Goal: Task Accomplishment & Management: Manage account settings

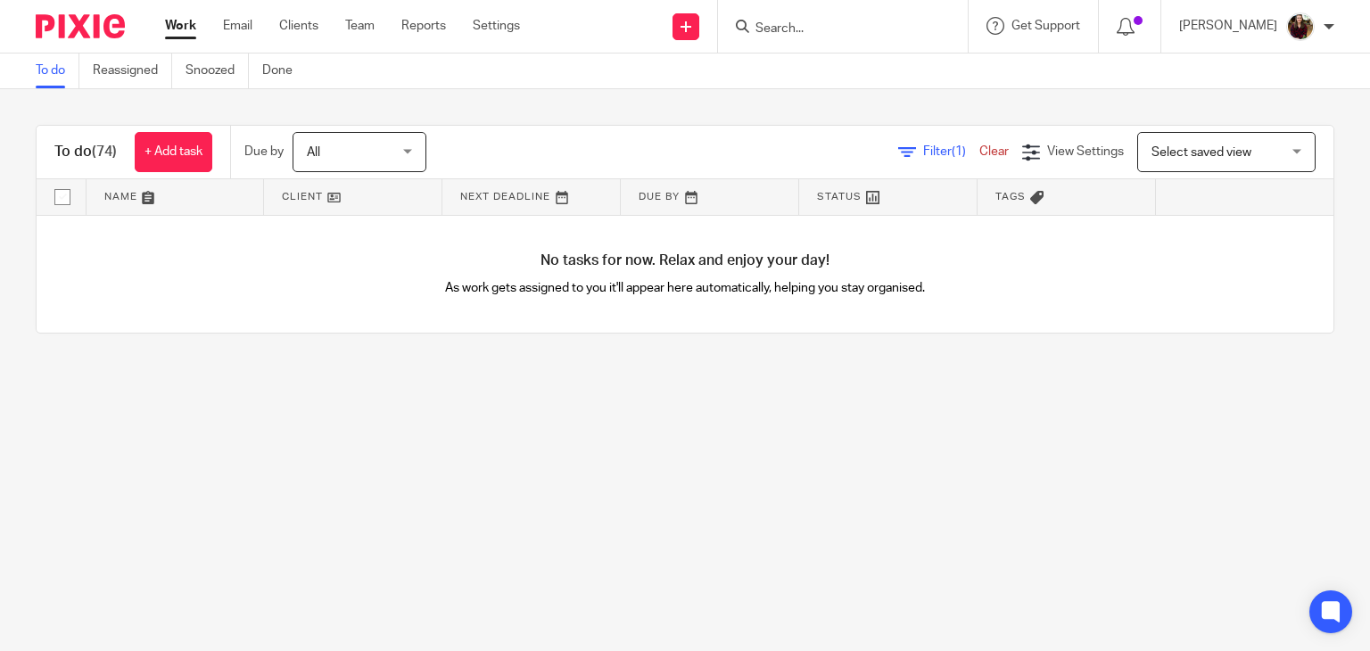
click at [795, 26] on input "Search" at bounding box center [833, 29] width 161 height 16
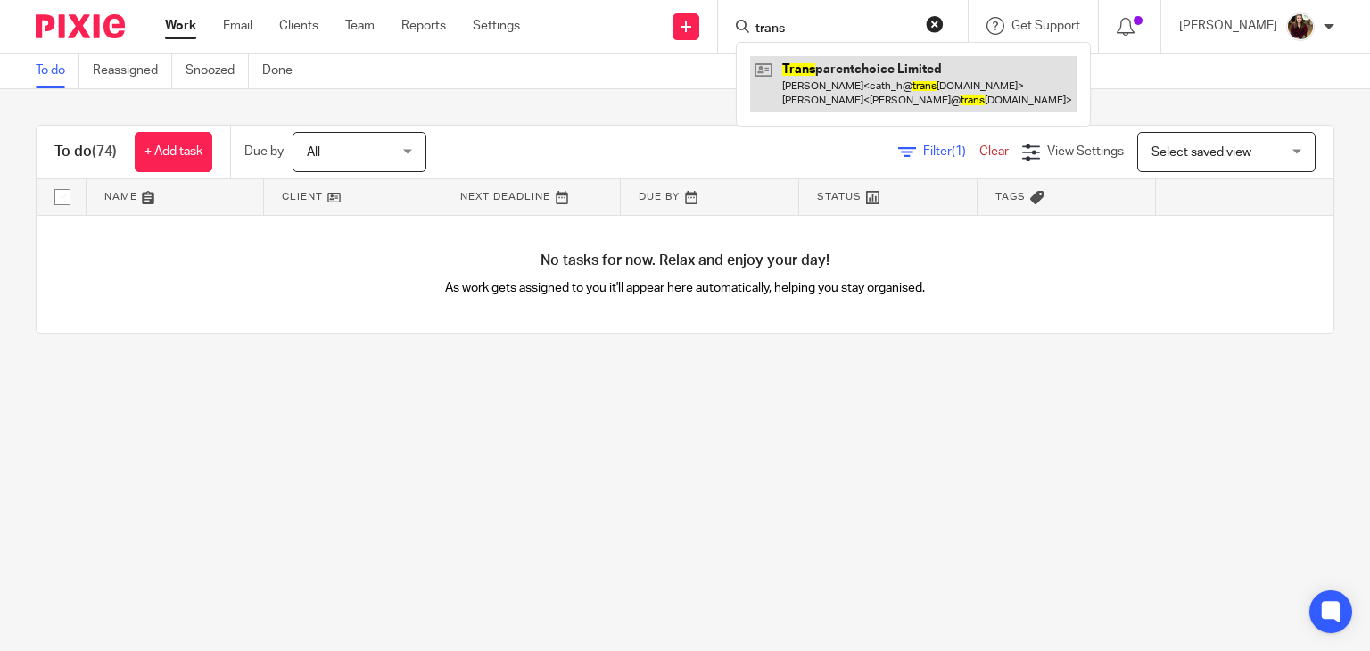
type input "trans"
click at [834, 77] on link at bounding box center [913, 83] width 326 height 55
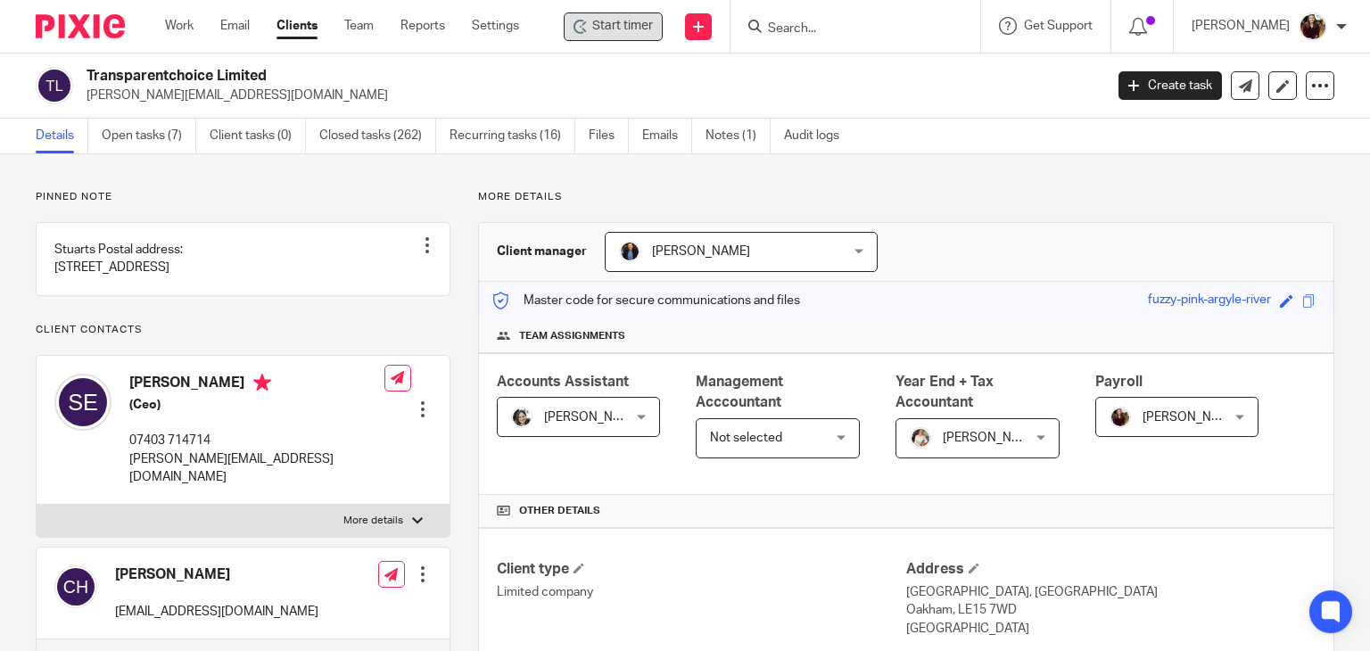
click at [599, 35] on div "Start timer" at bounding box center [612, 26] width 79 height 19
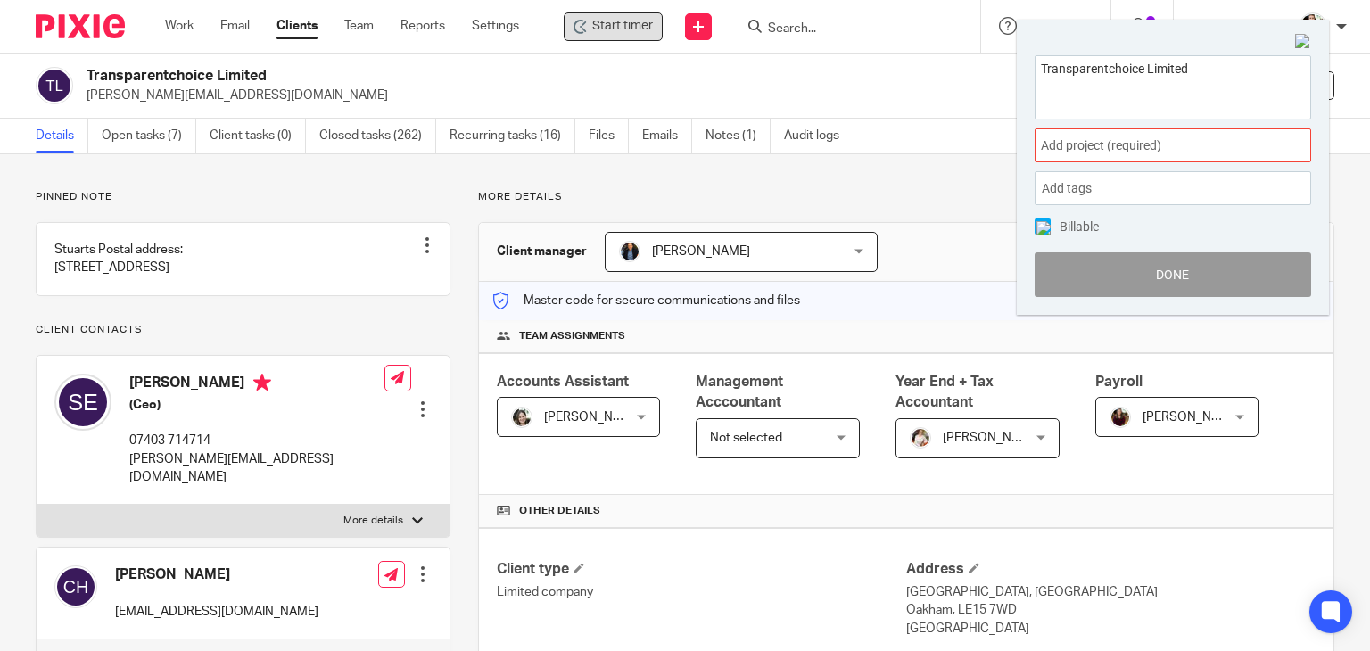
click at [1182, 158] on div "Add project (required) :" at bounding box center [1172, 145] width 276 height 34
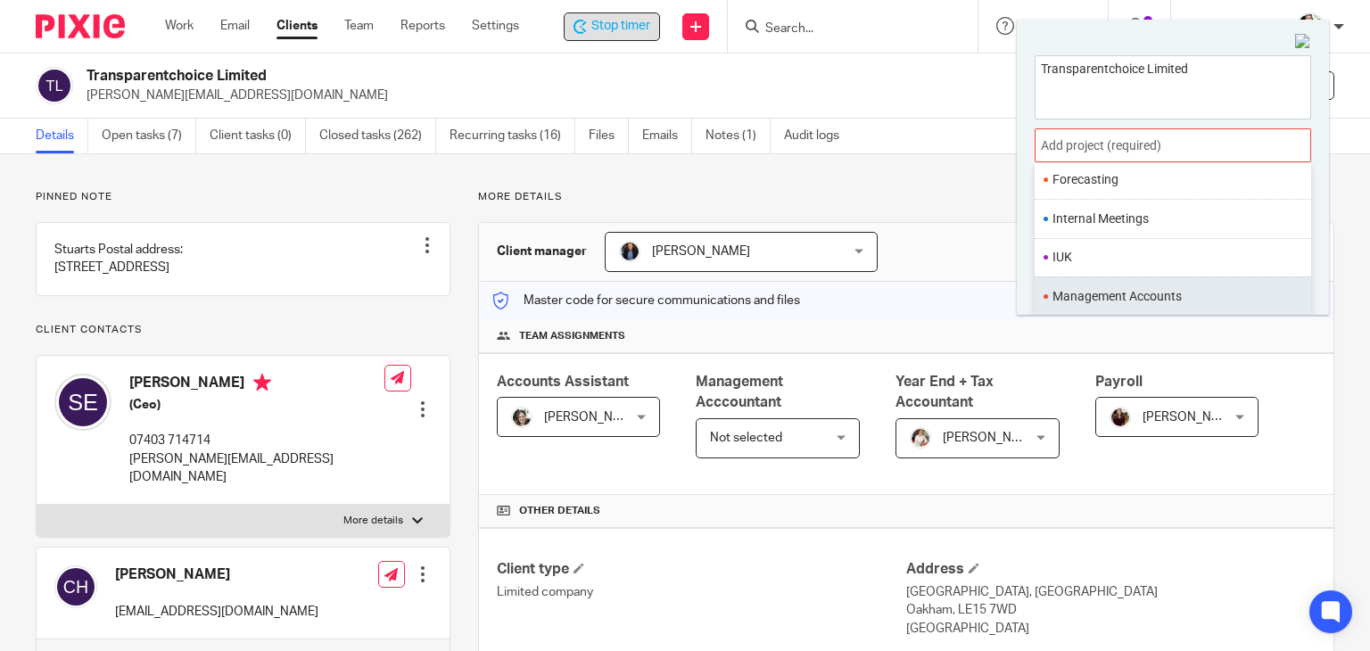
scroll to position [667, 0]
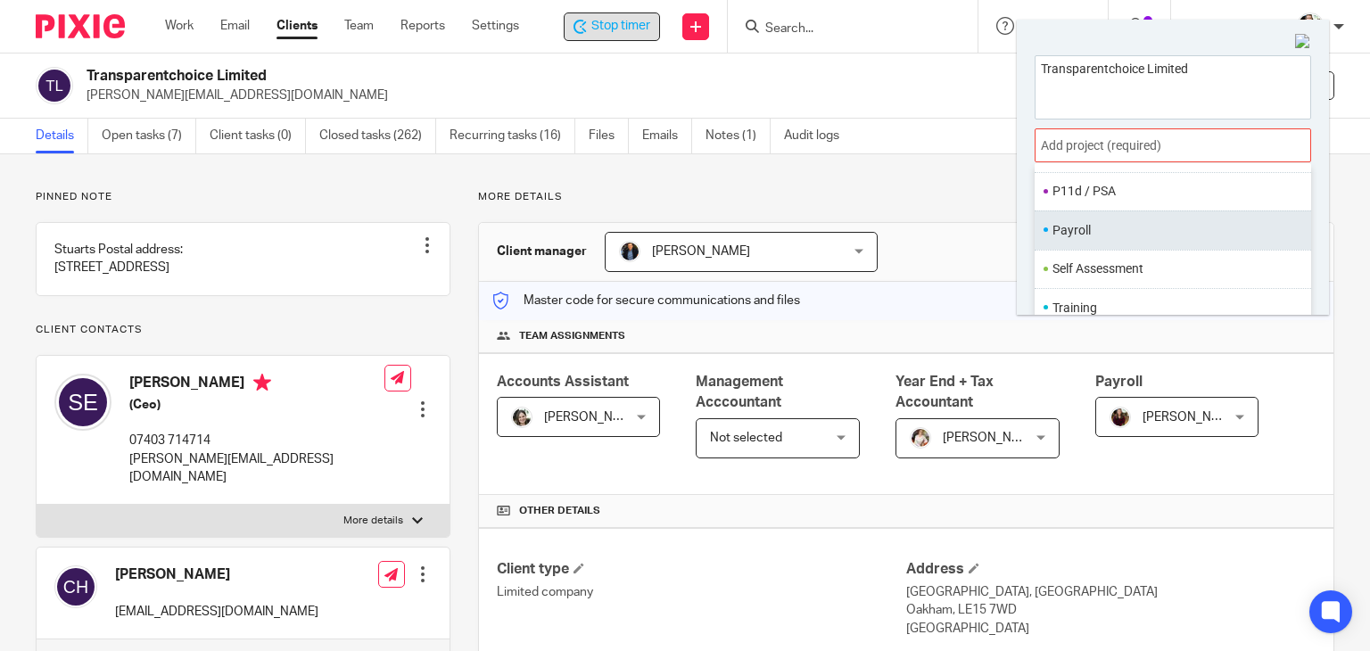
click at [1088, 221] on li "Payroll" at bounding box center [1168, 230] width 233 height 19
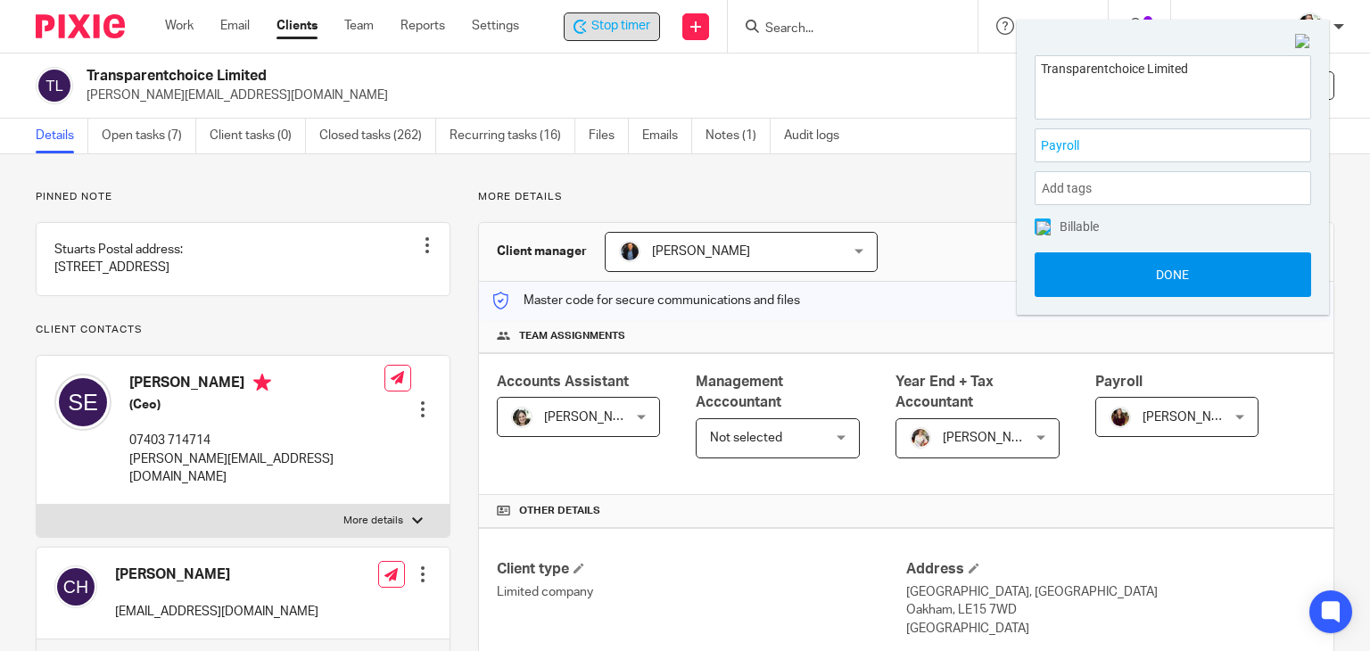
click at [1139, 264] on button "Done" at bounding box center [1172, 274] width 276 height 45
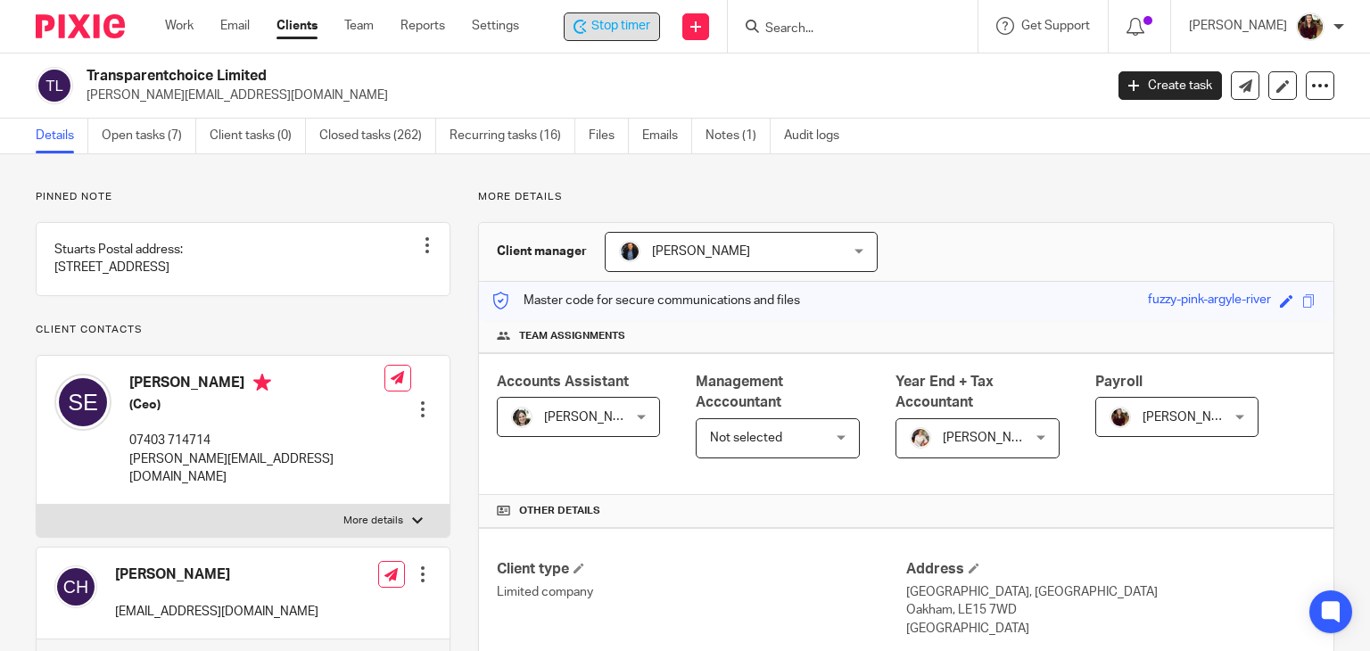
click at [620, 10] on div "Stop timer Send new email Create task Add client Get Support Contact via email …" at bounding box center [963, 26] width 834 height 53
click at [623, 19] on span "Stop timer" at bounding box center [620, 26] width 59 height 19
click at [832, 29] on input "Search" at bounding box center [846, 29] width 161 height 16
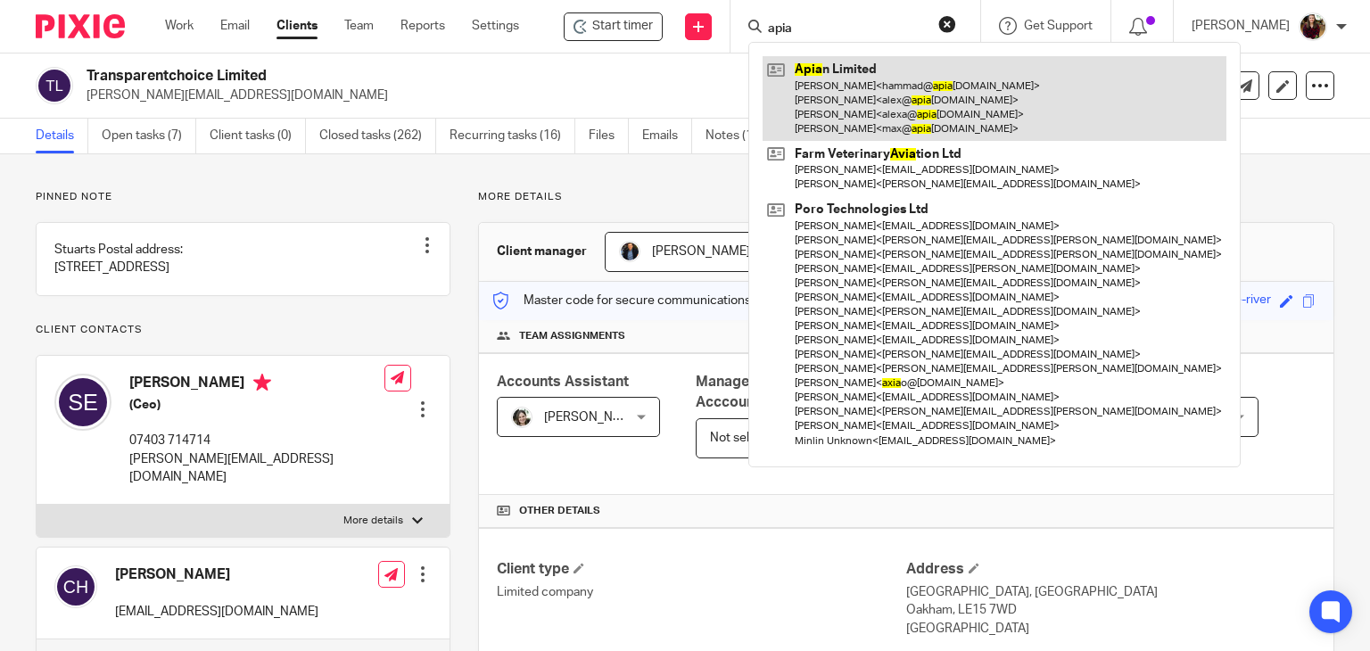
type input "apia"
click at [852, 69] on link at bounding box center [994, 98] width 464 height 85
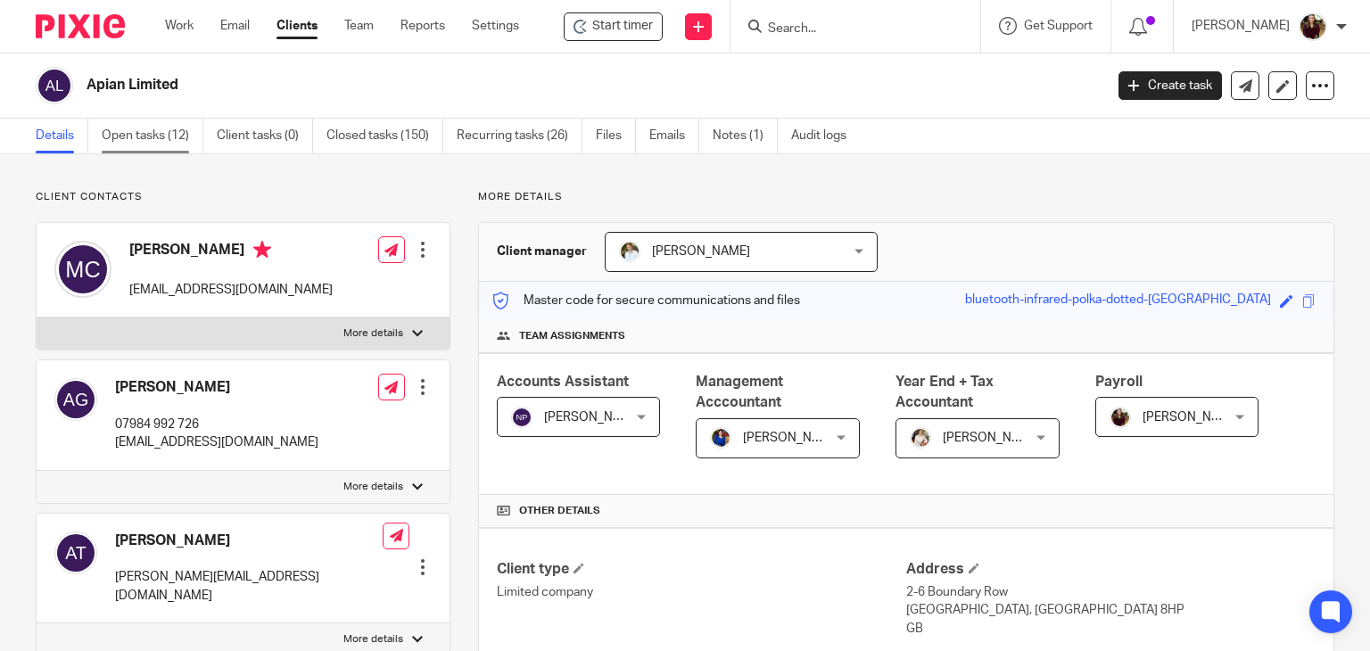
click at [157, 140] on link "Open tasks (12)" at bounding box center [153, 136] width 102 height 35
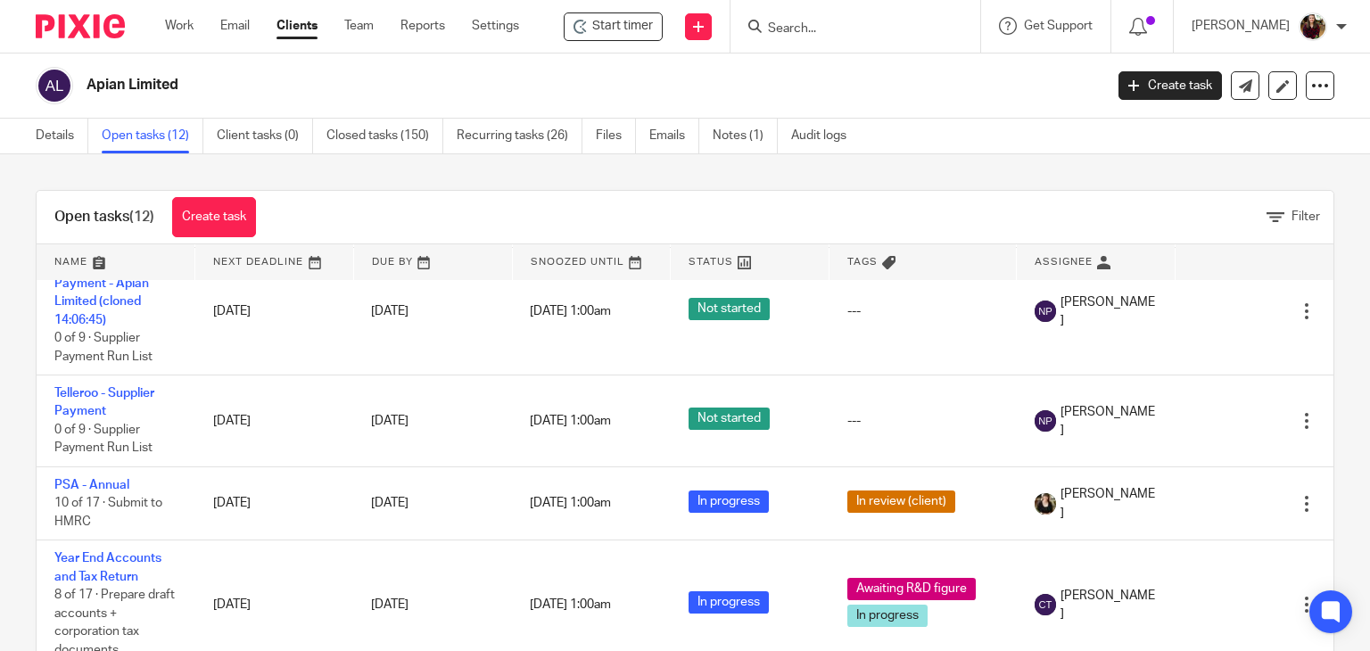
scroll to position [806, 0]
click at [1145, 89] on link "Create task" at bounding box center [1169, 85] width 103 height 29
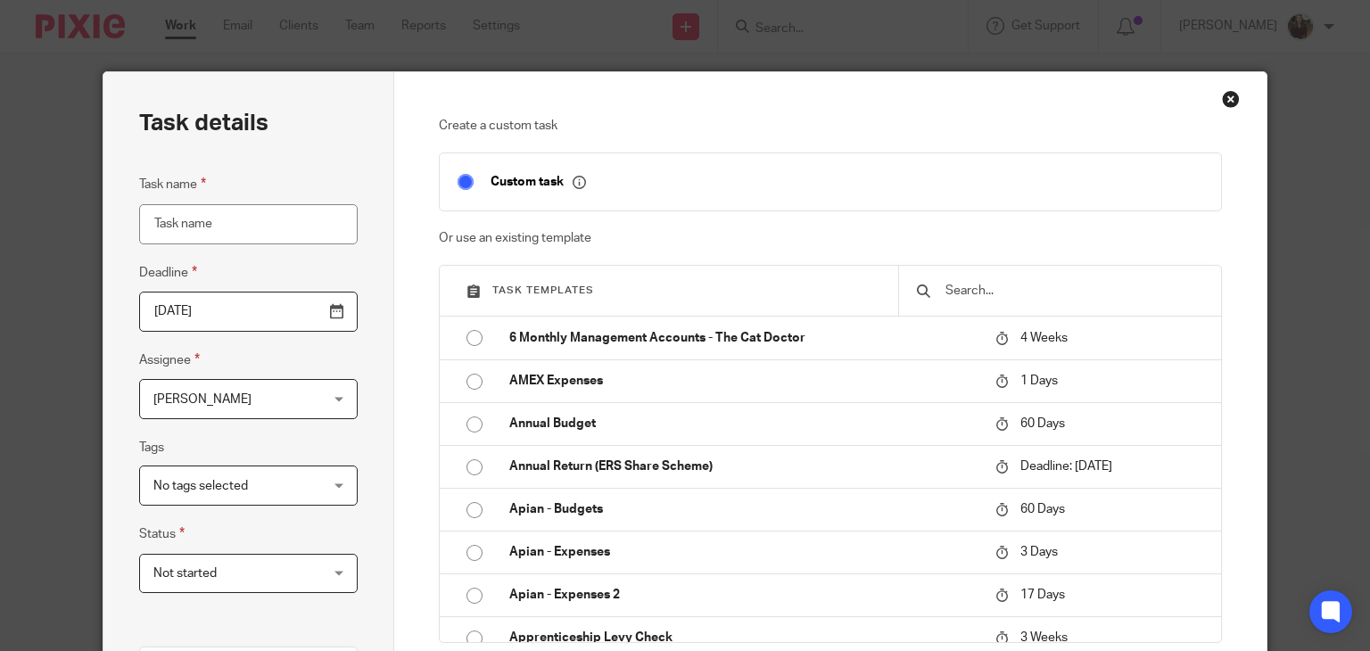
click at [987, 301] on div at bounding box center [1059, 291] width 323 height 50
click at [967, 289] on input "text" at bounding box center [1072, 291] width 259 height 20
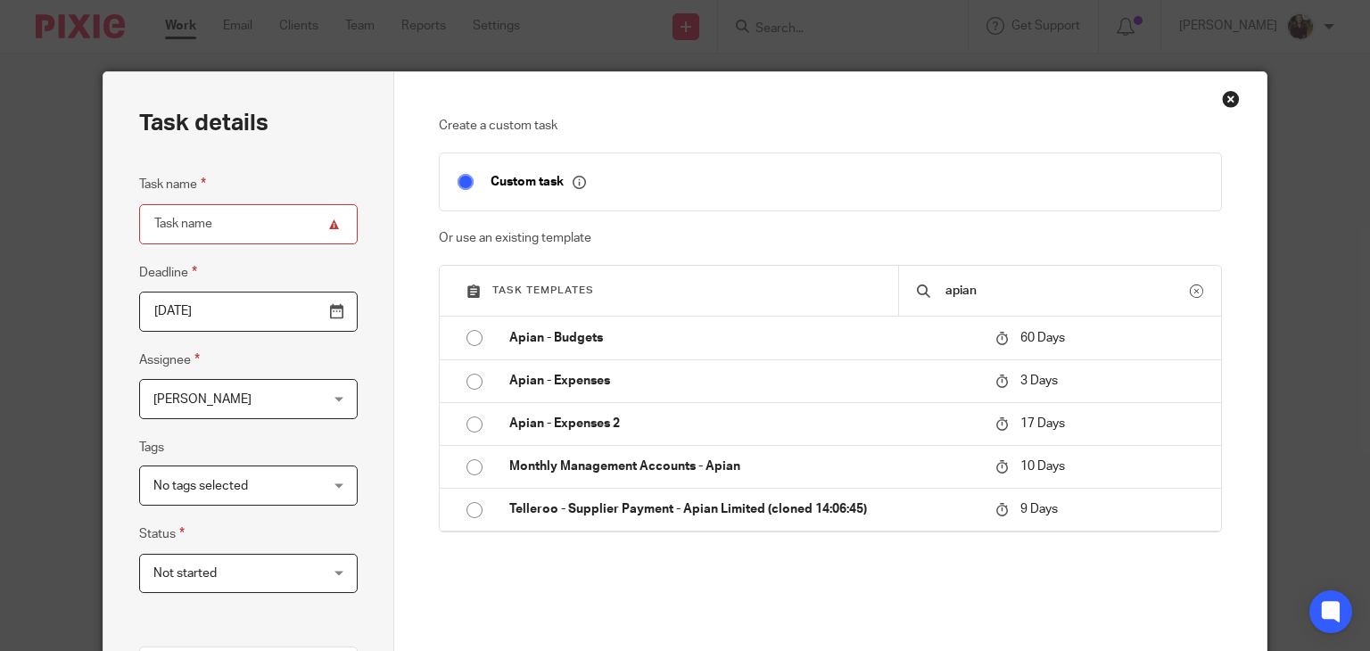
drag, startPoint x: 1013, startPoint y: 291, endPoint x: 850, endPoint y: 297, distance: 163.3
click at [854, 293] on div "Task templates apian" at bounding box center [830, 291] width 781 height 51
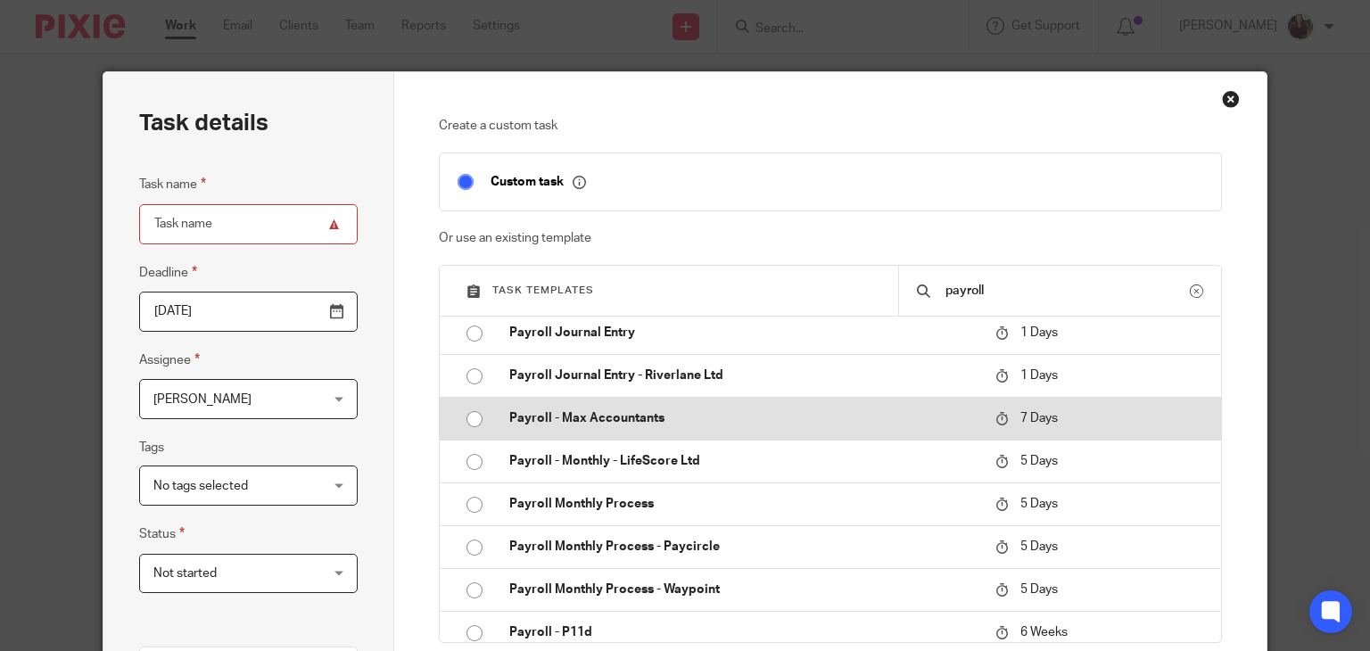
scroll to position [624, 0]
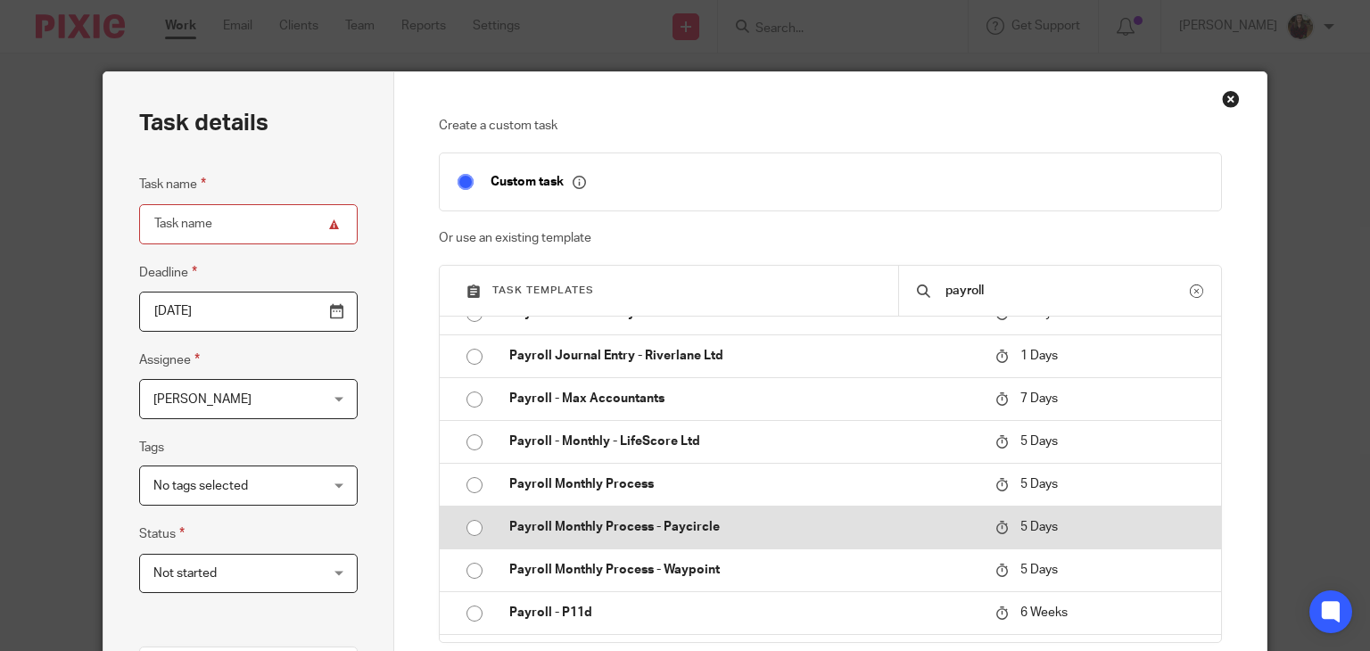
type input "payroll"
click at [625, 524] on p "Payroll Monthly Process - Paycircle" at bounding box center [743, 527] width 468 height 18
type input "[DATE]"
type input "Payroll Monthly Process - Paycircle"
checkbox input "false"
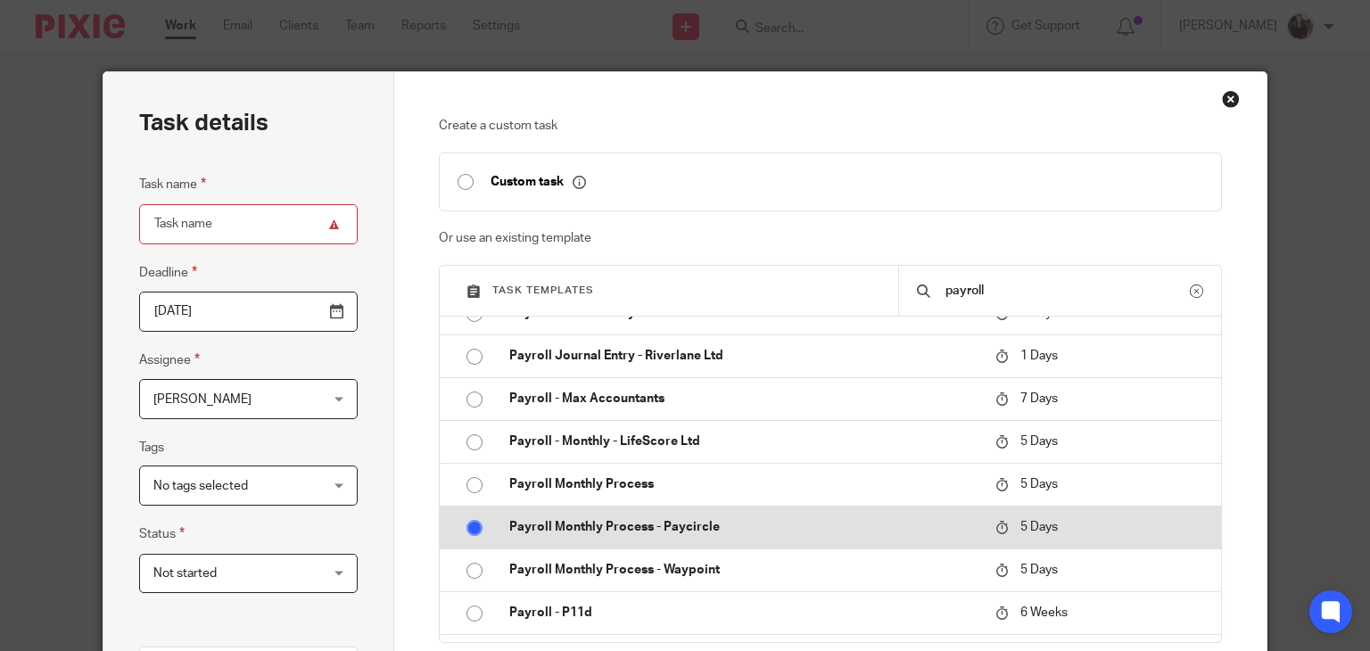
radio input "true"
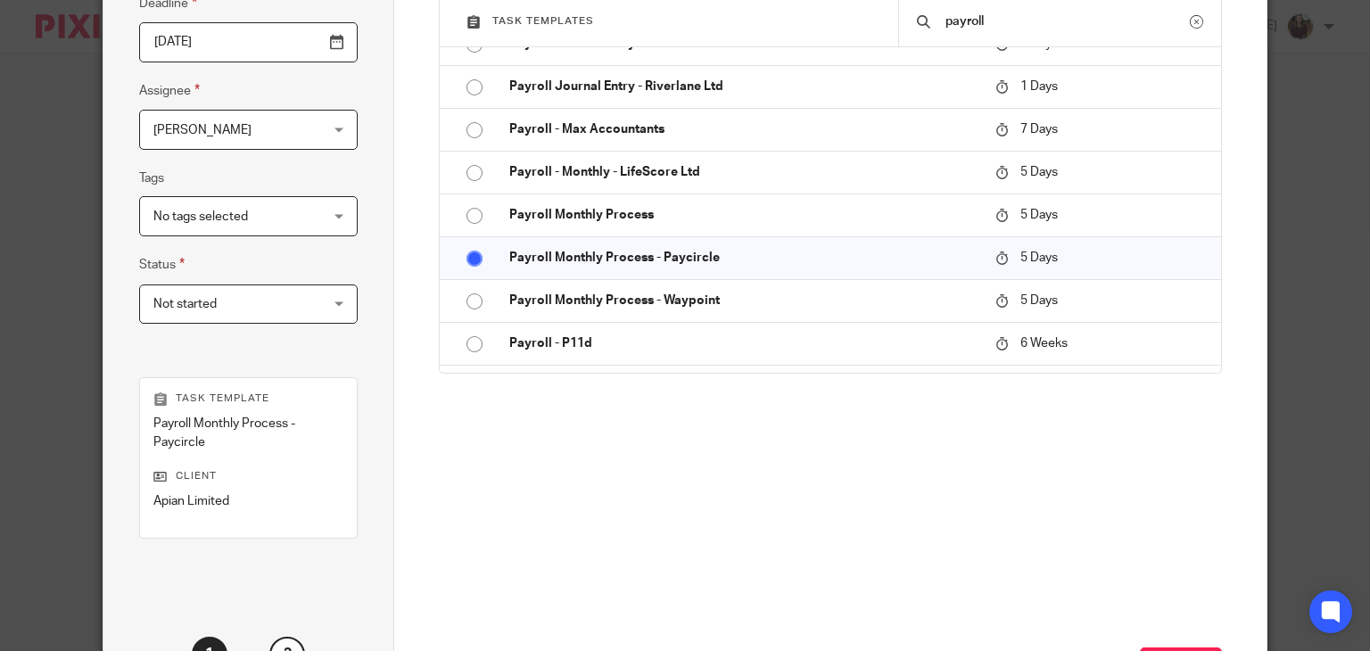
scroll to position [420, 0]
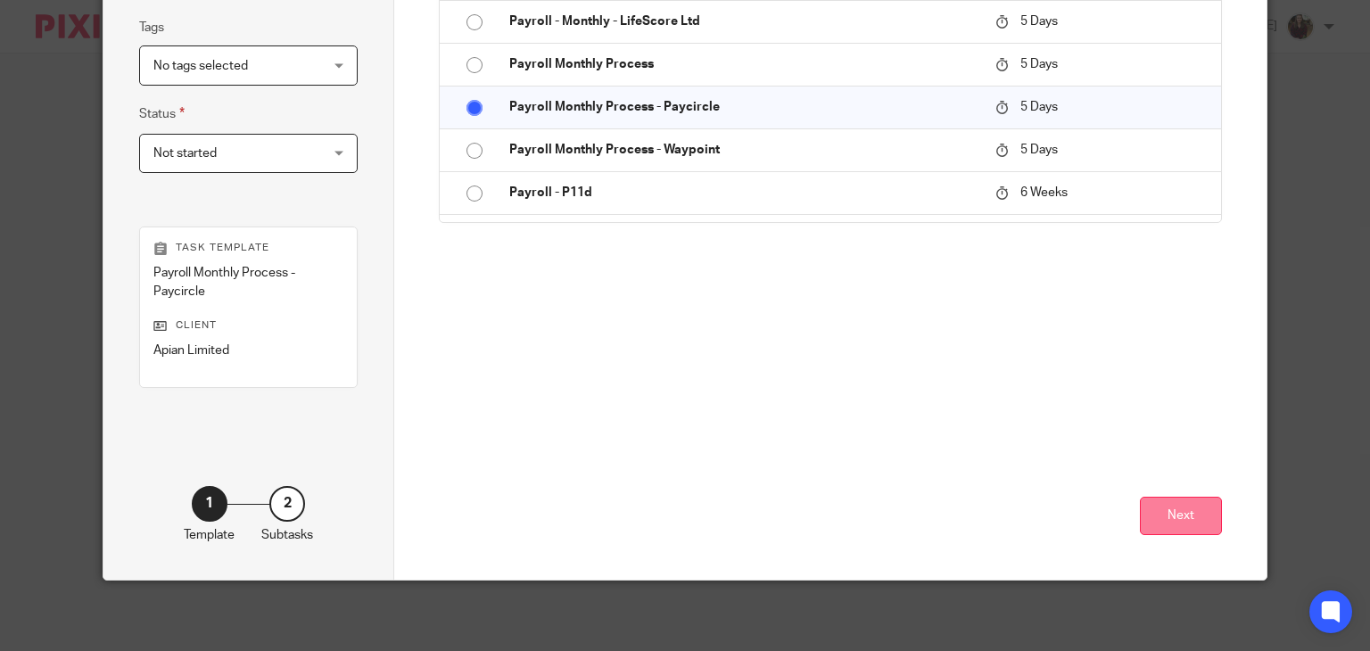
click at [1201, 500] on button "Next" at bounding box center [1181, 516] width 82 height 38
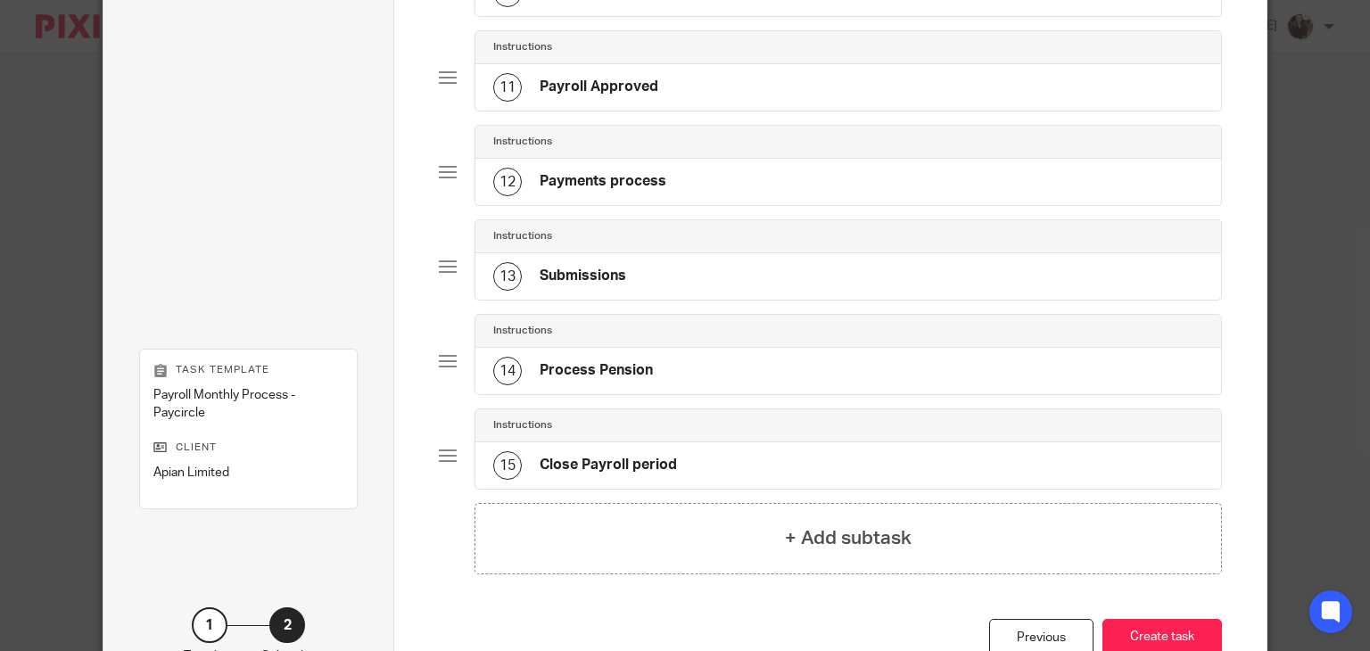
scroll to position [1193, 0]
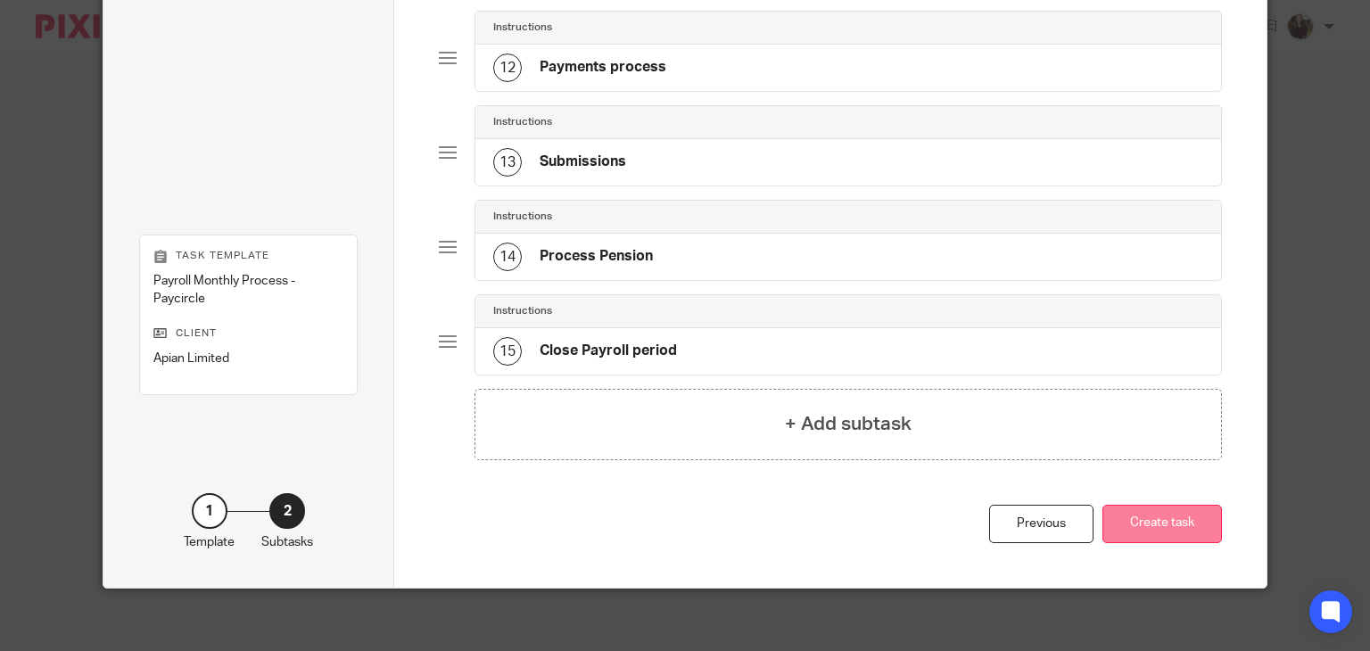
click at [1149, 518] on button "Create task" at bounding box center [1161, 524] width 119 height 38
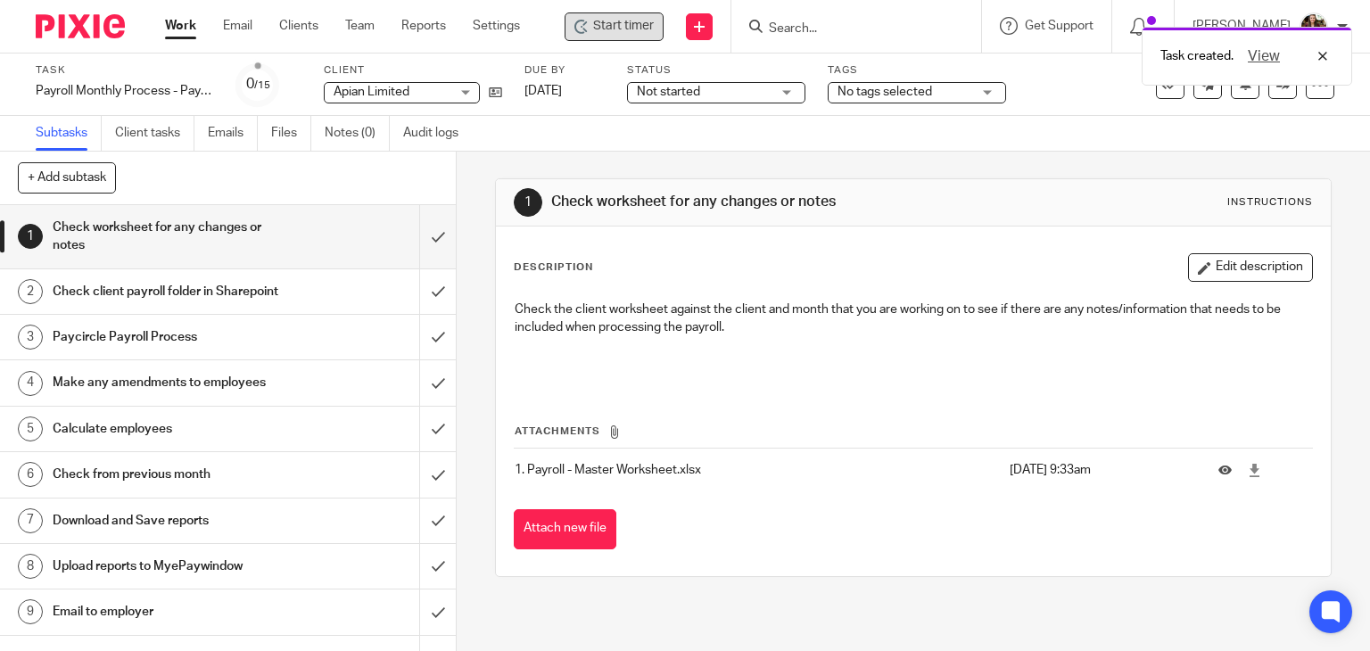
click at [612, 29] on span "Start timer" at bounding box center [623, 26] width 61 height 19
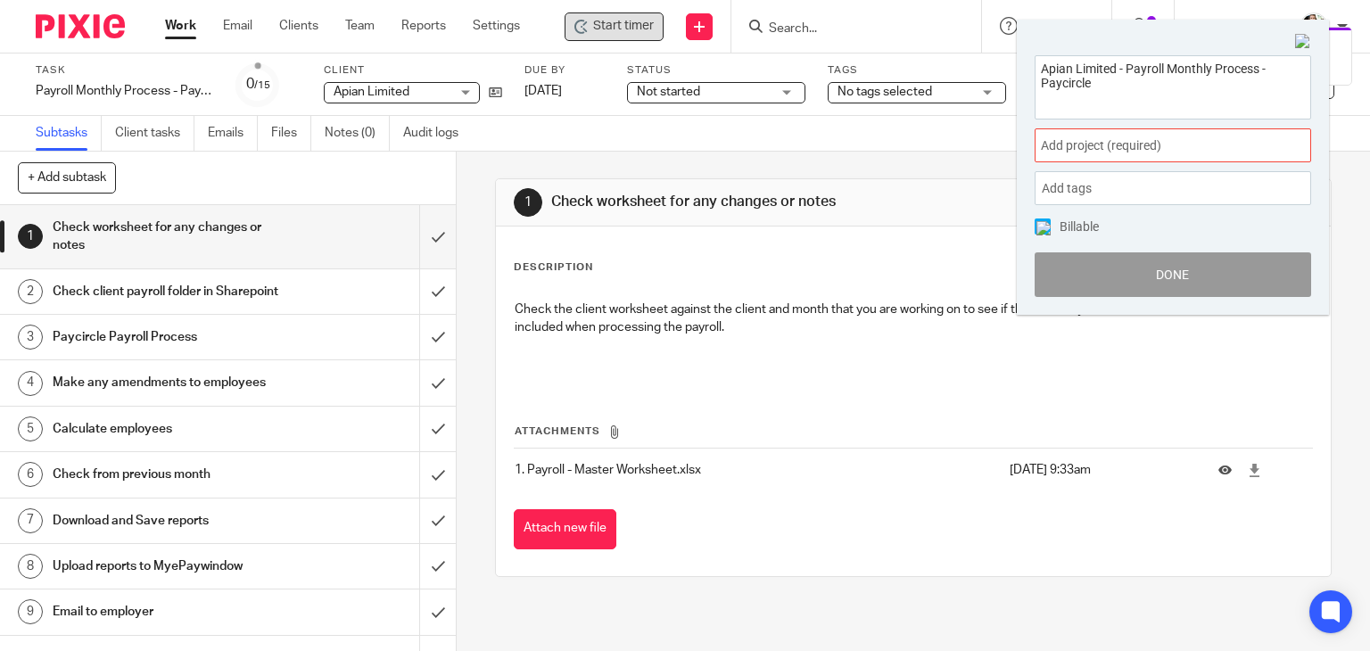
click at [1133, 142] on span "Add project (required) :" at bounding box center [1153, 145] width 225 height 19
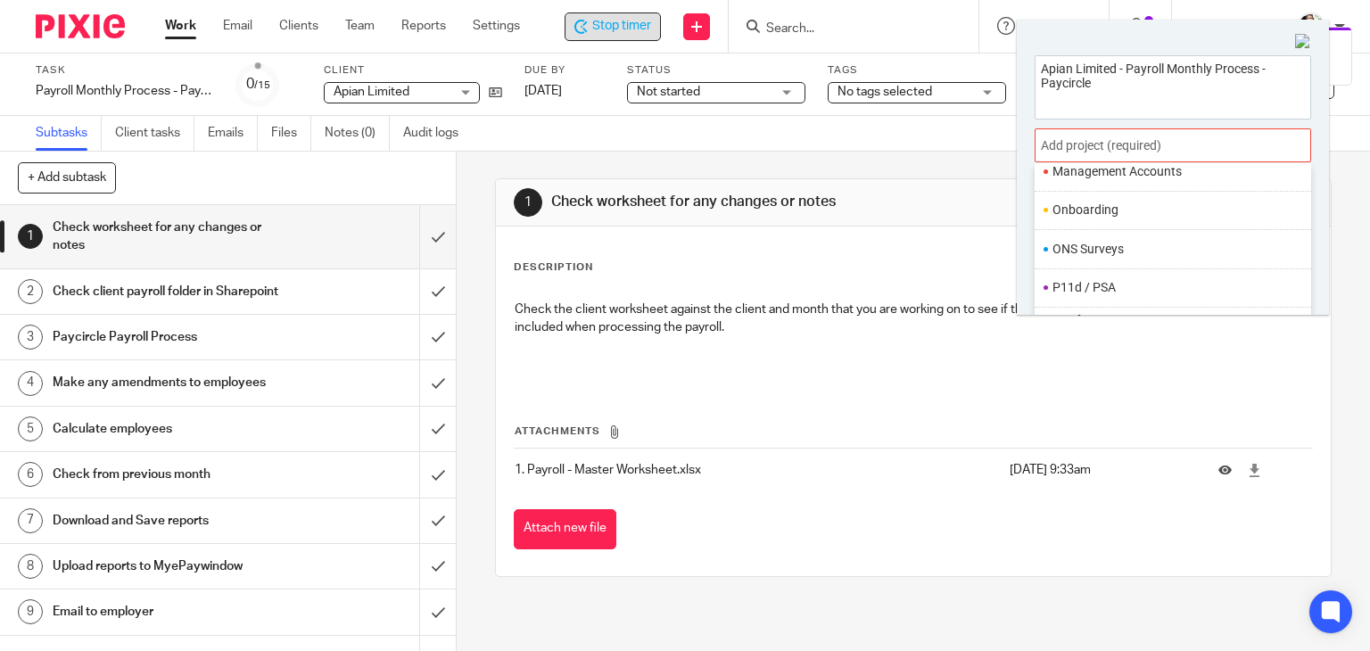
scroll to position [624, 0]
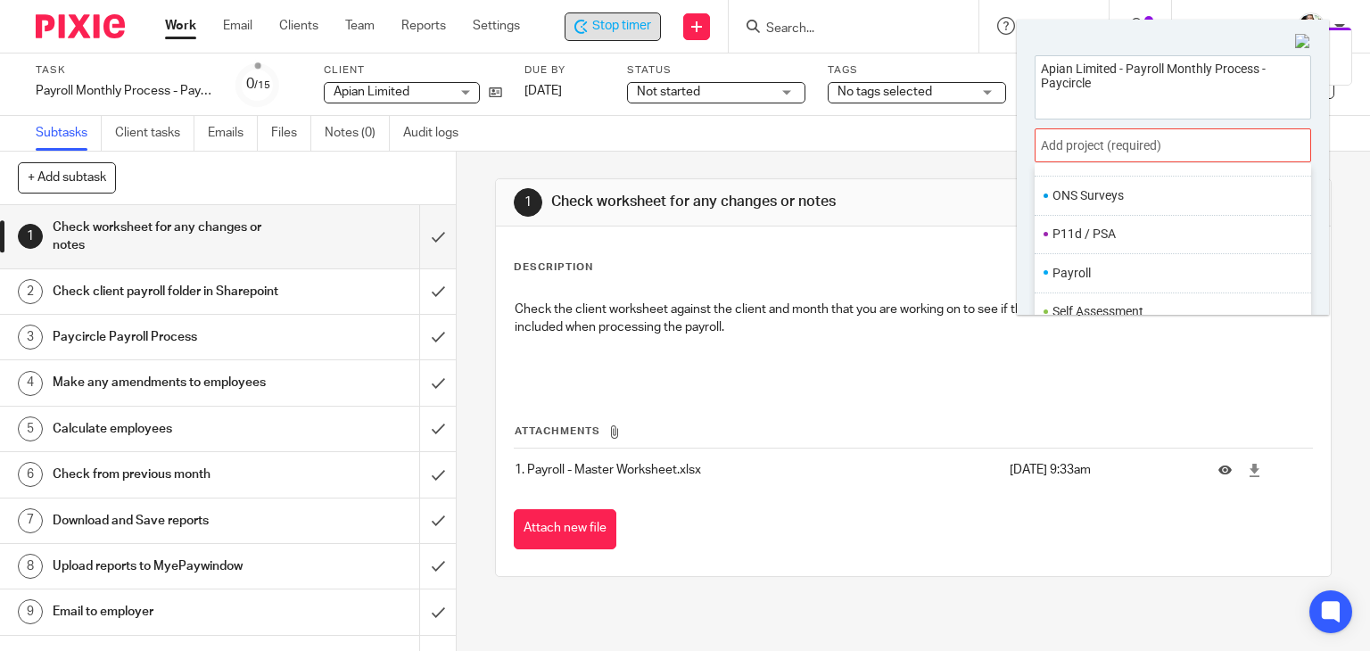
click at [1119, 269] on li "Payroll" at bounding box center [1168, 273] width 233 height 19
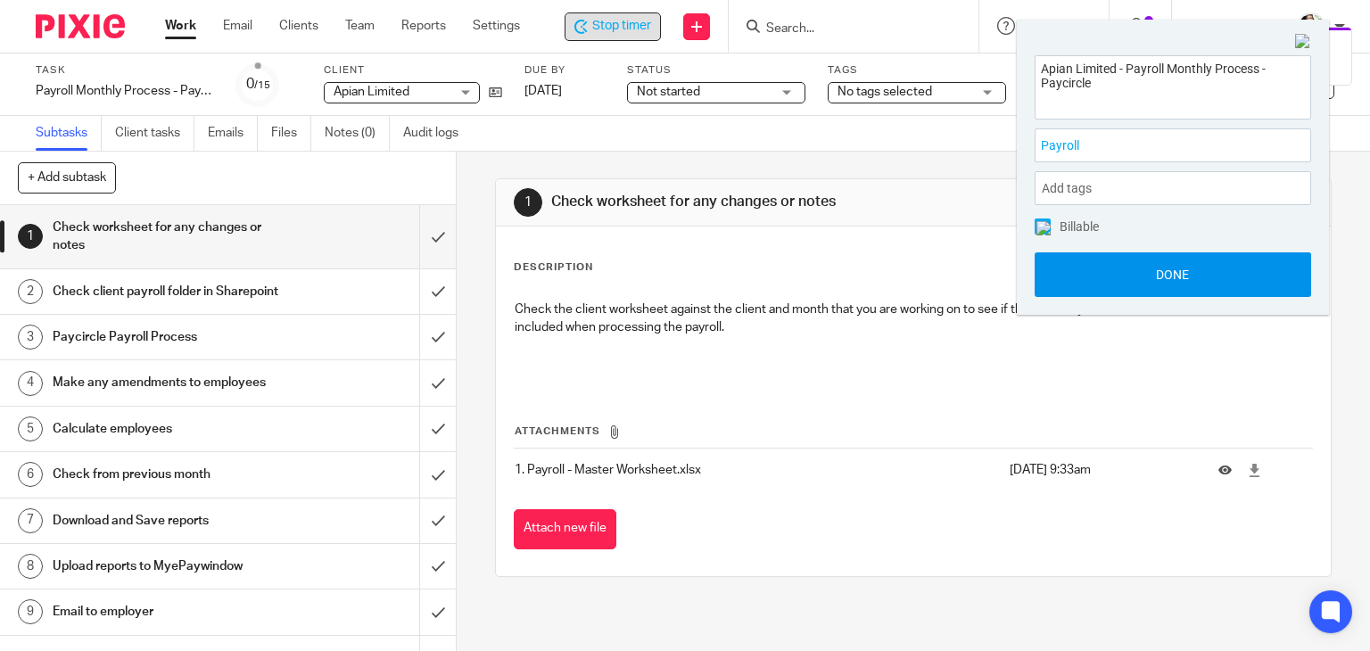
click at [1133, 274] on button "Done" at bounding box center [1172, 274] width 276 height 45
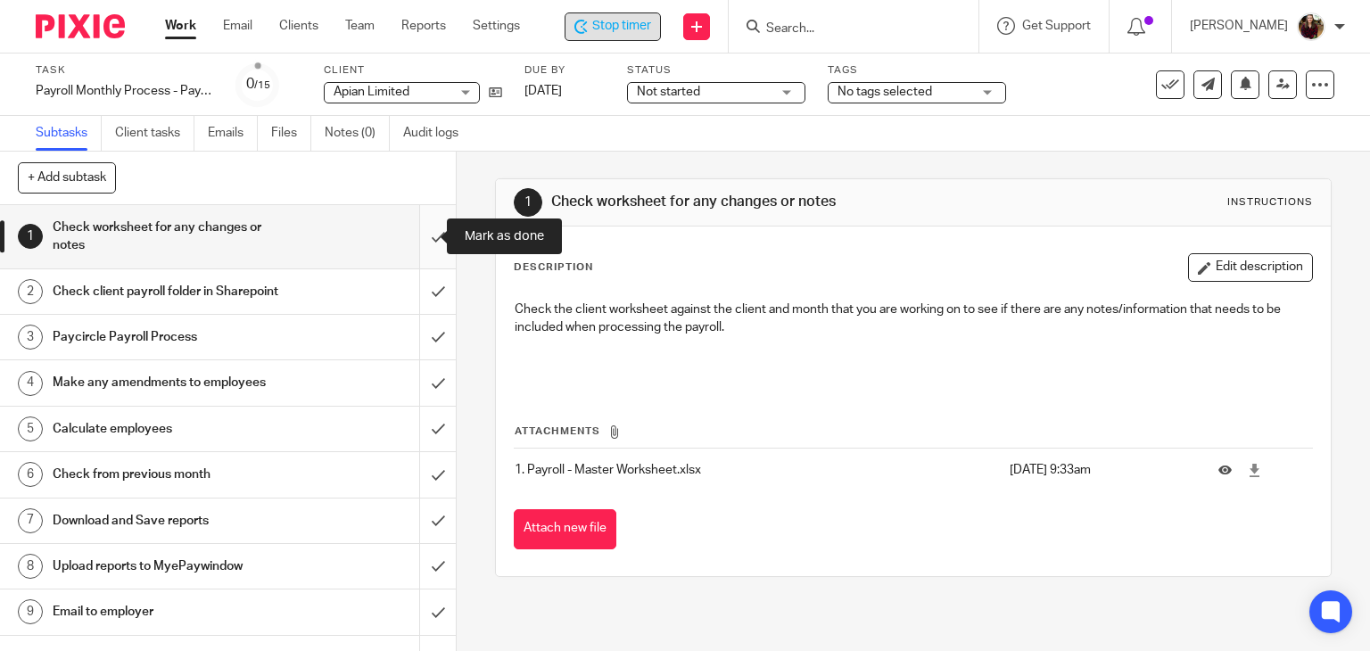
click at [416, 236] on input "submit" at bounding box center [228, 236] width 456 height 63
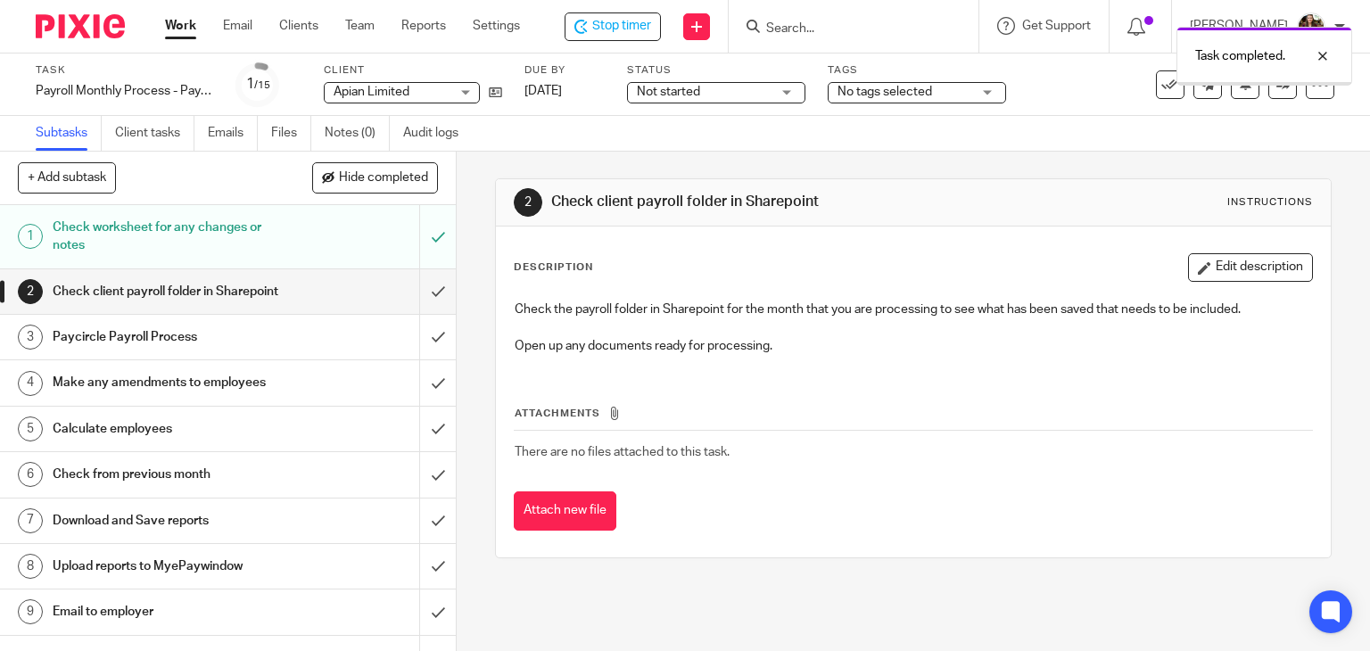
click at [413, 301] on input "submit" at bounding box center [228, 291] width 456 height 45
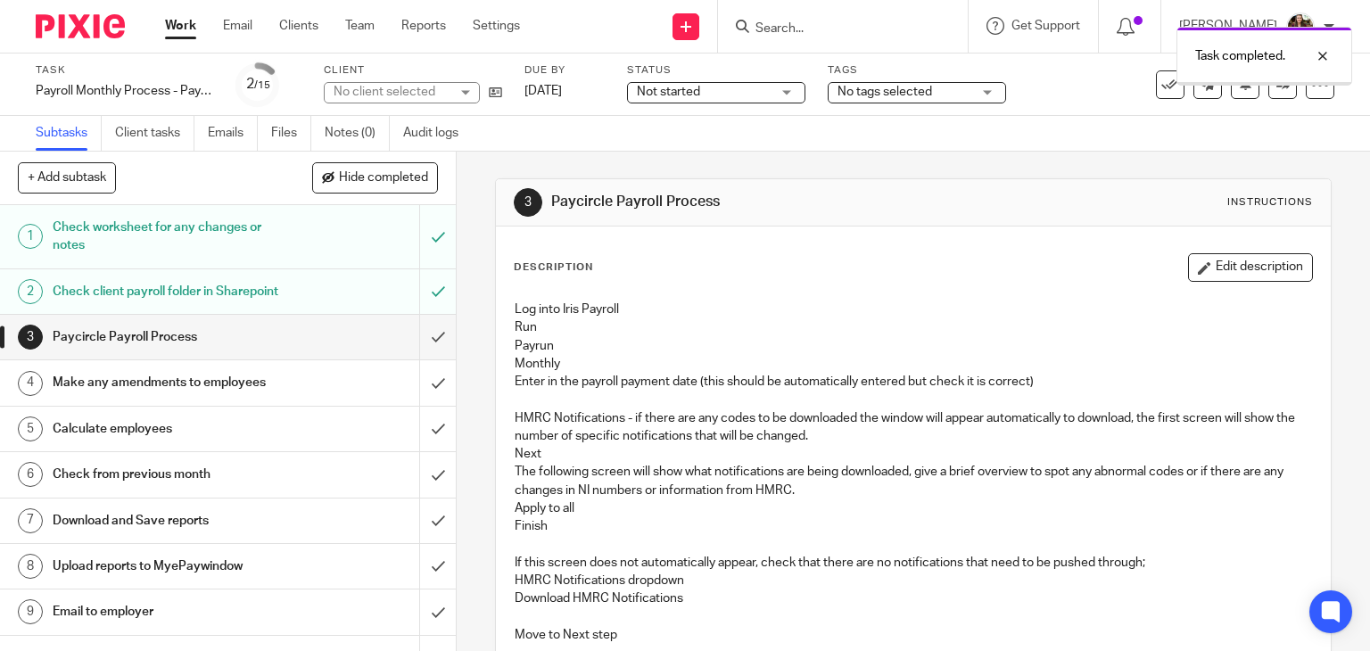
click at [416, 359] on input "submit" at bounding box center [228, 337] width 456 height 45
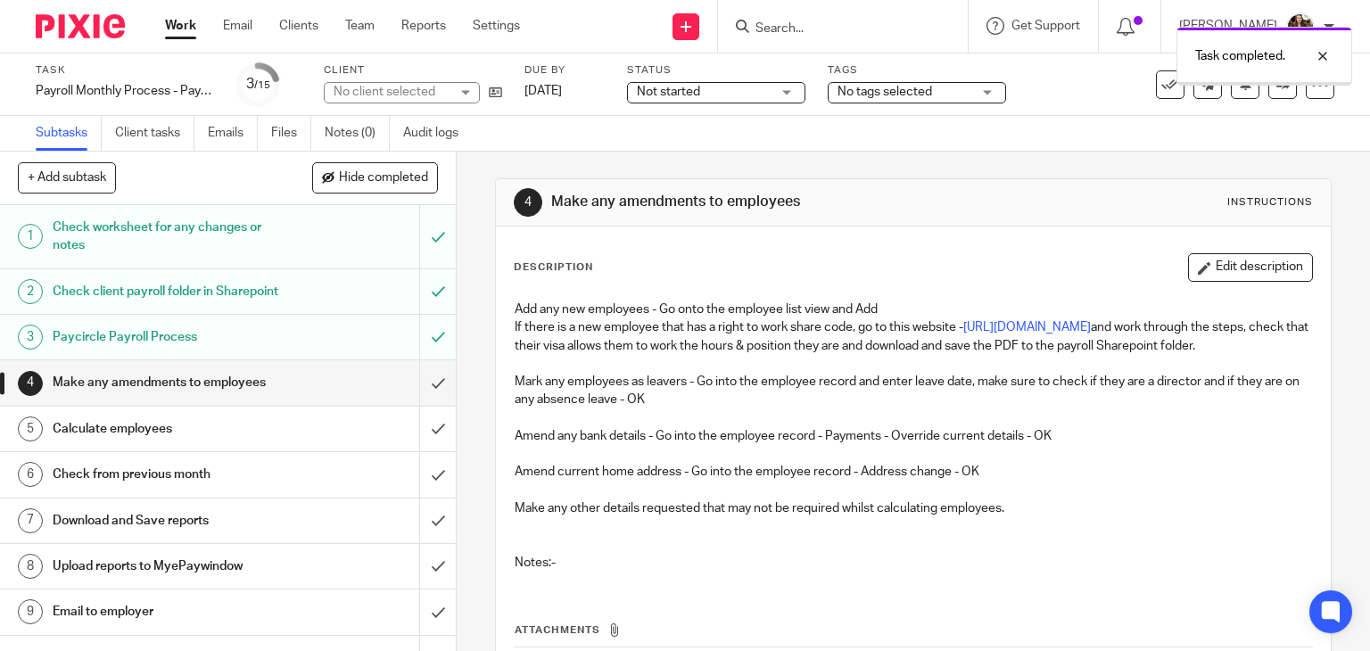
click at [416, 397] on input "submit" at bounding box center [228, 382] width 456 height 45
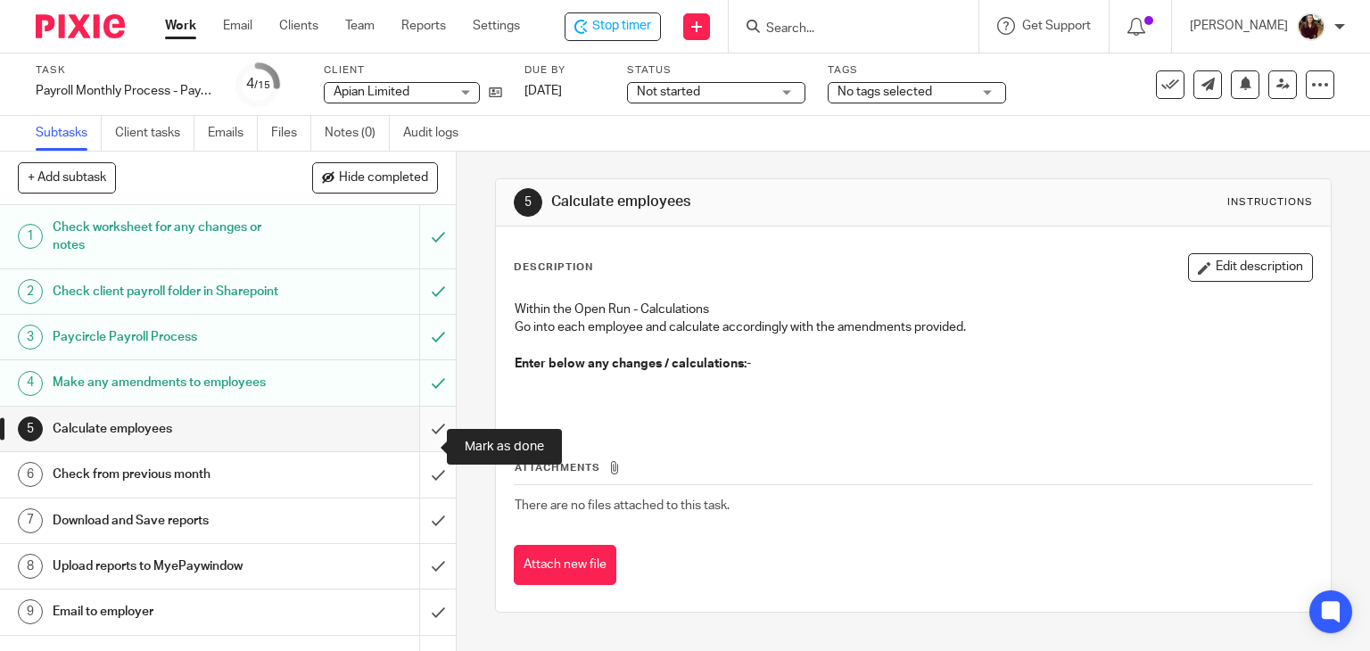
click at [422, 443] on input "submit" at bounding box center [228, 429] width 456 height 45
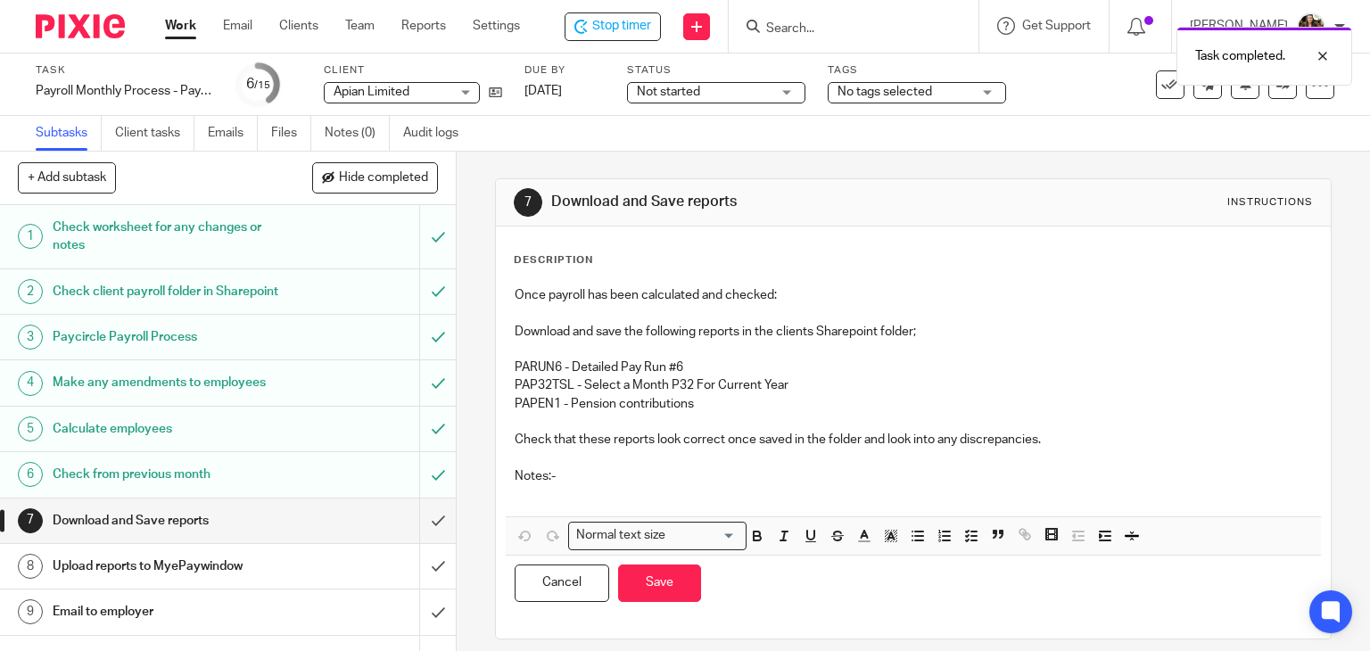
click at [564, 495] on p at bounding box center [914, 494] width 798 height 18
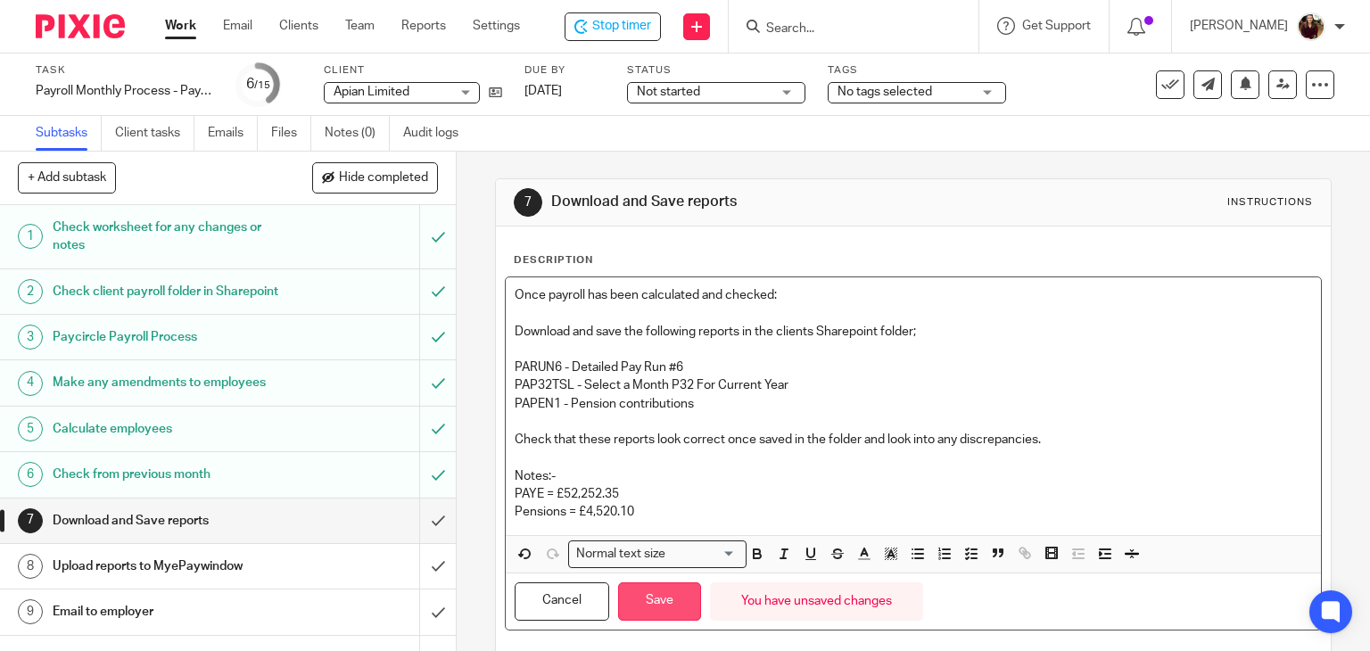
click at [658, 596] on button "Save" at bounding box center [659, 601] width 83 height 38
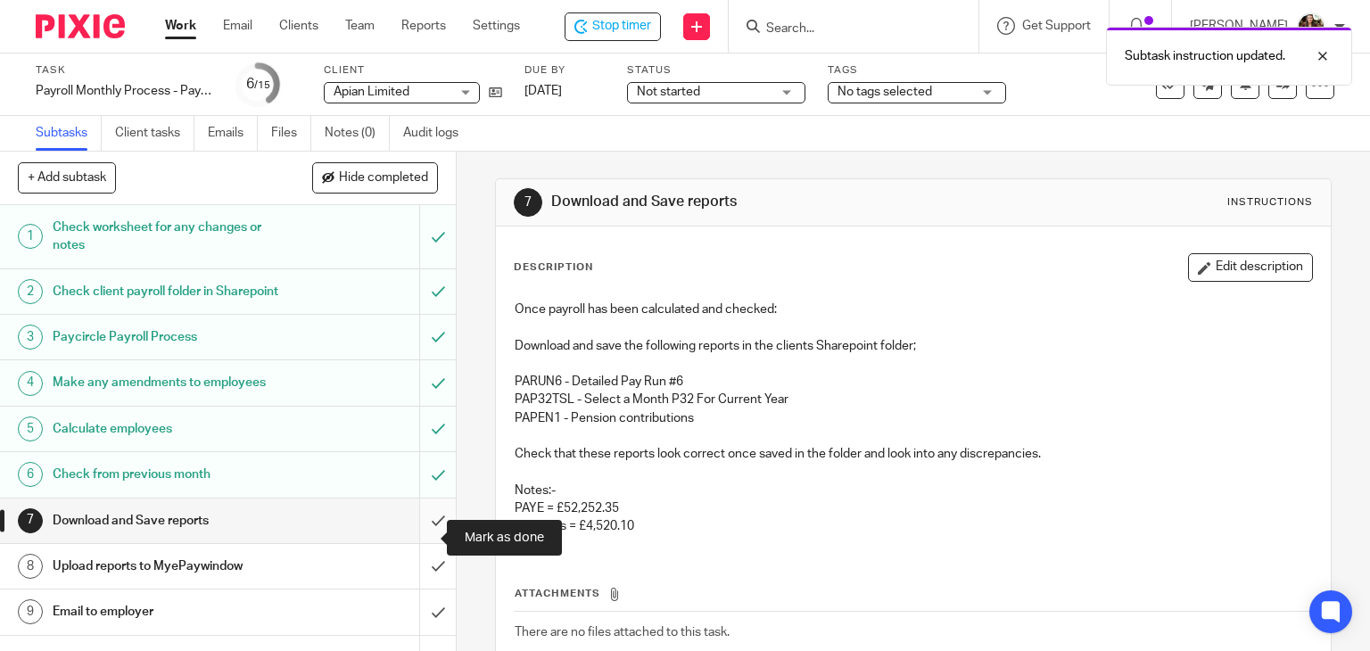
click at [422, 538] on input "submit" at bounding box center [228, 520] width 456 height 45
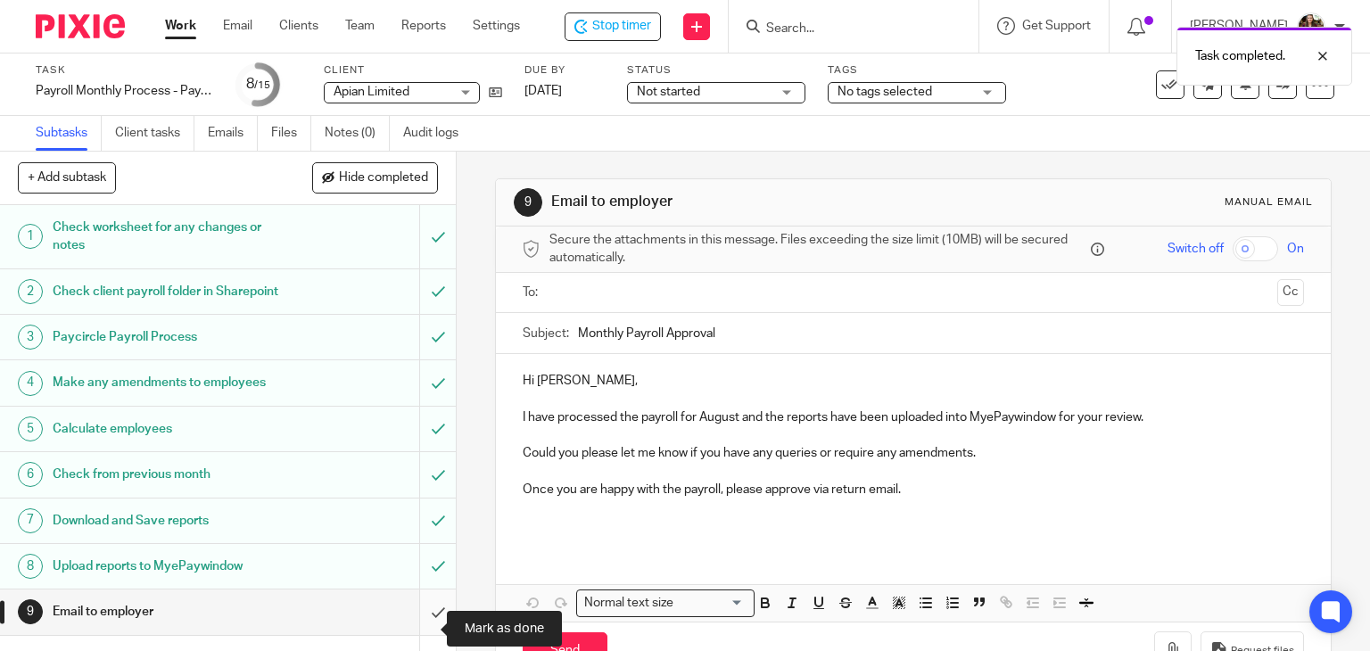
click at [424, 620] on input "submit" at bounding box center [228, 611] width 456 height 45
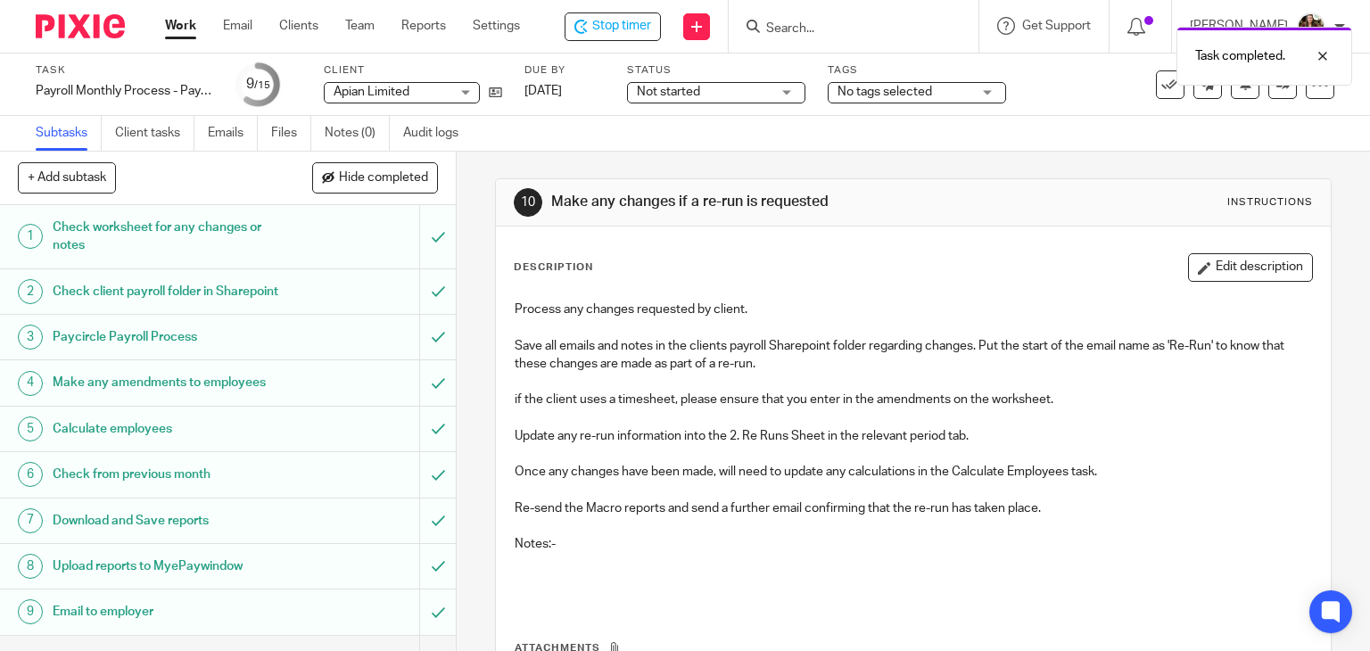
click at [951, 98] on span "No tags selected" at bounding box center [904, 92] width 134 height 19
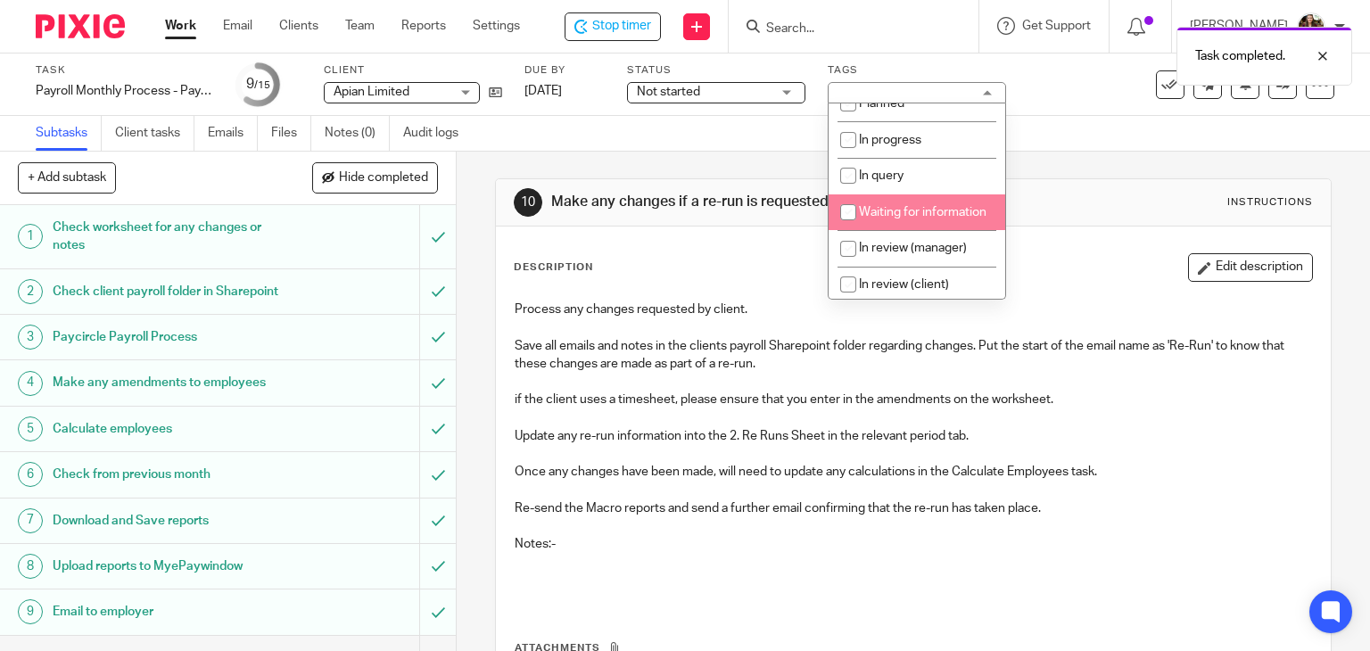
scroll to position [178, 0]
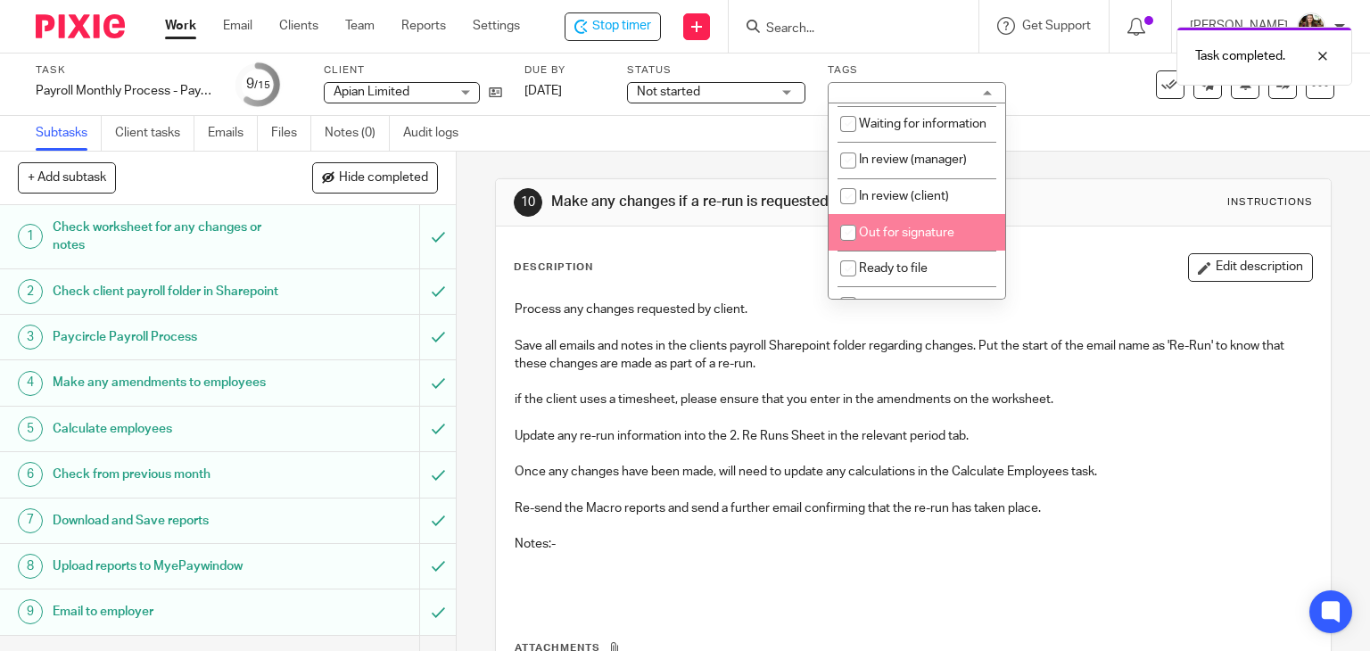
click at [906, 215] on li "In review (client)" at bounding box center [916, 196] width 177 height 37
checkbox input "true"
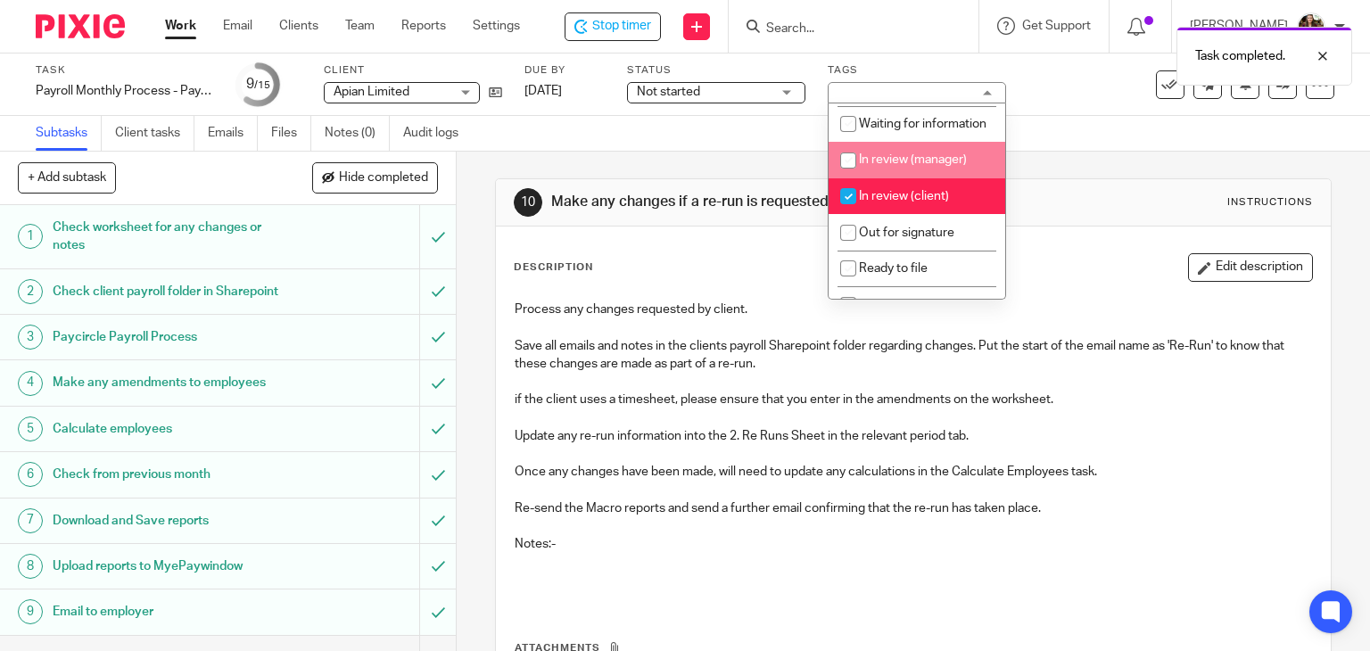
drag, startPoint x: 1069, startPoint y: 100, endPoint x: 881, endPoint y: 75, distance: 189.8
click at [1067, 100] on div "Task Payroll Monthly Process - Paycircle Save Payroll Monthly Process - Paycirc…" at bounding box center [577, 84] width 1082 height 43
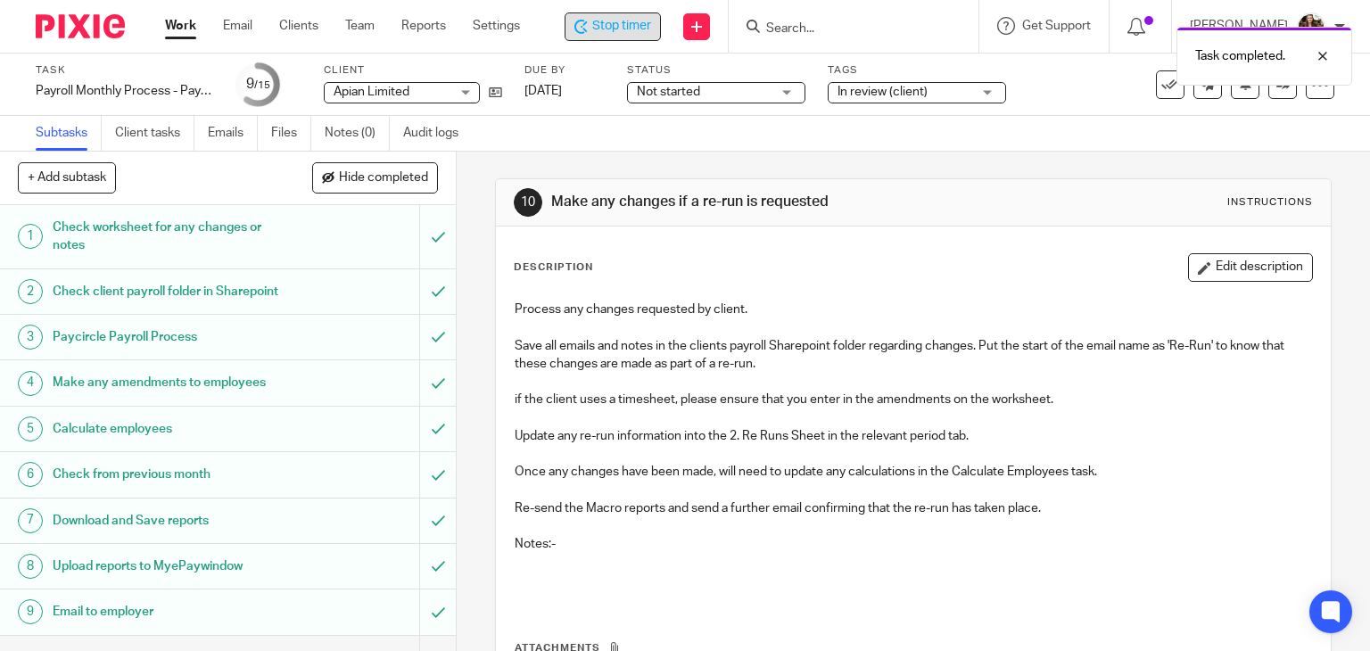
click at [629, 33] on span "Stop timer" at bounding box center [621, 26] width 59 height 19
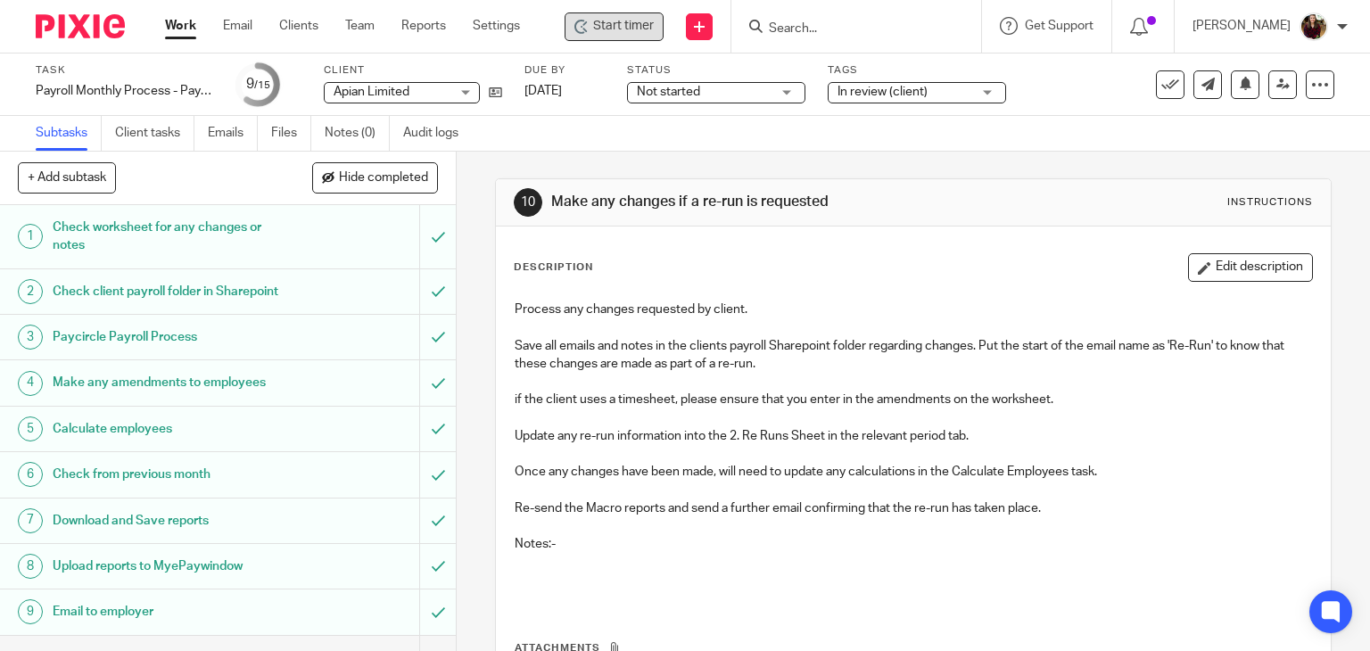
click at [830, 32] on input "Search" at bounding box center [847, 29] width 161 height 16
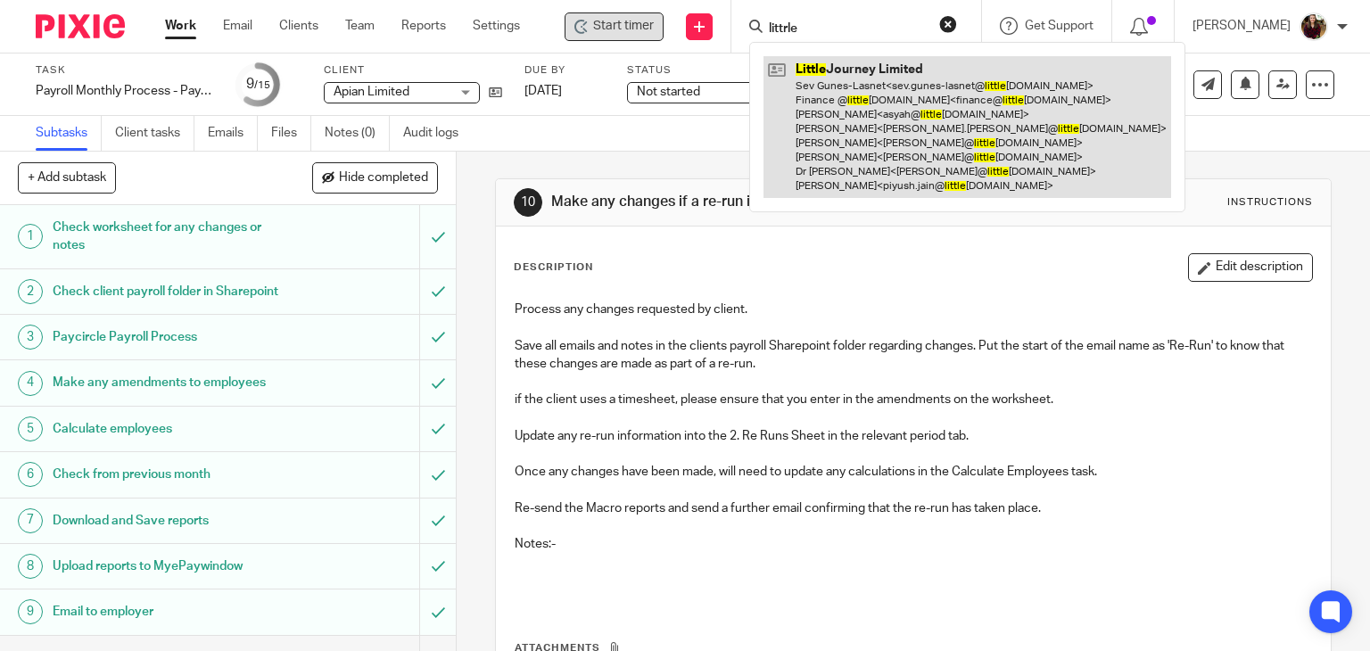
type input "littrle"
click at [880, 147] on link at bounding box center [967, 127] width 408 height 142
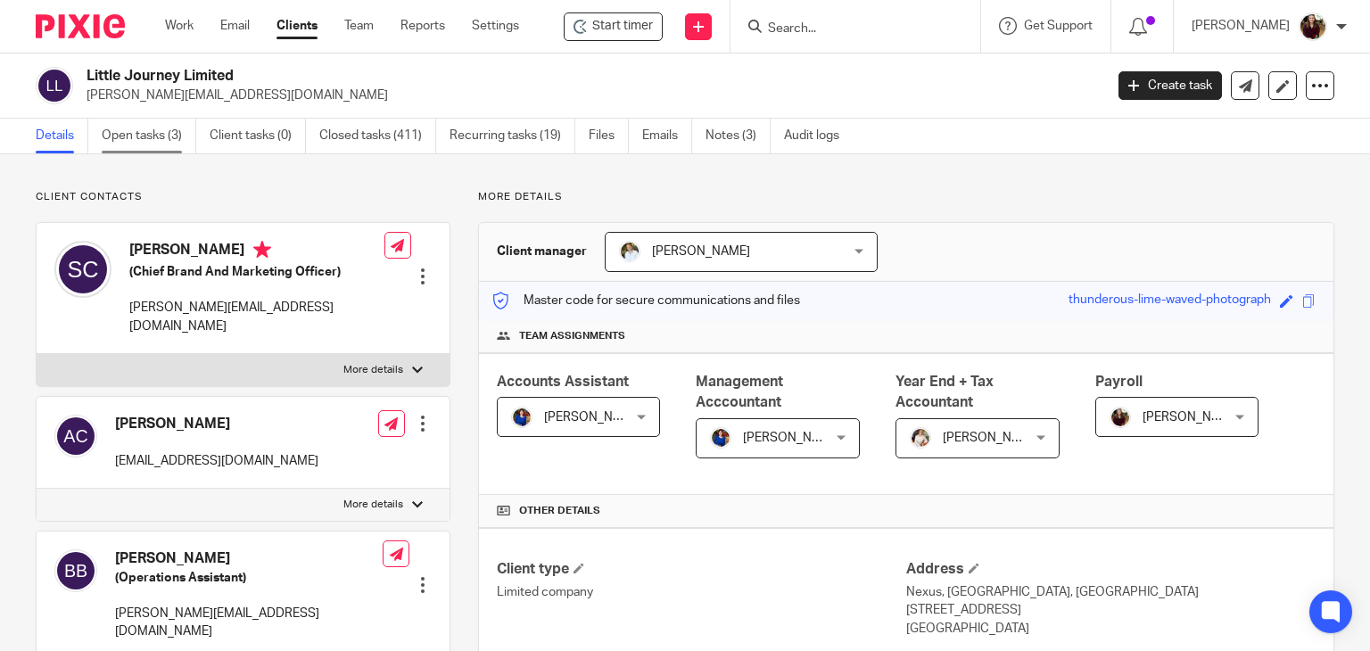
click at [138, 130] on link "Open tasks (3)" at bounding box center [149, 136] width 95 height 35
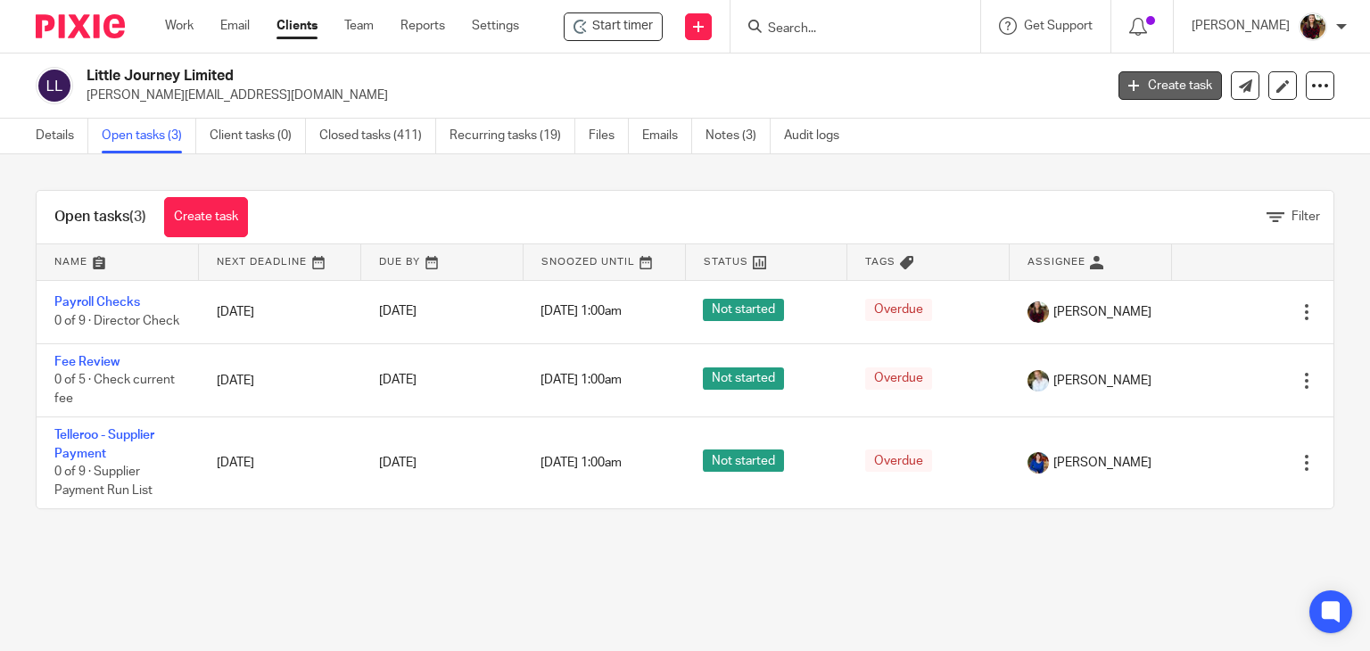
click at [1166, 89] on link "Create task" at bounding box center [1169, 85] width 103 height 29
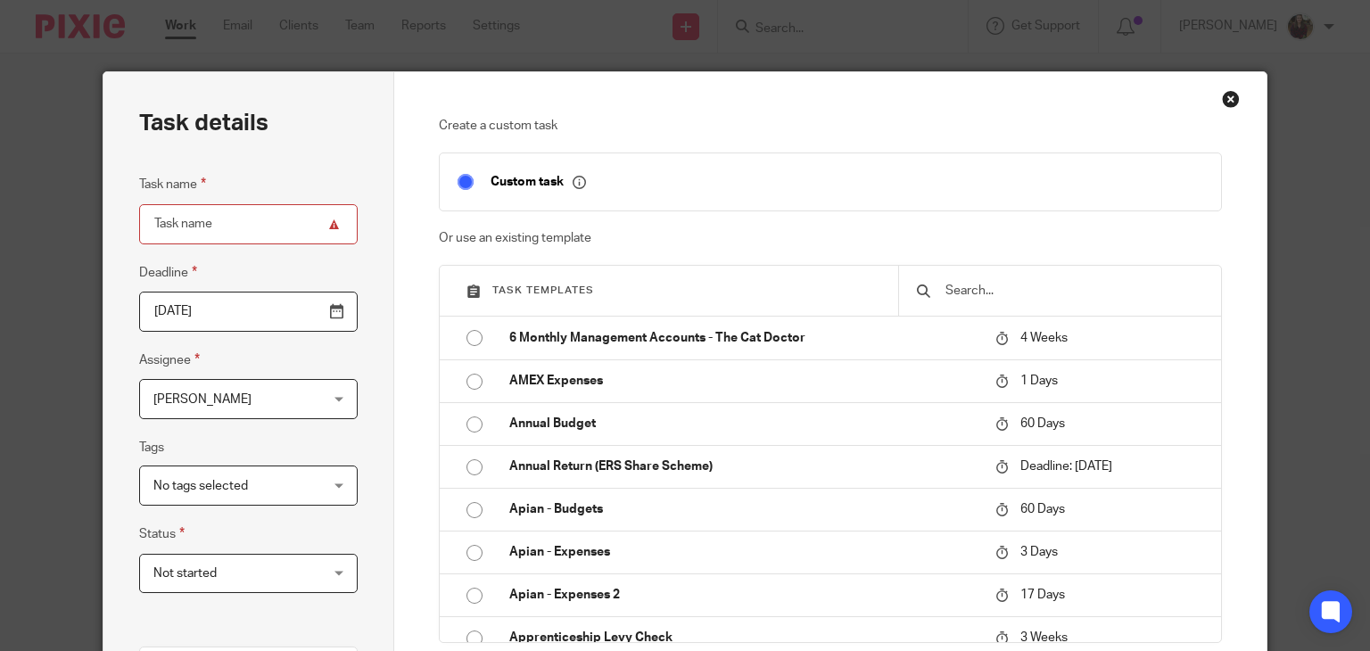
click at [1025, 294] on input "text" at bounding box center [1072, 291] width 259 height 20
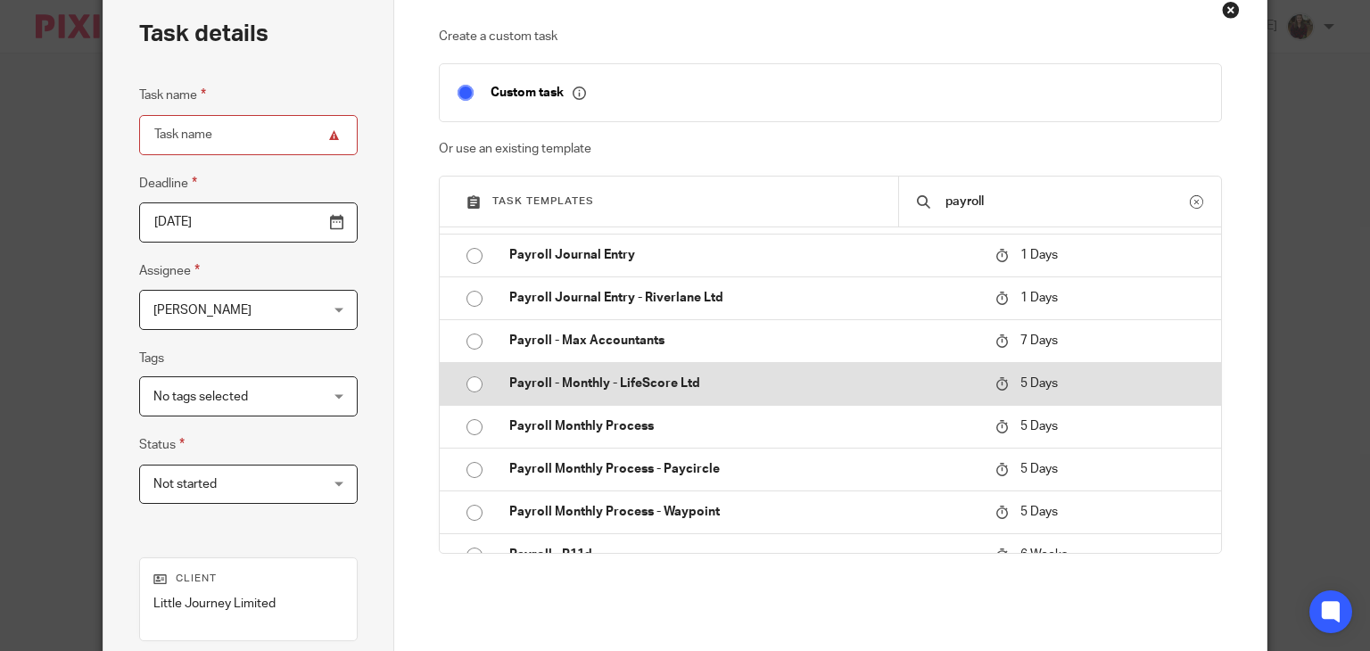
scroll to position [624, 0]
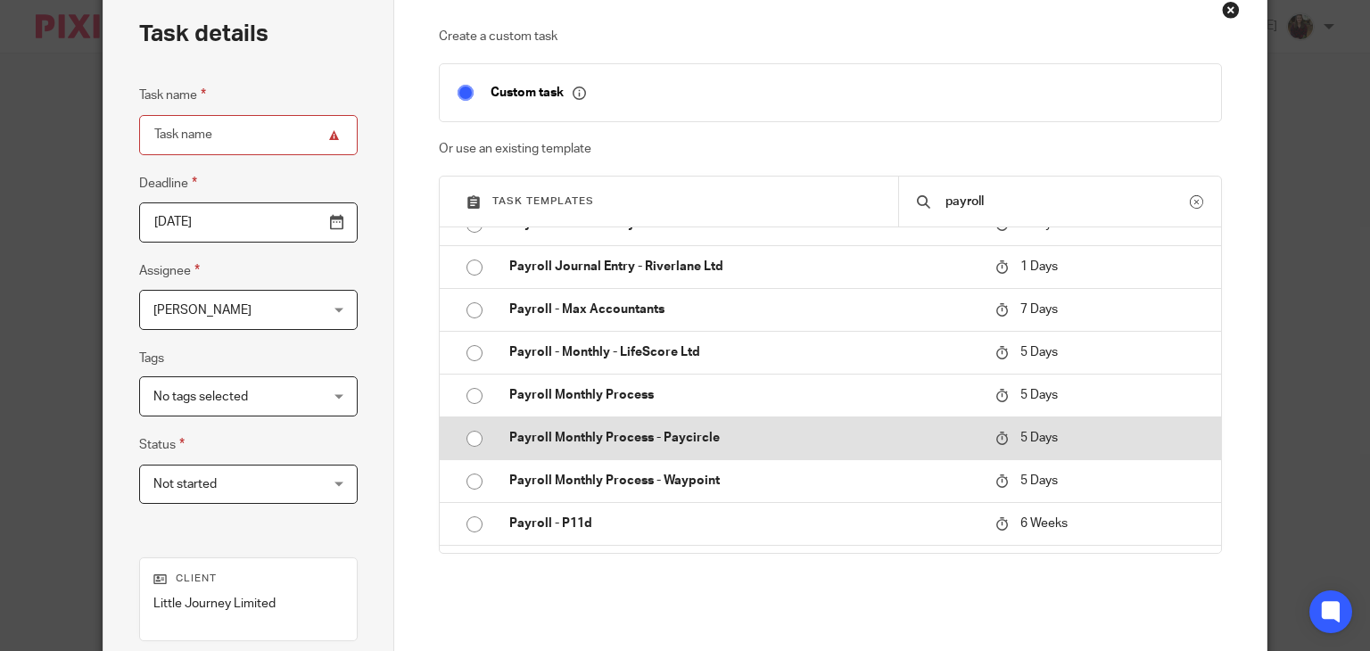
type input "payroll"
click at [711, 441] on p "Payroll Monthly Process - Paycircle" at bounding box center [743, 438] width 468 height 18
type input "2025-08-19"
type input "Payroll Monthly Process - Paycircle"
checkbox input "false"
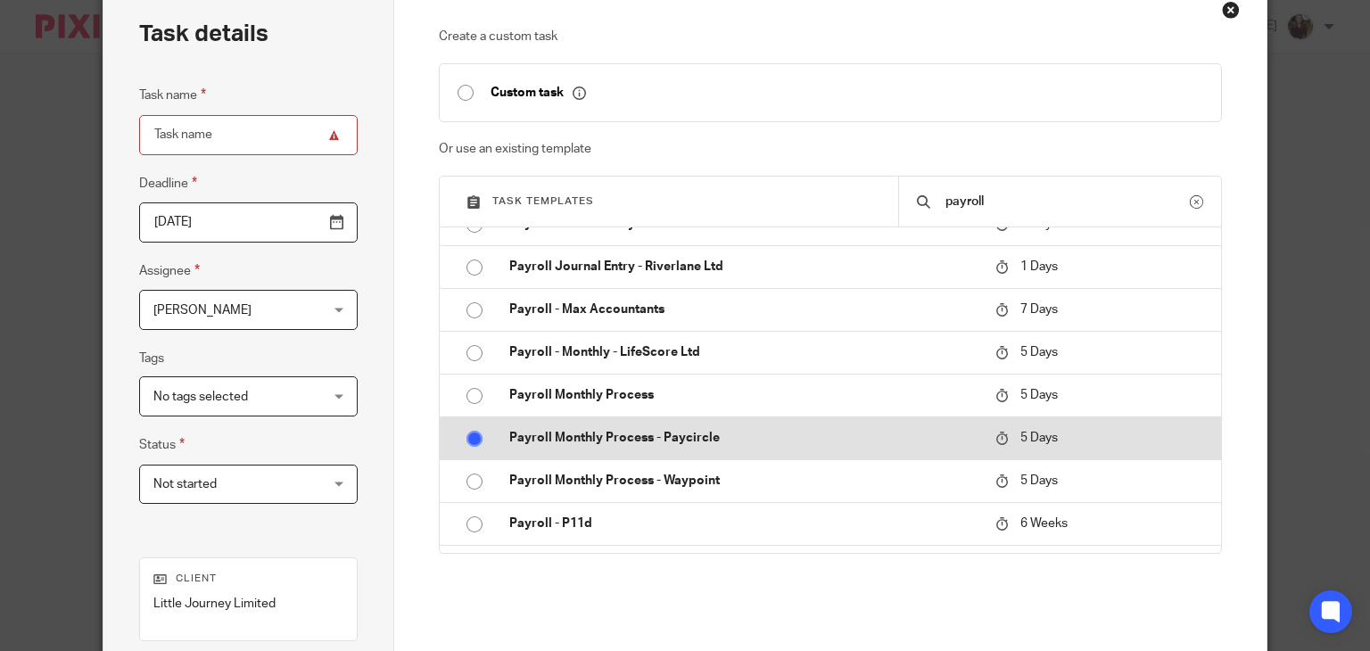
radio input "true"
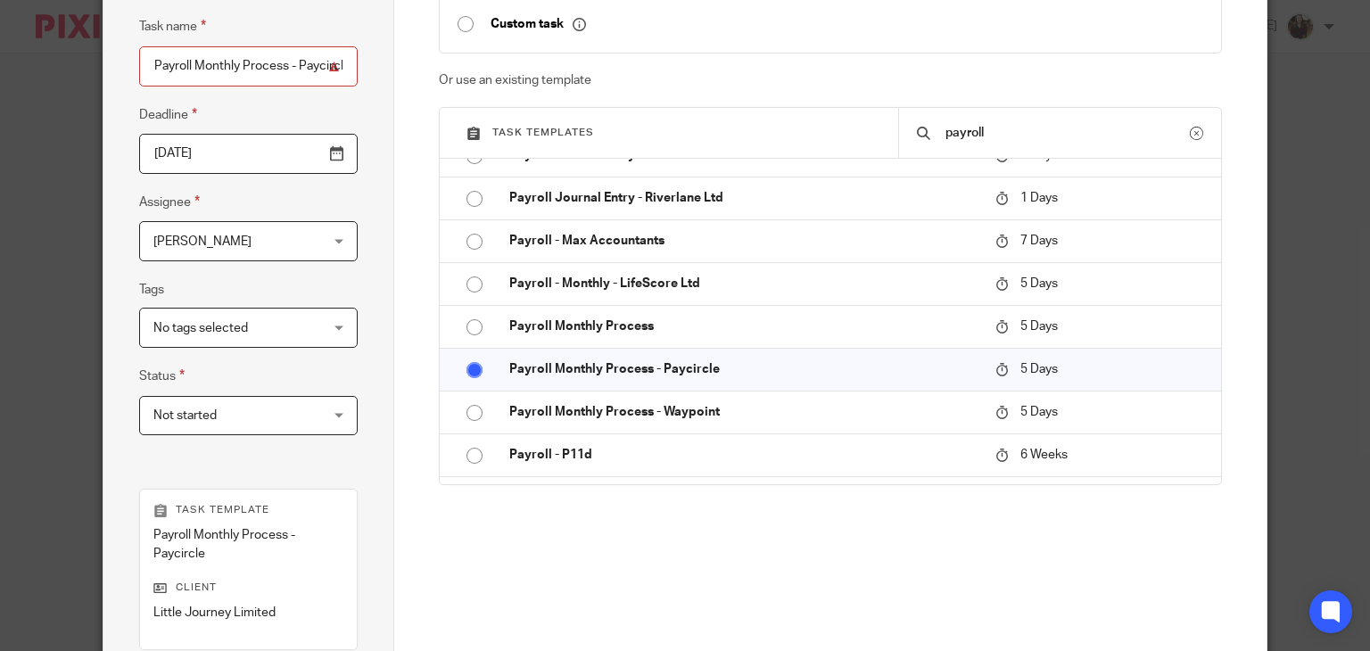
scroll to position [357, 0]
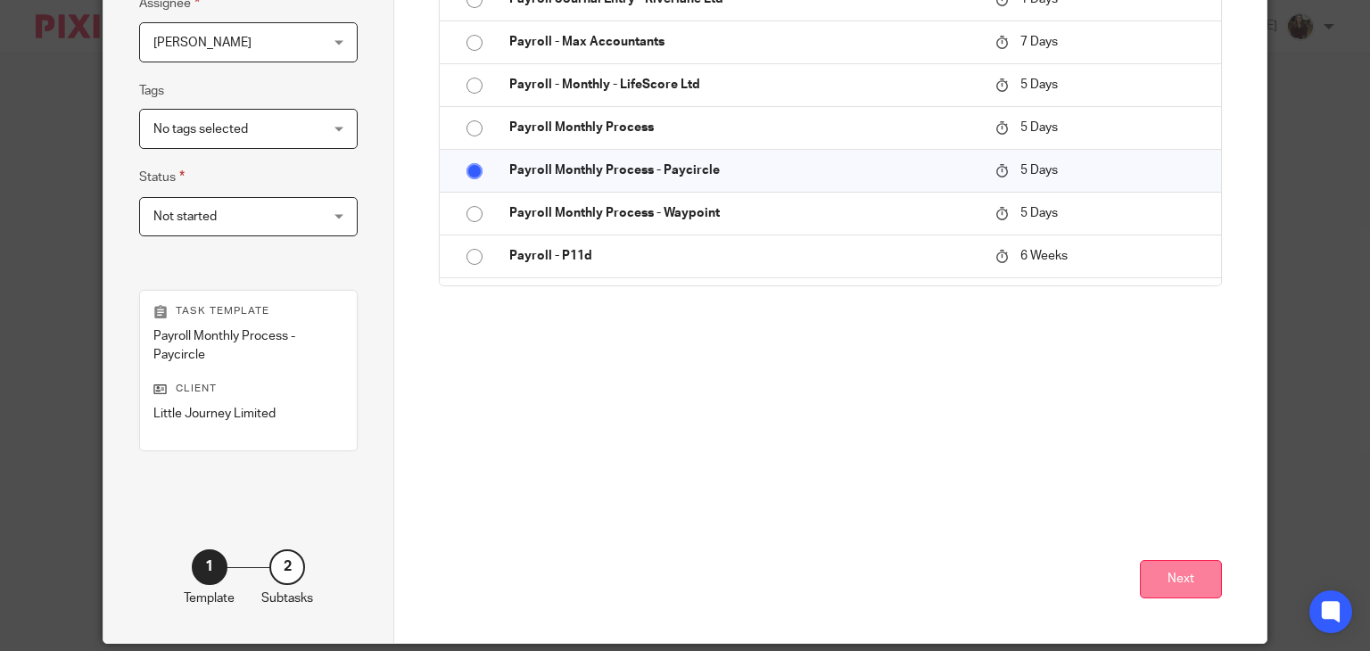
click at [1183, 590] on button "Next" at bounding box center [1181, 579] width 82 height 38
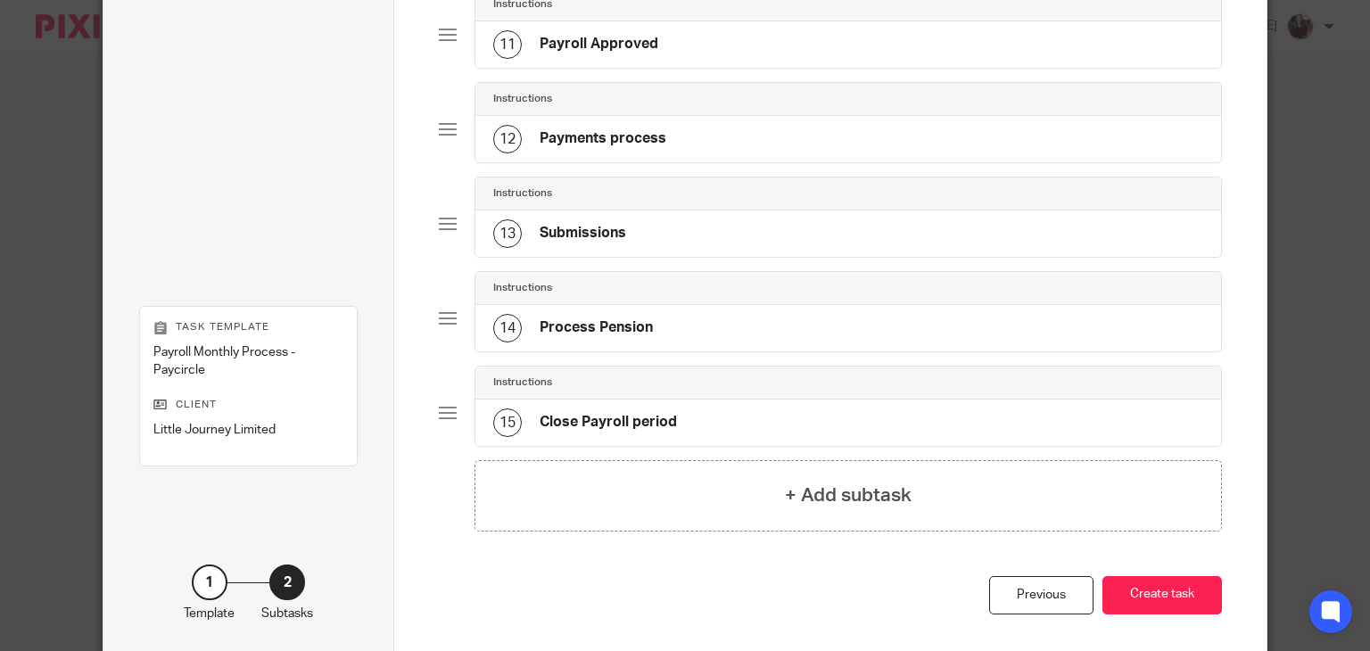
scroll to position [1193, 0]
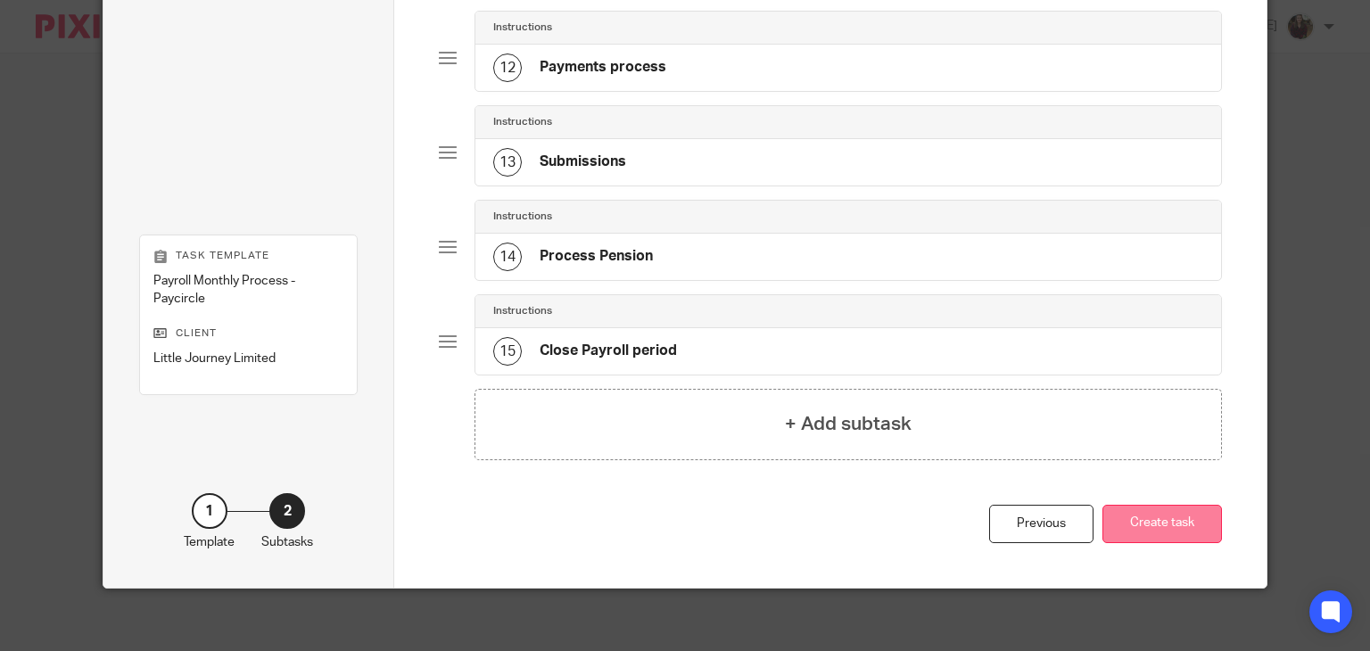
click at [1176, 512] on button "Create task" at bounding box center [1161, 524] width 119 height 38
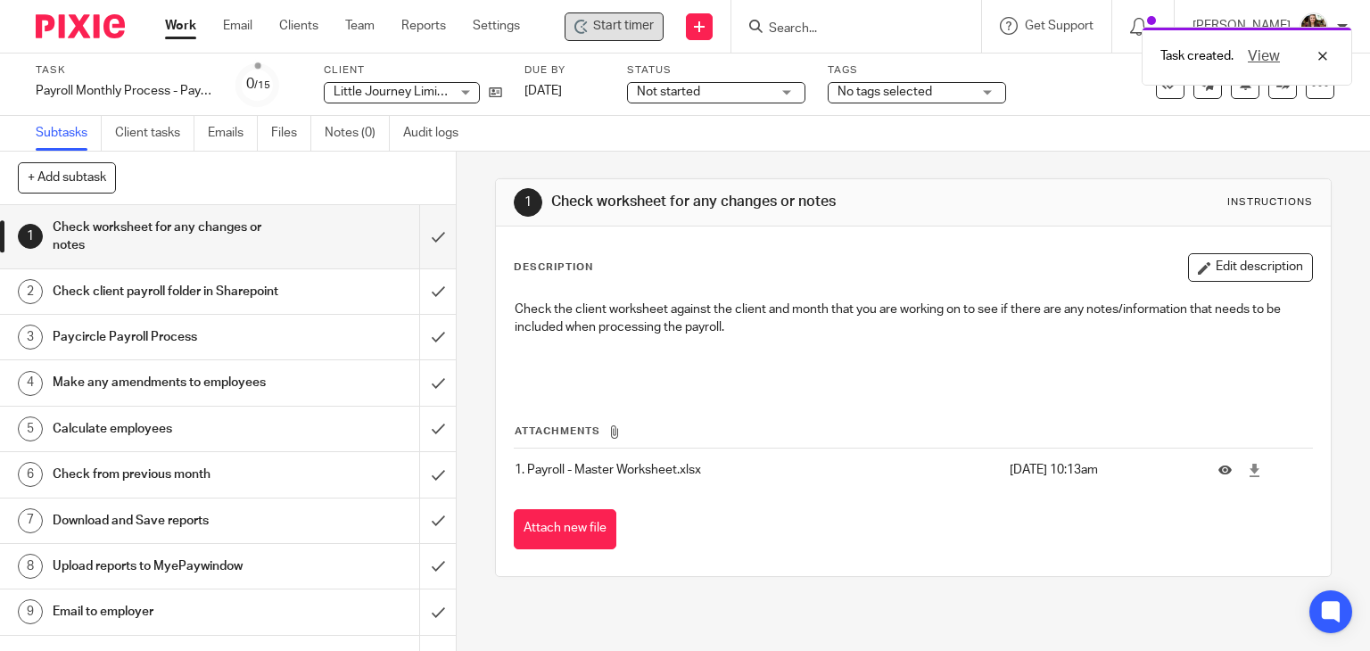
click at [630, 29] on span "Start timer" at bounding box center [623, 26] width 61 height 19
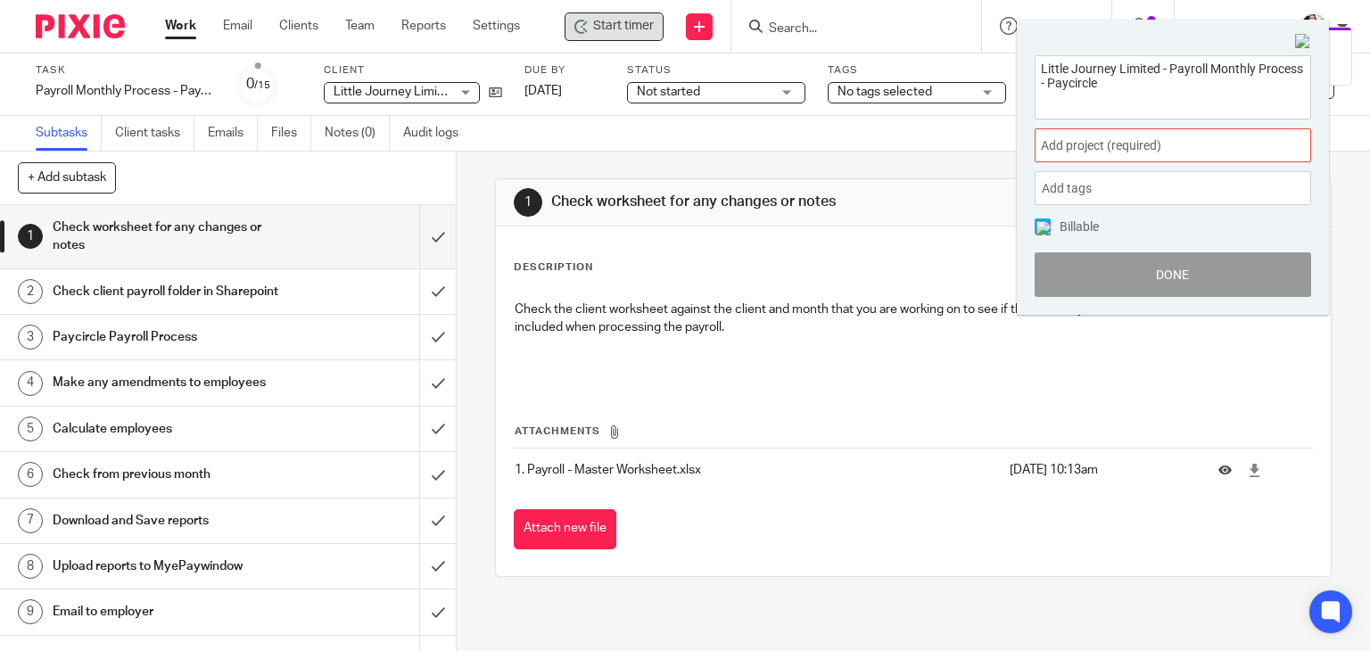
click at [1177, 146] on span "Add project (required) :" at bounding box center [1153, 145] width 225 height 19
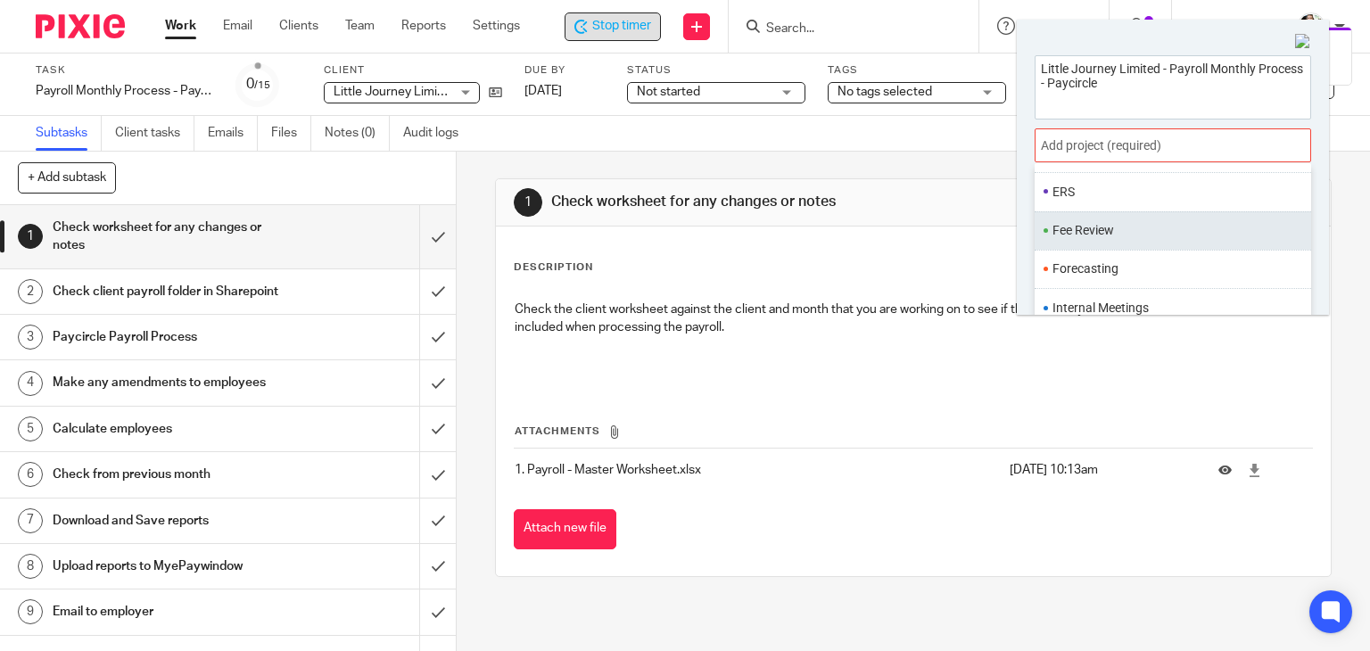
scroll to position [624, 0]
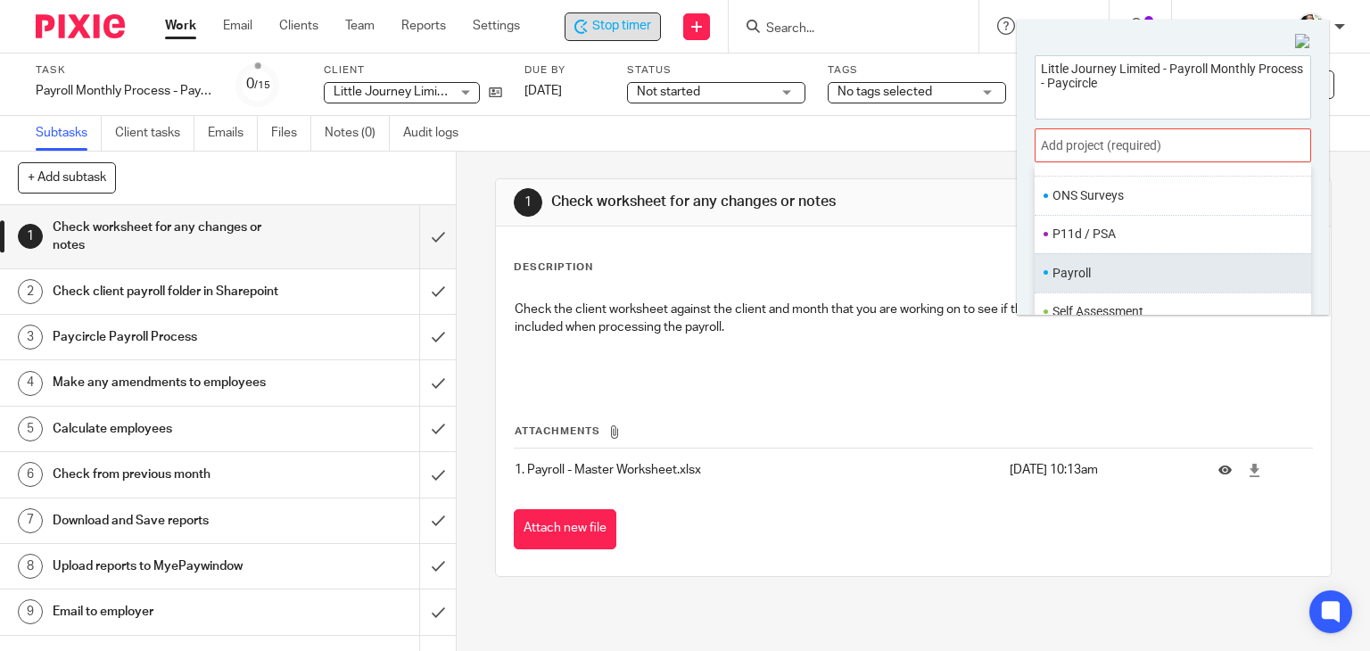
click at [1122, 268] on li "Payroll" at bounding box center [1168, 273] width 233 height 19
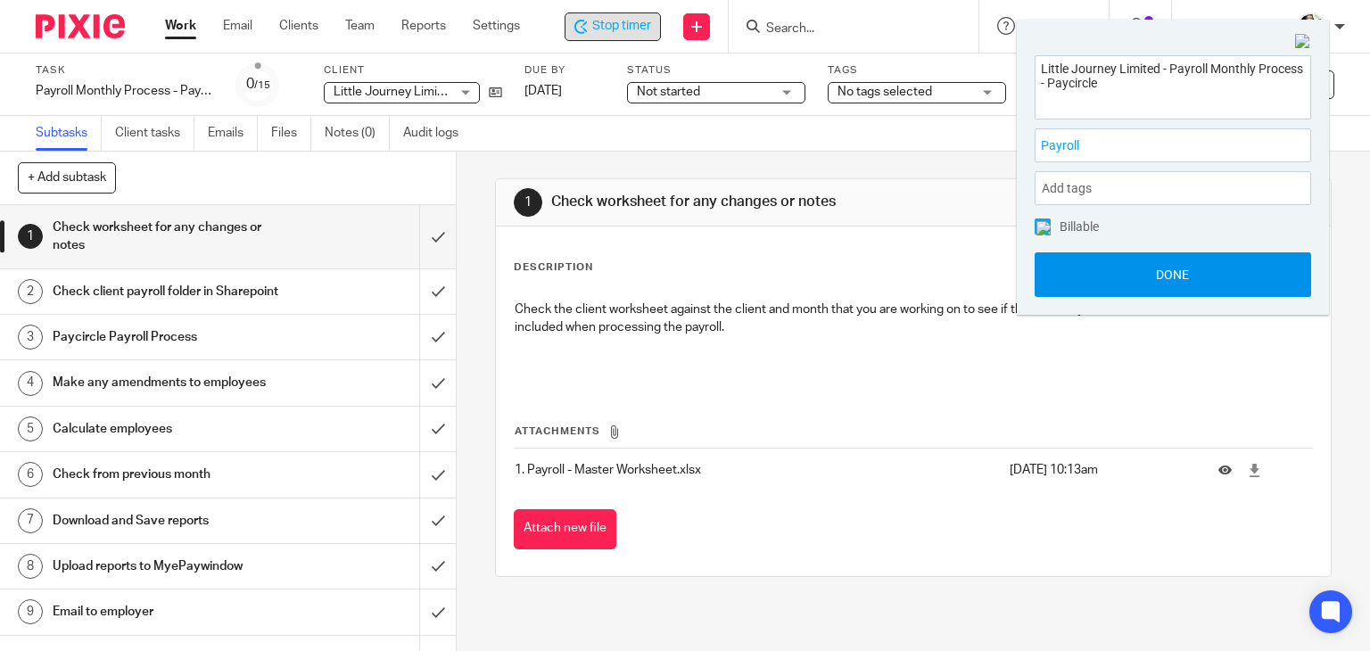
click at [1170, 281] on button "Done" at bounding box center [1172, 274] width 276 height 45
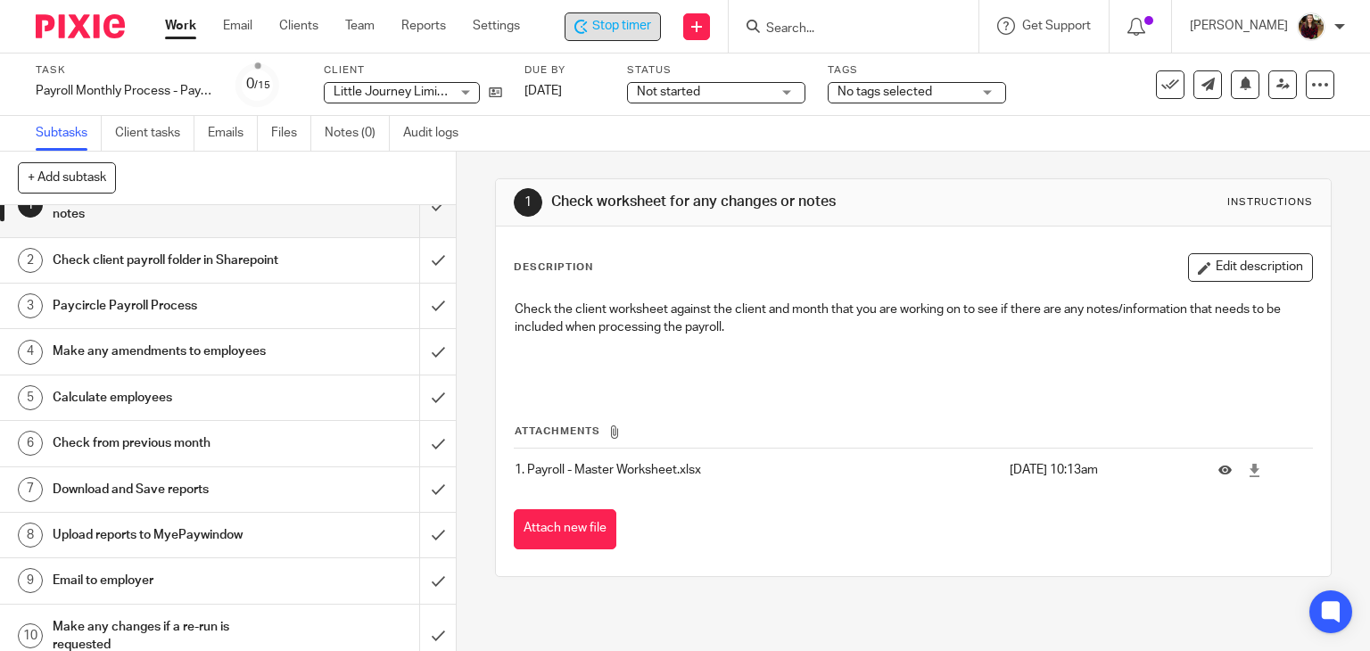
scroll to position [0, 0]
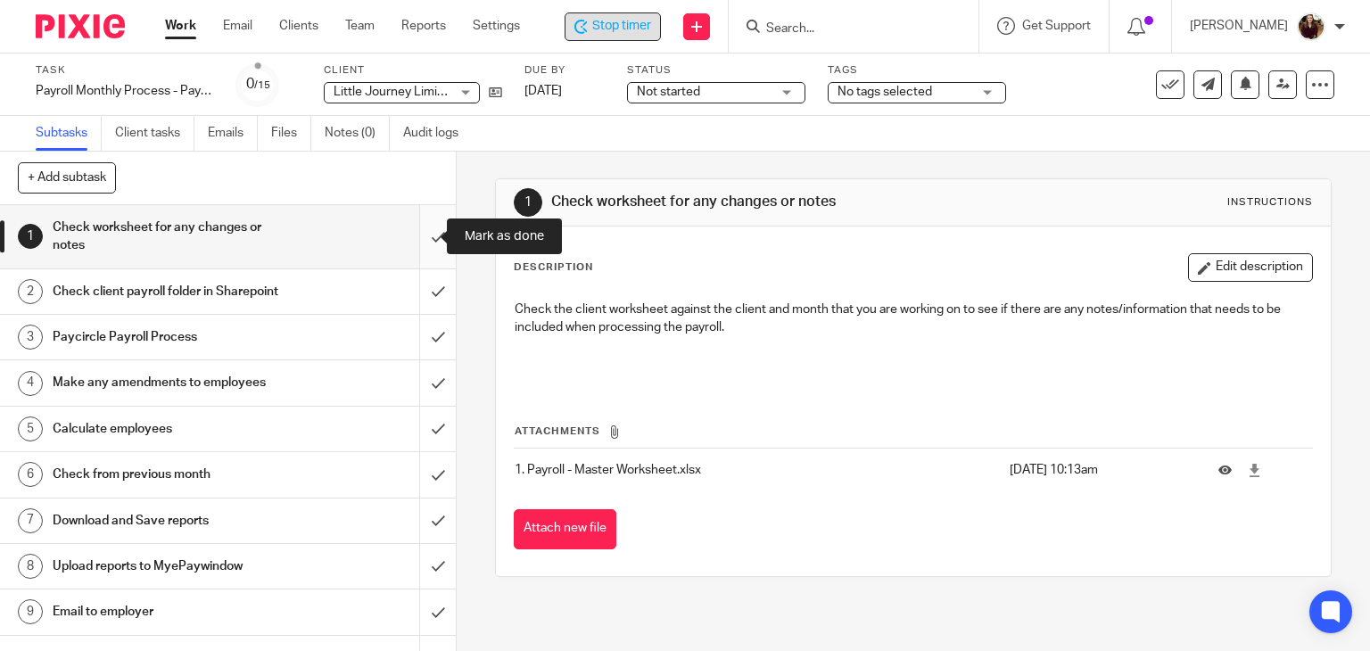
click at [407, 240] on input "submit" at bounding box center [228, 236] width 456 height 63
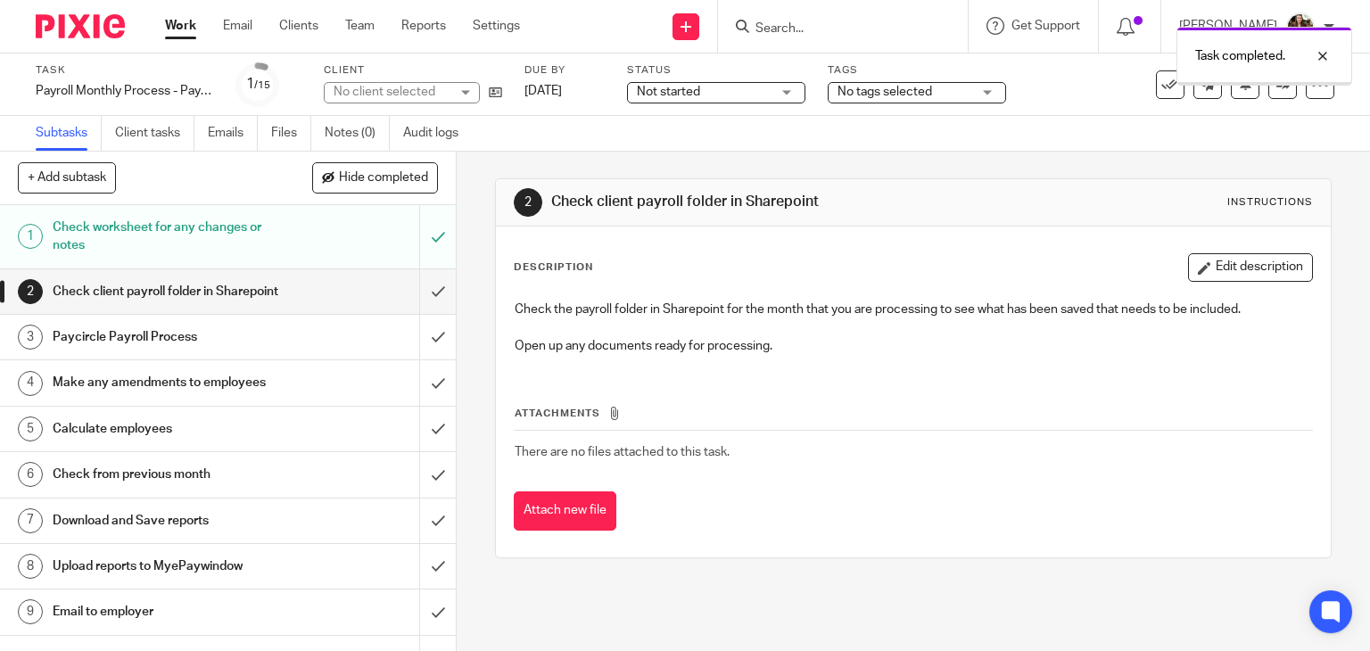
click at [421, 309] on input "submit" at bounding box center [228, 291] width 456 height 45
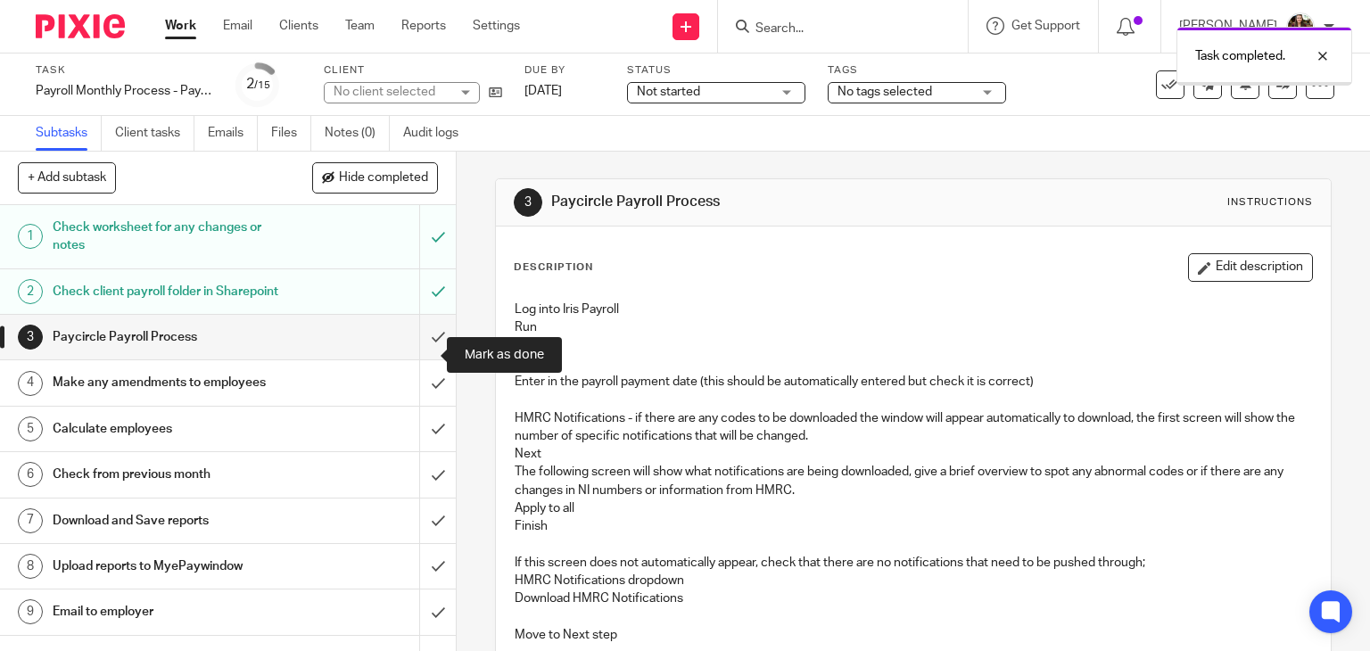
click at [423, 358] on input "submit" at bounding box center [228, 337] width 456 height 45
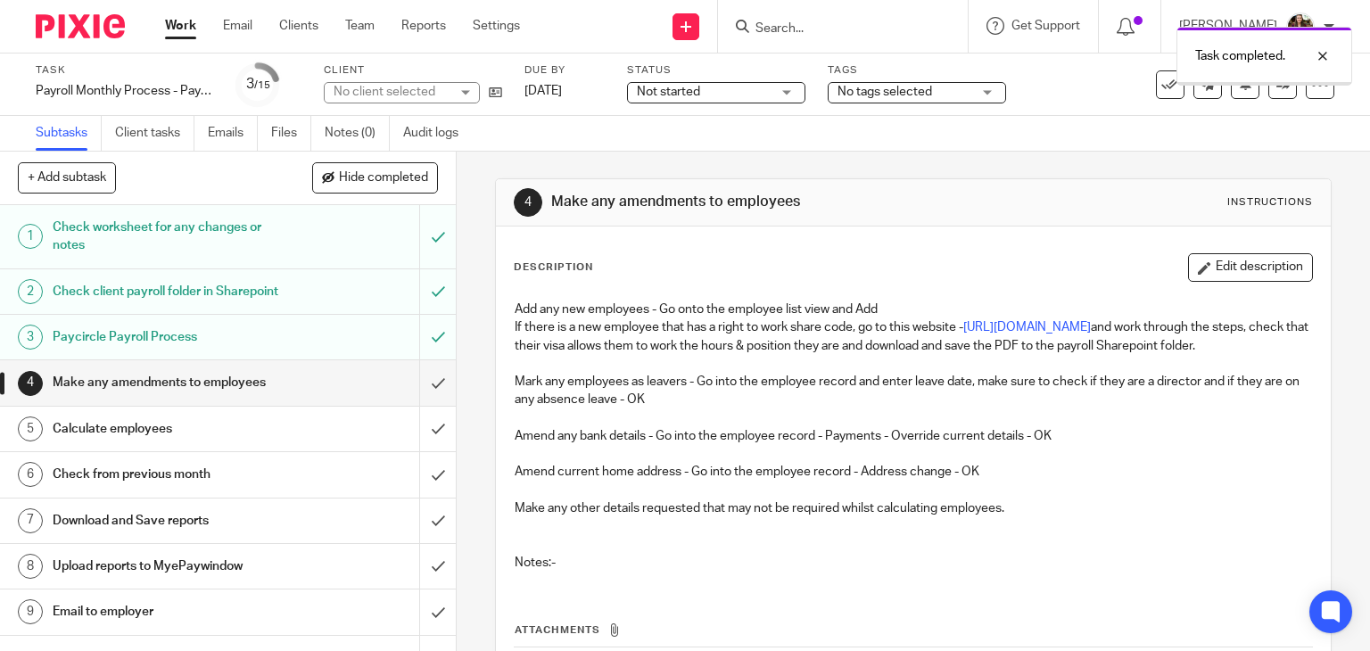
click at [416, 405] on input "submit" at bounding box center [228, 382] width 456 height 45
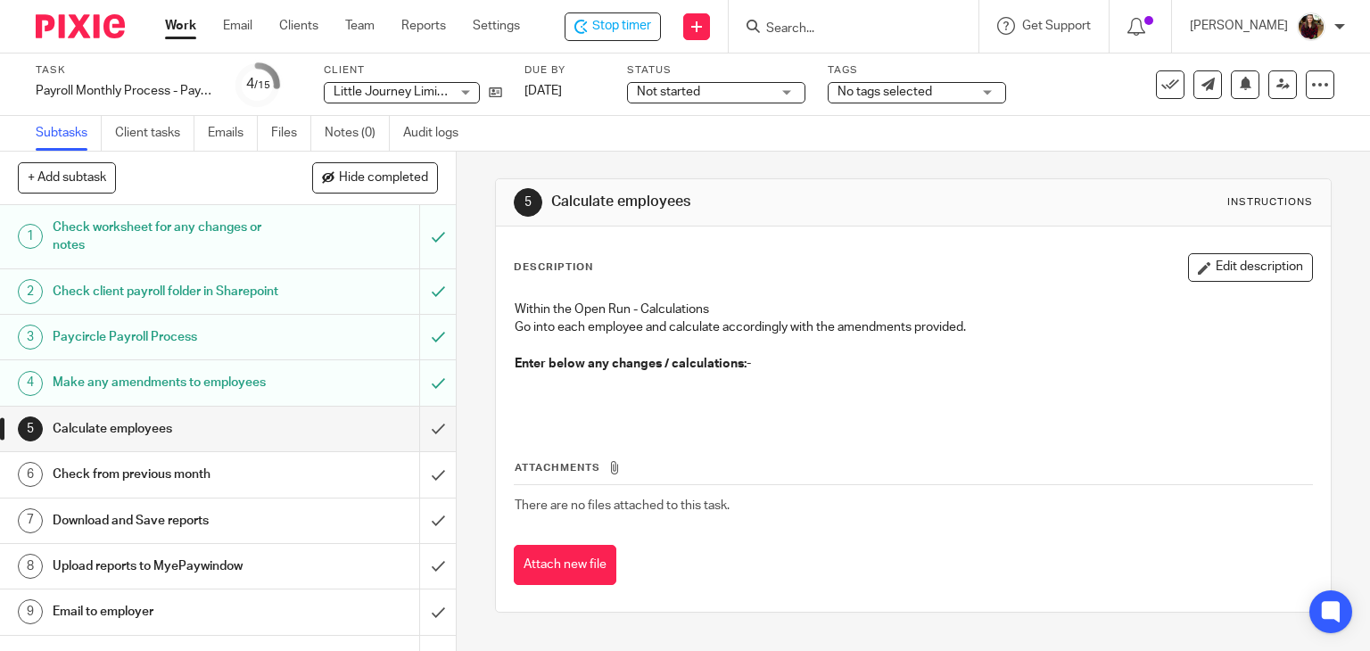
drag, startPoint x: 1241, startPoint y: 252, endPoint x: 1222, endPoint y: 259, distance: 20.6
click at [1240, 253] on button "Edit description" at bounding box center [1250, 267] width 125 height 29
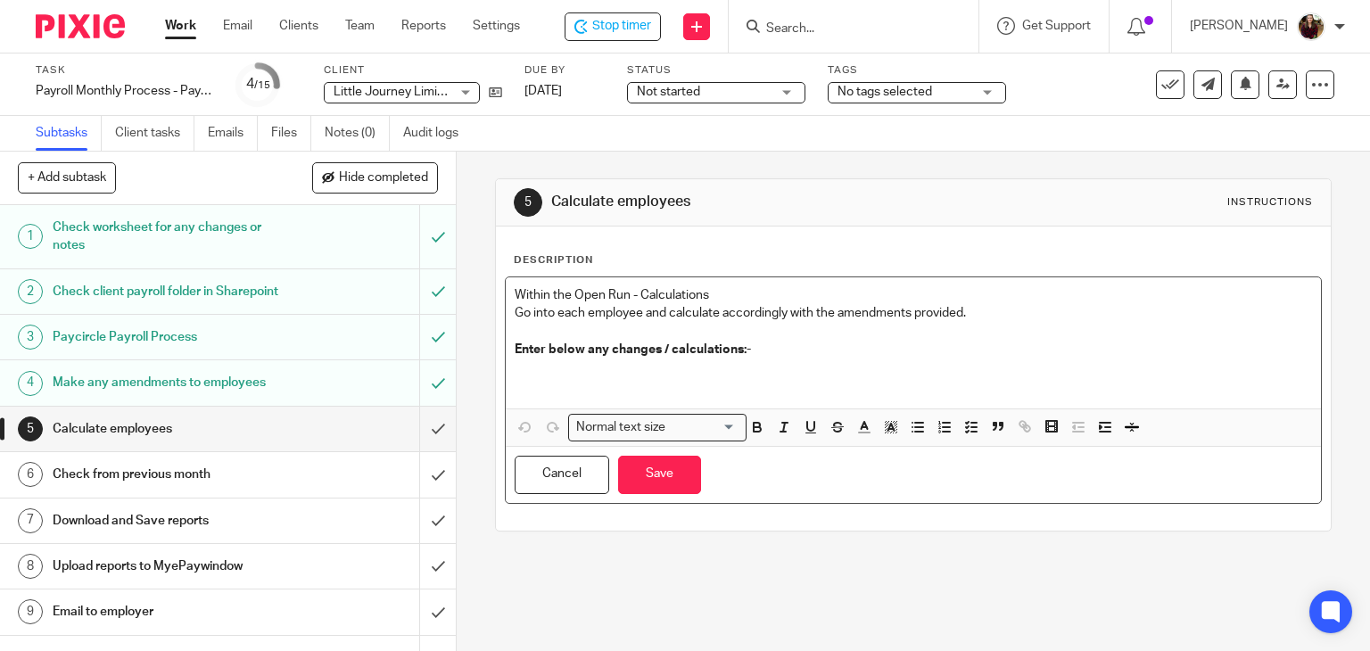
click at [615, 359] on p at bounding box center [914, 376] width 798 height 37
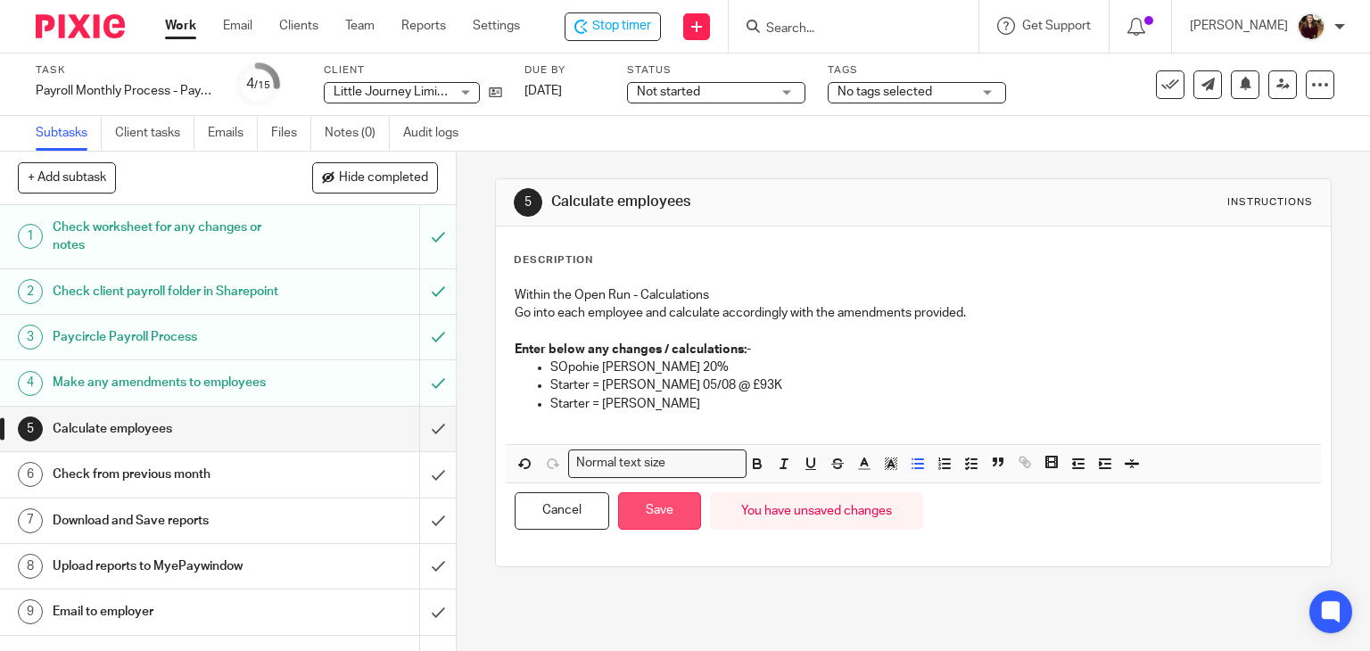
click at [642, 522] on button "Save" at bounding box center [659, 511] width 83 height 38
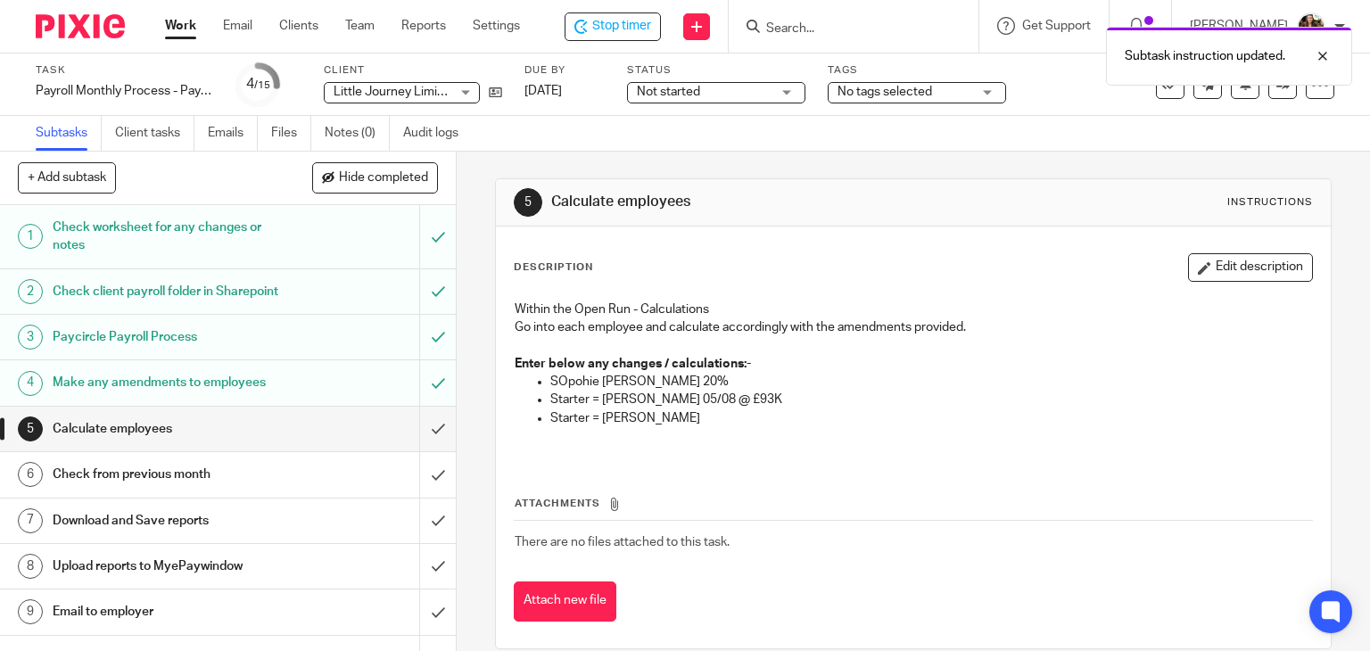
click at [977, 86] on div "No tags selected" at bounding box center [917, 92] width 178 height 21
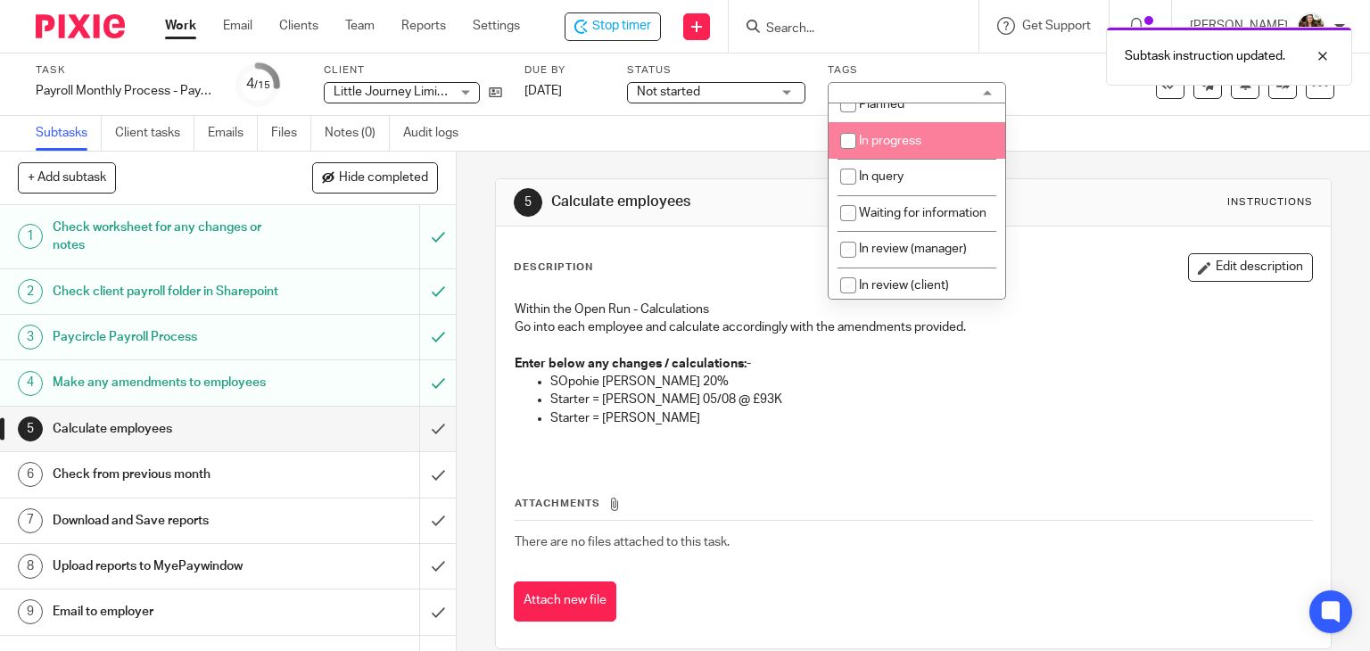
scroll to position [178, 0]
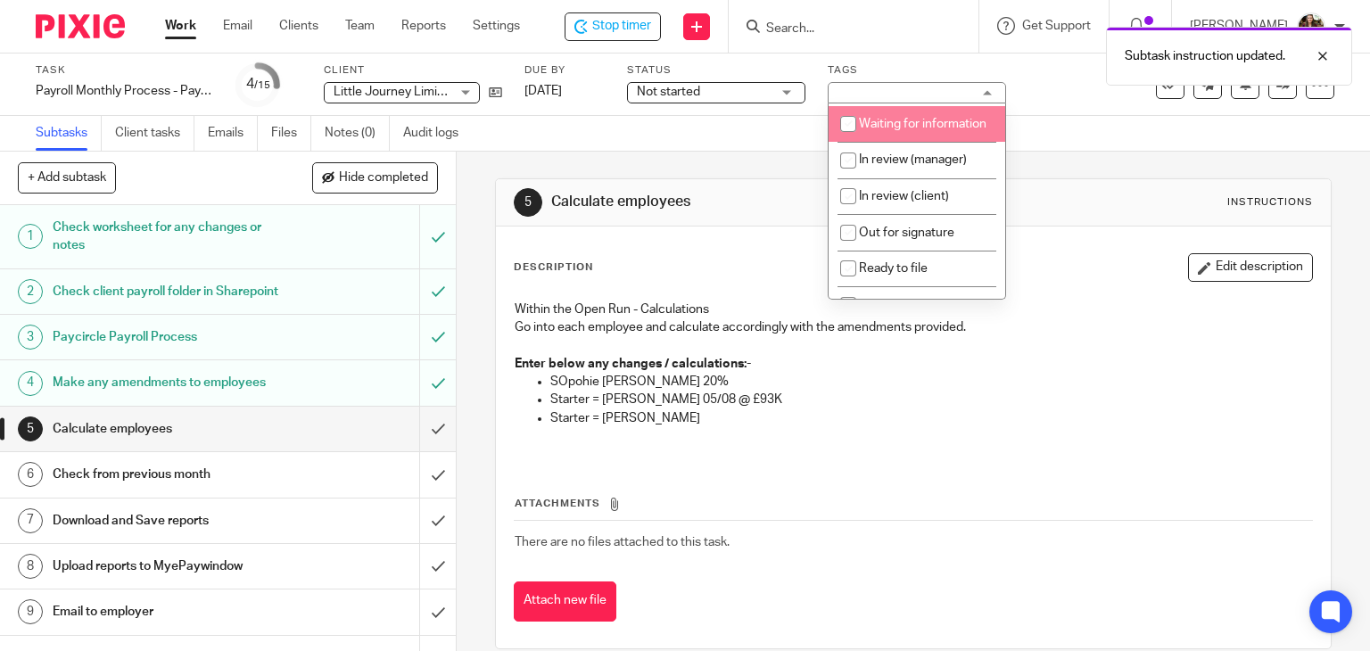
drag, startPoint x: 912, startPoint y: 145, endPoint x: 984, endPoint y: 126, distance: 74.8
click at [911, 143] on li "Waiting for information" at bounding box center [916, 124] width 177 height 37
checkbox input "true"
click at [1028, 113] on div "Task Payroll Monthly Process - Paycircle Save Payroll Monthly Process - Paycirc…" at bounding box center [685, 85] width 1370 height 62
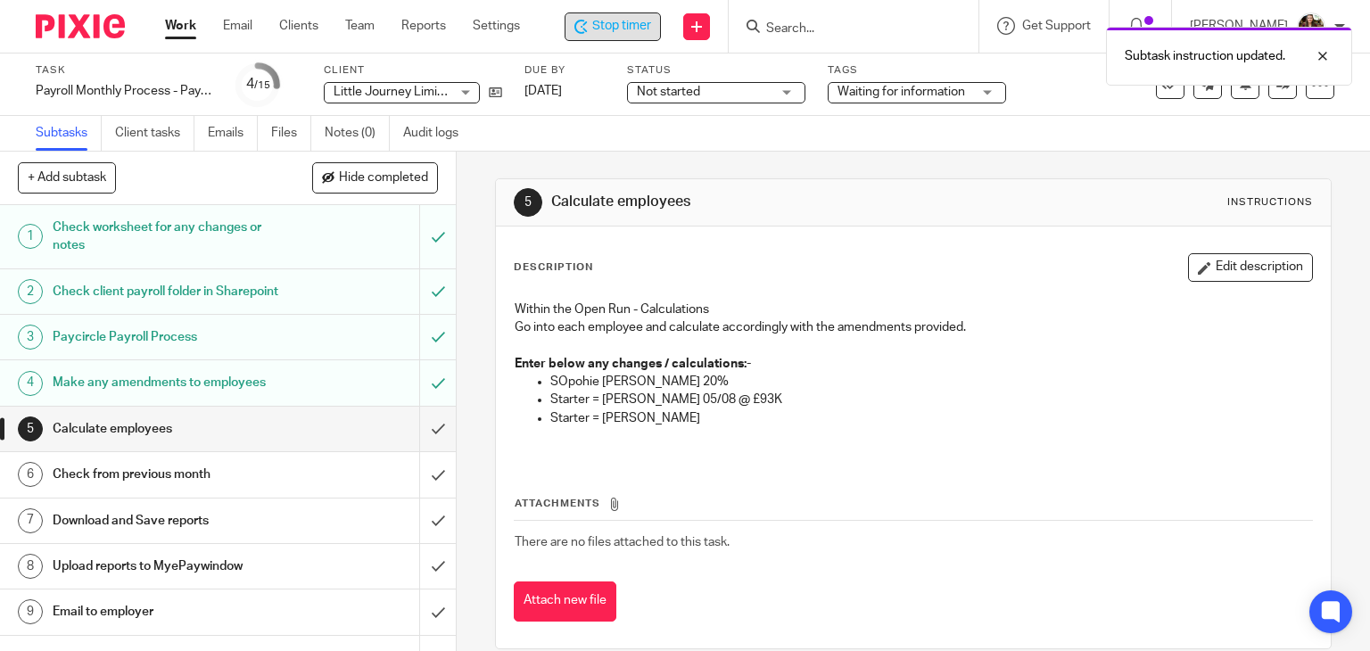
click at [645, 26] on span "Stop timer" at bounding box center [621, 26] width 59 height 19
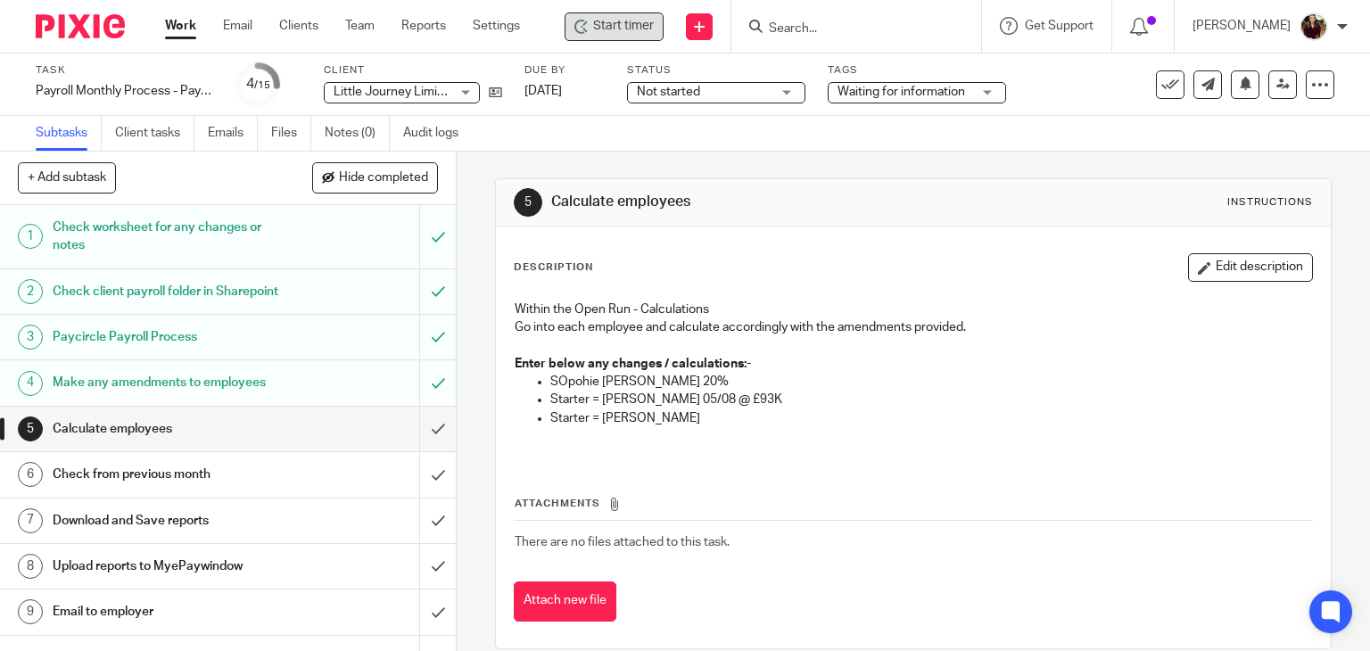
click at [835, 30] on input "Search" at bounding box center [847, 29] width 161 height 16
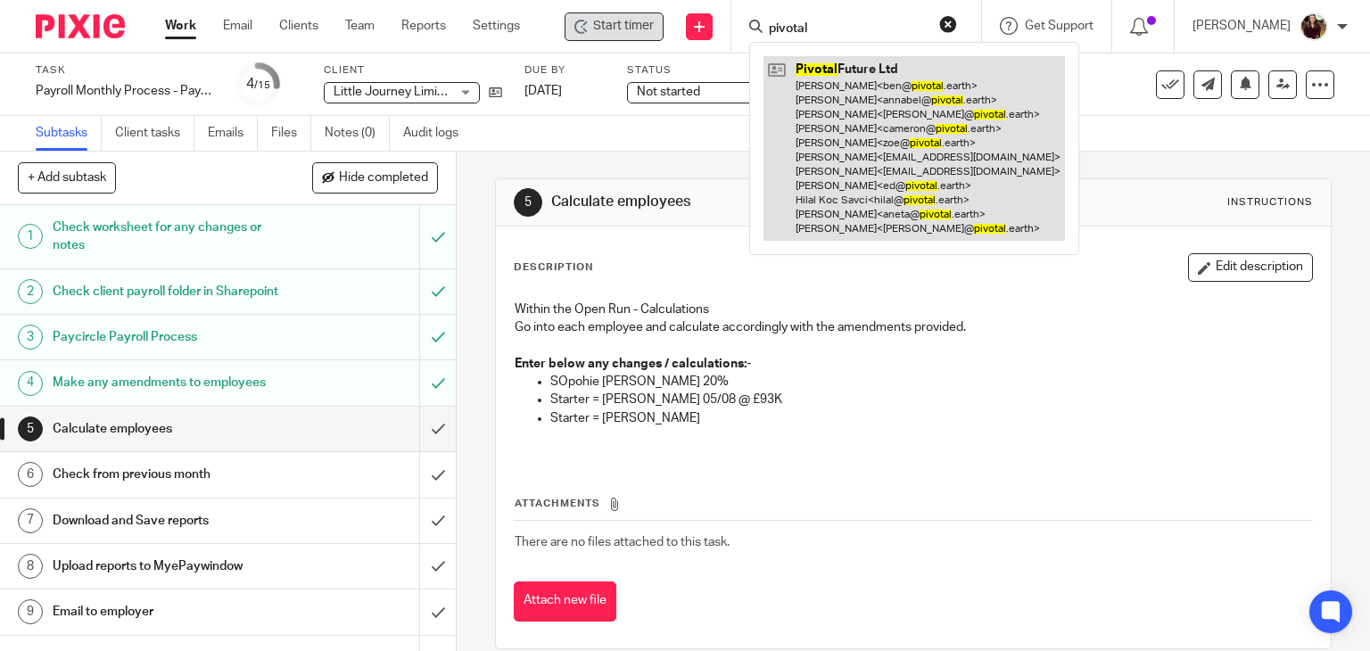
type input "pivotal"
click at [869, 105] on link at bounding box center [913, 148] width 301 height 185
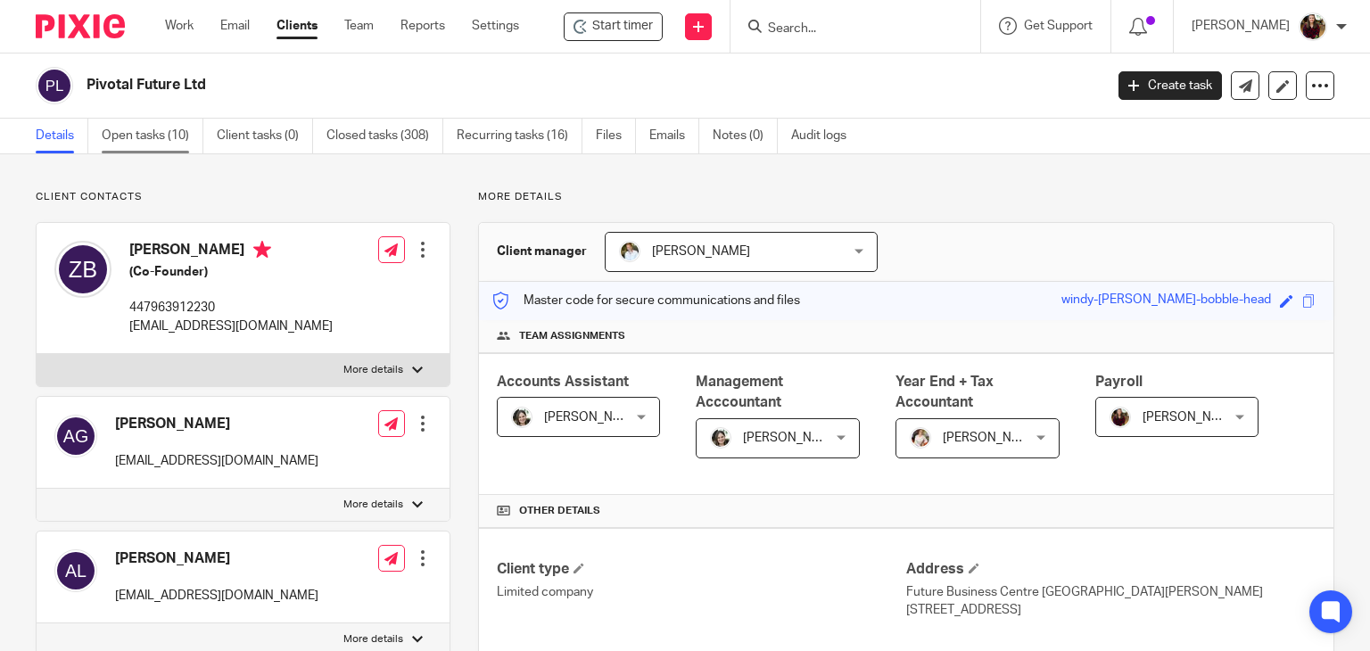
click at [143, 127] on link "Open tasks (10)" at bounding box center [153, 136] width 102 height 35
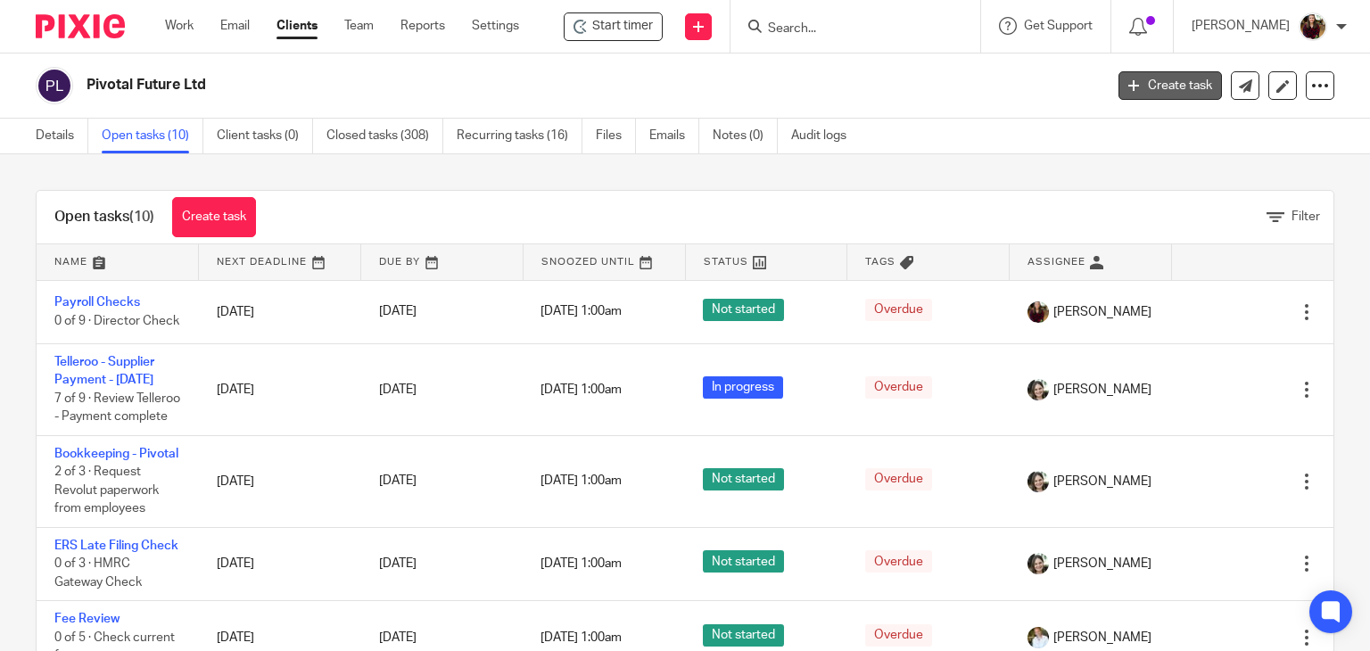
click at [1147, 82] on link "Create task" at bounding box center [1169, 85] width 103 height 29
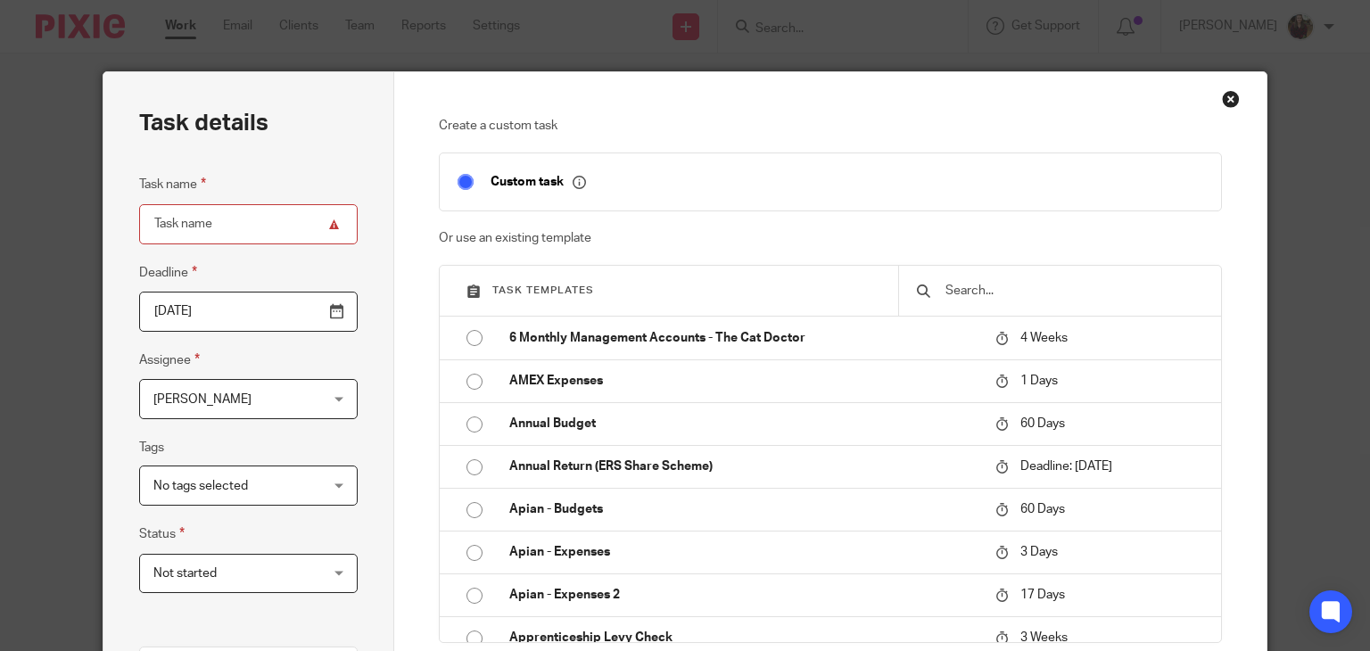
click at [977, 282] on input "text" at bounding box center [1072, 291] width 259 height 20
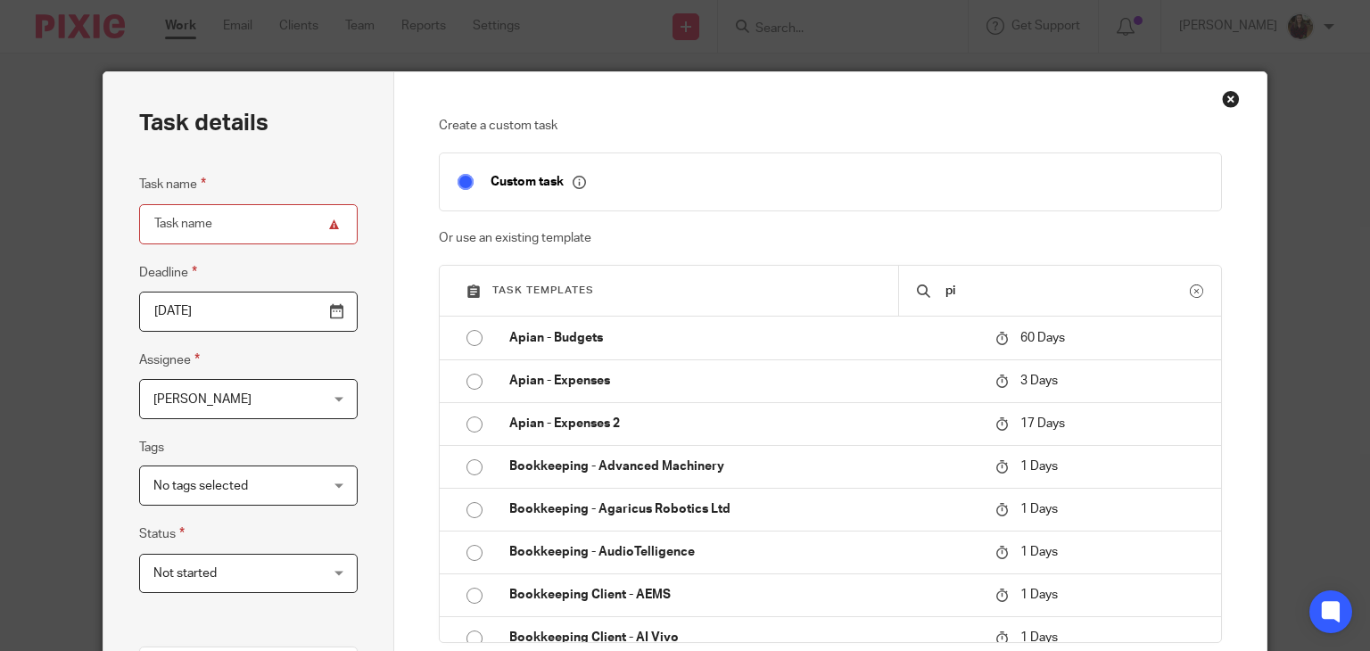
type input "p"
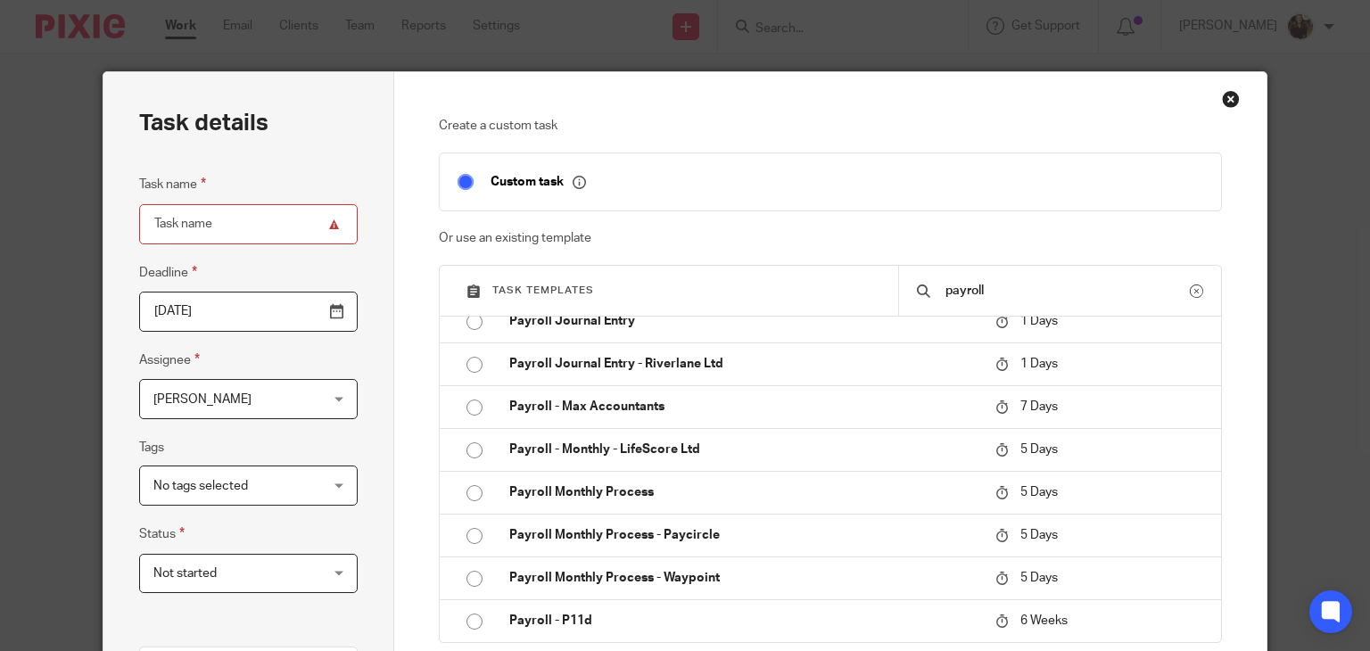
scroll to position [713, 0]
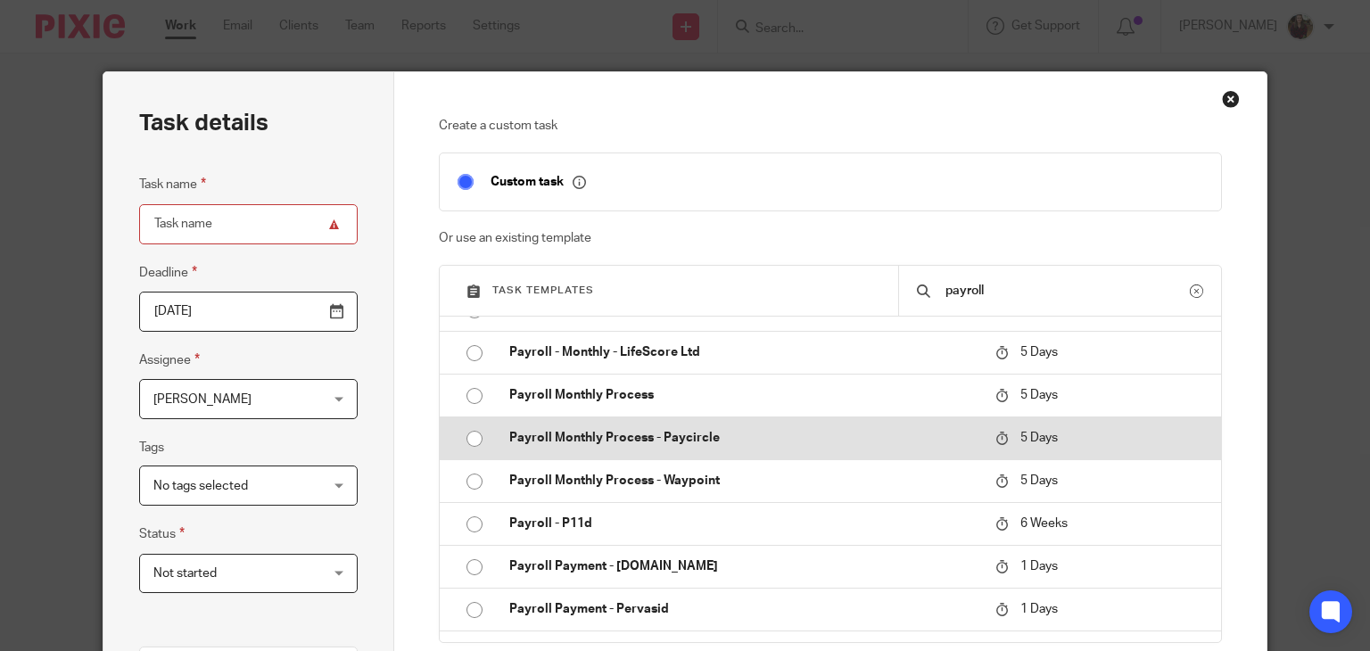
type input "payroll"
click at [740, 443] on p "Payroll Monthly Process - Paycircle" at bounding box center [743, 438] width 468 height 18
type input "[DATE]"
type input "Payroll Monthly Process - Paycircle"
checkbox input "false"
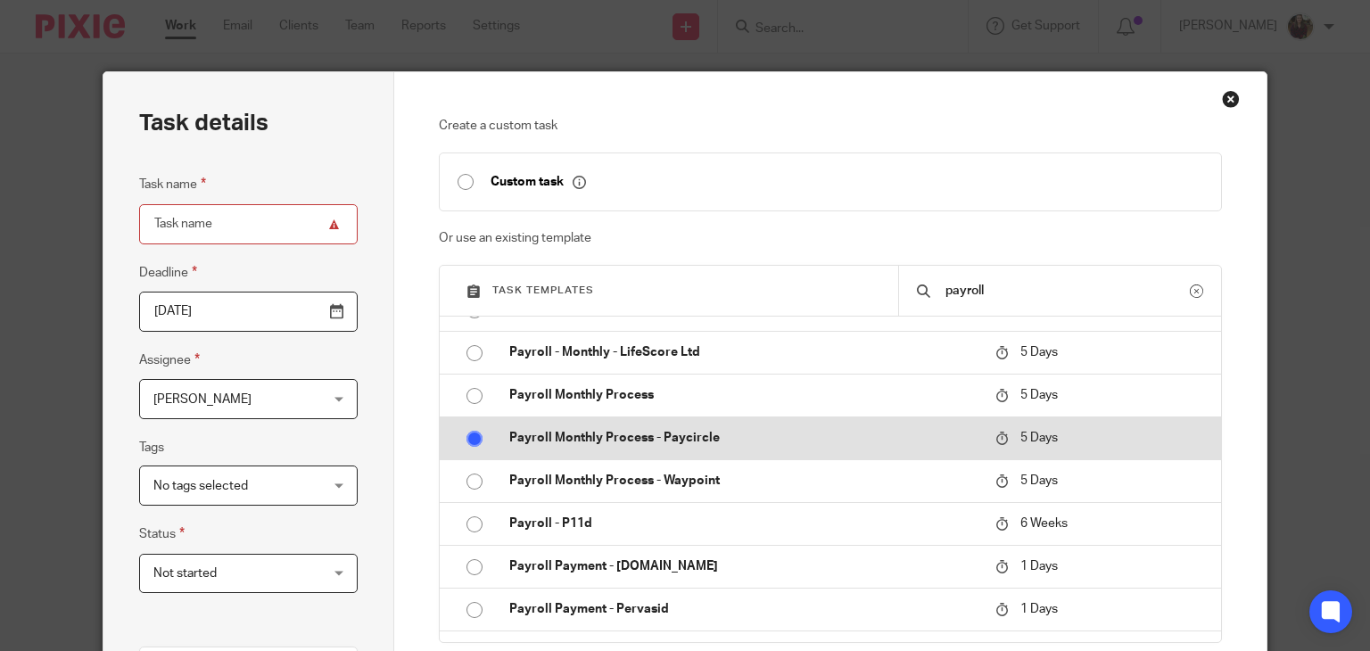
radio input "true"
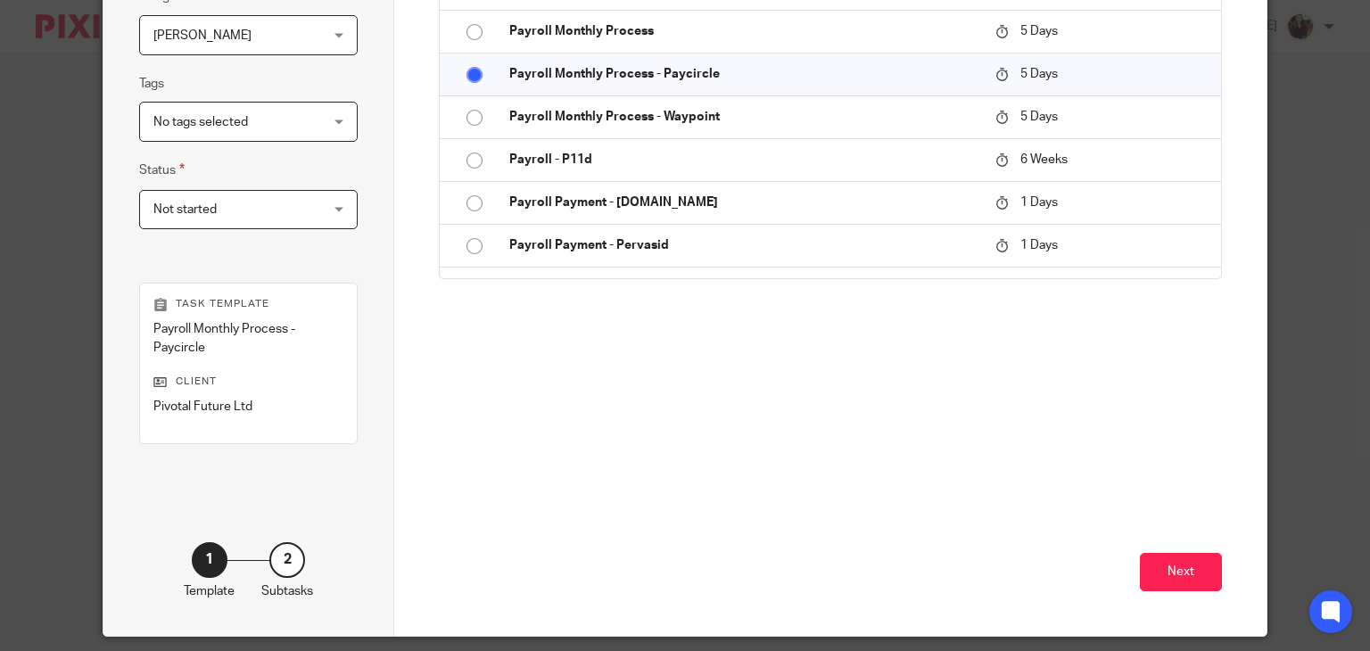
scroll to position [420, 0]
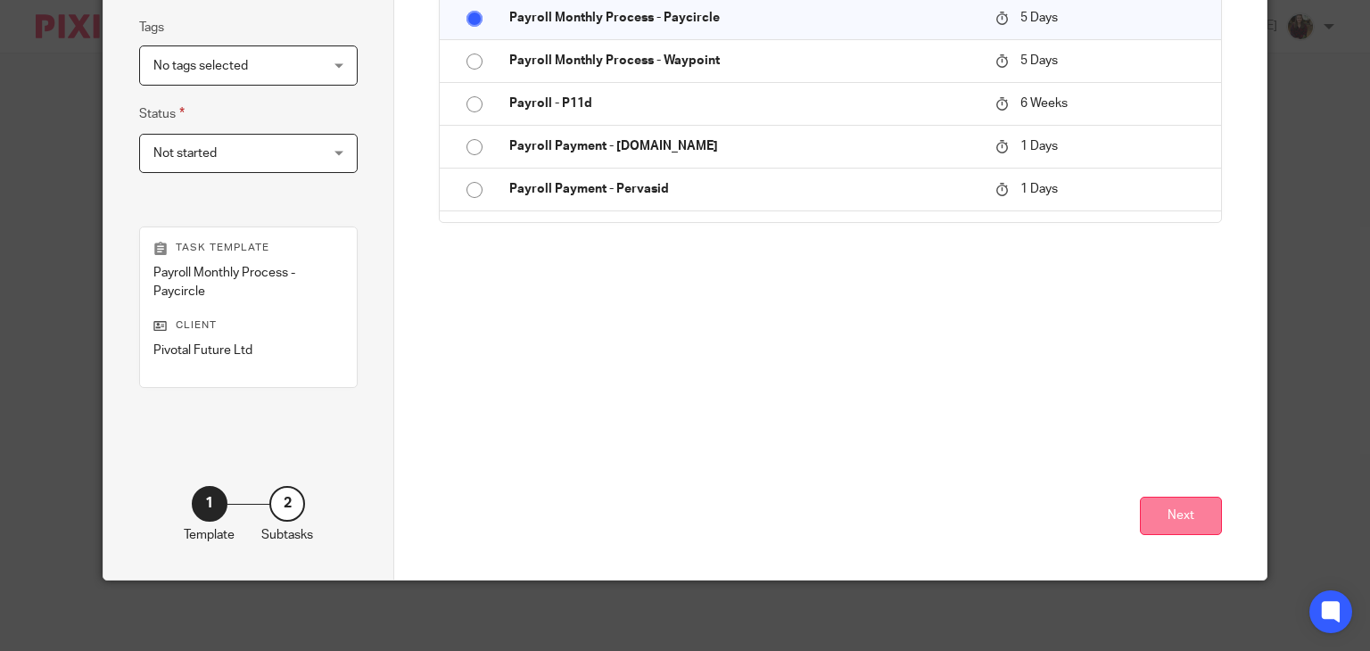
click at [1180, 518] on button "Next" at bounding box center [1181, 516] width 82 height 38
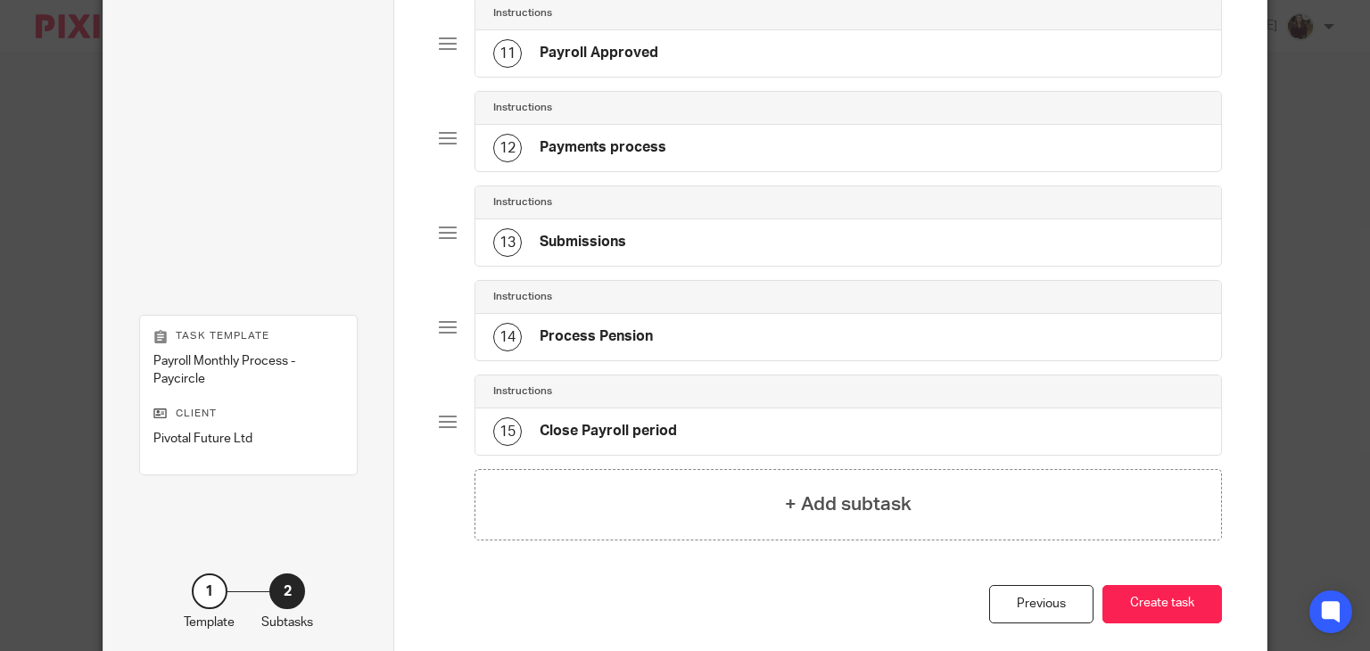
scroll to position [1193, 0]
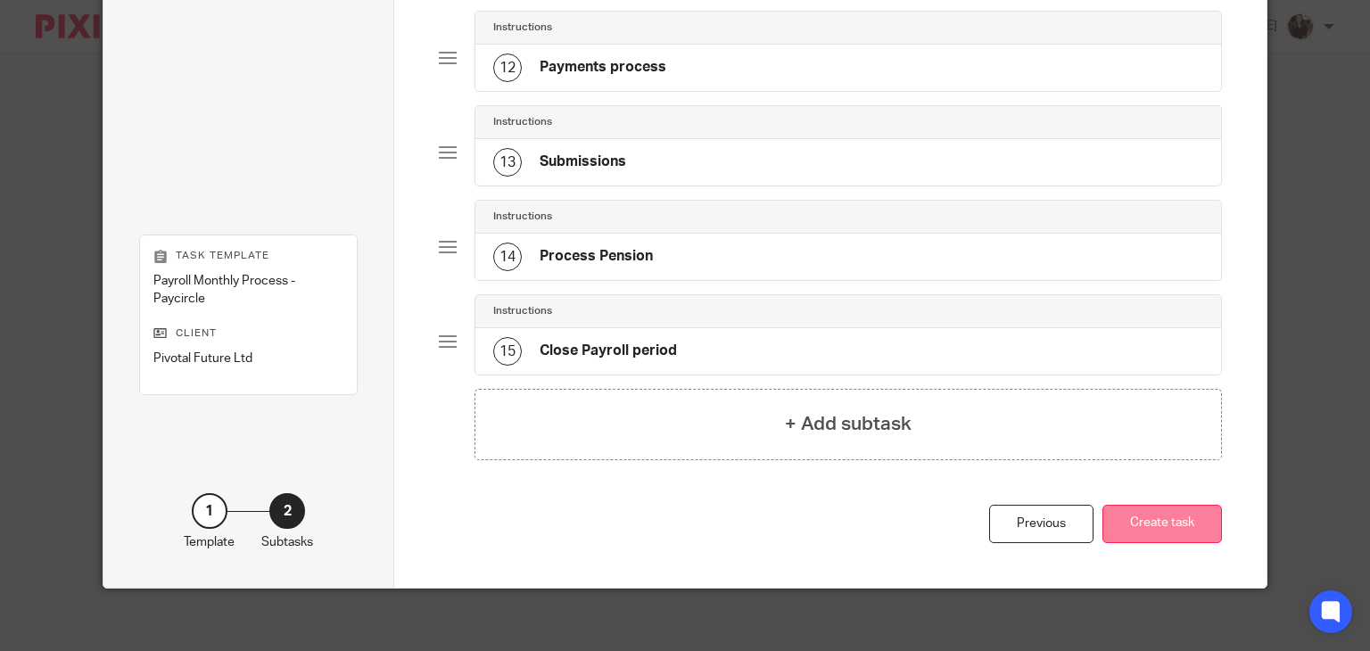
click at [1173, 518] on button "Create task" at bounding box center [1161, 524] width 119 height 38
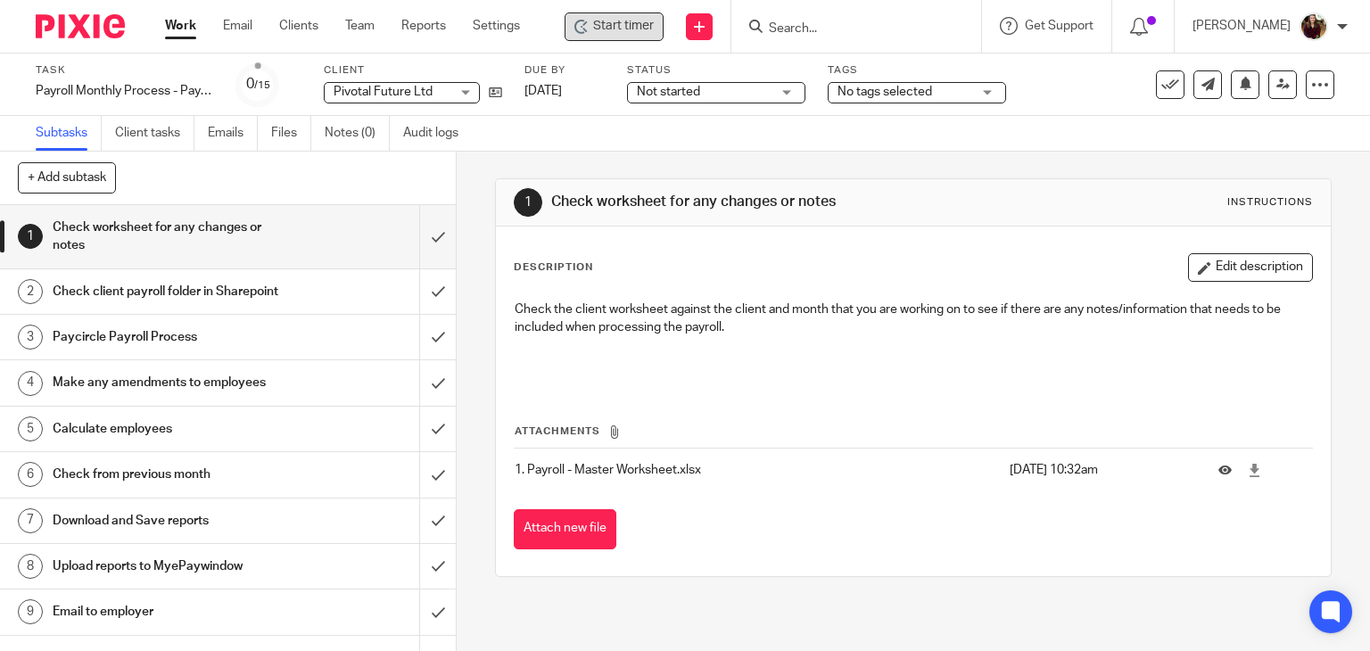
click at [613, 21] on span "Start timer" at bounding box center [623, 26] width 61 height 19
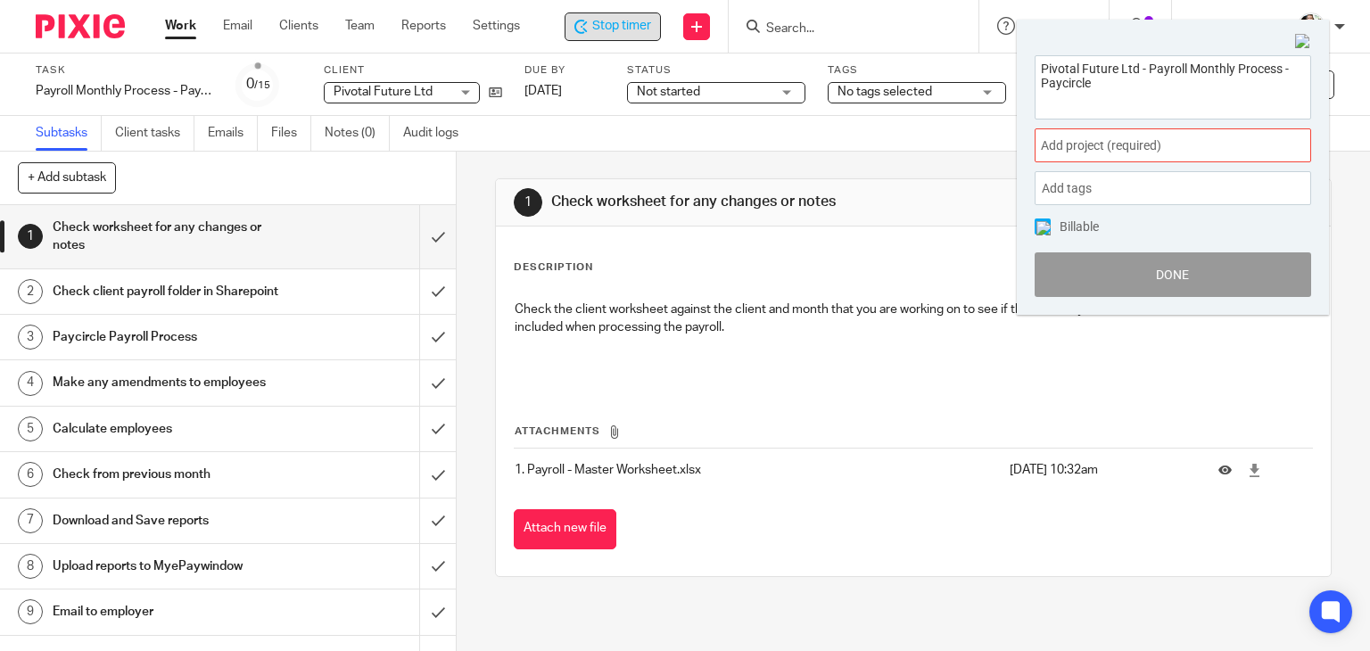
click at [1154, 152] on span "Add project (required) :" at bounding box center [1153, 145] width 225 height 19
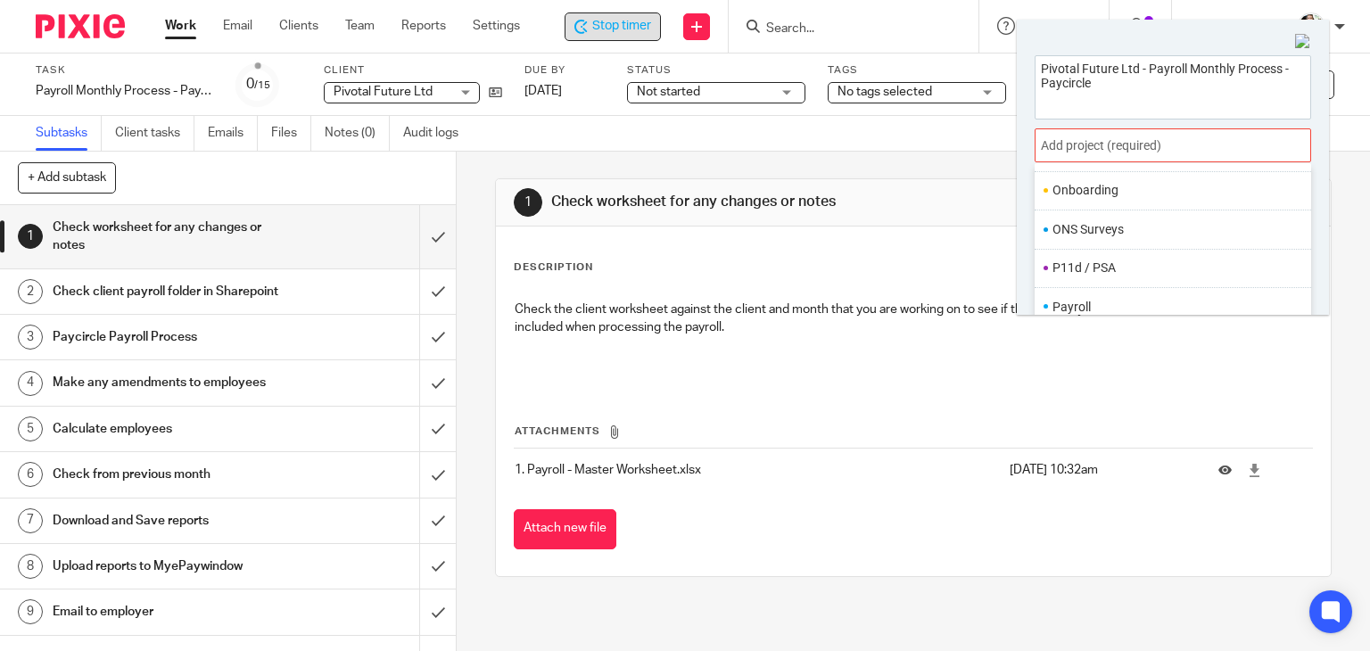
scroll to position [667, 0]
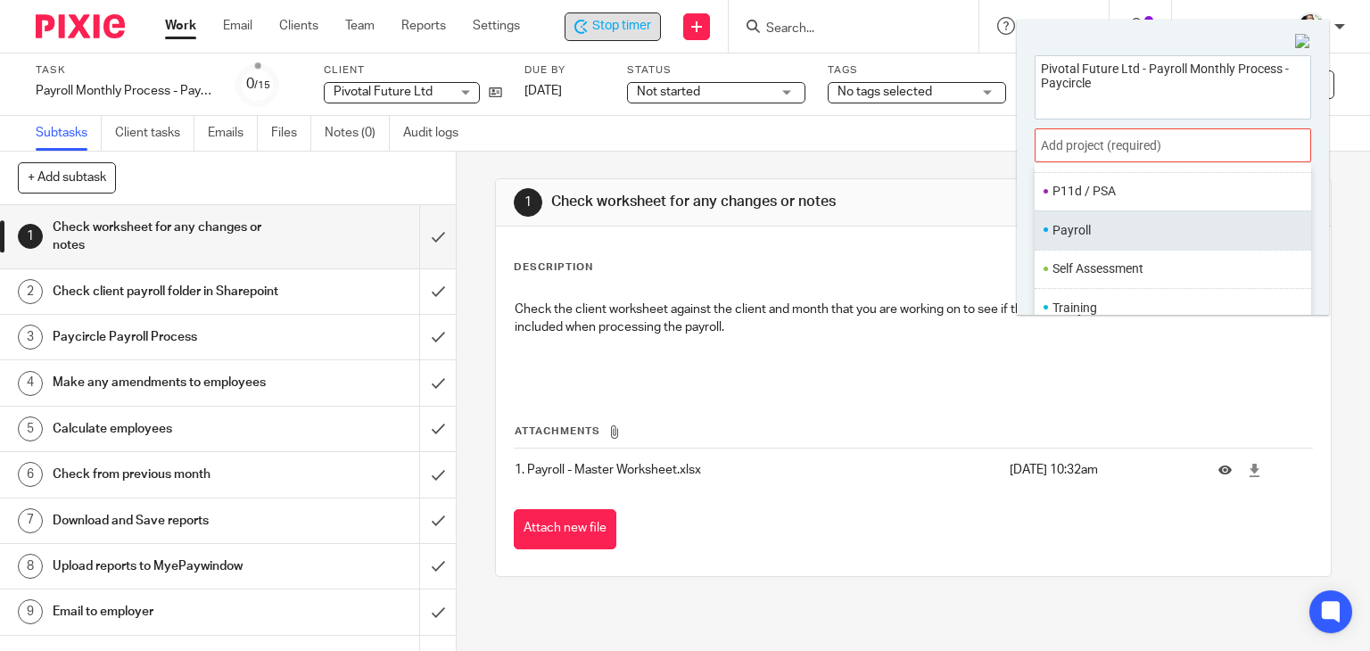
click at [1113, 234] on li "Payroll" at bounding box center [1168, 230] width 233 height 19
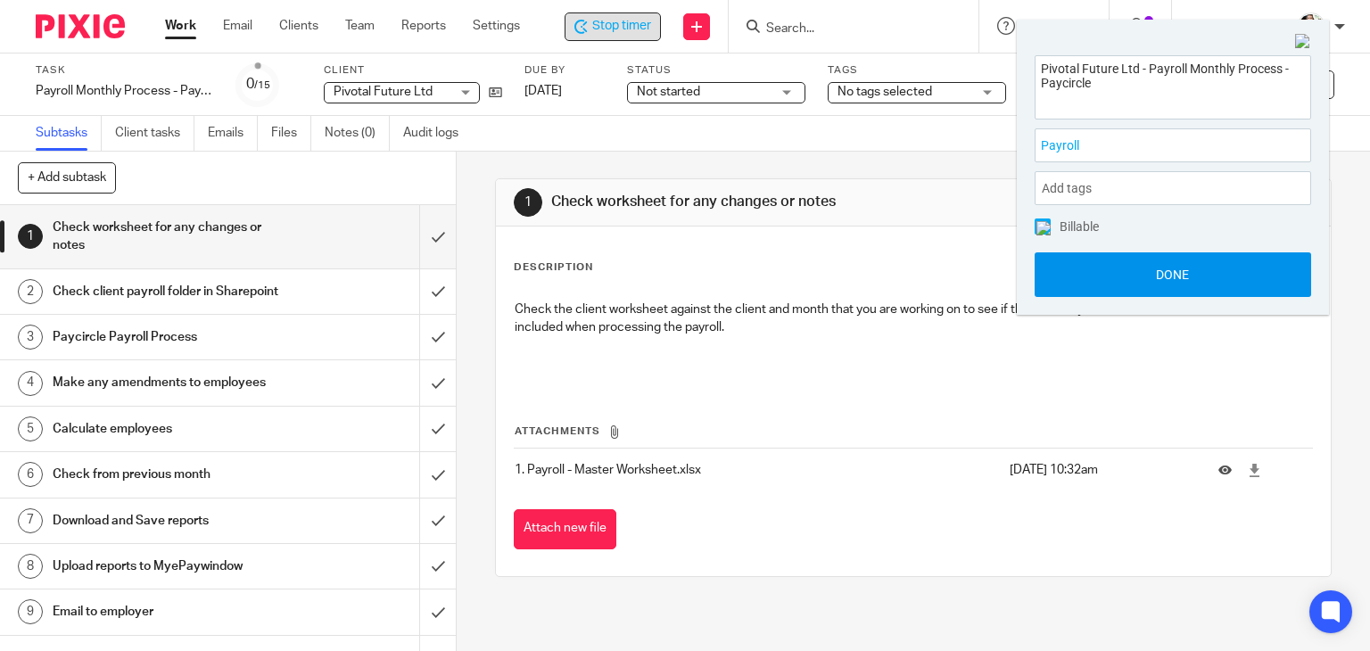
click at [1152, 268] on button "Done" at bounding box center [1172, 274] width 276 height 45
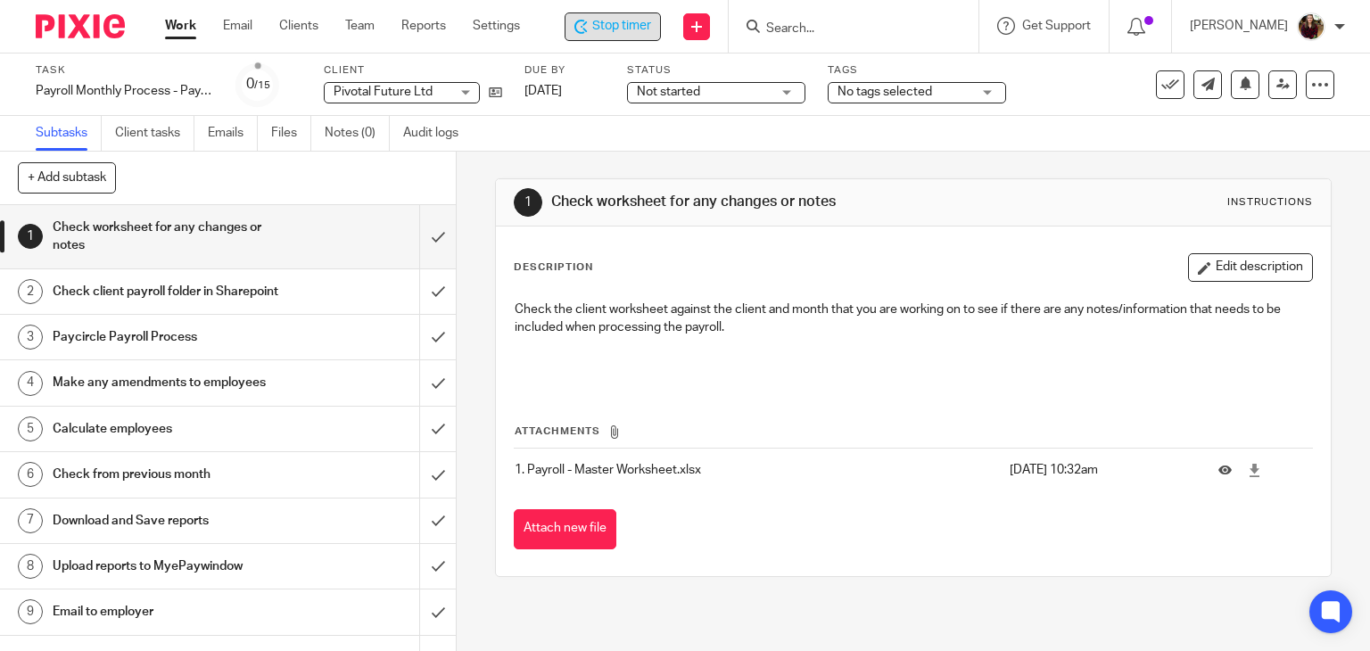
click at [637, 25] on span "Stop timer" at bounding box center [621, 26] width 59 height 19
click at [632, 38] on div "Start timer" at bounding box center [613, 26] width 99 height 29
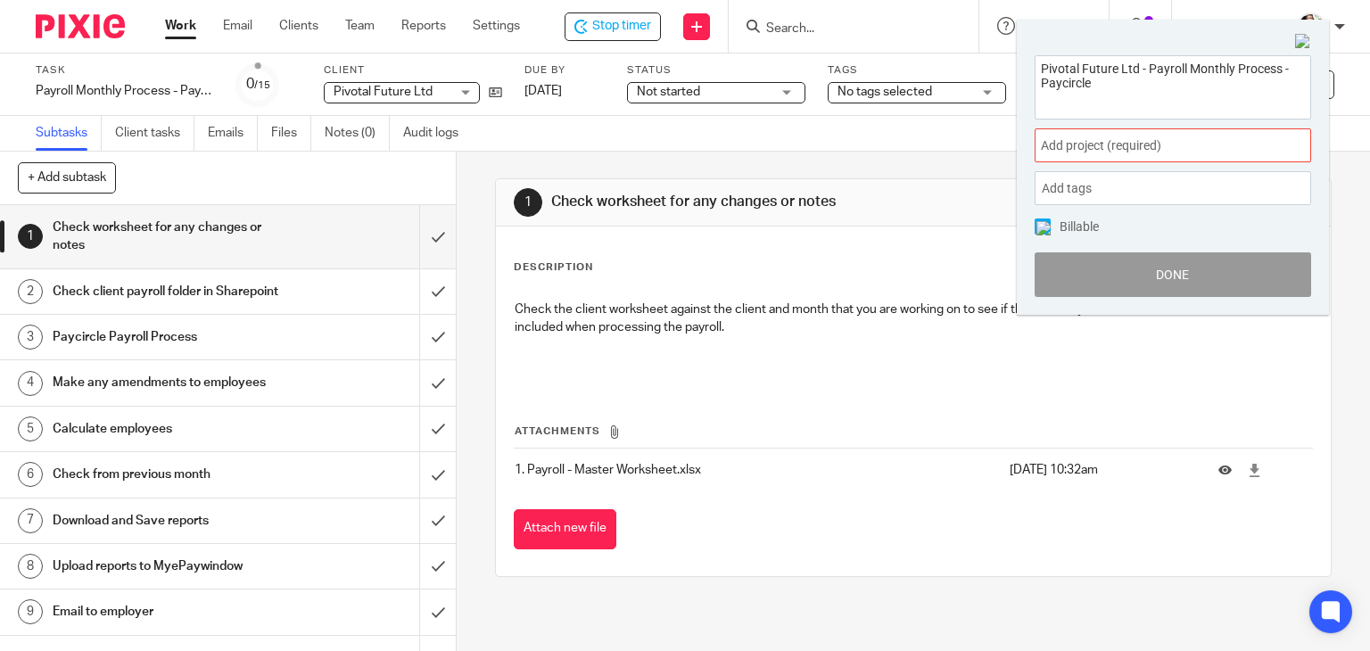
click at [1202, 147] on span "Add project (required) :" at bounding box center [1153, 145] width 225 height 19
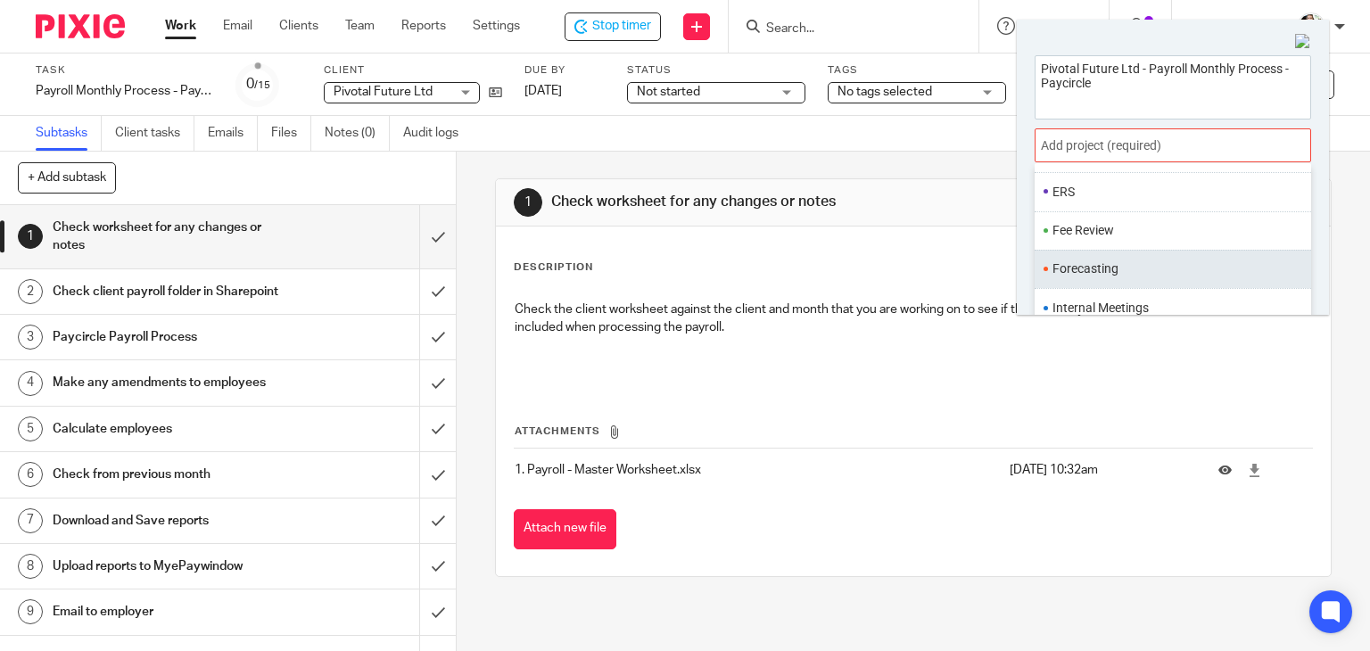
scroll to position [624, 0]
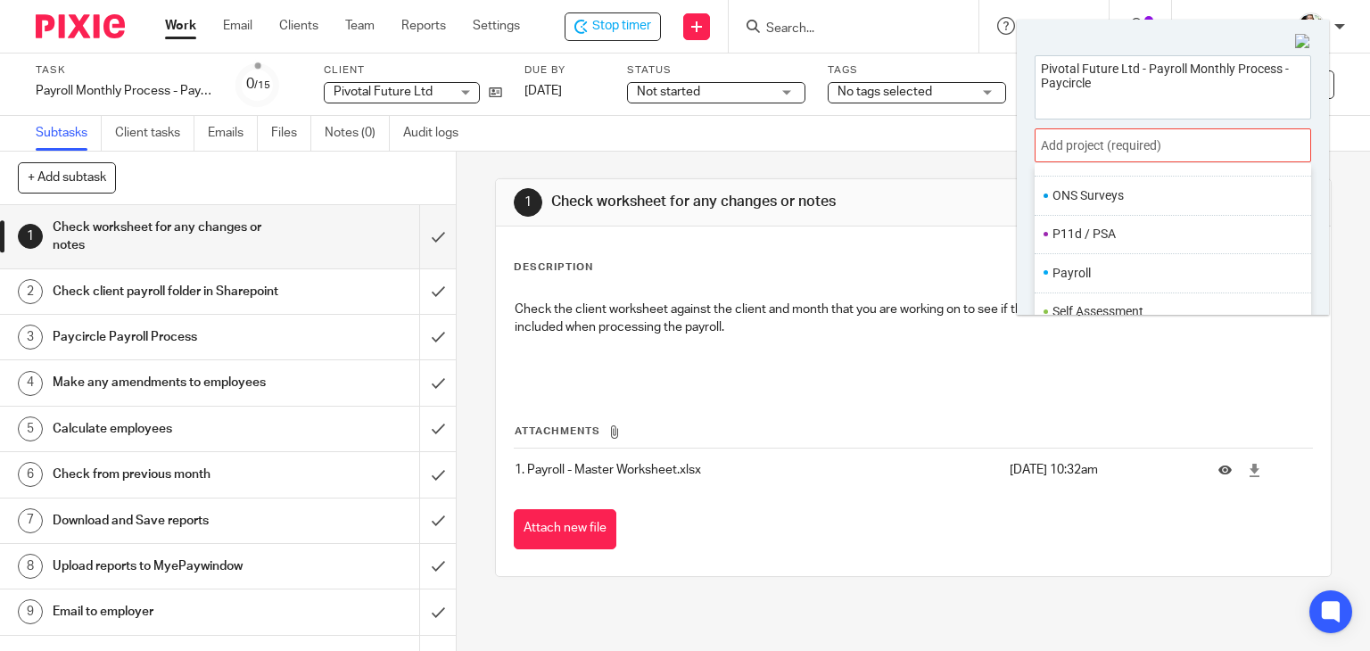
click at [1097, 274] on li "Payroll" at bounding box center [1168, 273] width 233 height 19
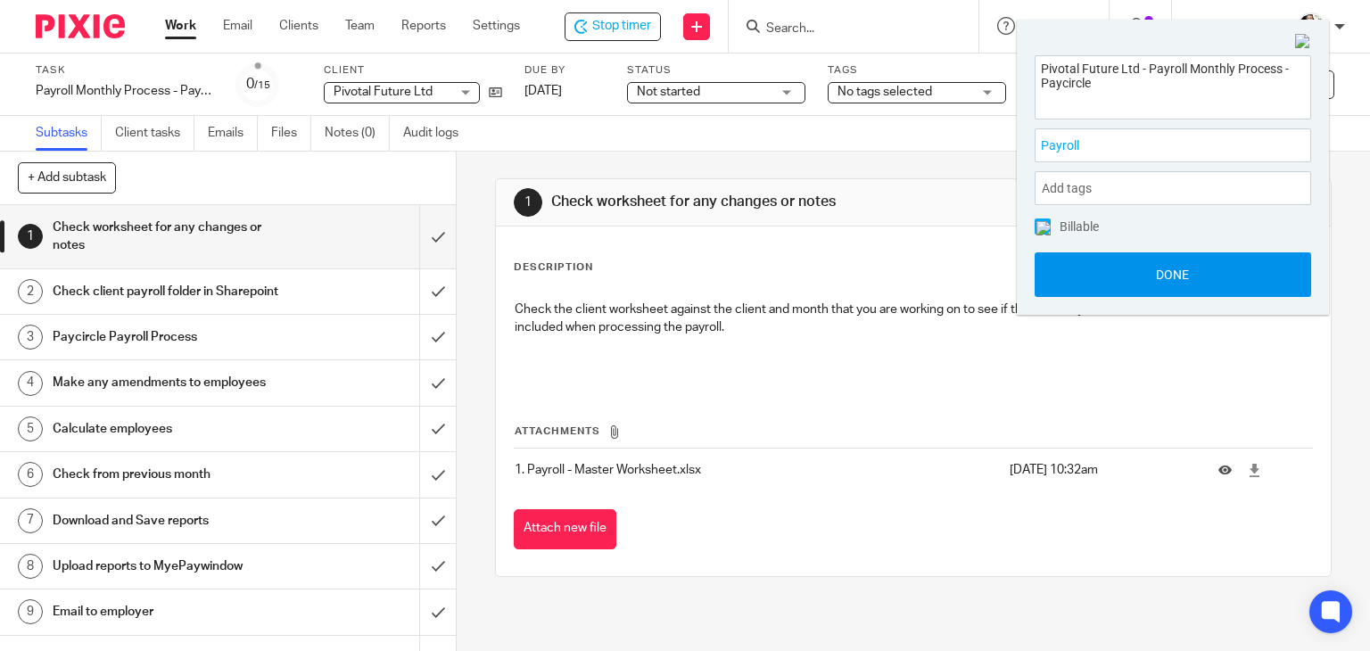
click at [1153, 276] on button "Done" at bounding box center [1172, 274] width 276 height 45
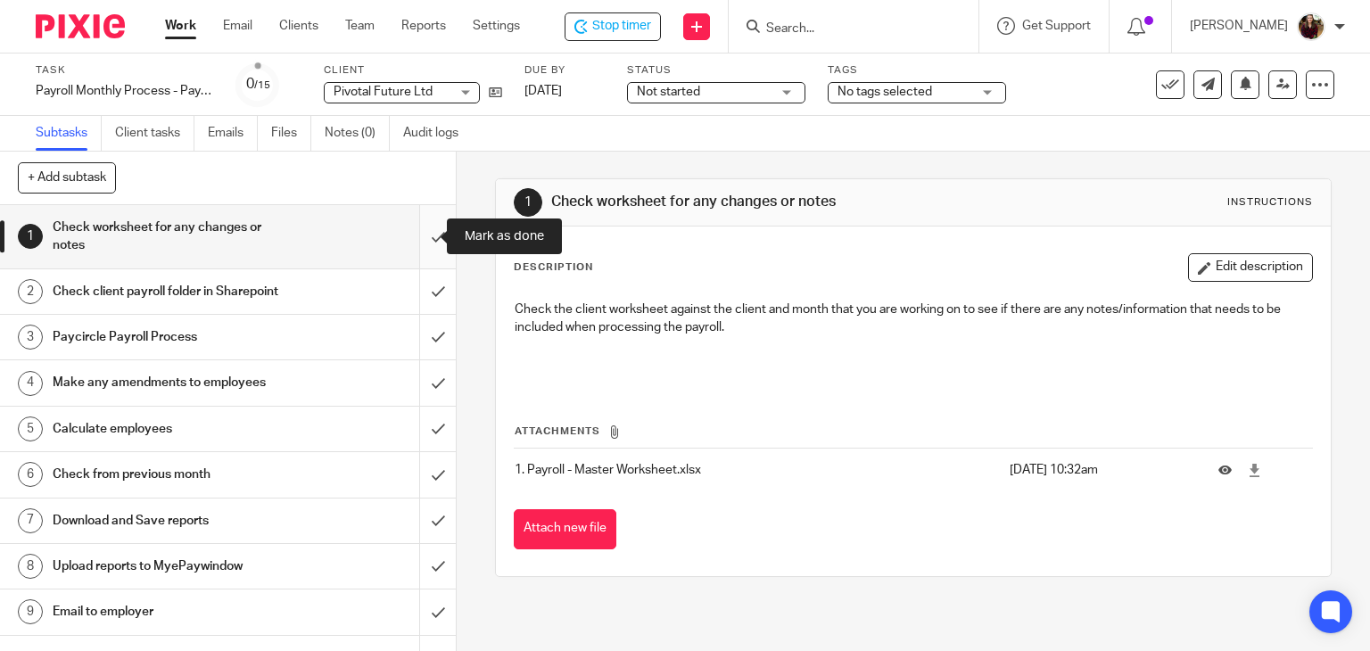
click at [411, 234] on input "submit" at bounding box center [228, 236] width 456 height 63
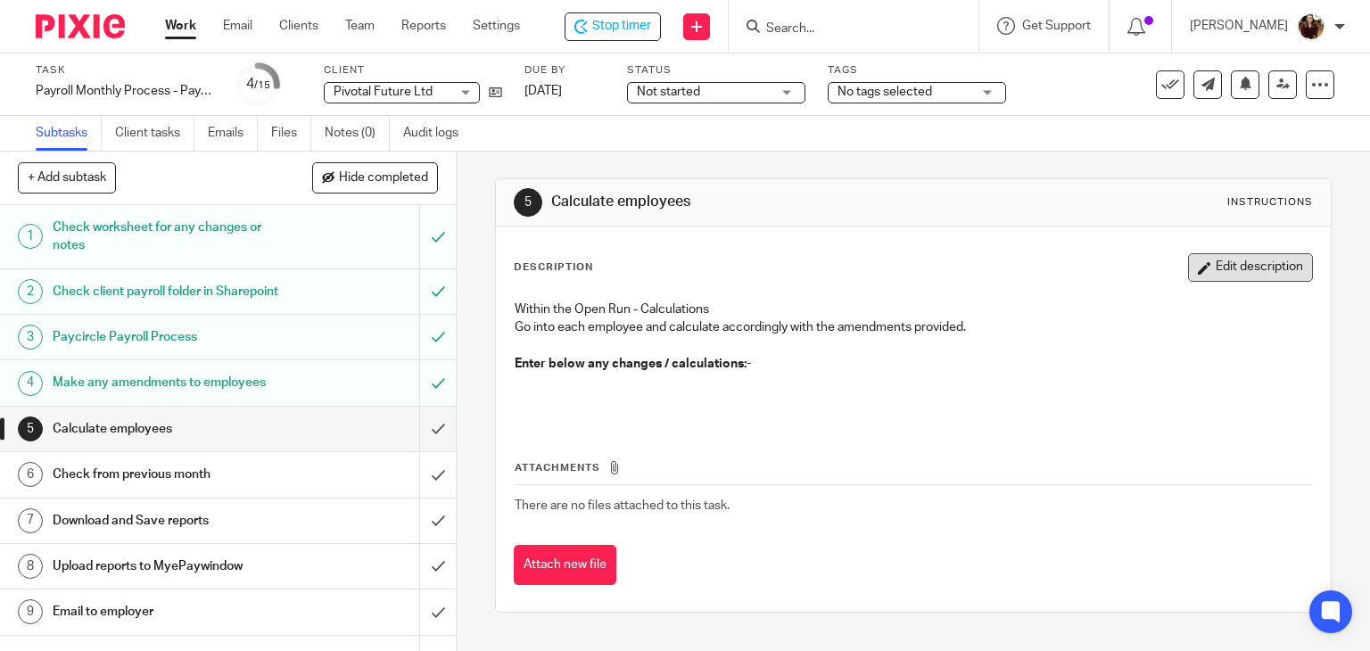
click at [1195, 268] on button "Edit description" at bounding box center [1250, 267] width 125 height 29
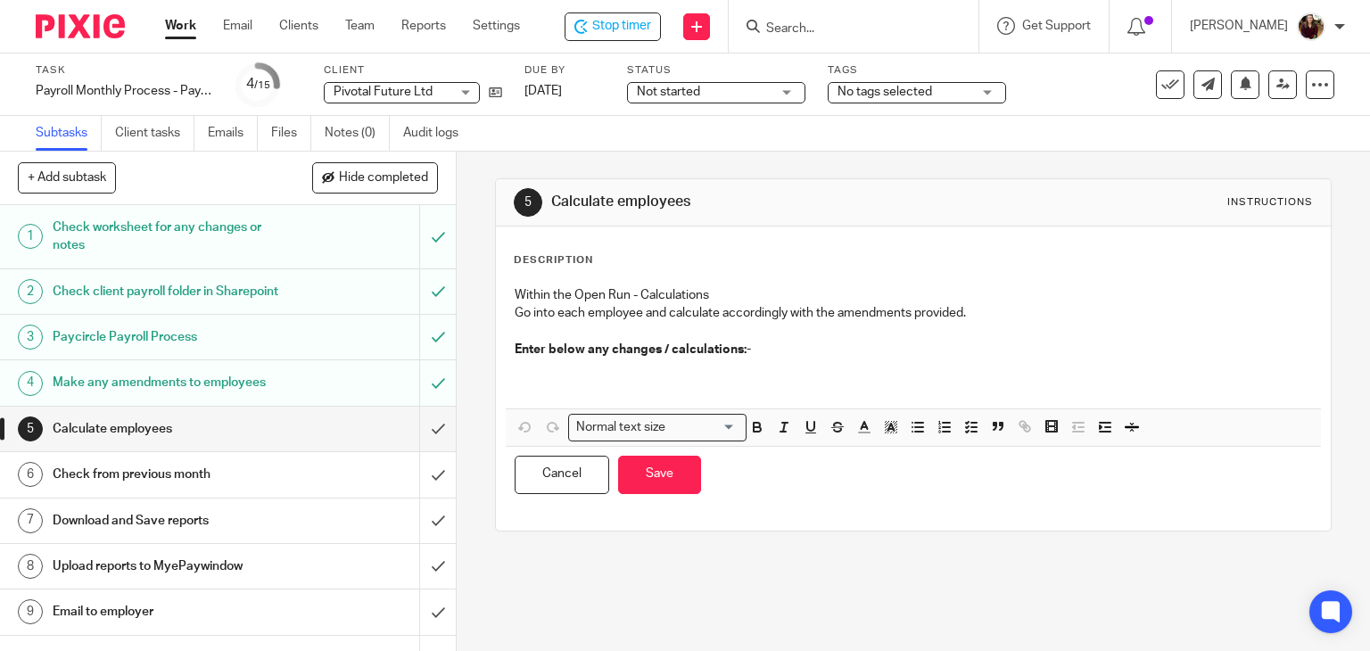
click at [577, 380] on p at bounding box center [914, 376] width 798 height 37
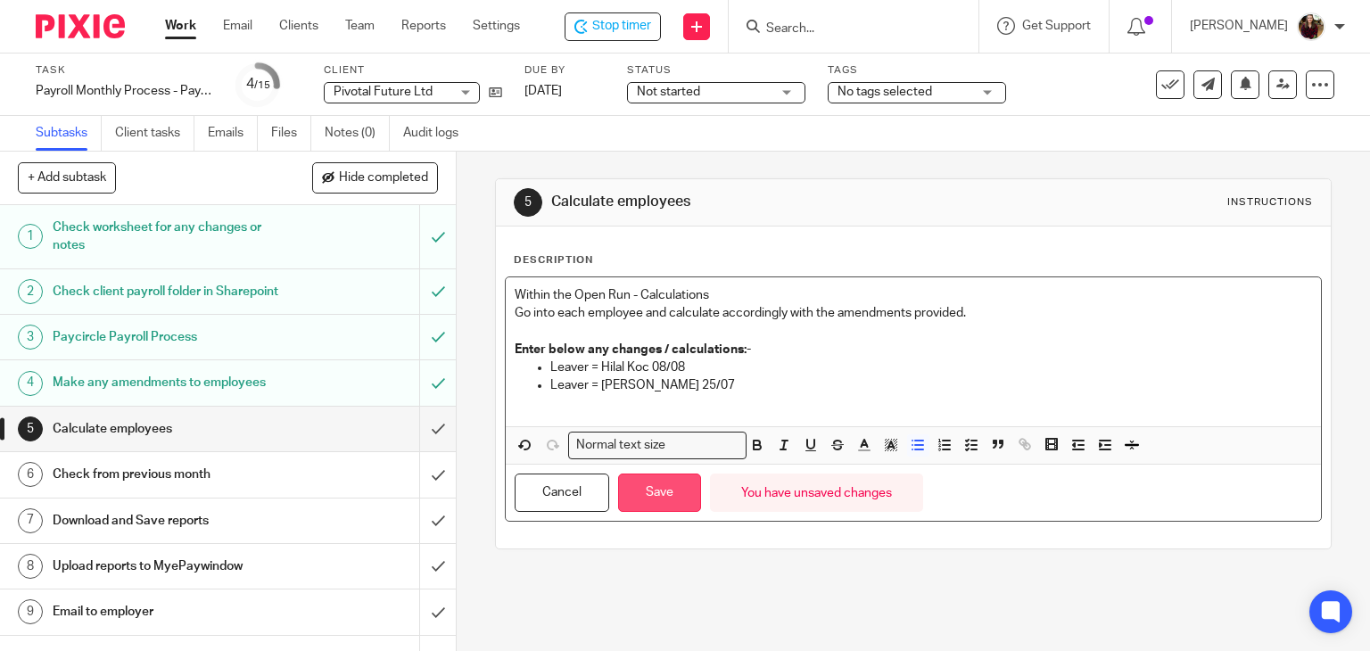
click at [628, 491] on button "Save" at bounding box center [659, 492] width 83 height 38
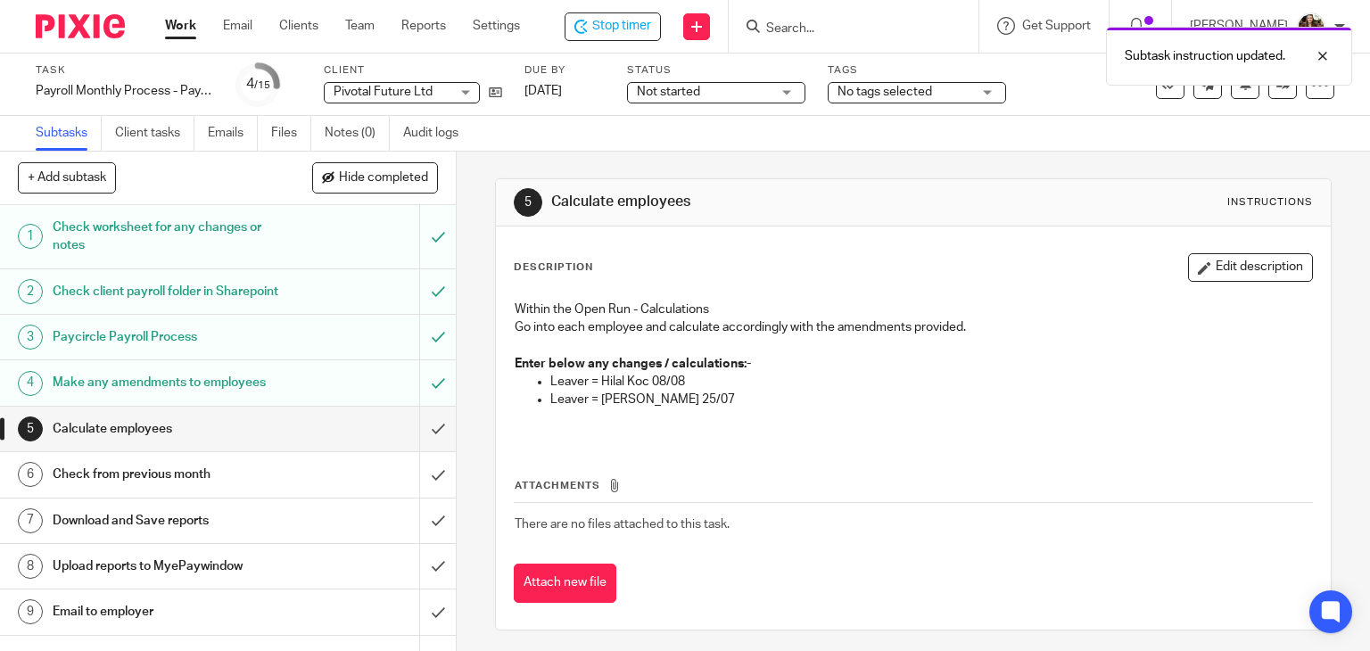
click at [977, 86] on div "No tags selected" at bounding box center [917, 92] width 178 height 21
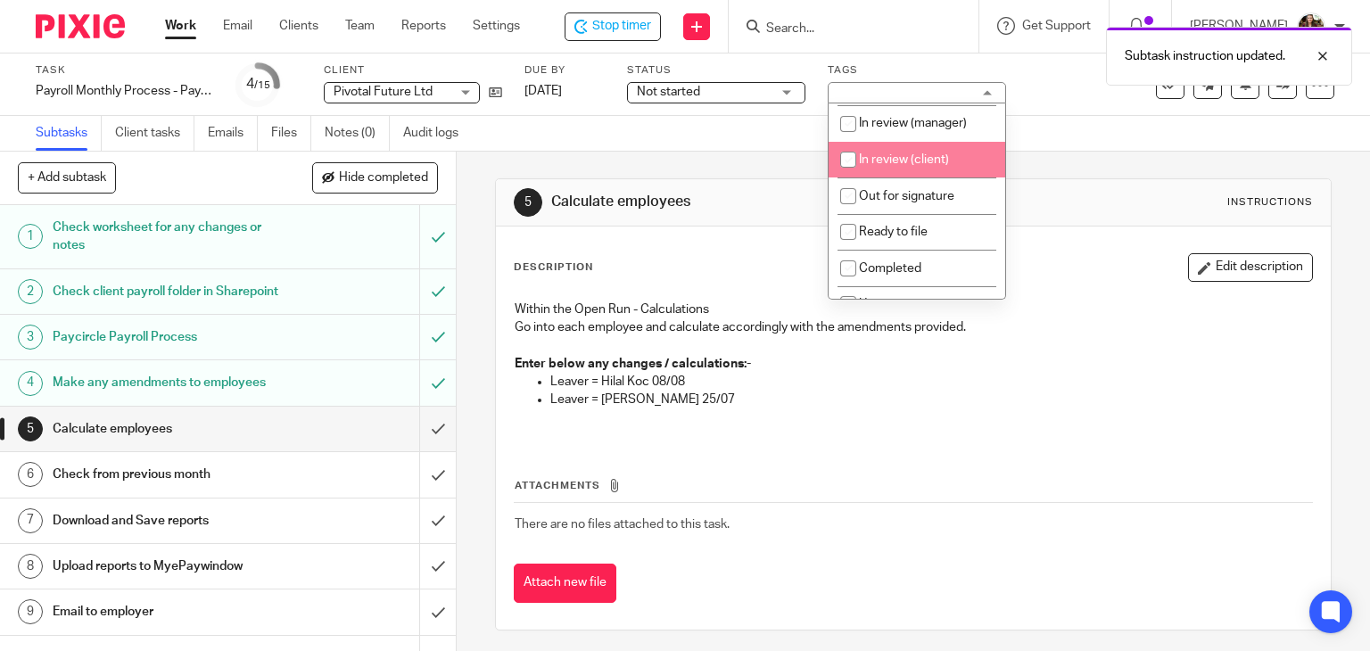
scroll to position [178, 0]
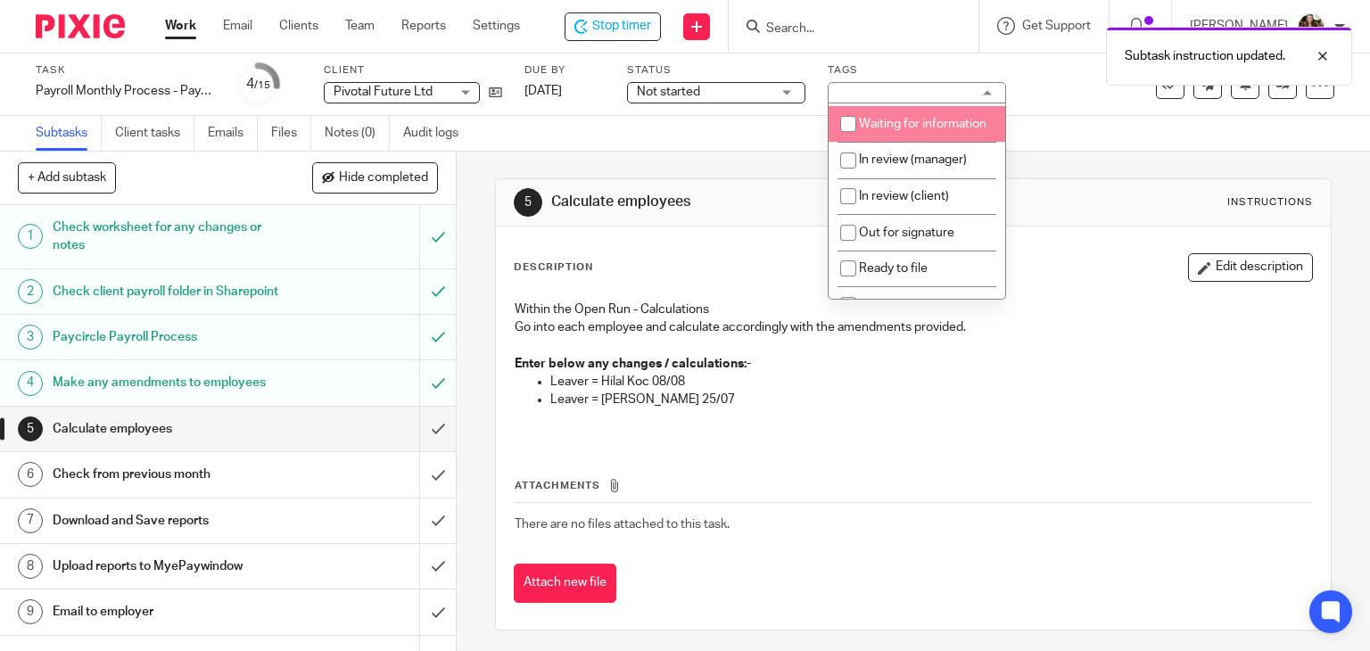
click at [915, 133] on li "Waiting for information" at bounding box center [916, 124] width 177 height 37
checkbox input "true"
click at [1032, 98] on div "Task Payroll Monthly Process - Paycircle Save Payroll Monthly Process - Paycirc…" at bounding box center [577, 84] width 1082 height 43
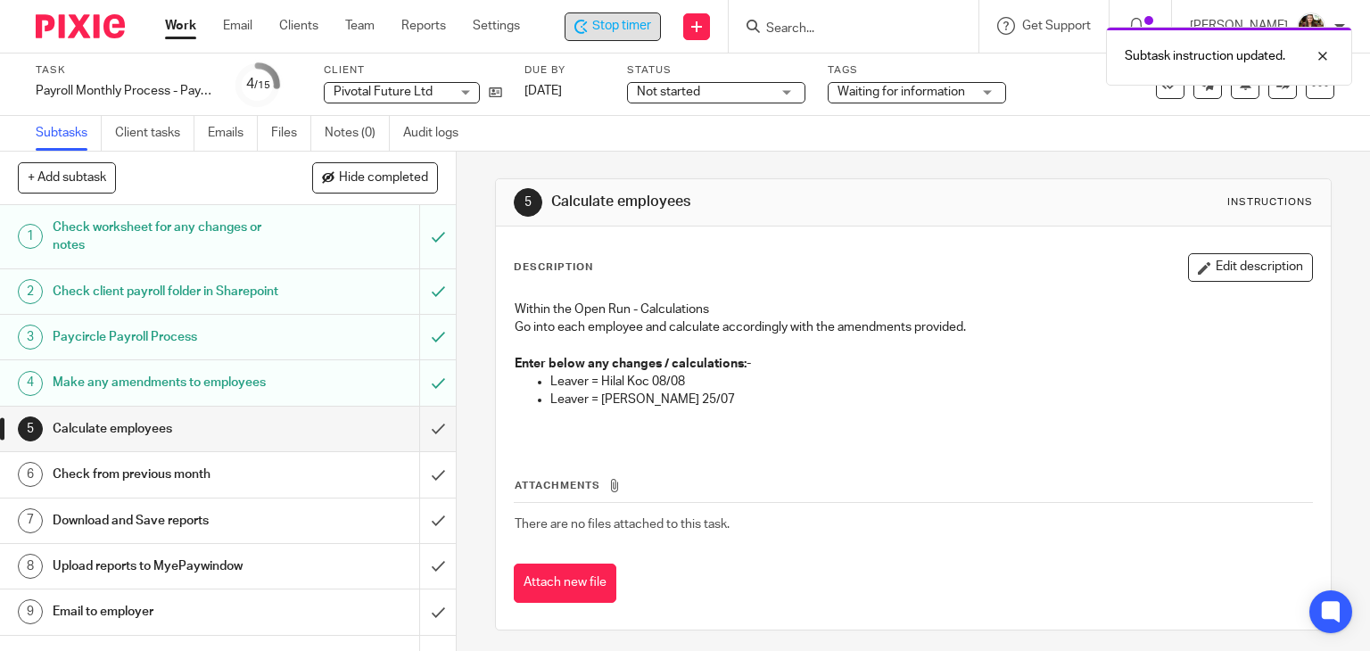
click at [651, 34] on span "Stop timer" at bounding box center [621, 26] width 59 height 19
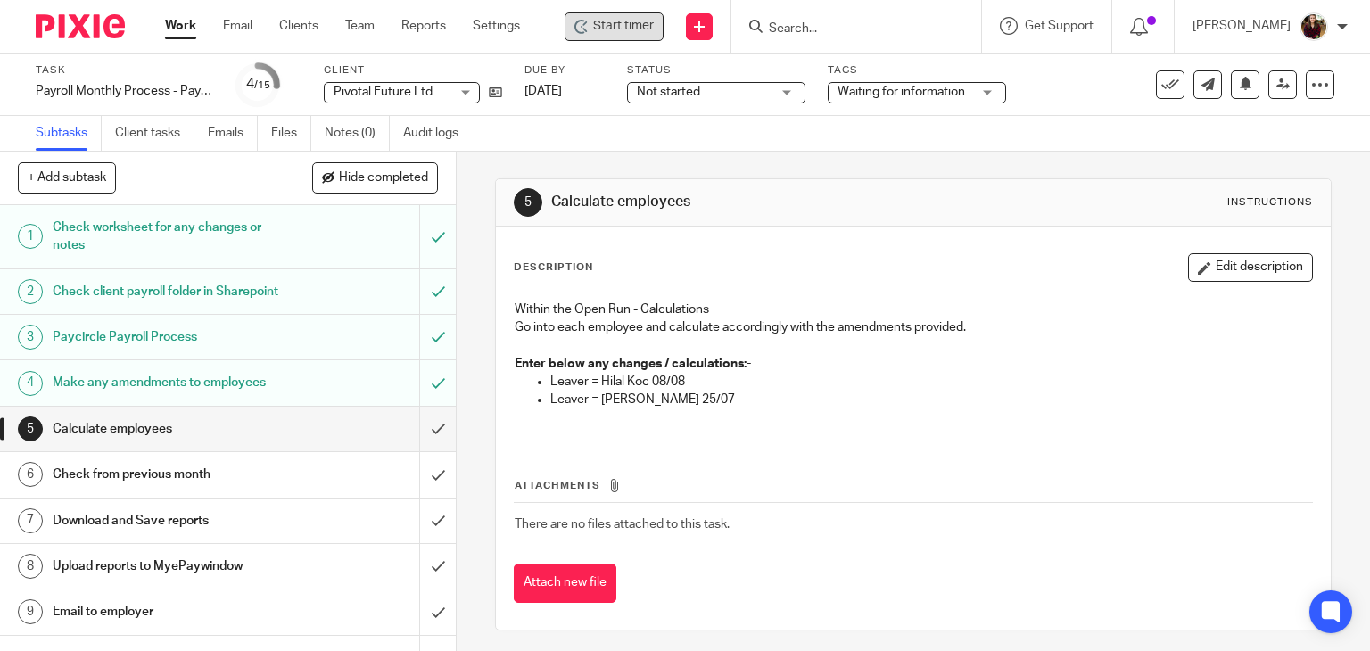
click at [823, 31] on input "Search" at bounding box center [847, 29] width 161 height 16
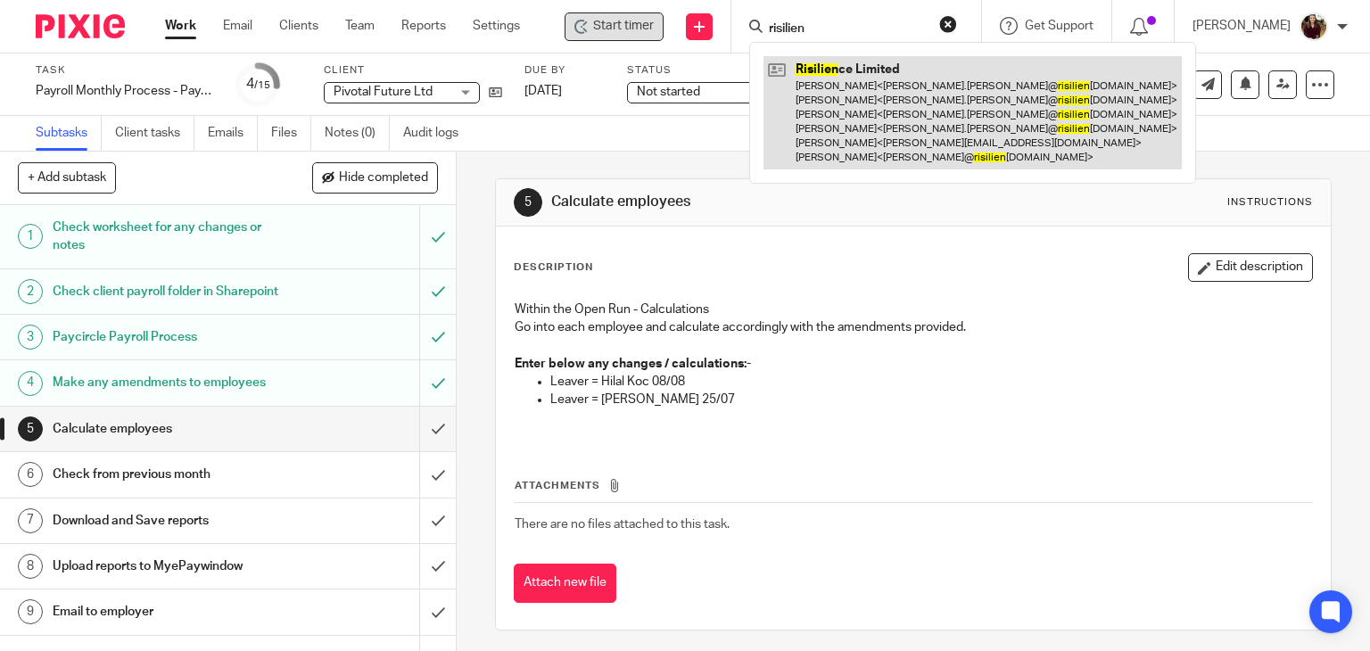
type input "risilien"
click at [893, 119] on link at bounding box center [972, 112] width 418 height 113
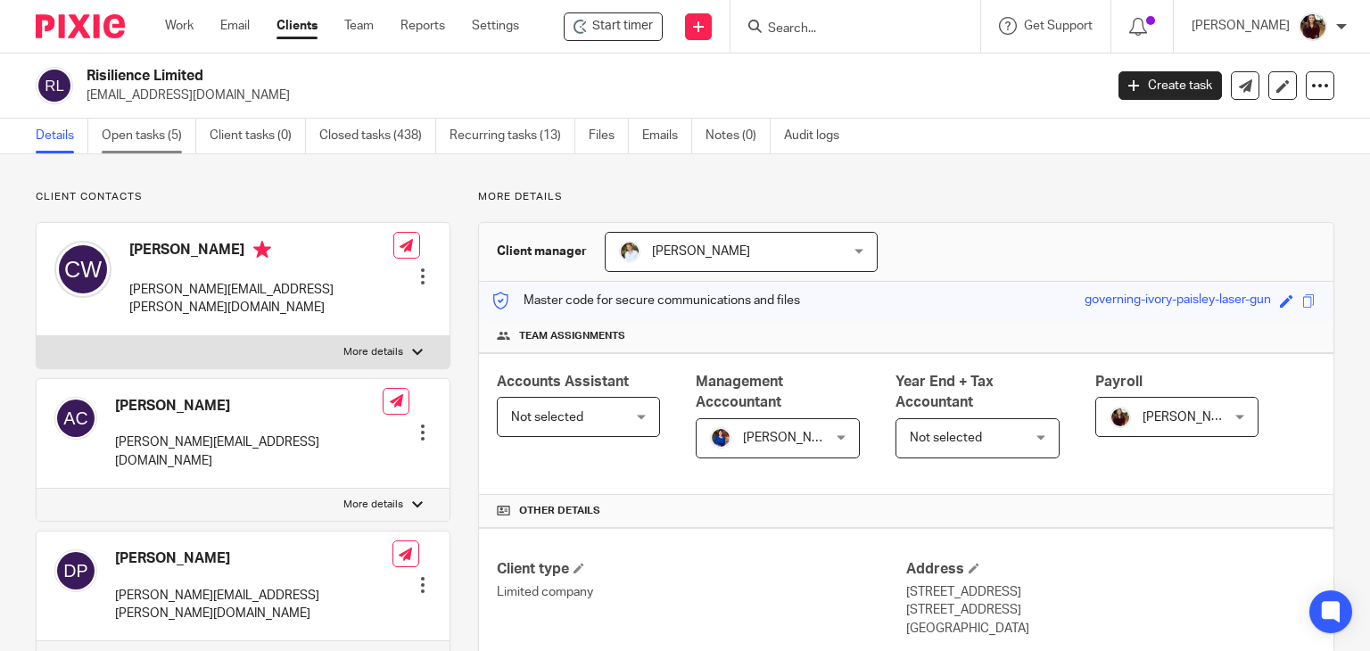
click at [122, 146] on link "Open tasks (5)" at bounding box center [149, 136] width 95 height 35
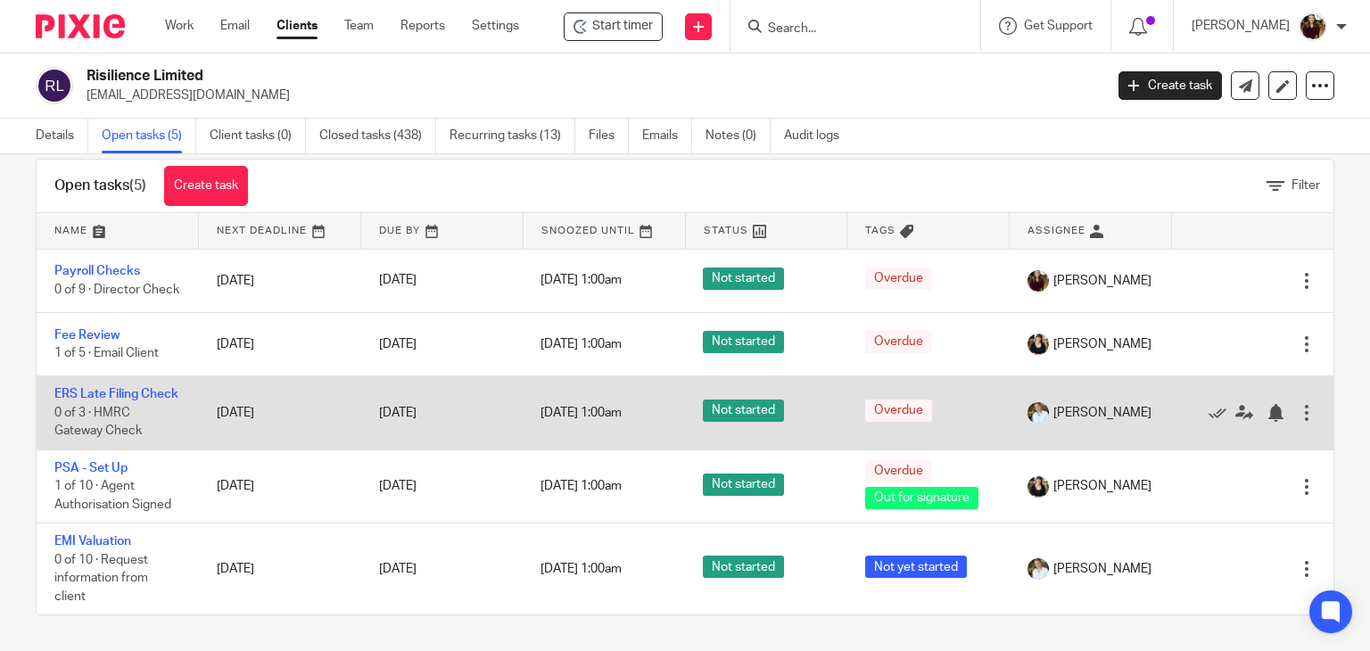
scroll to position [53, 0]
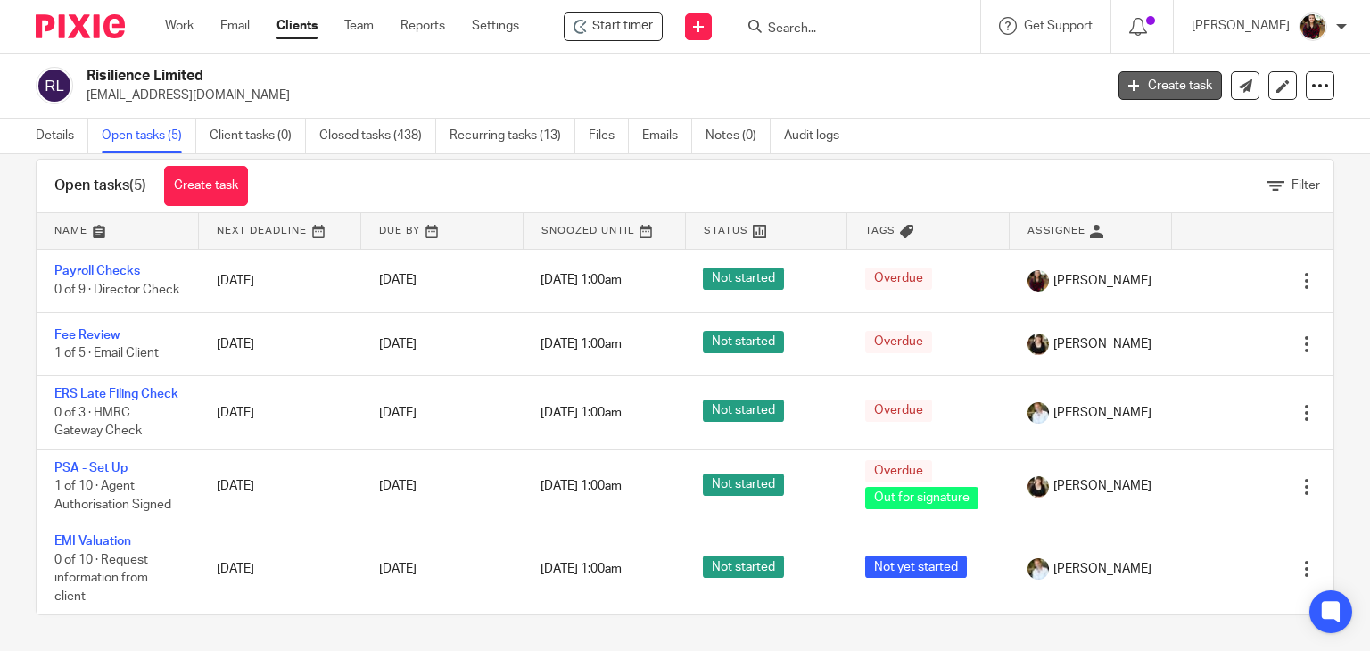
click at [1132, 87] on link "Create task" at bounding box center [1169, 85] width 103 height 29
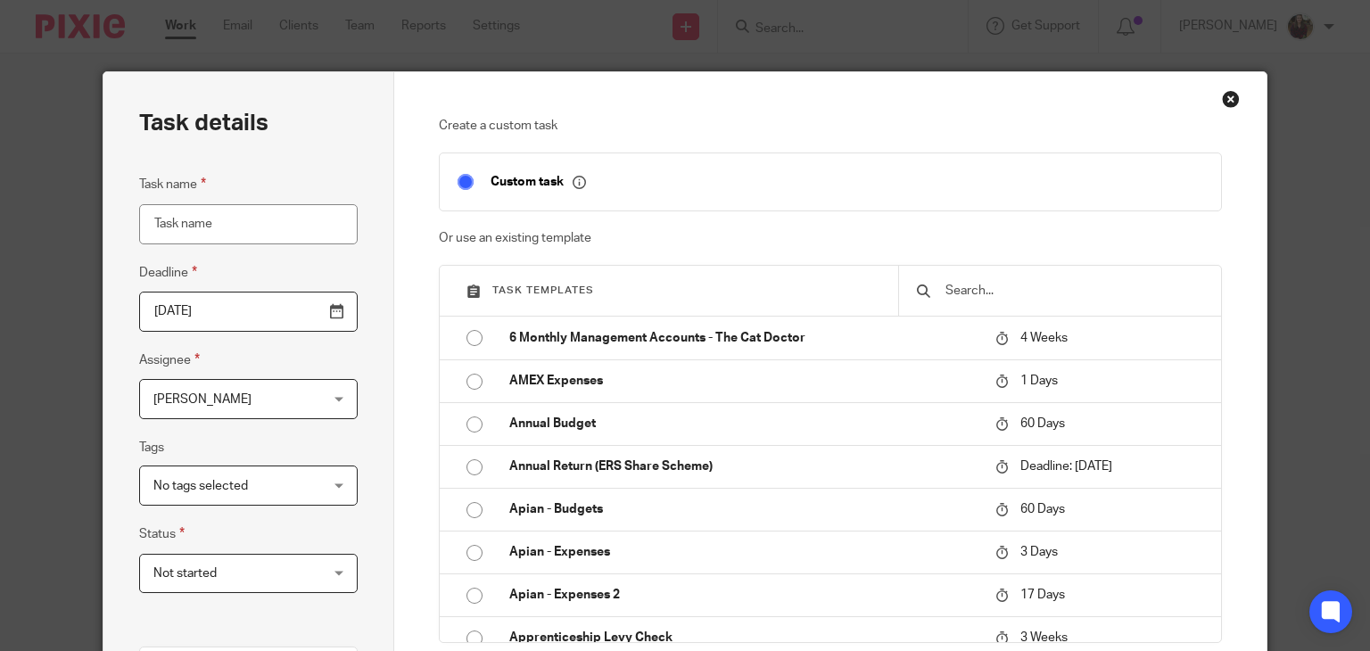
click at [989, 287] on input "text" at bounding box center [1072, 291] width 259 height 20
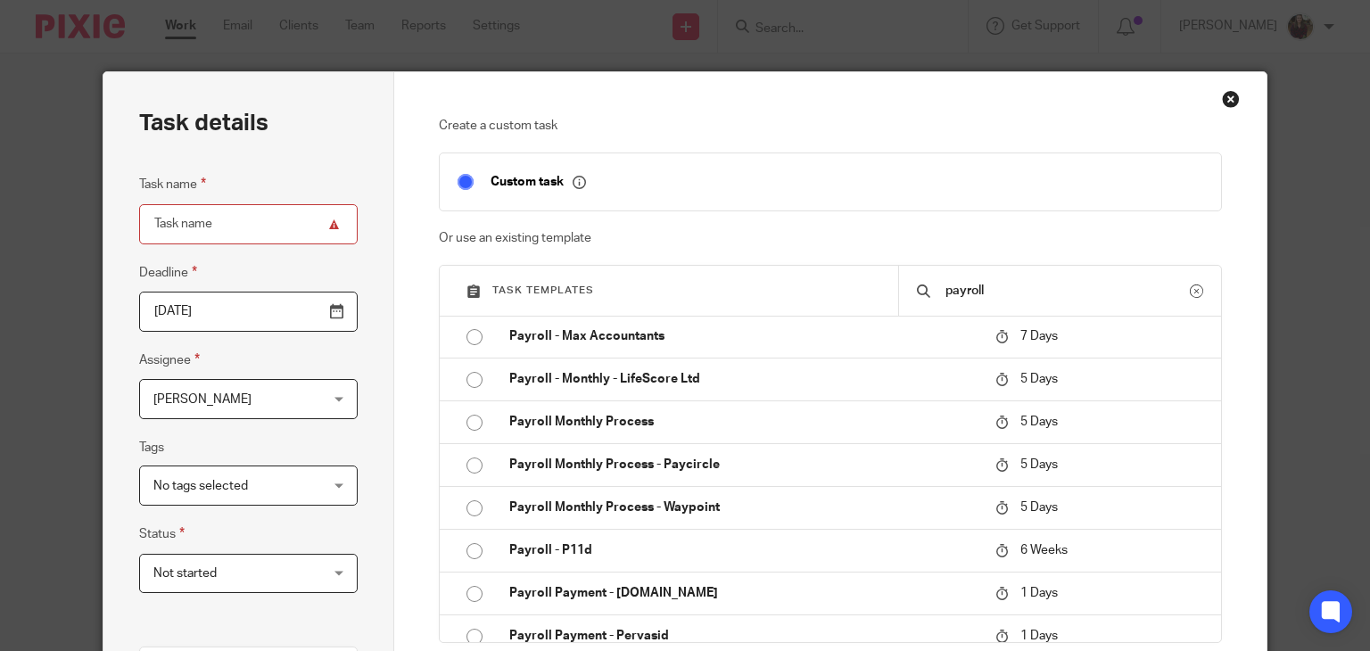
scroll to position [713, 0]
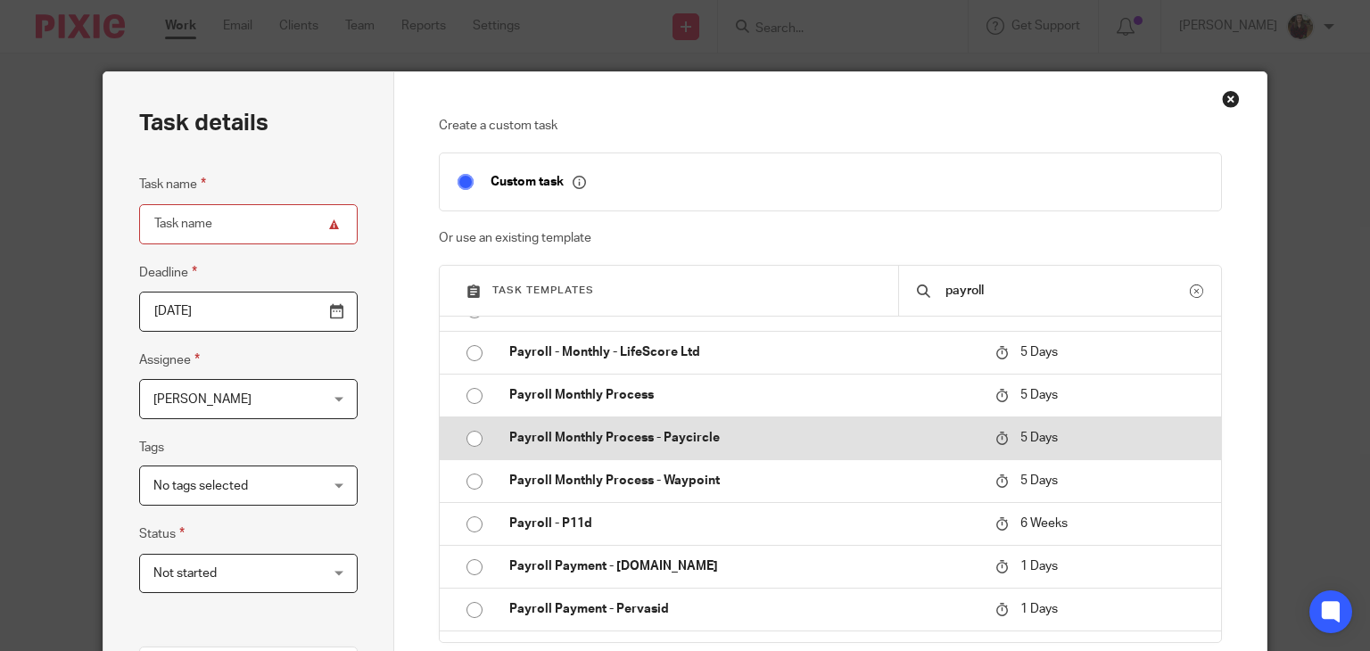
type input "payroll"
drag, startPoint x: 683, startPoint y: 443, endPoint x: 871, endPoint y: 454, distance: 188.5
click at [684, 442] on p "Payroll Monthly Process - Paycircle" at bounding box center [743, 438] width 468 height 18
type input "2025-08-19"
type input "Payroll Monthly Process - Paycircle"
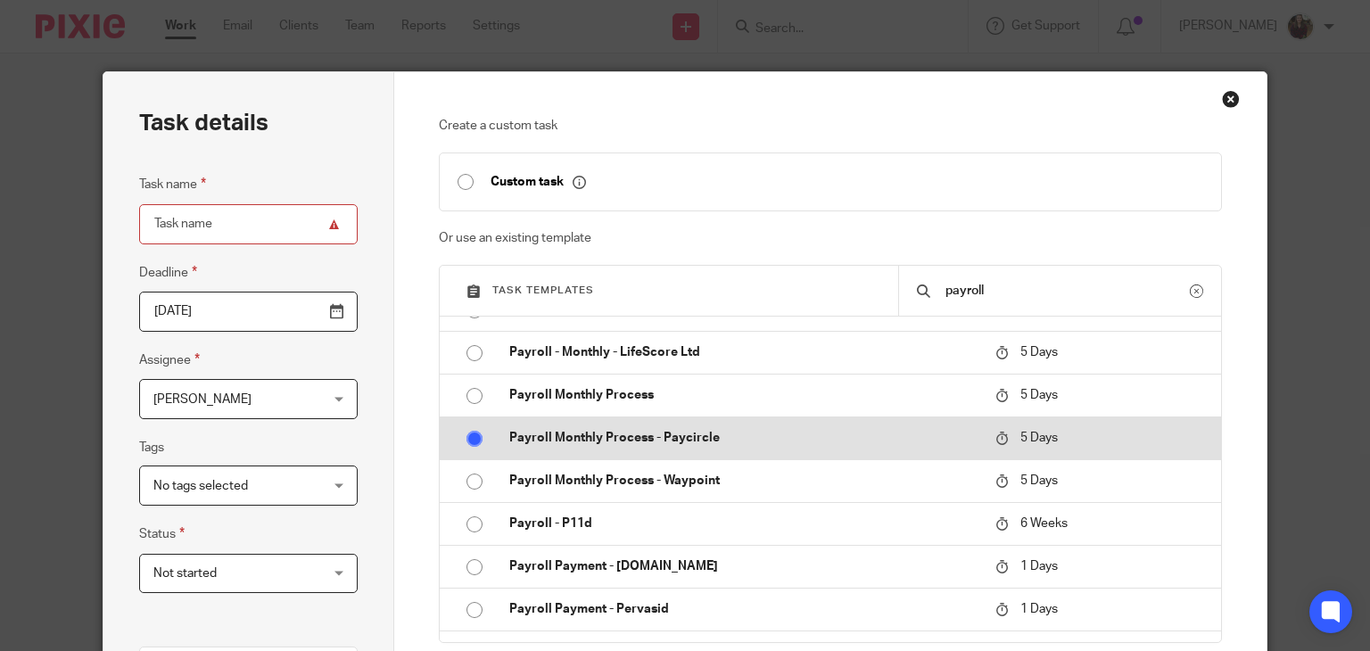
checkbox input "false"
radio input "true"
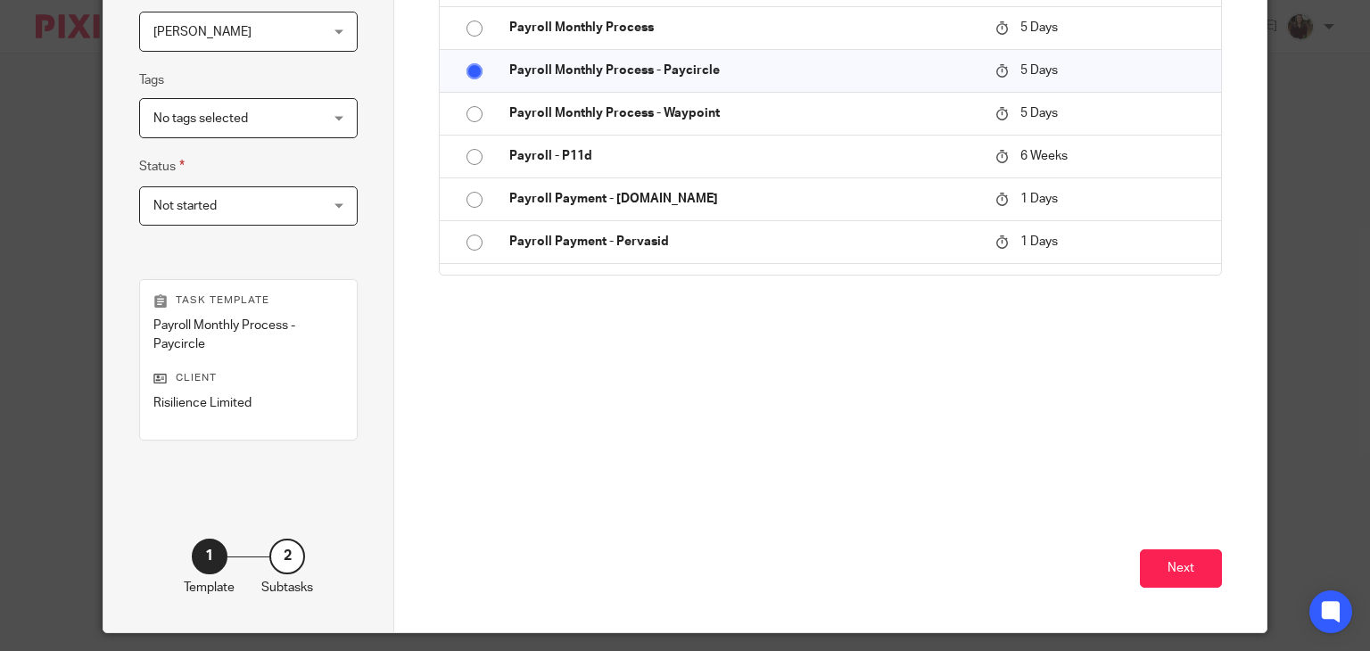
scroll to position [420, 0]
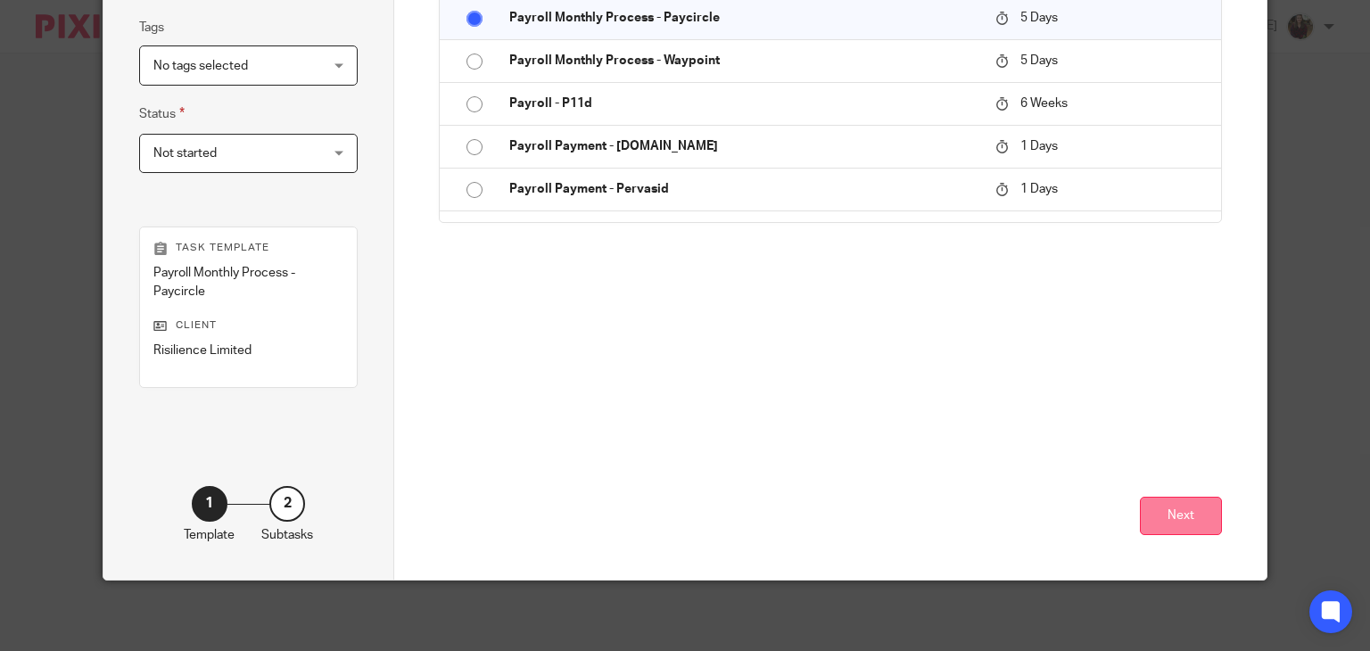
click at [1181, 507] on button "Next" at bounding box center [1181, 516] width 82 height 38
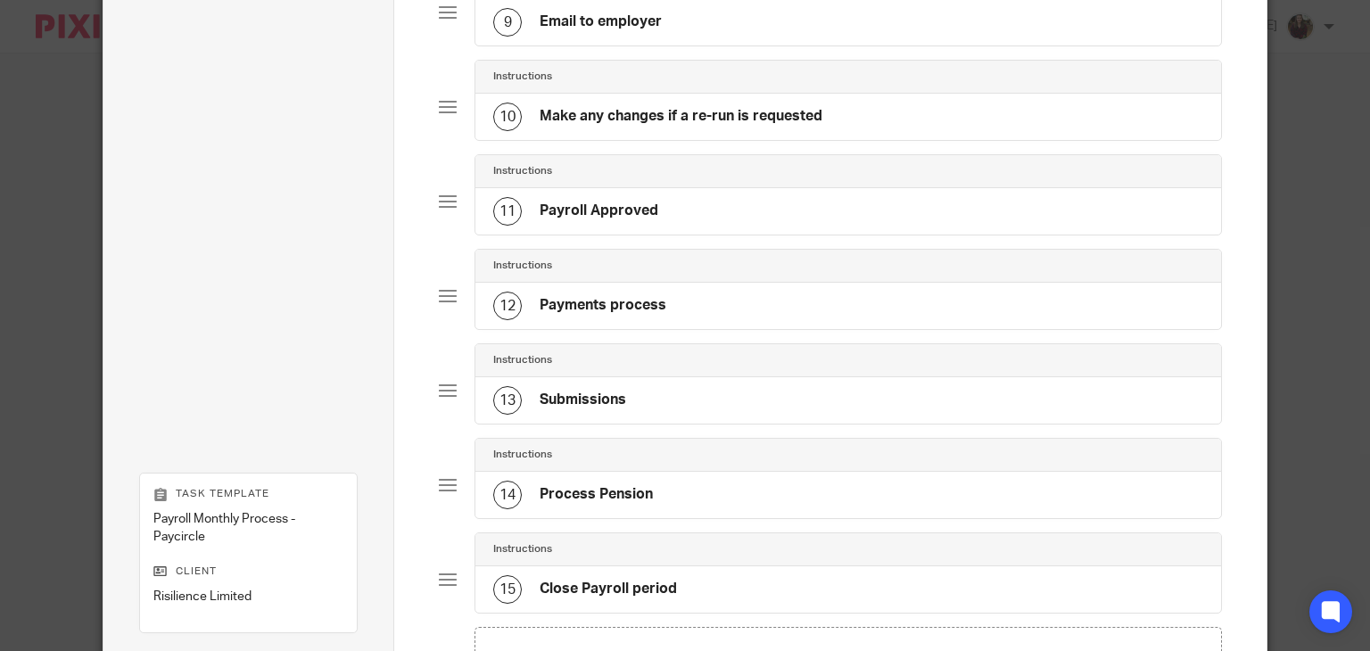
scroll to position [1193, 0]
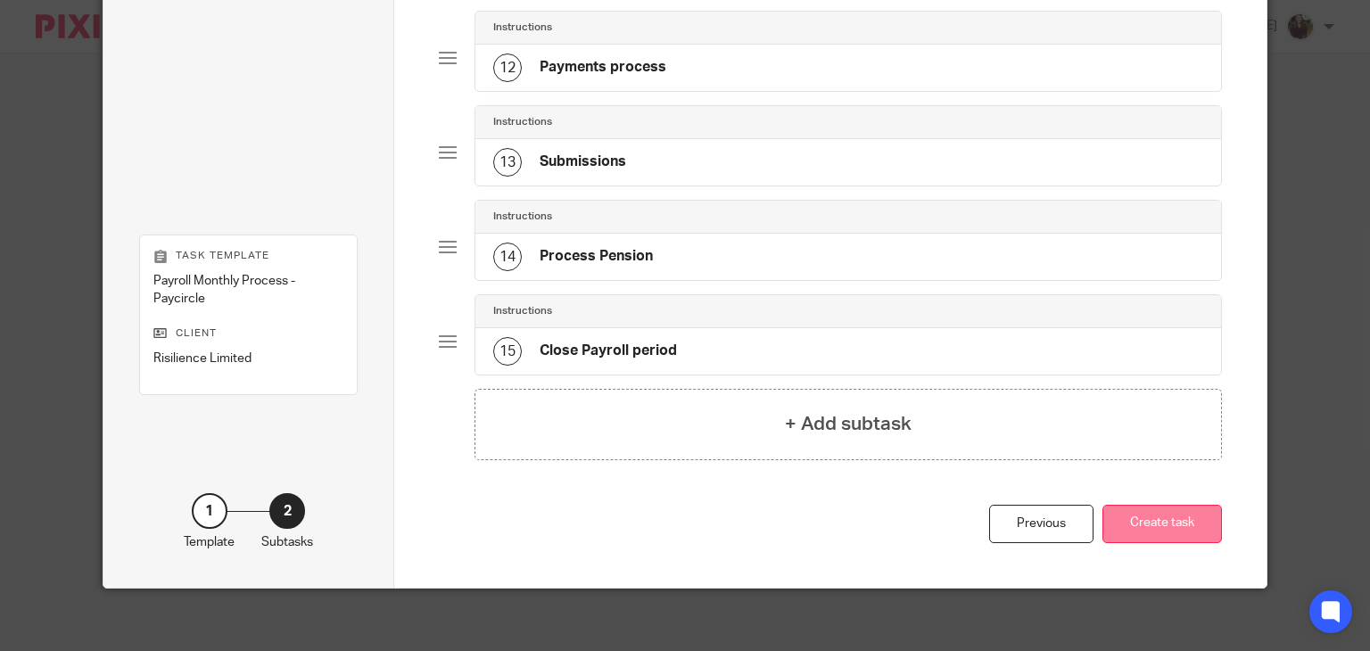
click at [1179, 516] on button "Create task" at bounding box center [1161, 524] width 119 height 38
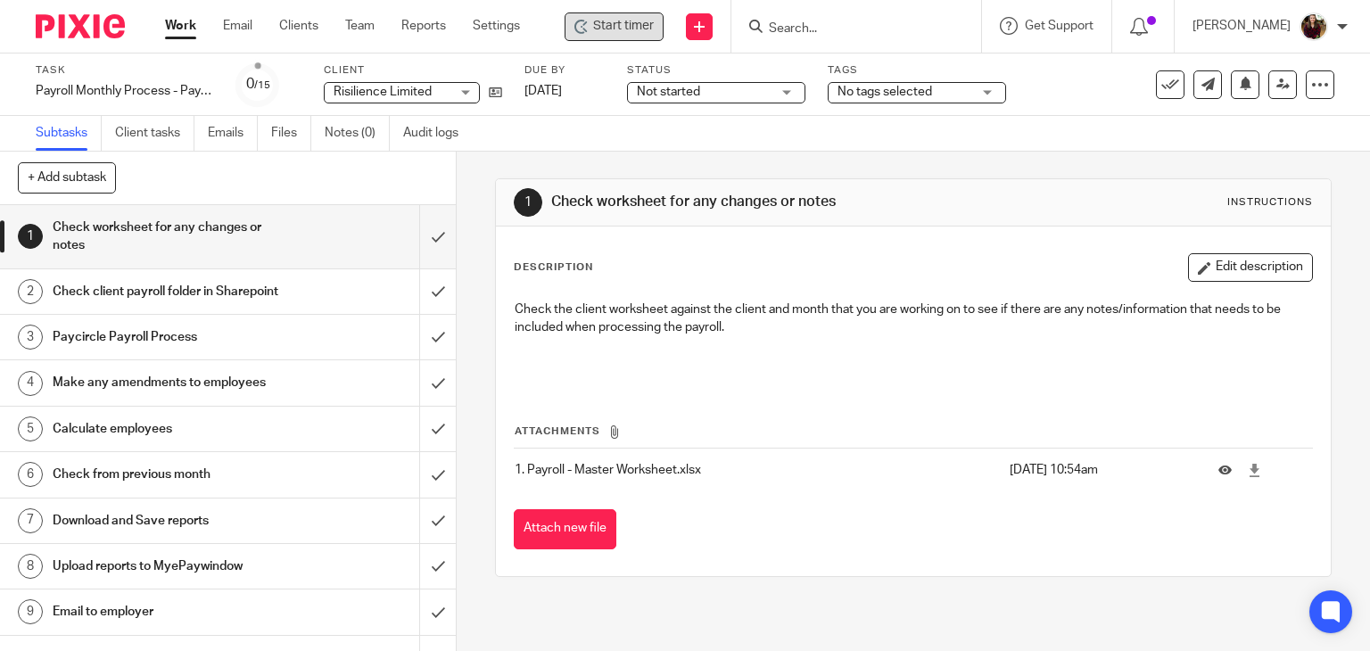
click at [622, 18] on span "Start timer" at bounding box center [623, 26] width 61 height 19
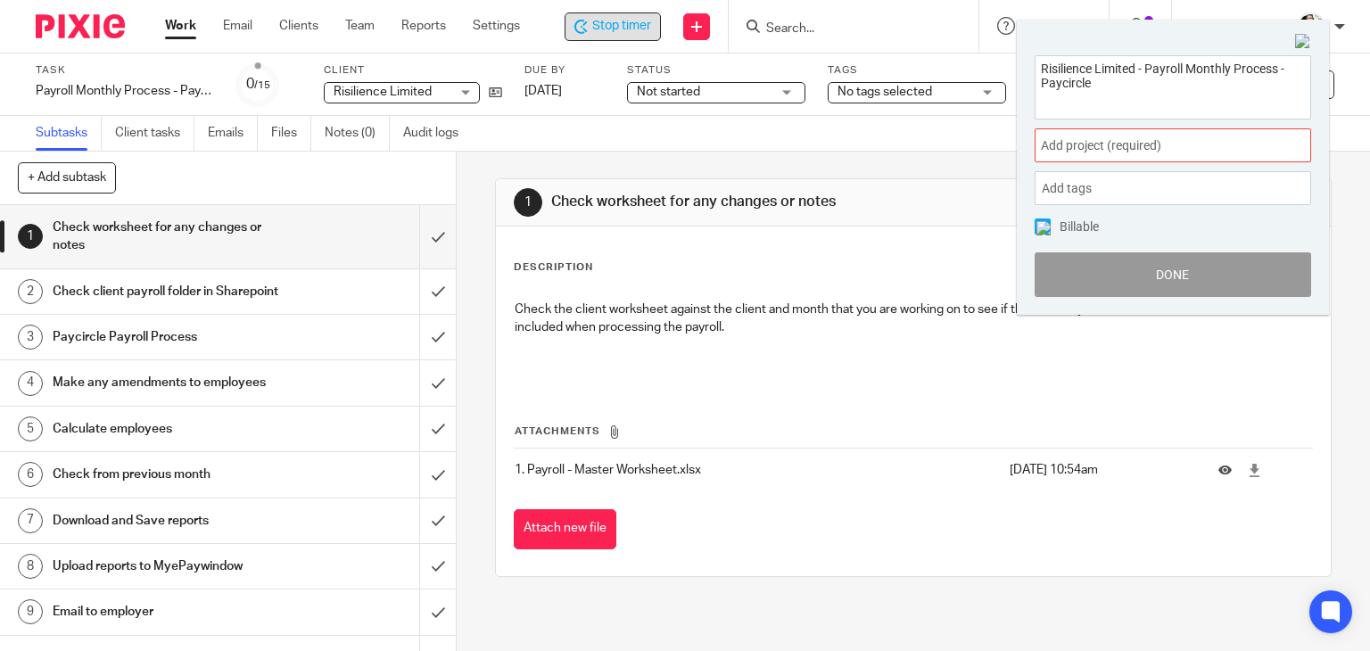
click at [1146, 155] on div "Add project (required) :" at bounding box center [1172, 145] width 276 height 34
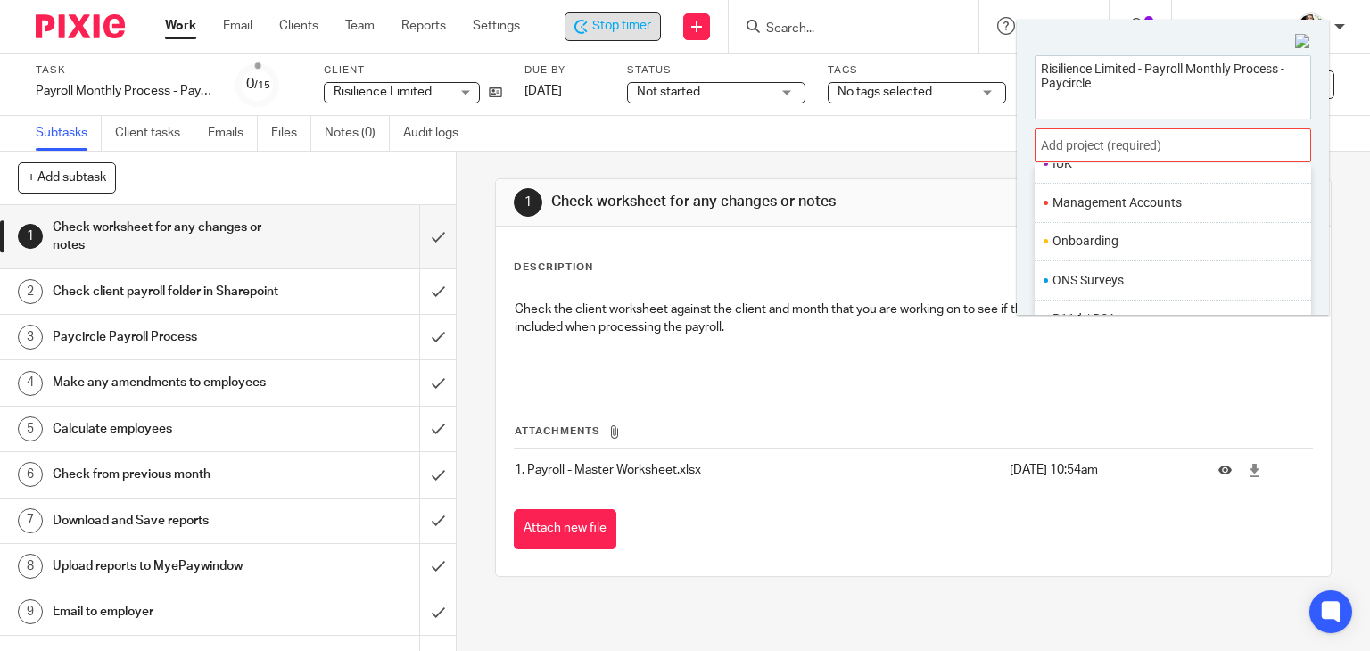
scroll to position [667, 0]
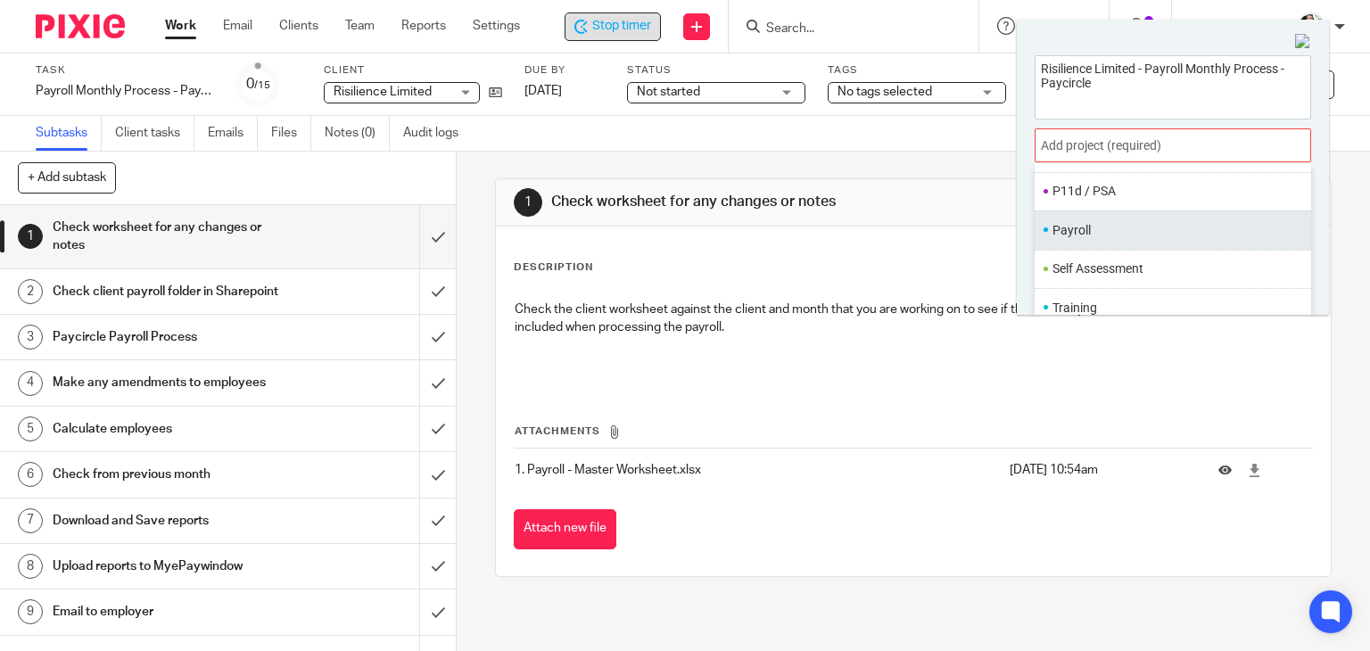
click at [1103, 232] on li "Payroll" at bounding box center [1168, 230] width 233 height 19
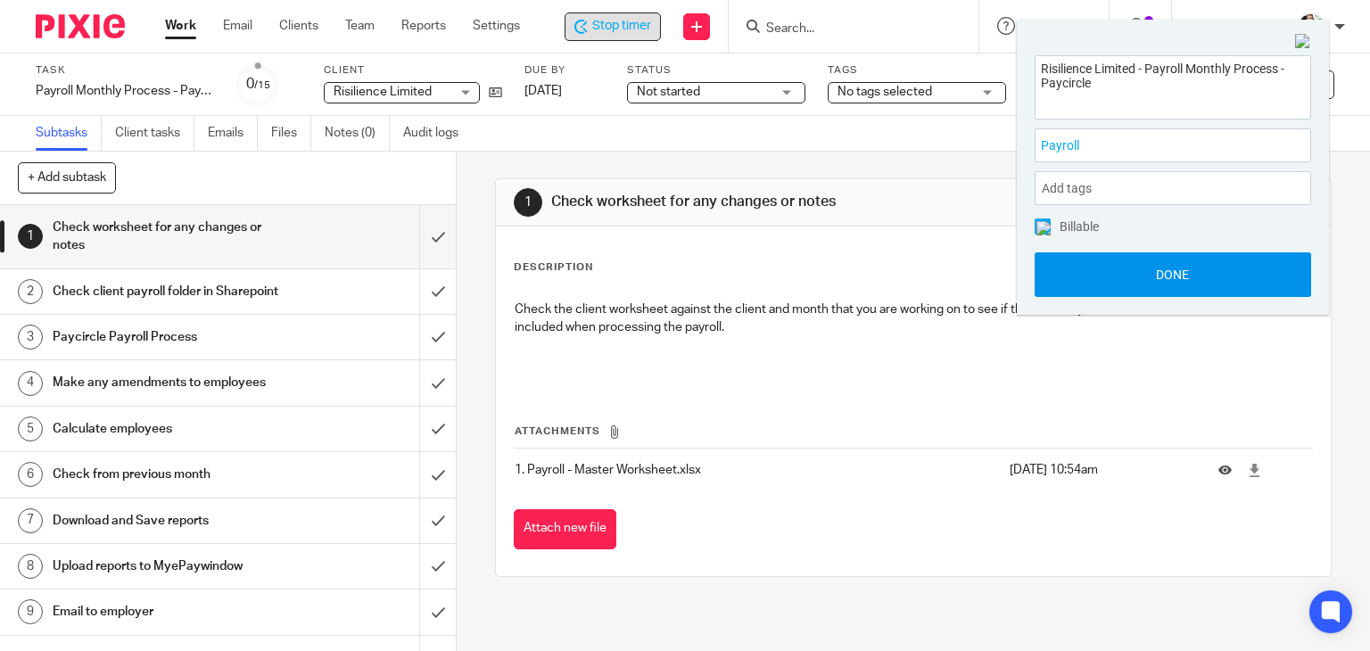
click at [1152, 269] on button "Done" at bounding box center [1172, 274] width 276 height 45
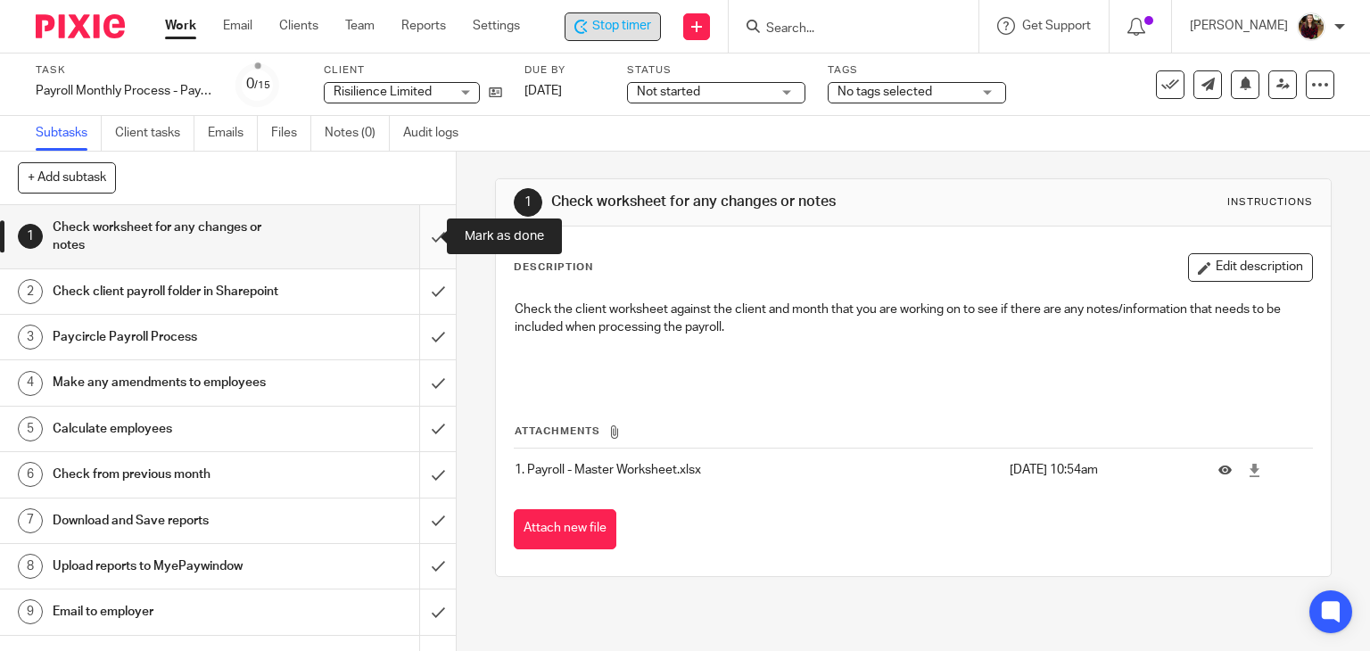
click at [410, 228] on input "submit" at bounding box center [228, 236] width 456 height 63
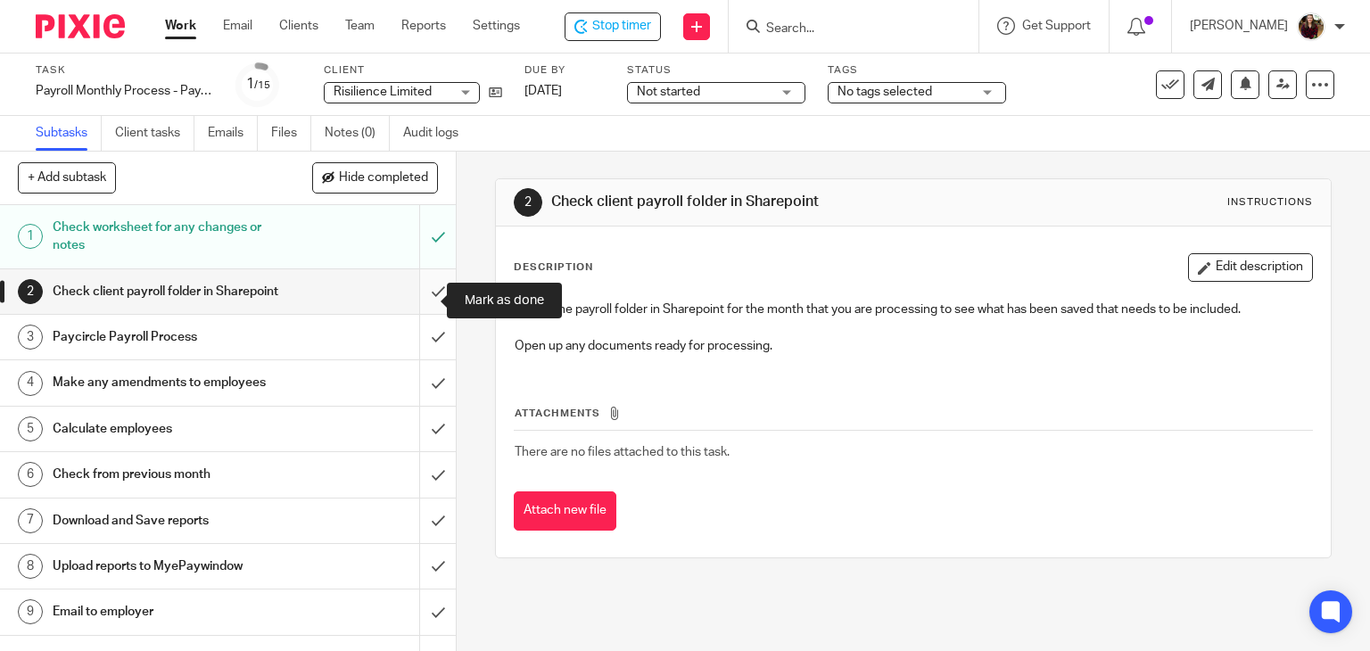
click at [420, 297] on input "submit" at bounding box center [228, 291] width 456 height 45
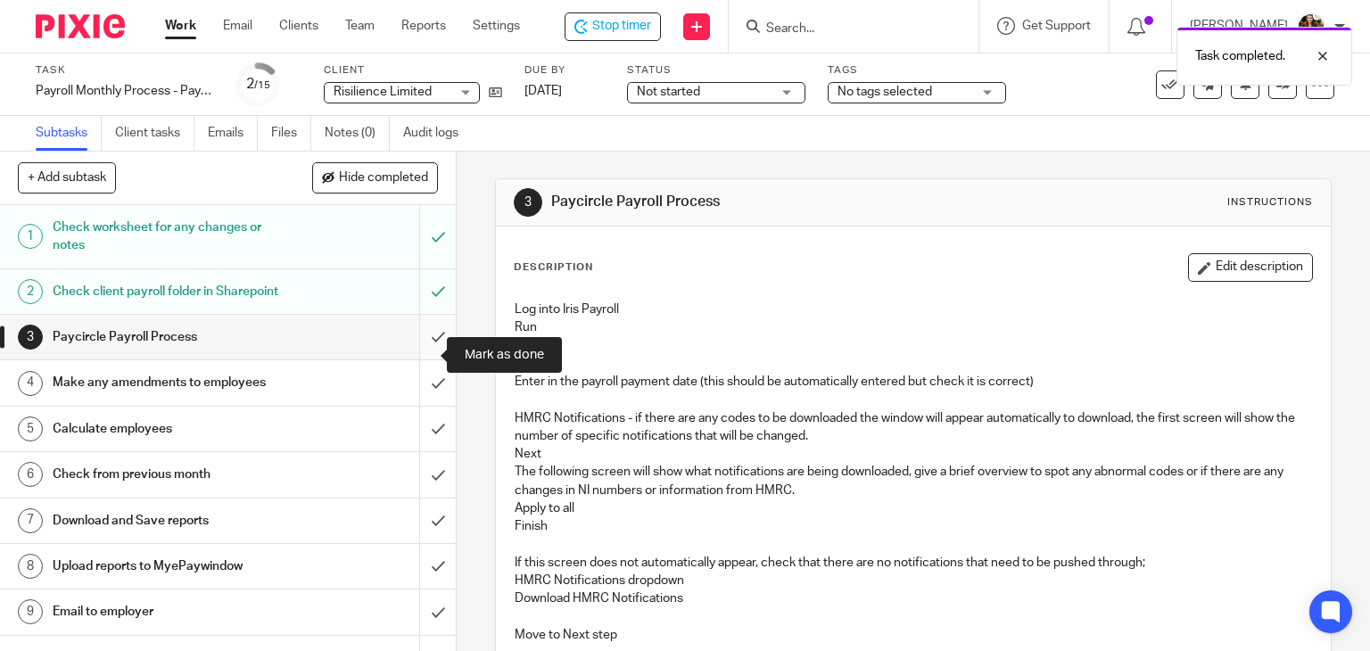
click at [421, 350] on input "submit" at bounding box center [228, 337] width 456 height 45
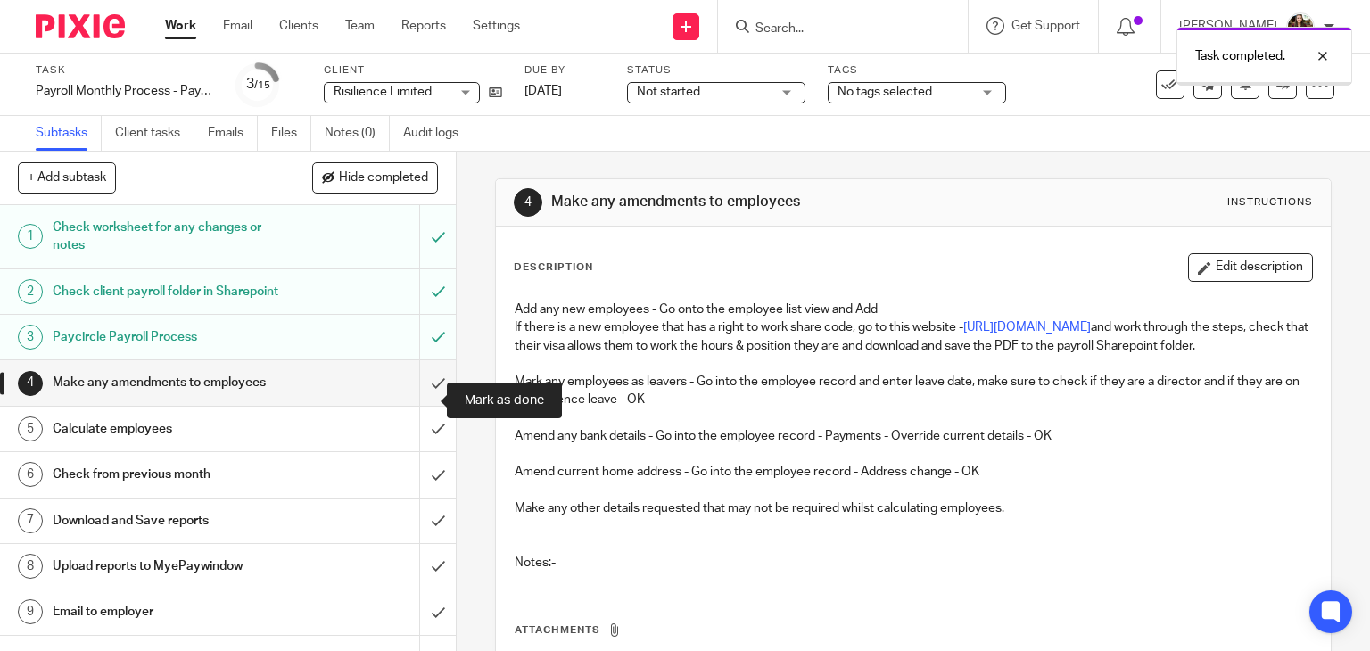
click at [424, 397] on input "submit" at bounding box center [228, 382] width 456 height 45
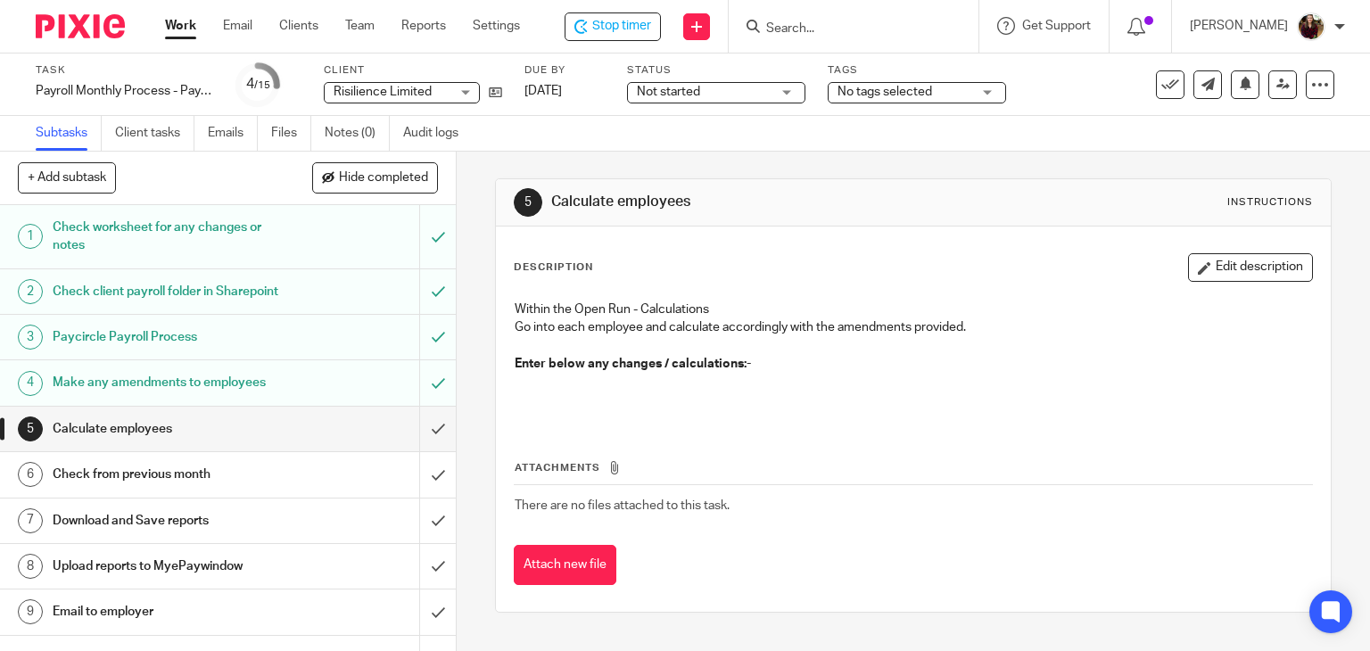
click at [1216, 274] on button "Edit description" at bounding box center [1250, 267] width 125 height 29
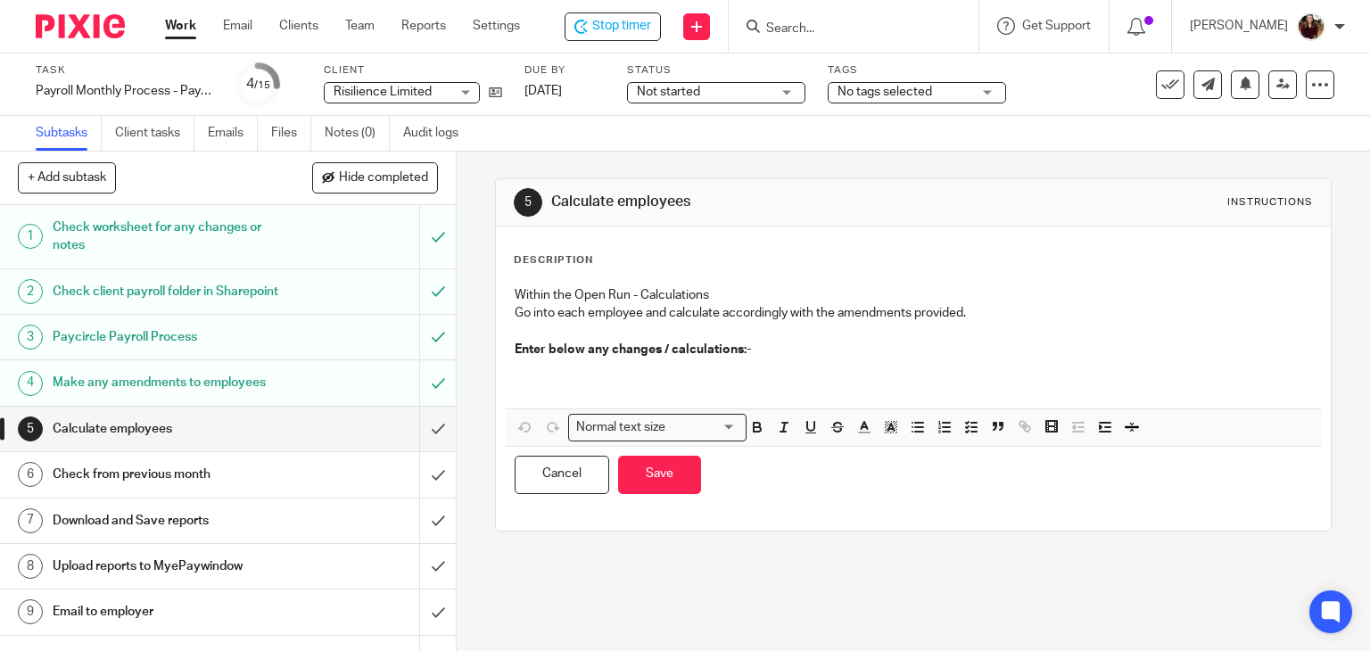
click at [639, 372] on p at bounding box center [914, 376] width 798 height 37
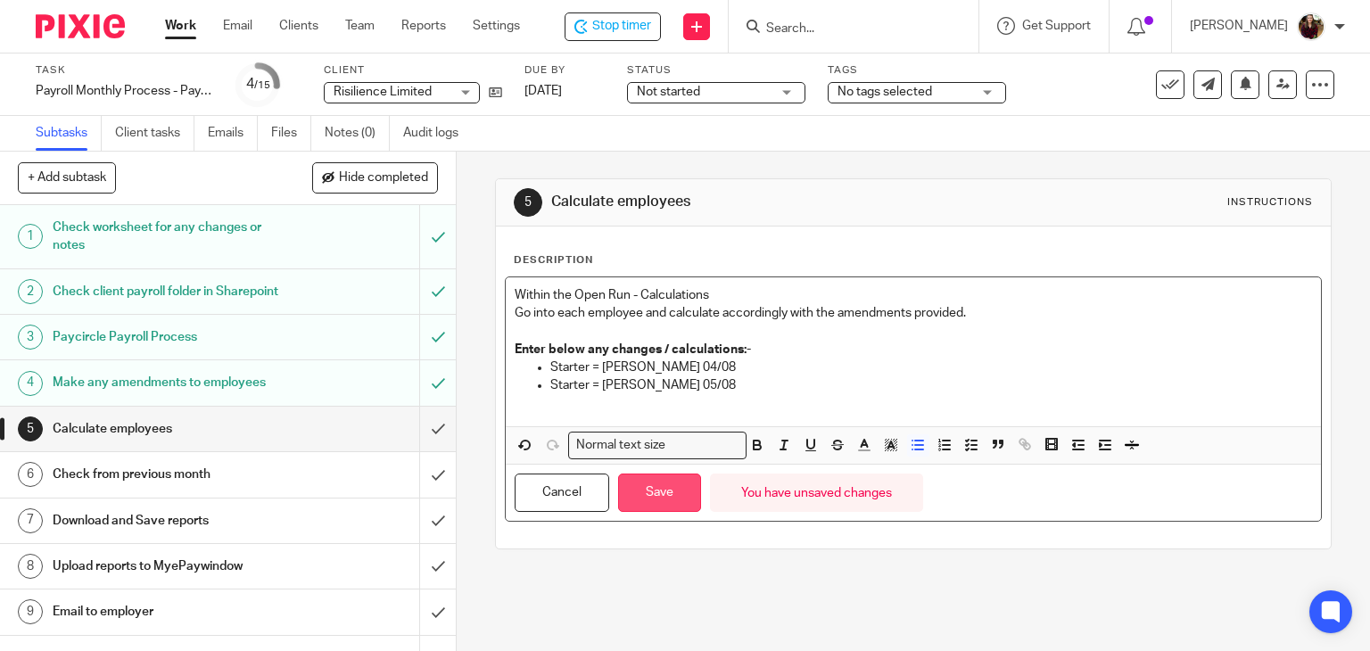
click at [656, 490] on button "Save" at bounding box center [659, 492] width 83 height 38
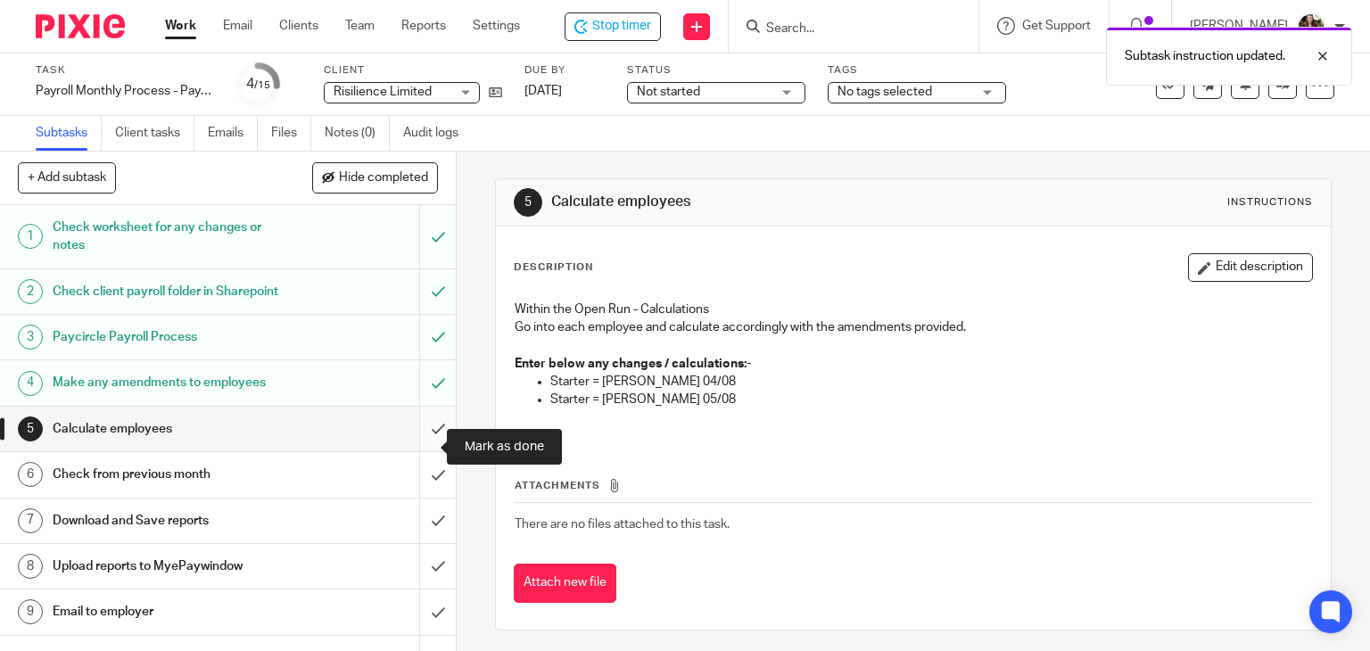
click at [415, 450] on input "submit" at bounding box center [228, 429] width 456 height 45
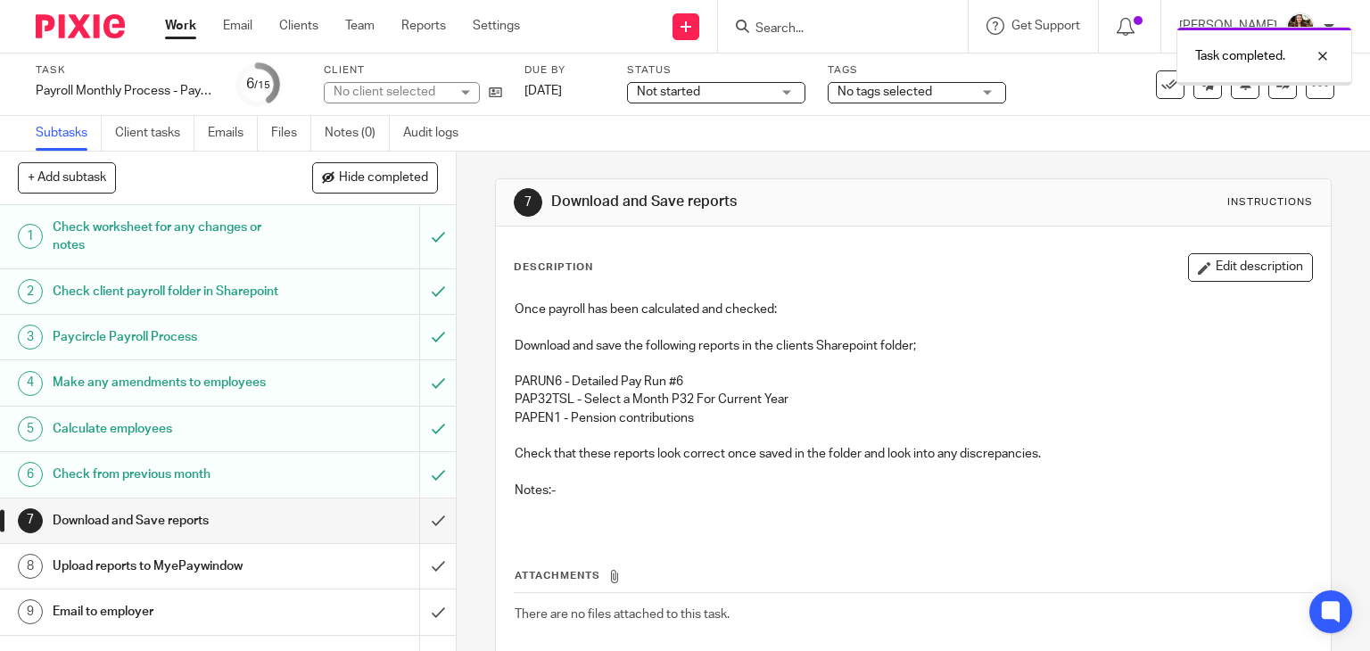
click at [1198, 260] on button "Edit description" at bounding box center [1250, 267] width 125 height 29
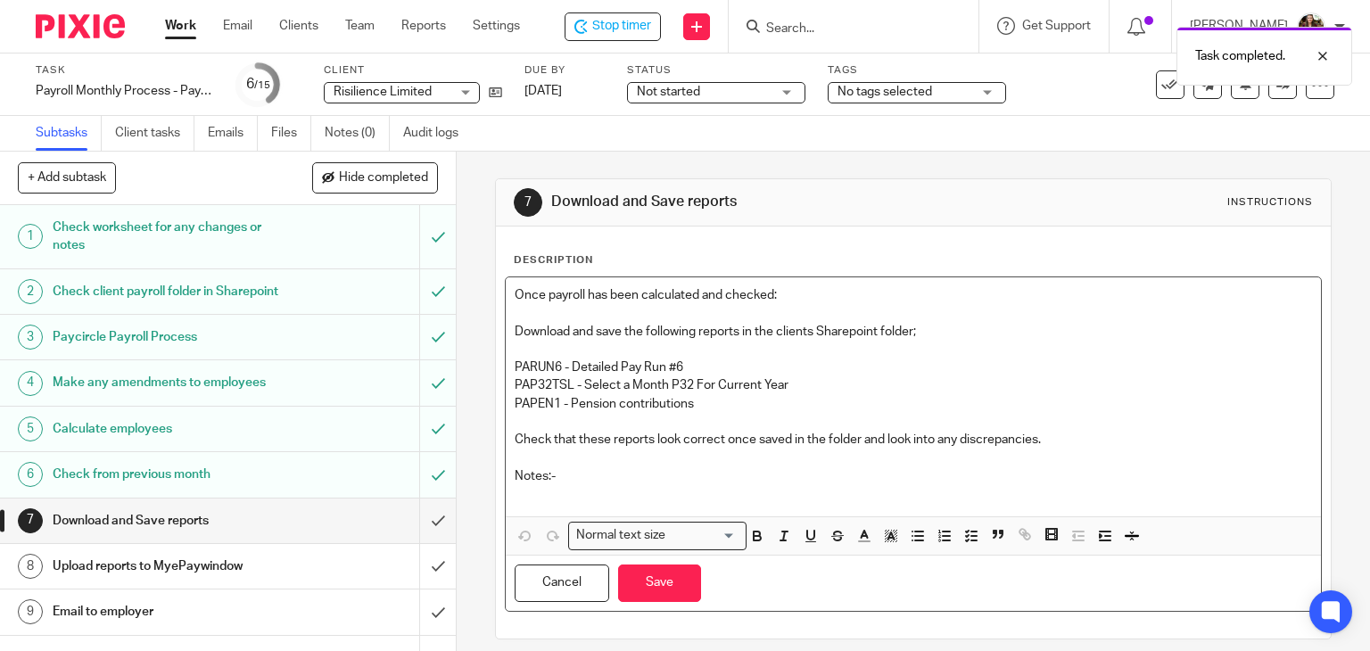
click at [555, 493] on p at bounding box center [914, 494] width 798 height 18
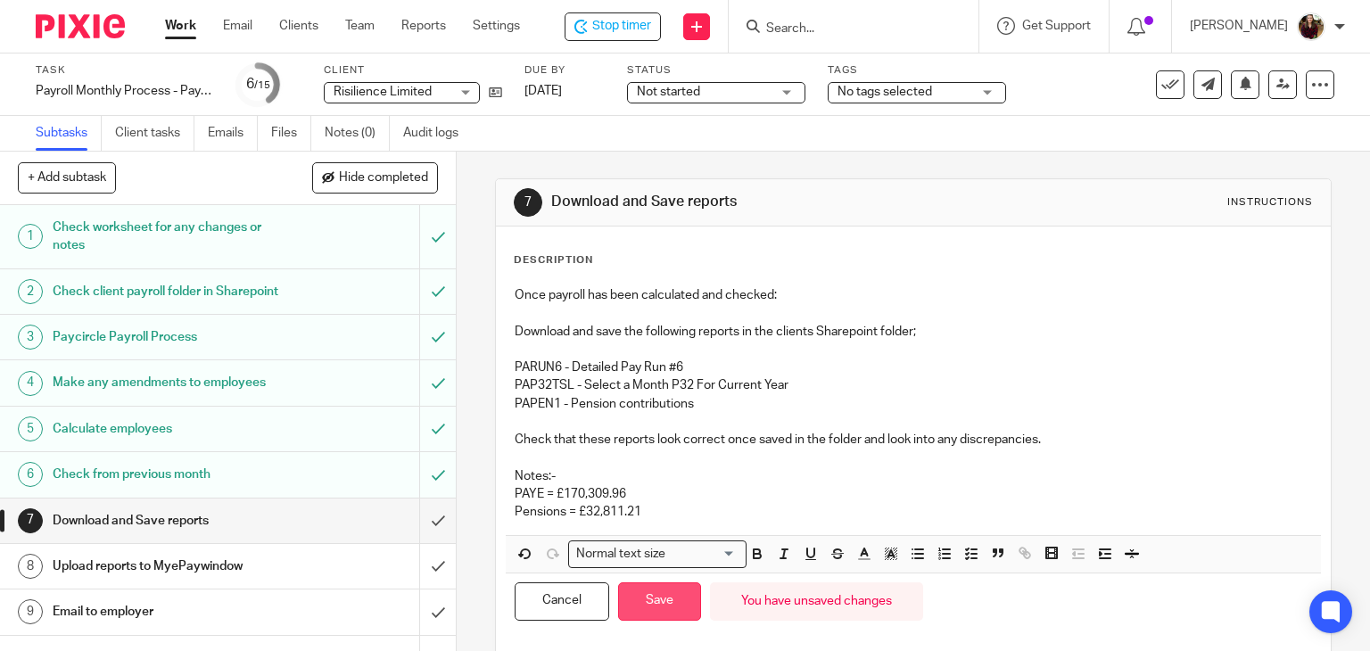
click at [660, 592] on button "Save" at bounding box center [659, 601] width 83 height 38
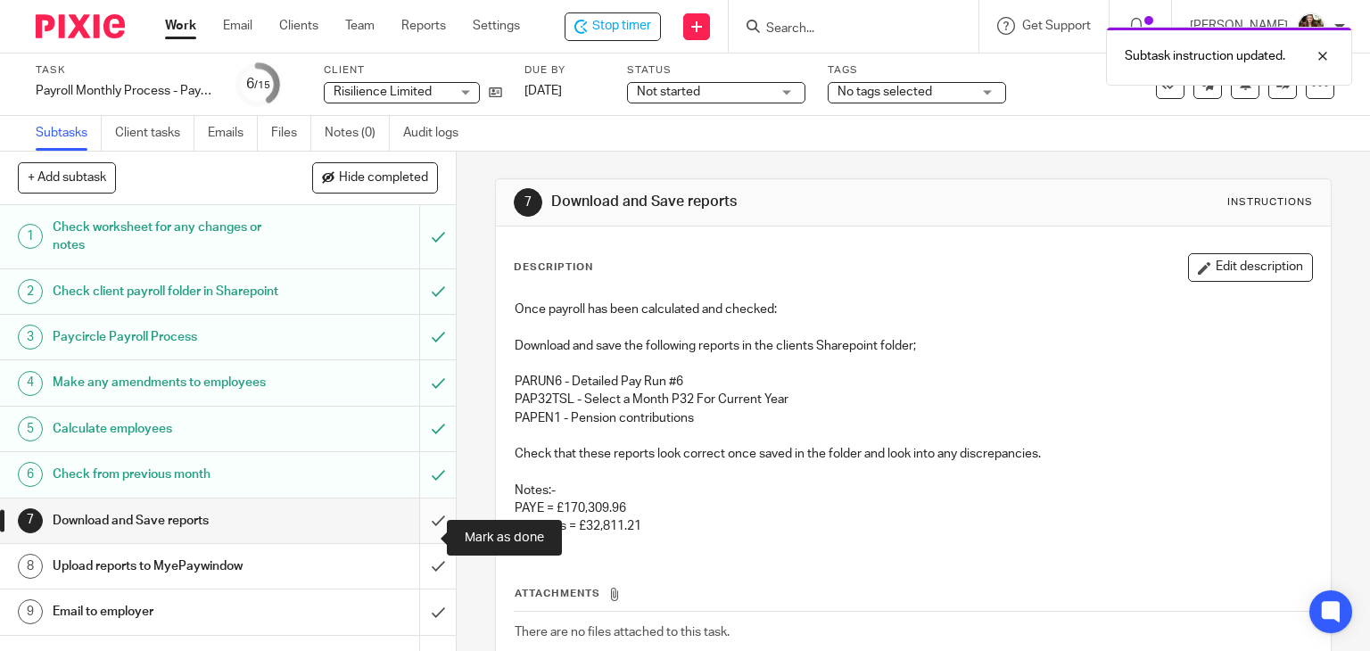
click at [412, 543] on input "submit" at bounding box center [228, 520] width 456 height 45
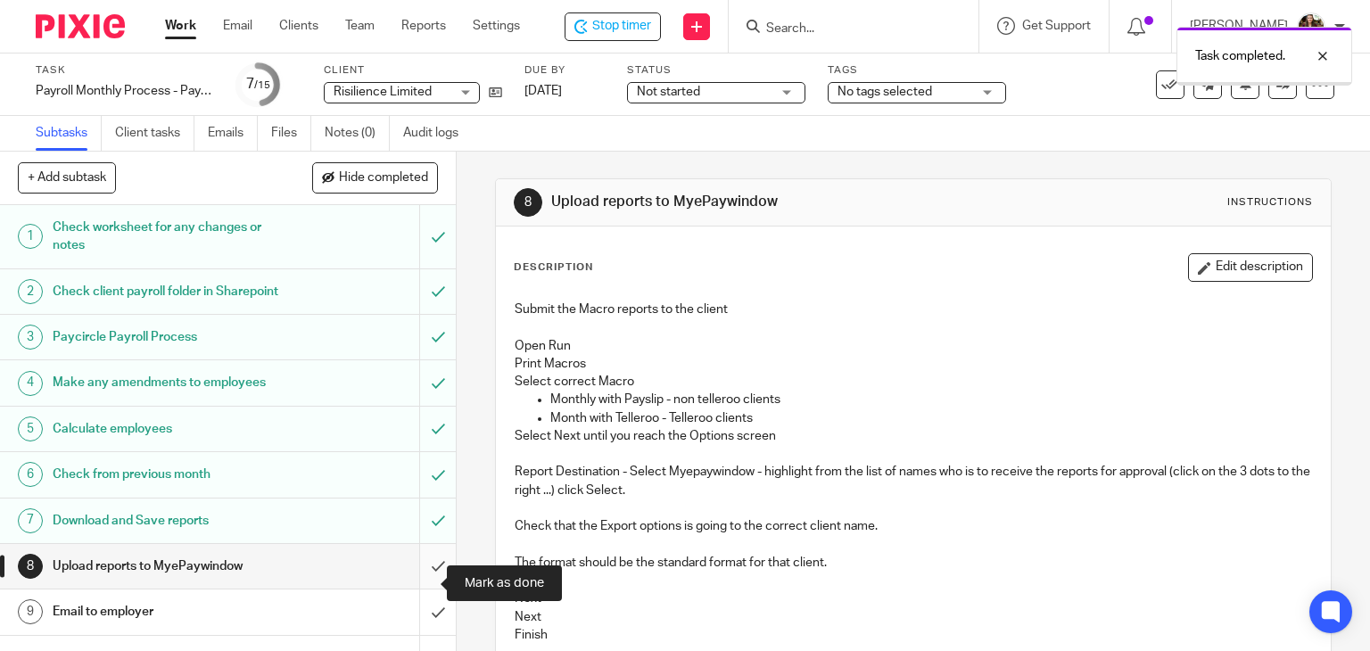
click at [414, 584] on input "submit" at bounding box center [228, 566] width 456 height 45
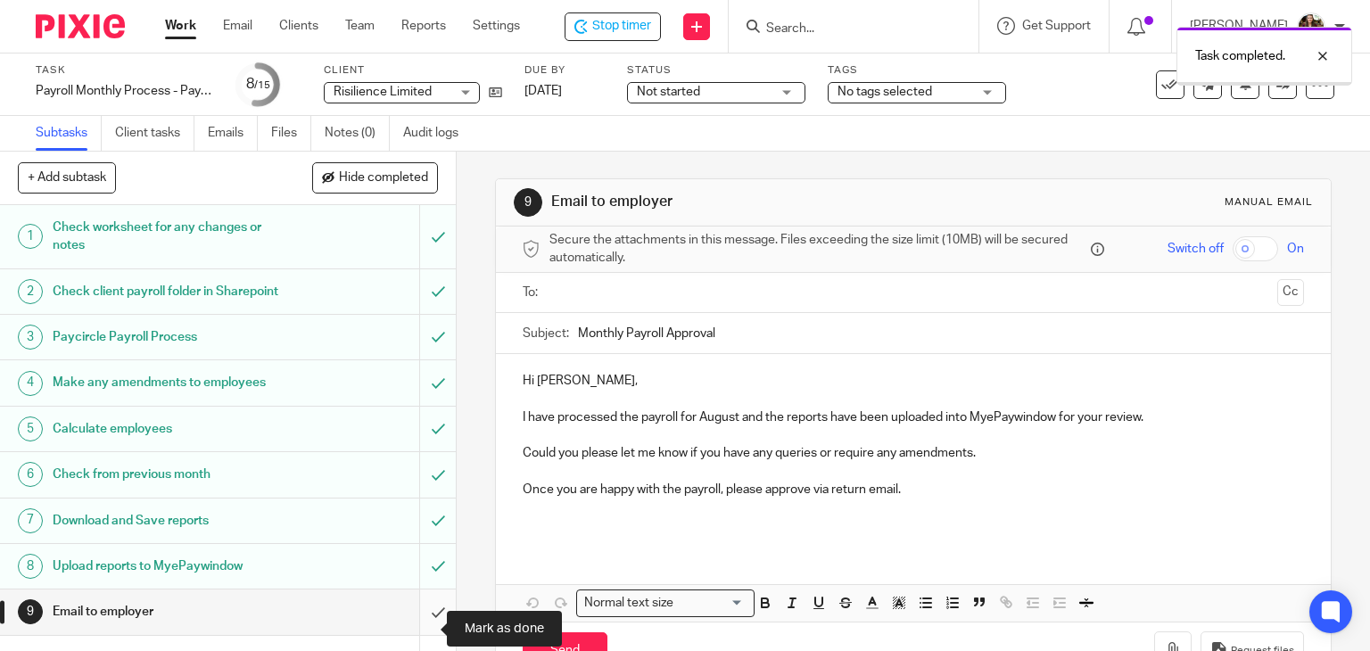
click at [417, 625] on input "submit" at bounding box center [228, 611] width 456 height 45
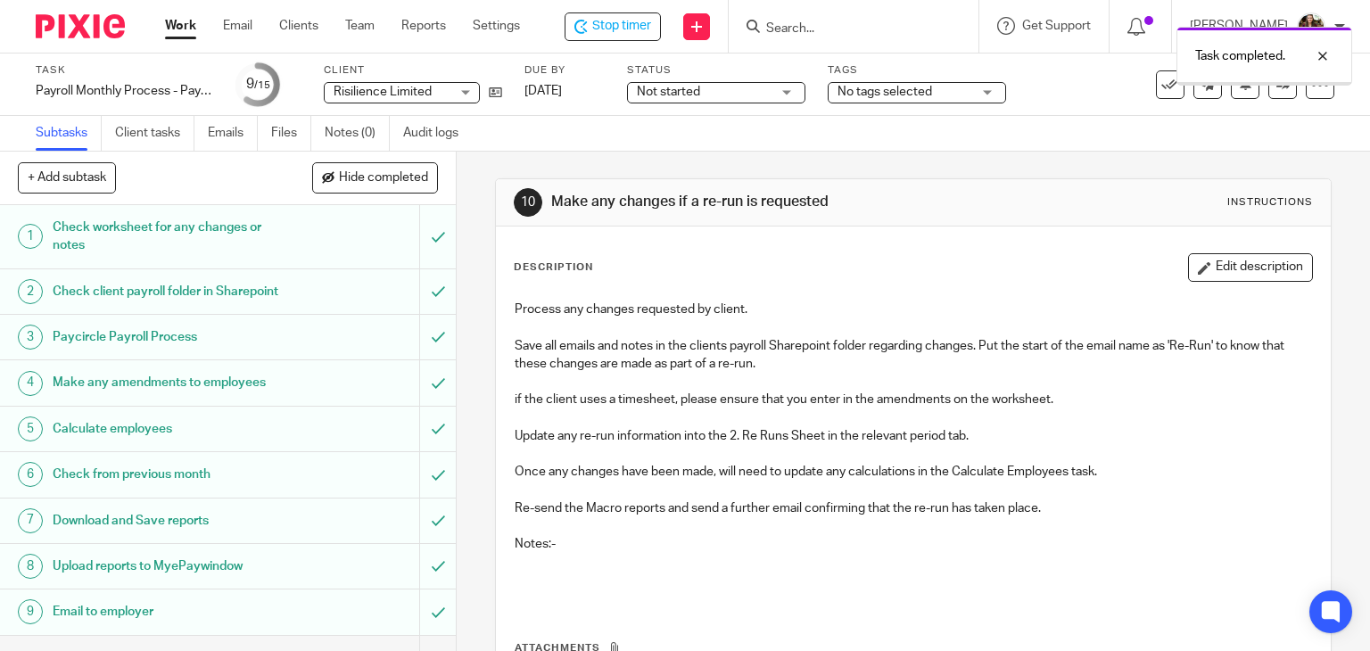
click at [988, 95] on div "No tags selected" at bounding box center [917, 92] width 178 height 21
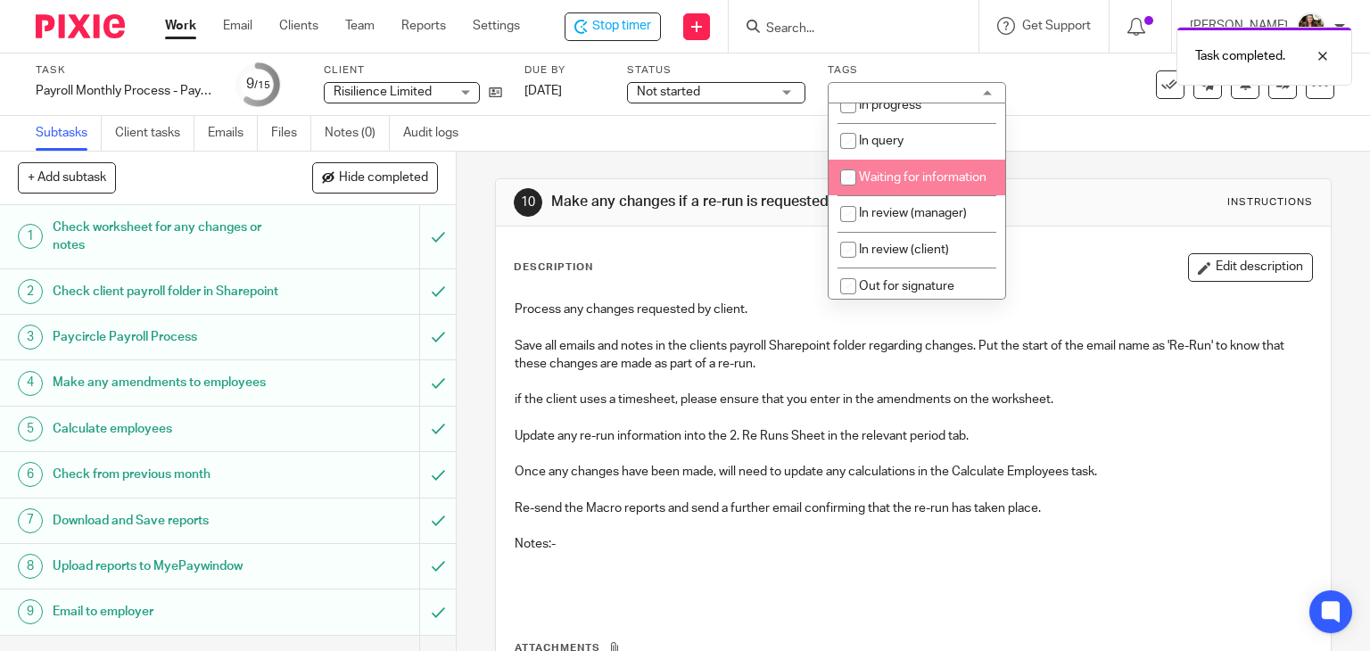
scroll to position [178, 0]
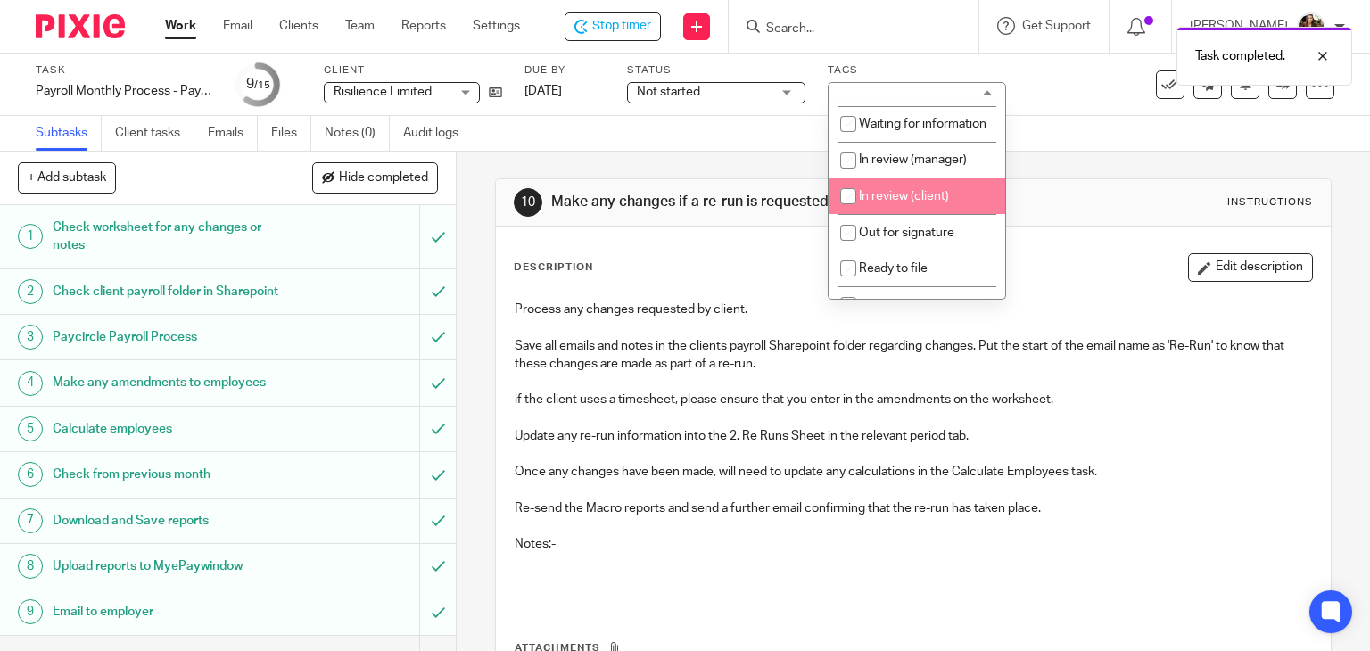
click at [913, 202] on span "In review (client)" at bounding box center [904, 196] width 90 height 12
checkbox input "true"
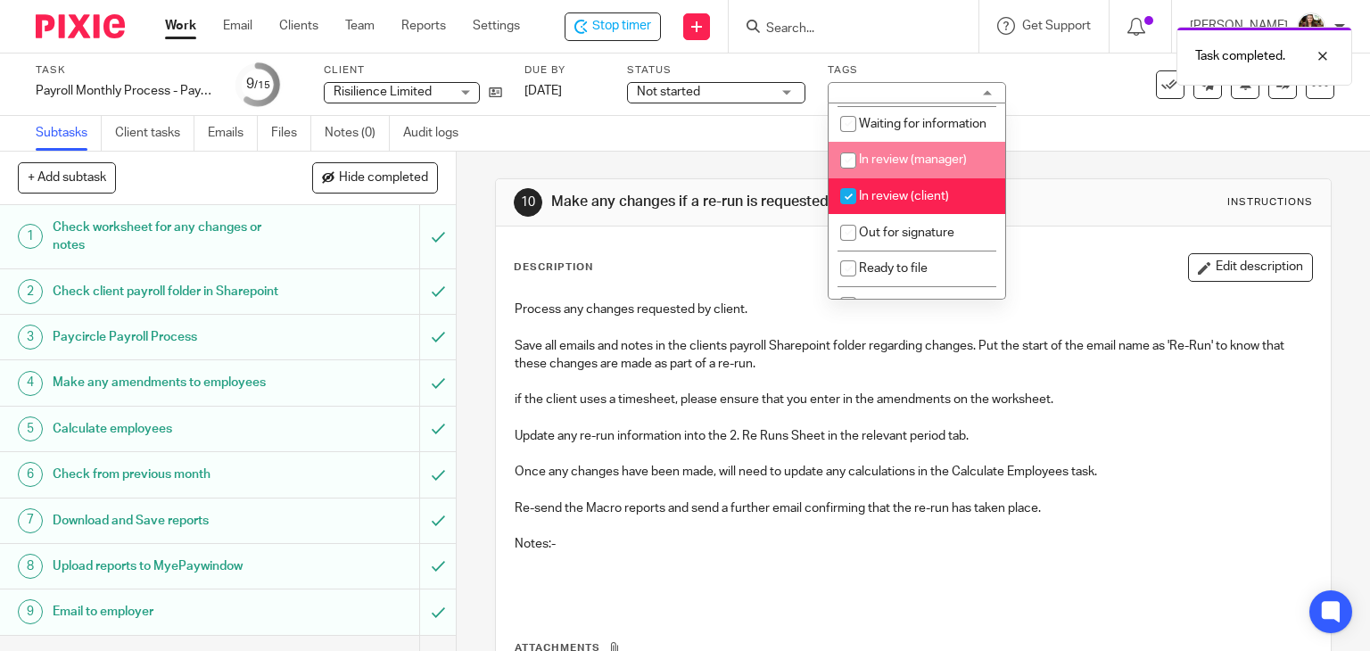
click at [1043, 115] on div "Task Payroll Monthly Process - Paycircle Save Payroll Monthly Process - Paycirc…" at bounding box center [685, 85] width 1370 height 62
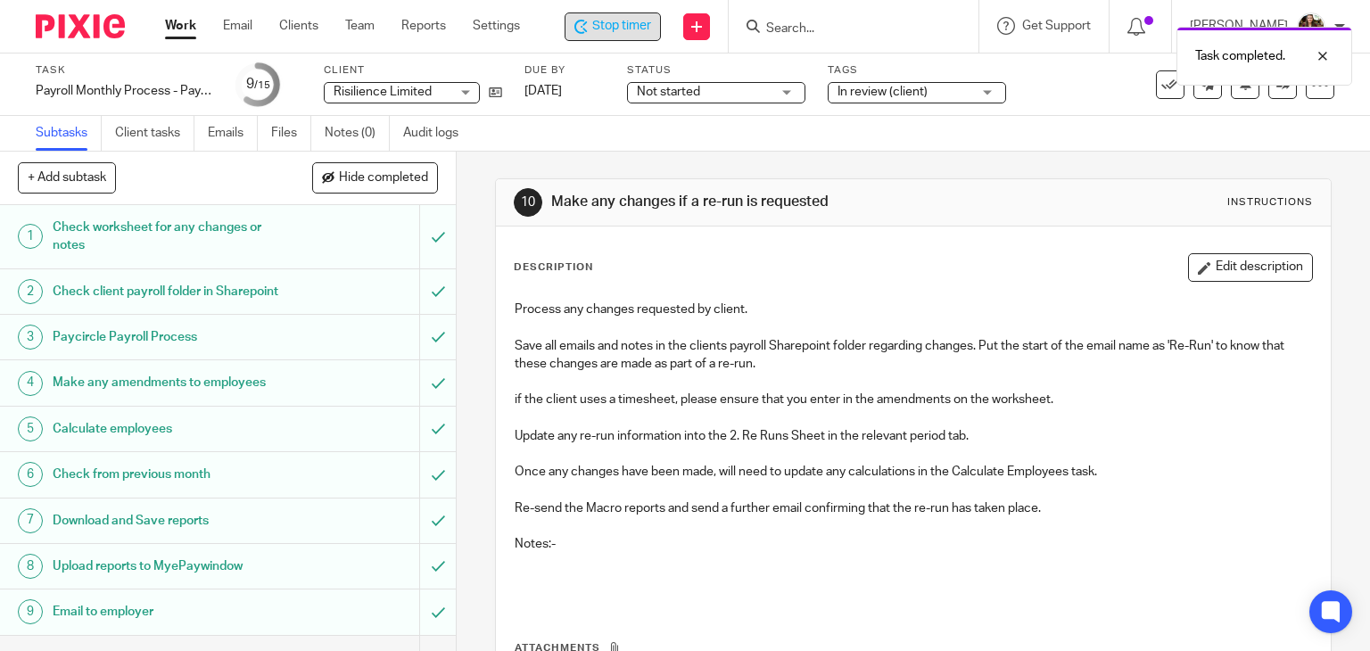
click at [638, 26] on span "Stop timer" at bounding box center [621, 26] width 59 height 19
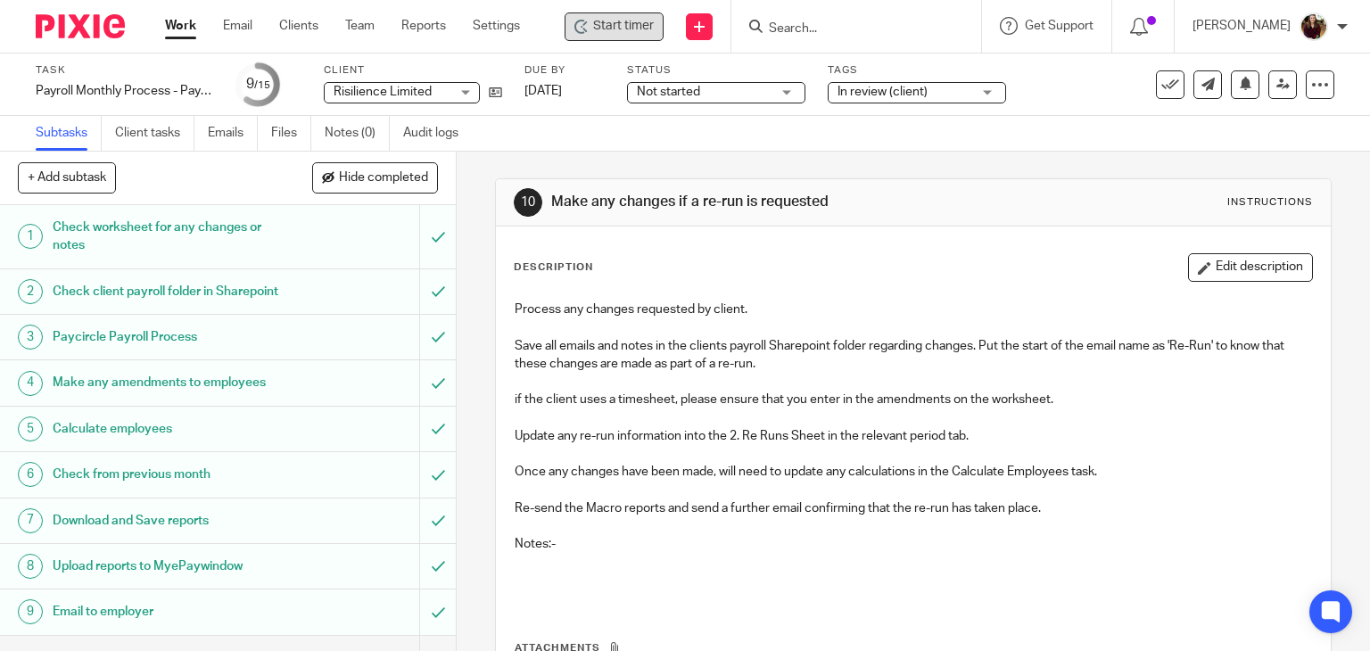
click at [802, 32] on input "Search" at bounding box center [847, 29] width 161 height 16
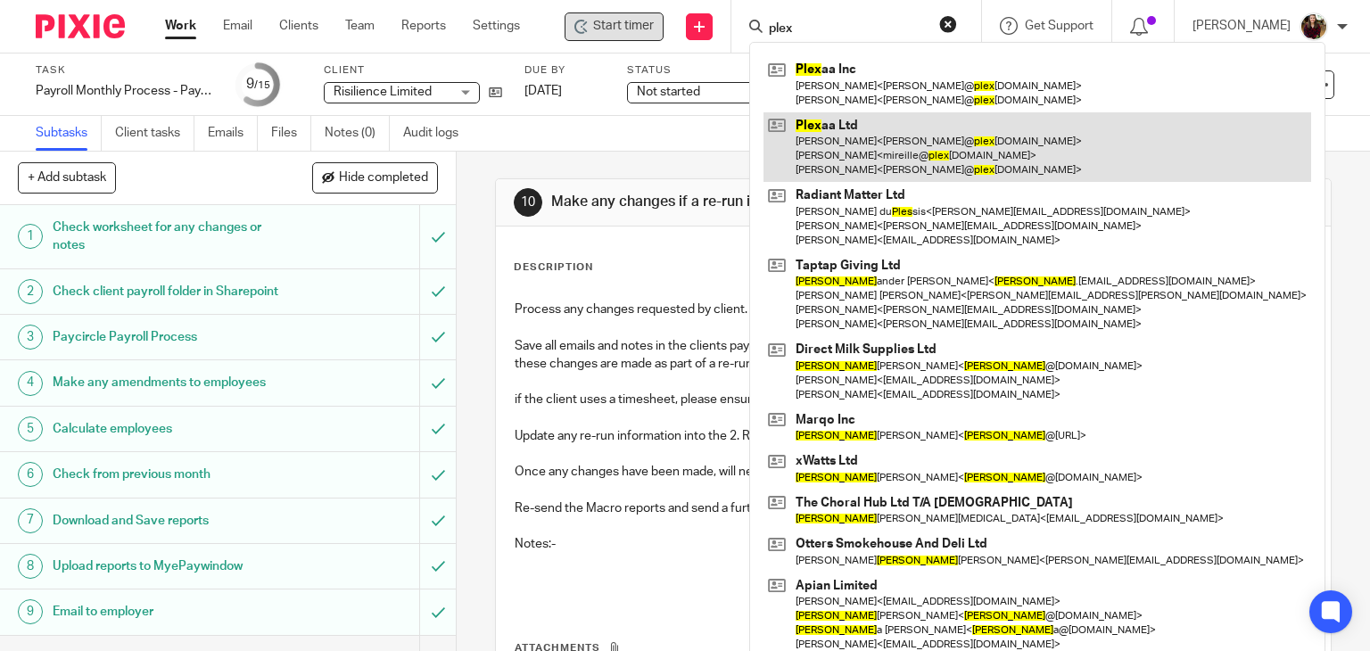
type input "plex"
click at [876, 140] on link at bounding box center [1037, 147] width 548 height 70
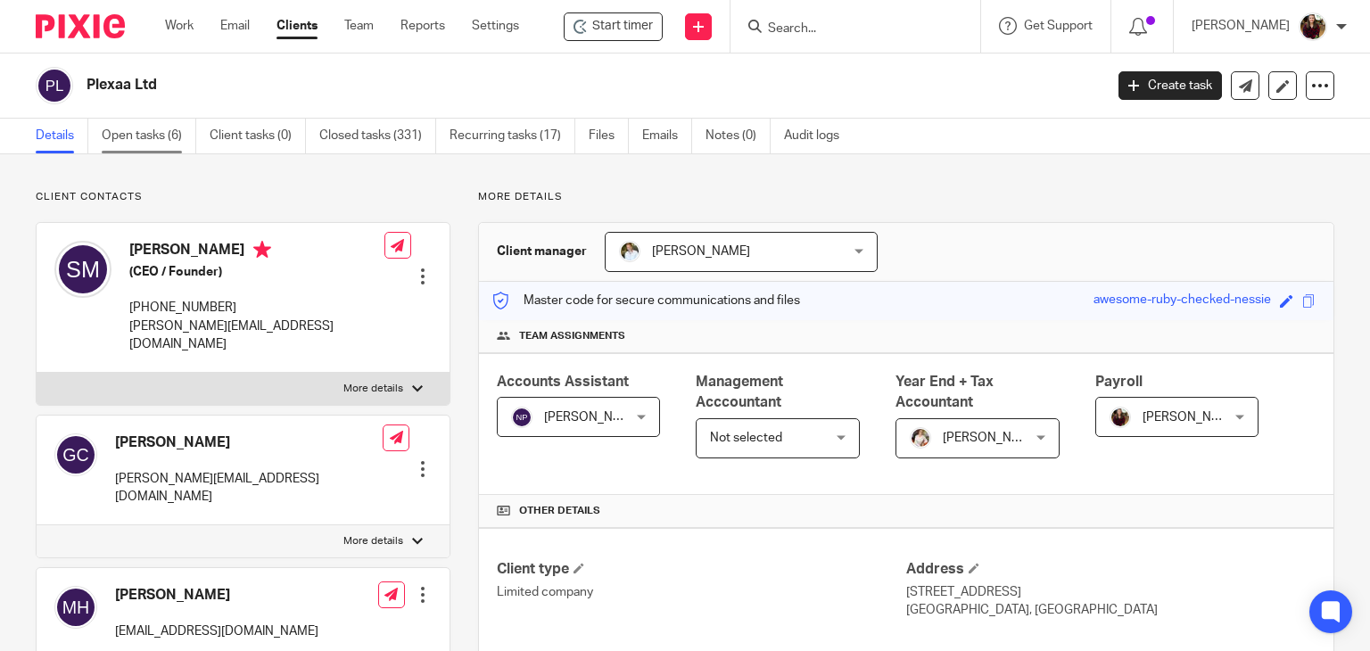
click at [138, 129] on link "Open tasks (6)" at bounding box center [149, 136] width 95 height 35
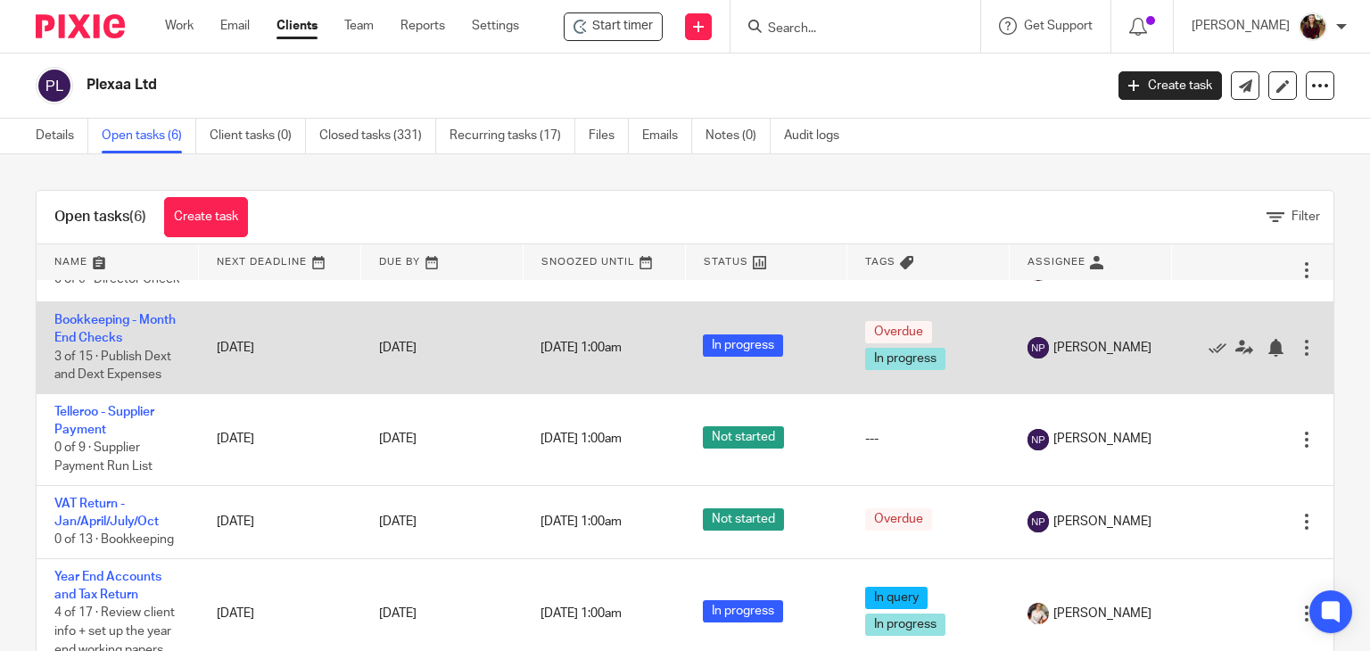
scroll to position [147, 0]
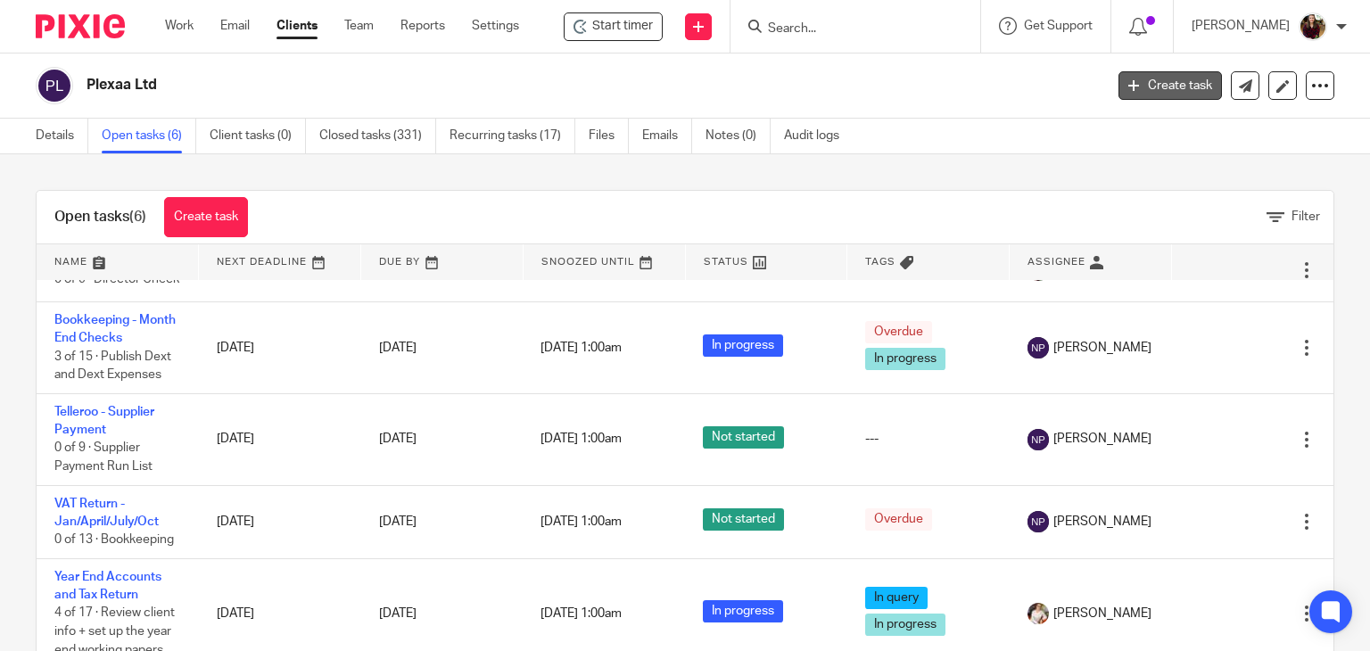
click at [1150, 86] on link "Create task" at bounding box center [1169, 85] width 103 height 29
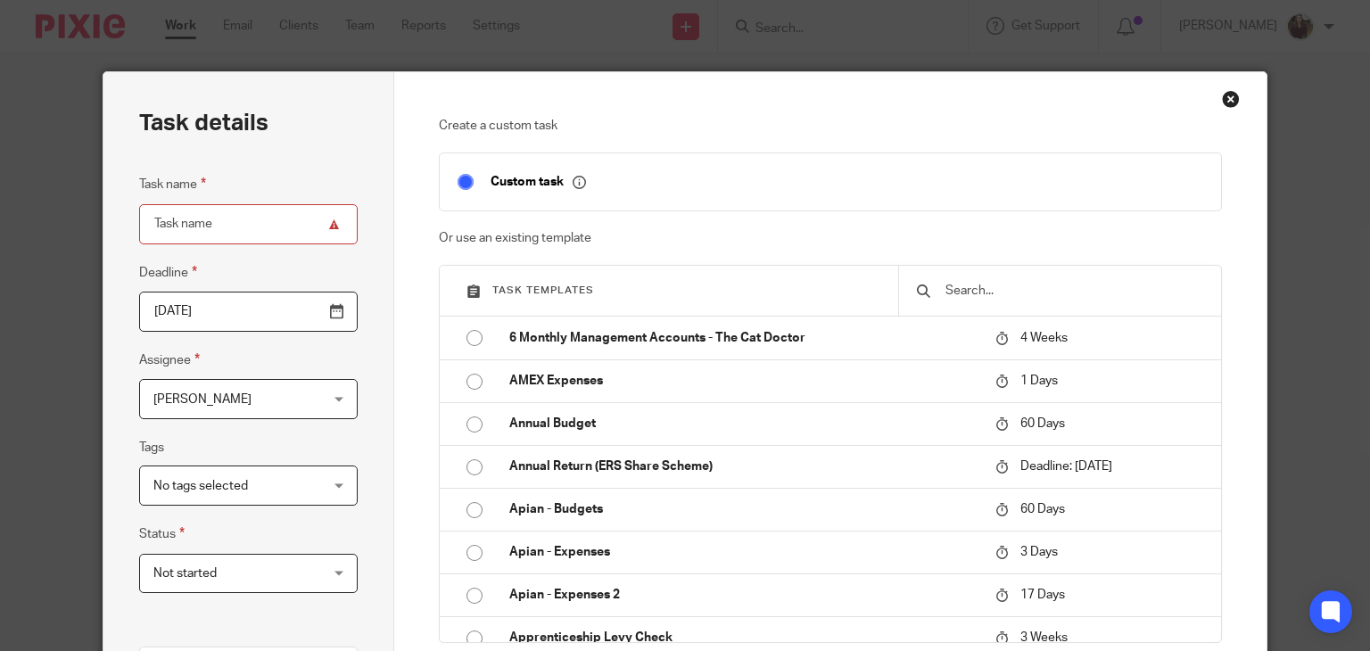
click at [979, 284] on input "text" at bounding box center [1072, 291] width 259 height 20
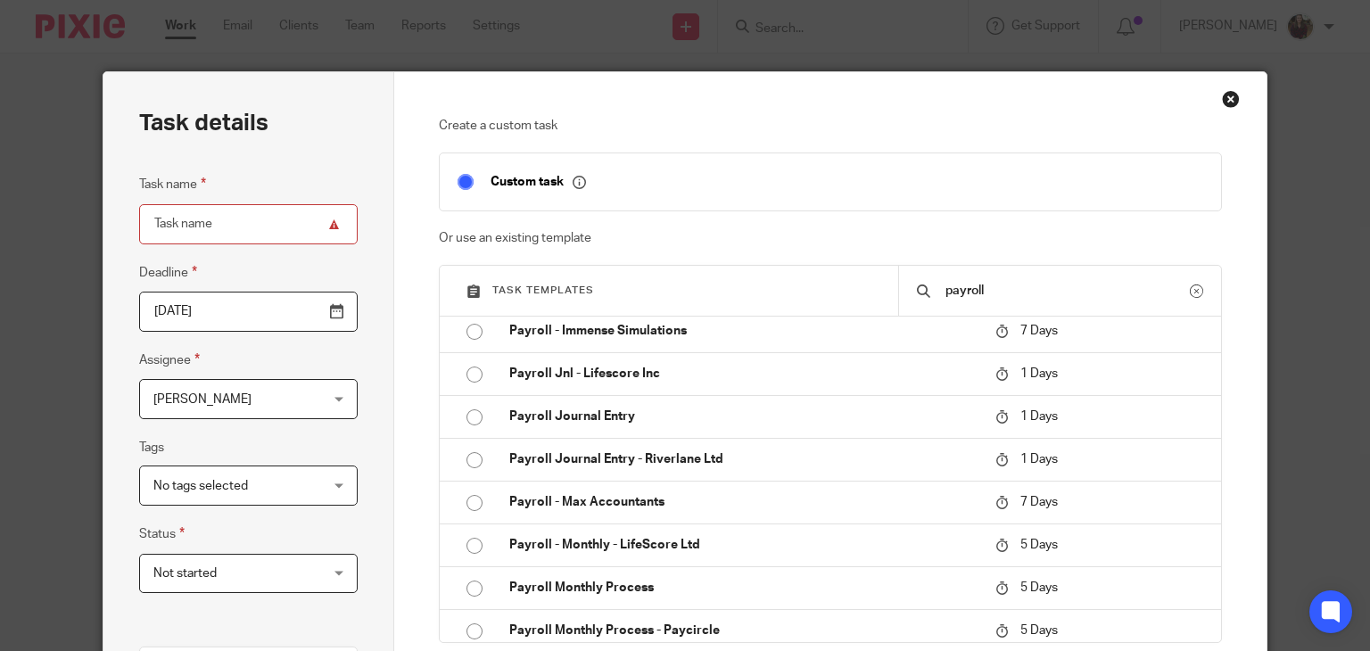
scroll to position [713, 0]
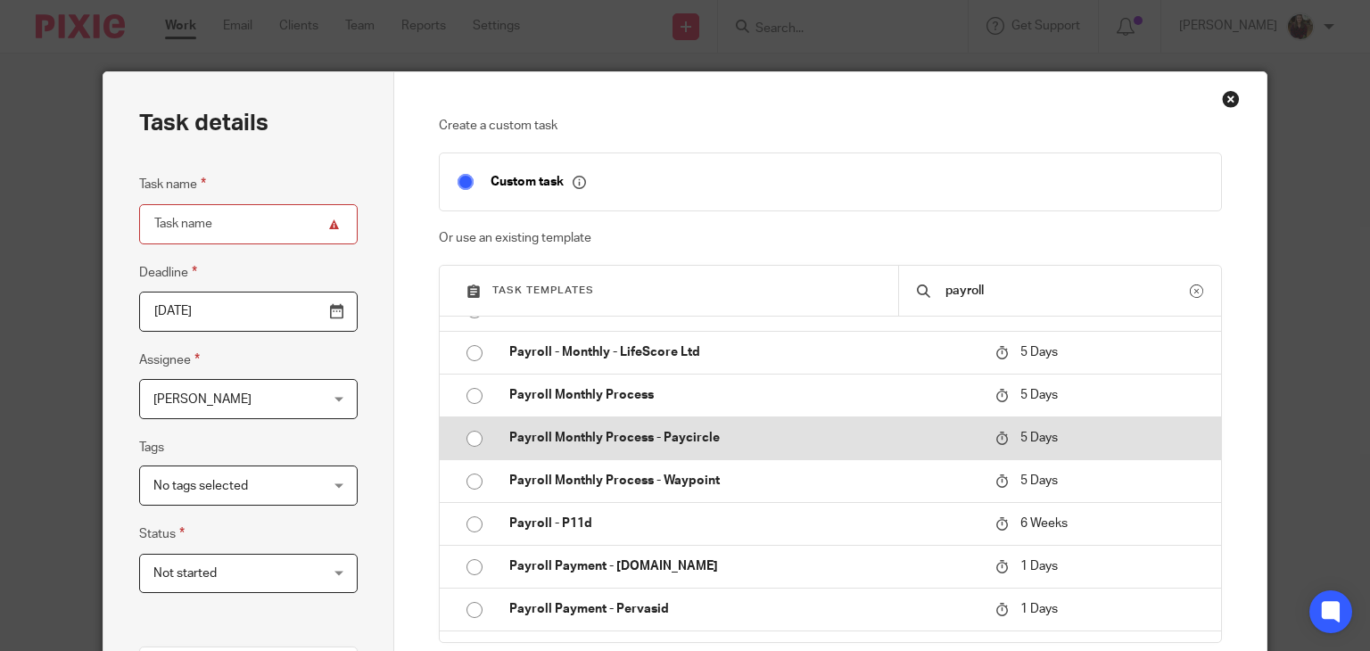
type input "payroll"
click at [736, 444] on p "Payroll Monthly Process - Paycircle" at bounding box center [743, 438] width 468 height 18
type input "2025-08-19"
type input "Payroll Monthly Process - Paycircle"
checkbox input "false"
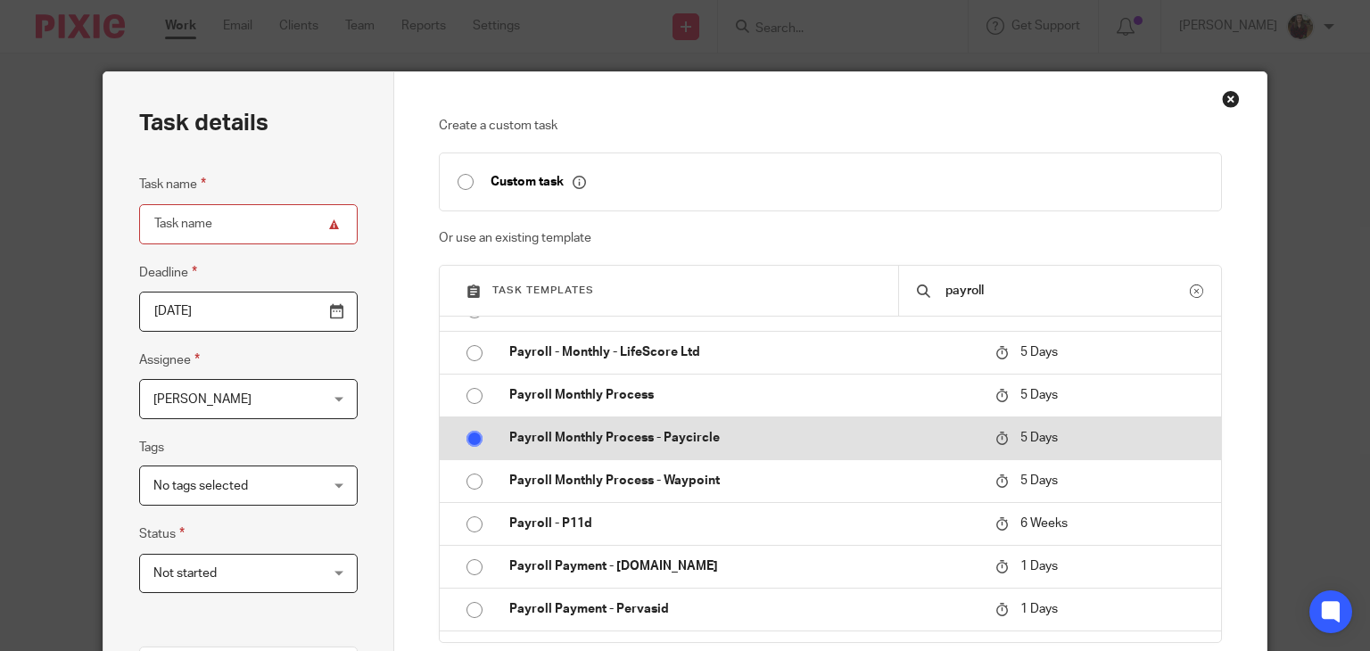
radio input "true"
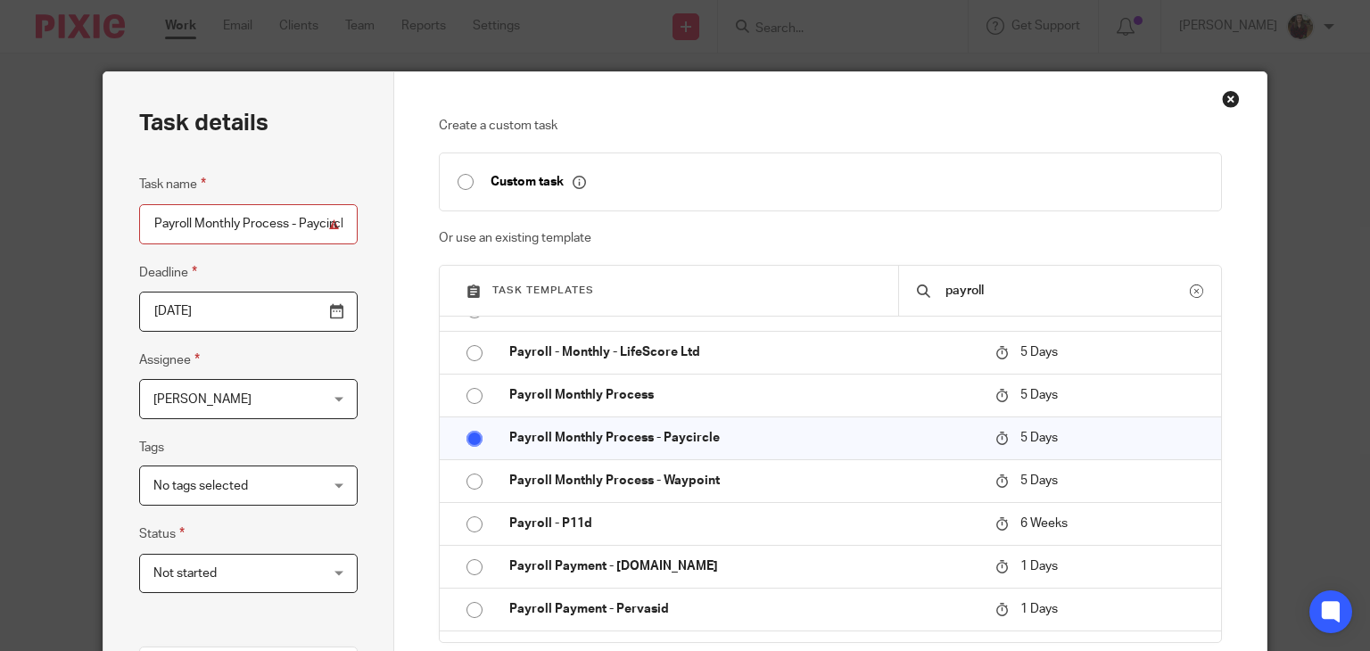
scroll to position [357, 0]
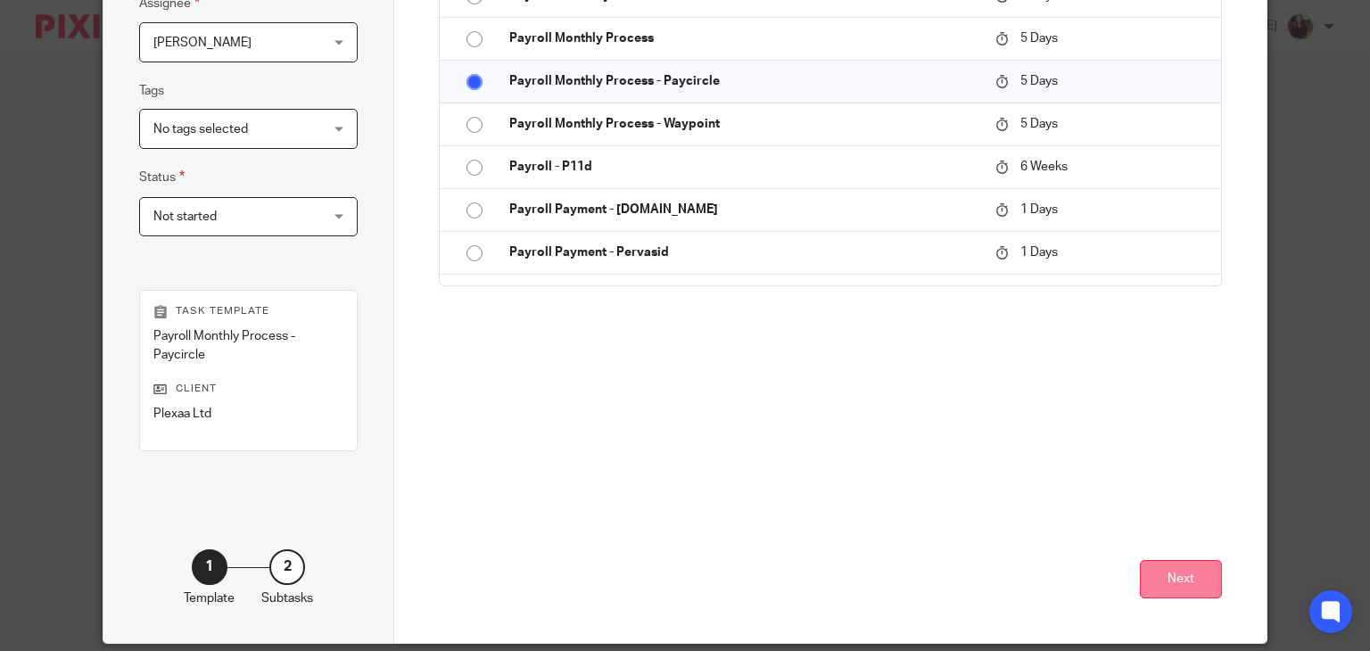
click at [1186, 582] on button "Next" at bounding box center [1181, 579] width 82 height 38
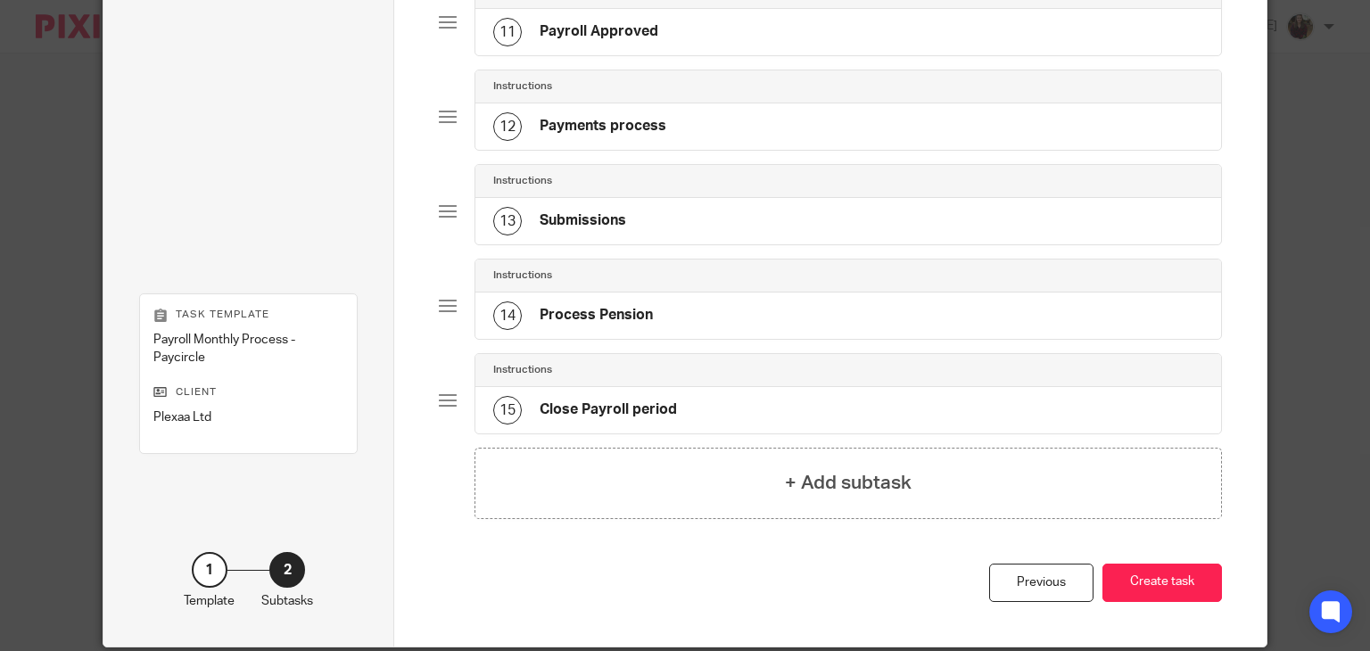
scroll to position [1193, 0]
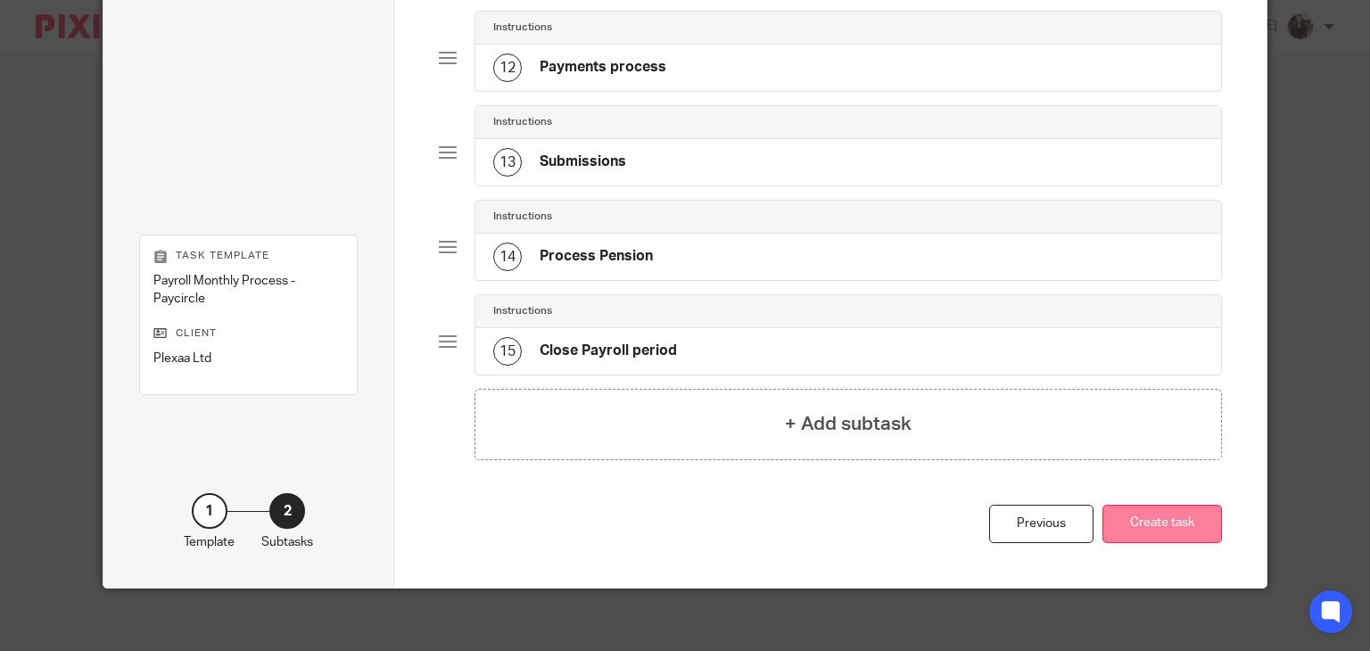
click at [1163, 518] on button "Create task" at bounding box center [1161, 524] width 119 height 38
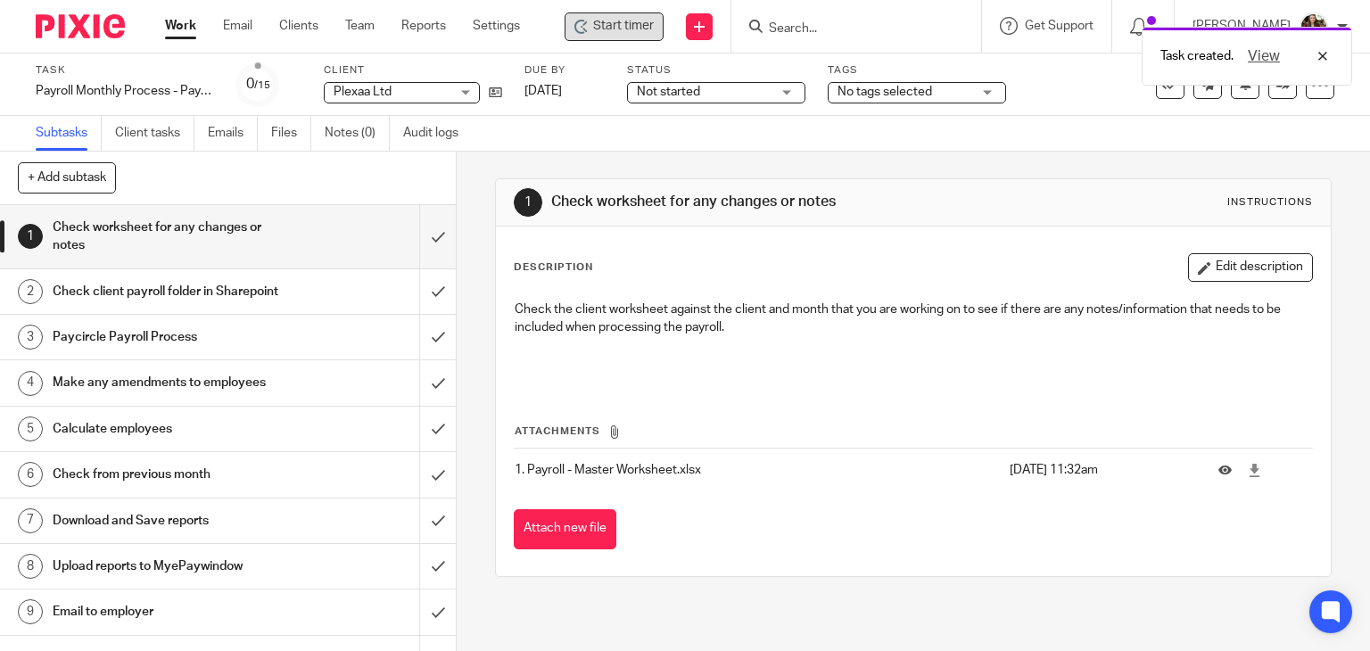
click at [648, 19] on span "Start timer" at bounding box center [623, 26] width 61 height 19
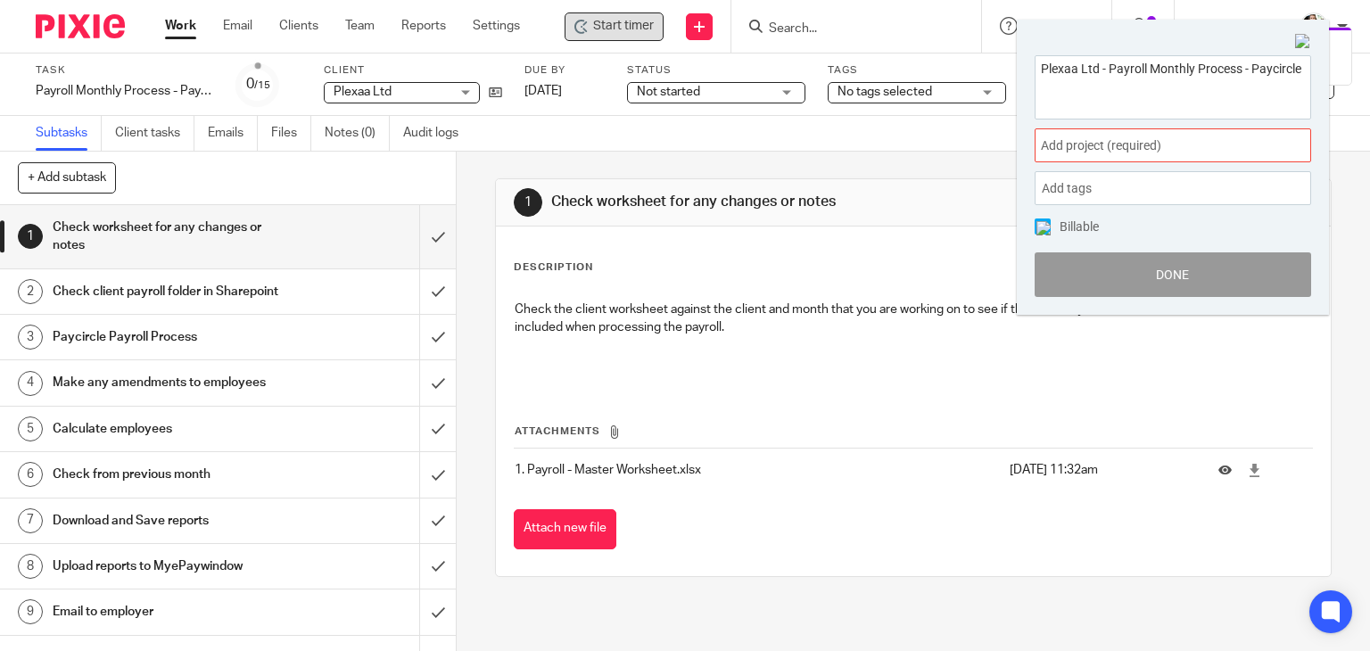
click at [1204, 141] on span "Add project (required) :" at bounding box center [1153, 145] width 225 height 19
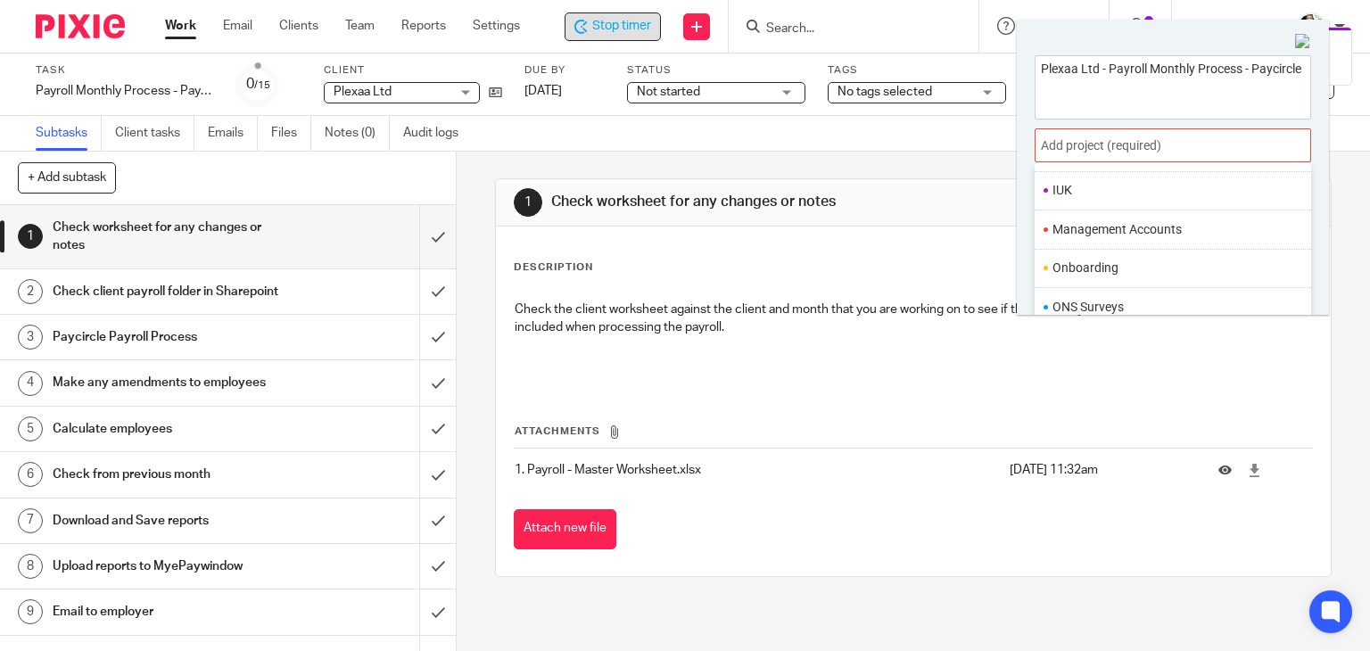
scroll to position [624, 0]
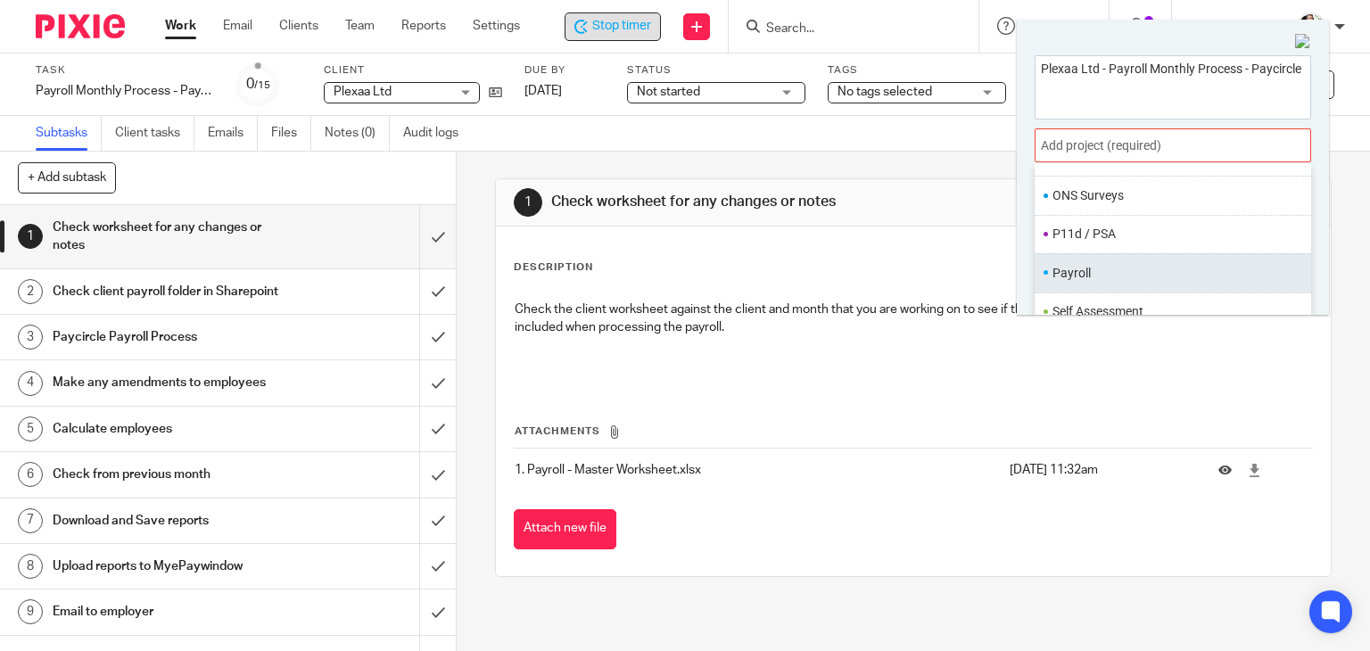
click at [1134, 264] on li "Payroll" at bounding box center [1168, 273] width 233 height 19
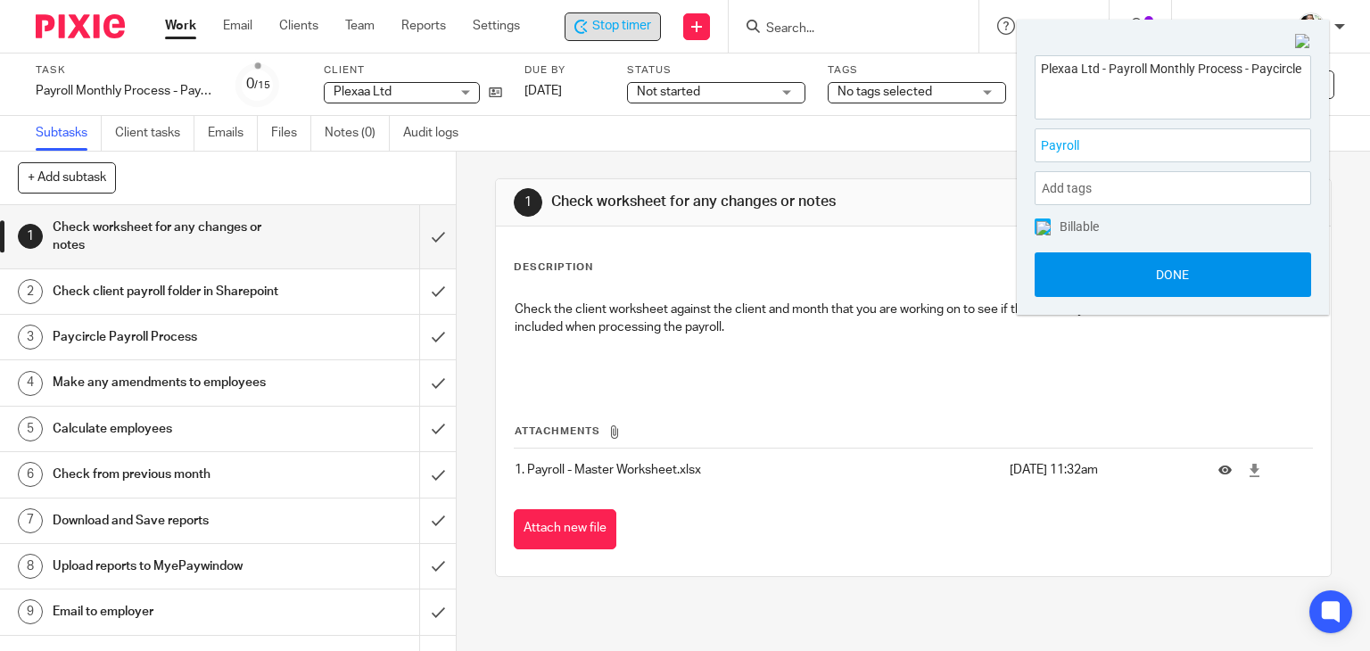
click at [1167, 269] on button "Done" at bounding box center [1172, 274] width 276 height 45
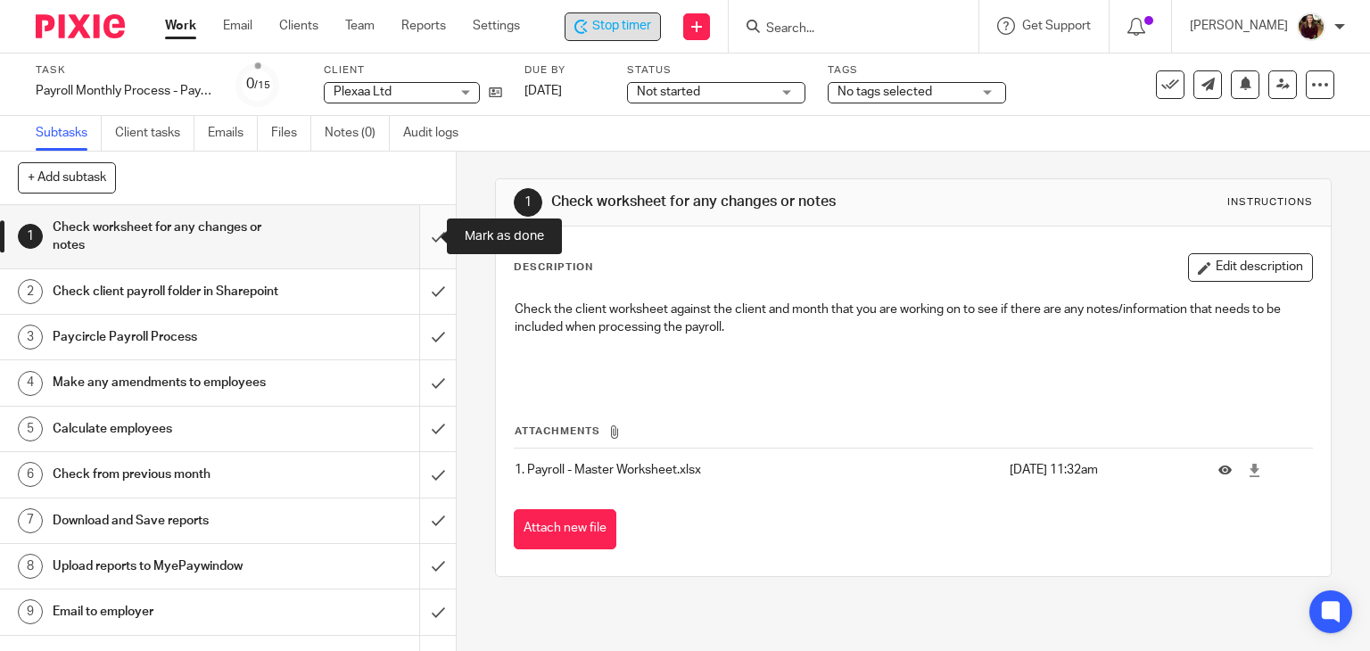
click at [417, 238] on input "submit" at bounding box center [228, 236] width 456 height 63
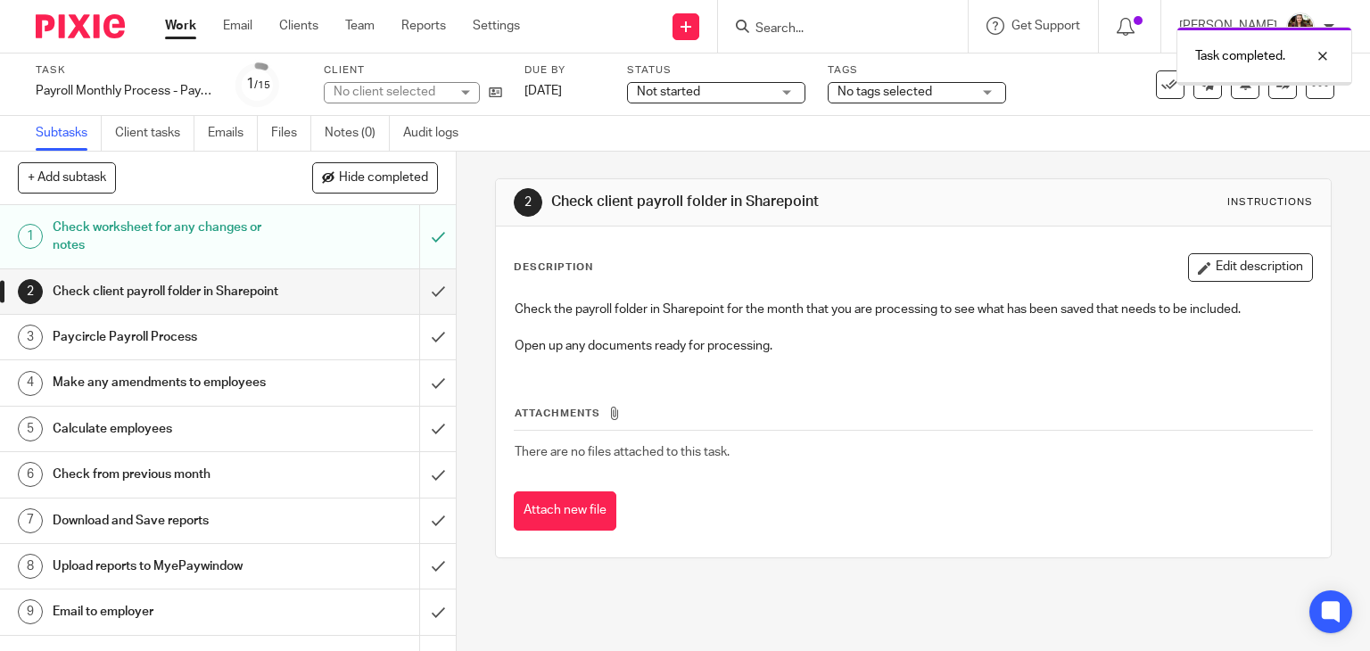
click at [419, 301] on input "submit" at bounding box center [228, 291] width 456 height 45
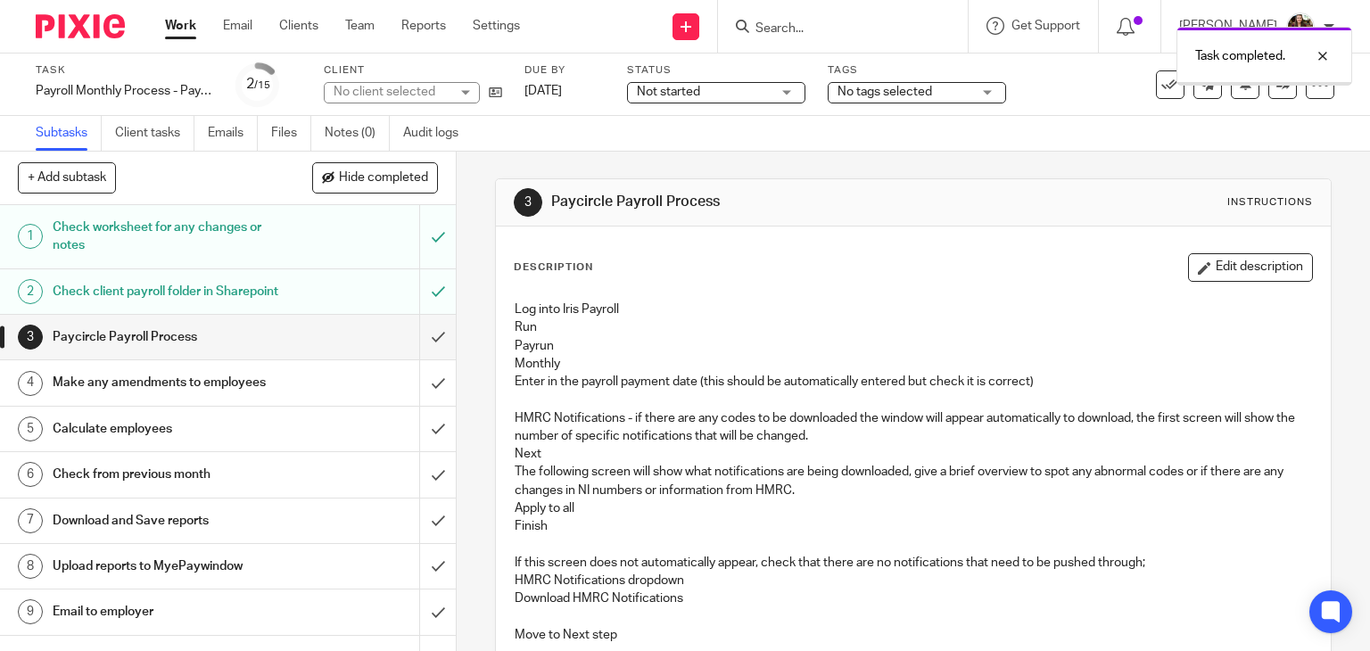
click at [410, 358] on input "submit" at bounding box center [228, 337] width 456 height 45
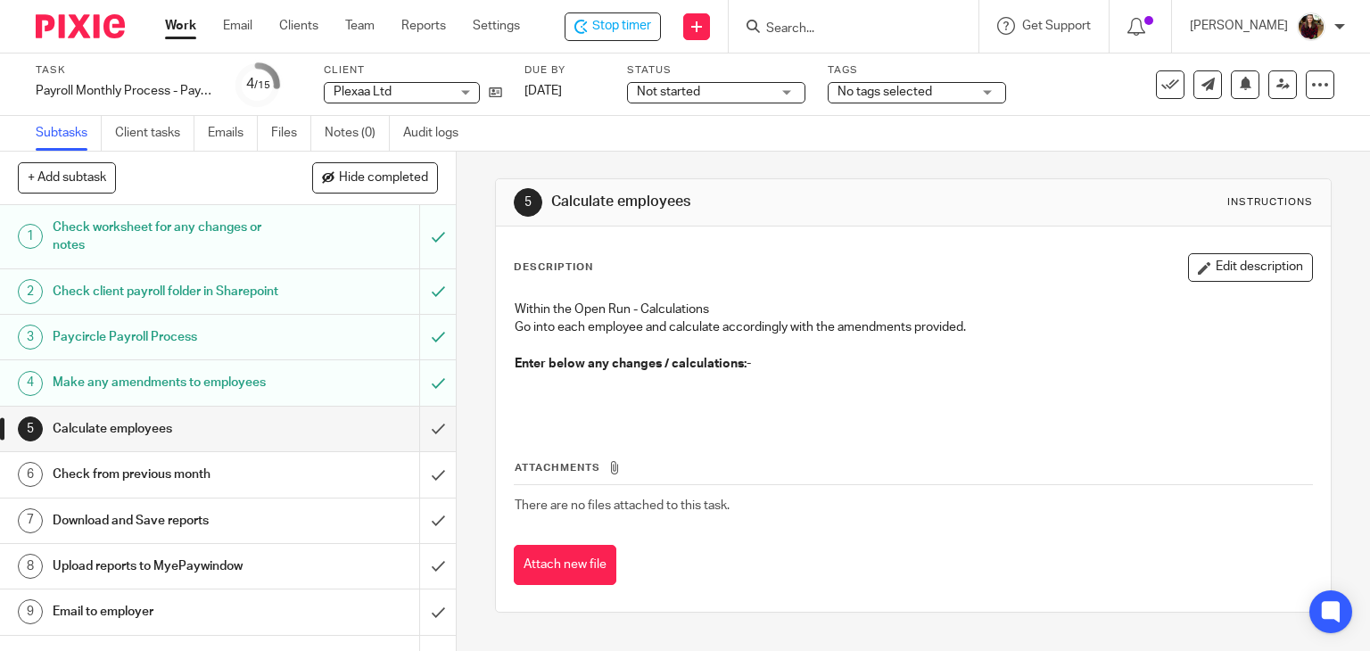
click at [956, 91] on span "No tags selected" at bounding box center [904, 92] width 134 height 19
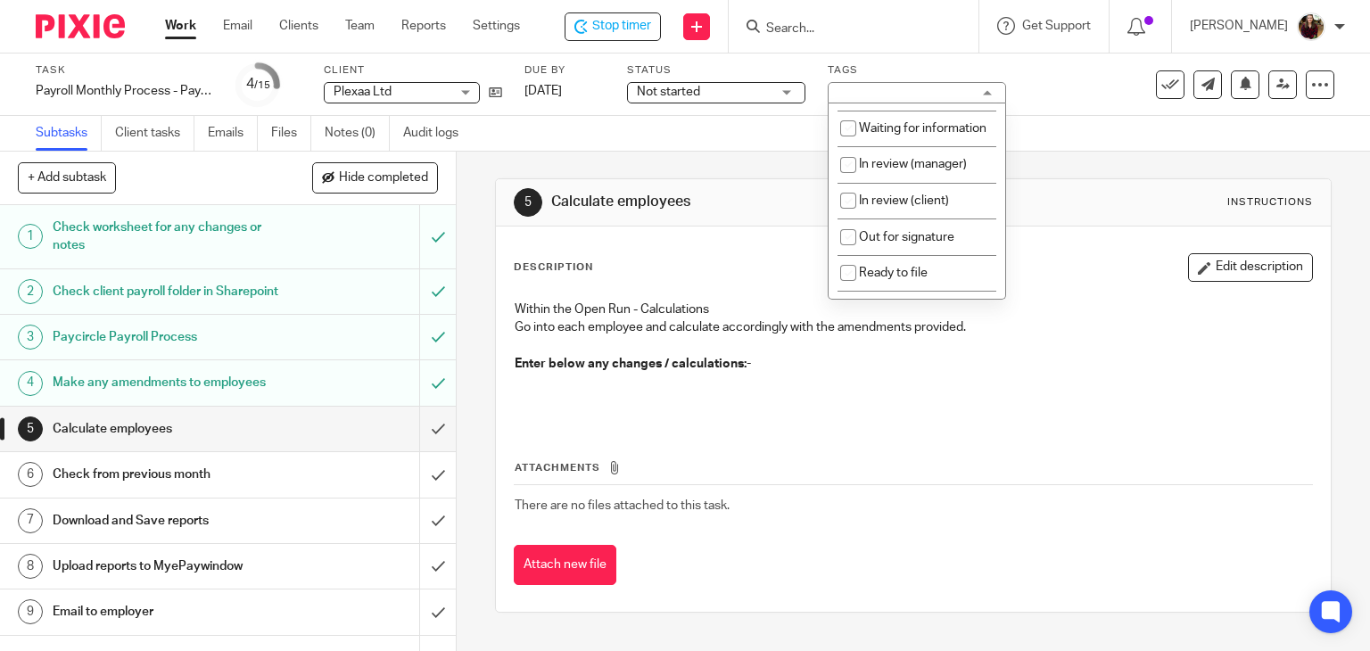
scroll to position [178, 0]
click at [935, 141] on li "Waiting for information" at bounding box center [916, 124] width 177 height 37
checkbox input "true"
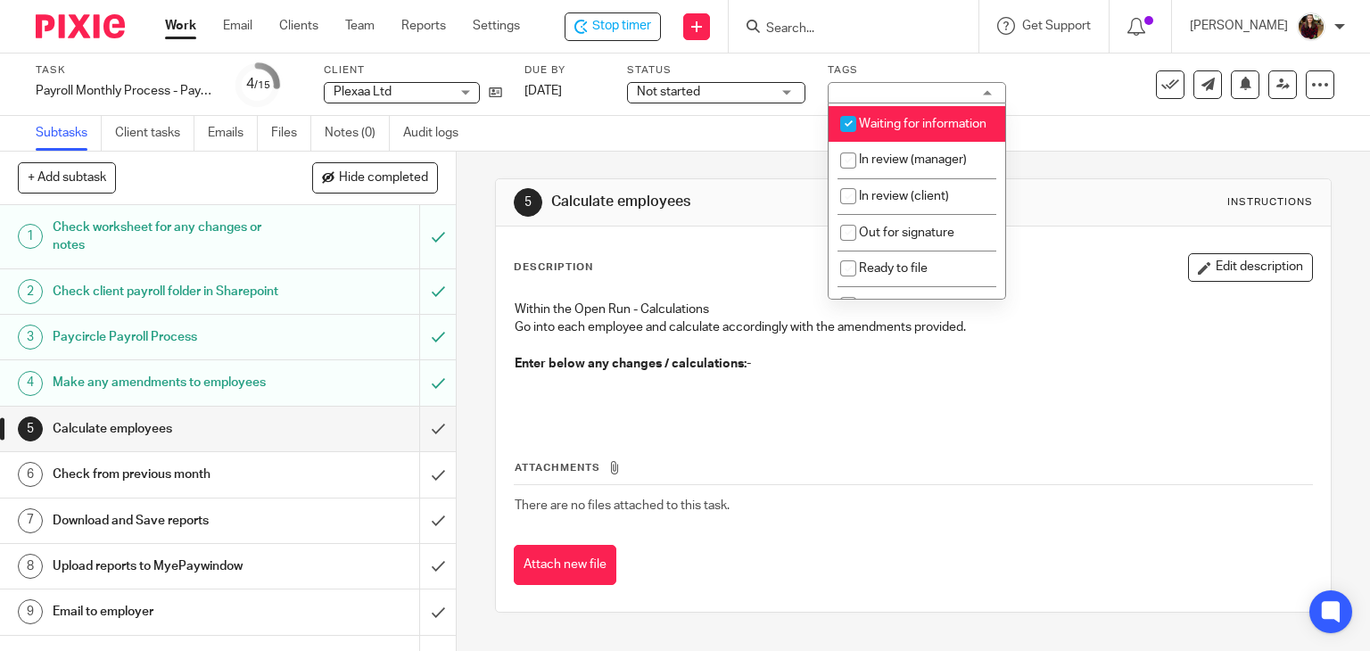
click at [1054, 102] on div "Task Payroll Monthly Process - Paycircle Save Payroll Monthly Process - Paycirc…" at bounding box center [577, 84] width 1082 height 43
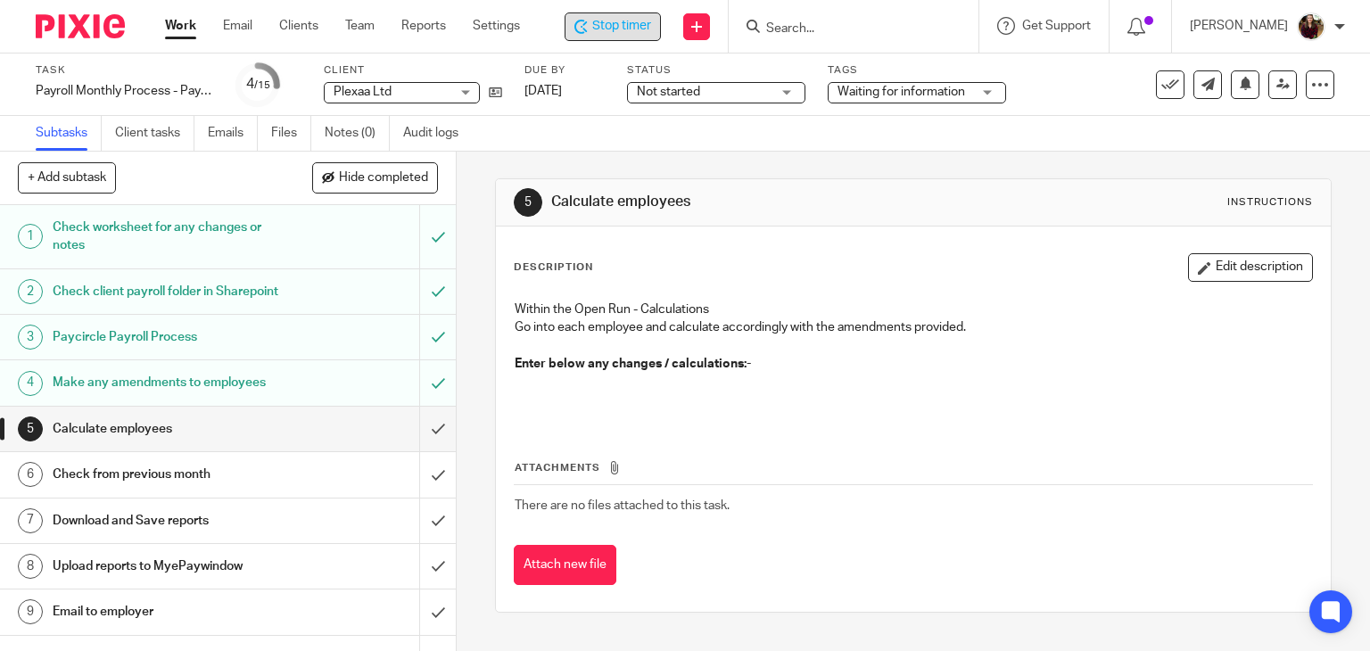
click at [607, 28] on span "Stop timer" at bounding box center [621, 26] width 59 height 19
click at [806, 30] on input "Search" at bounding box center [847, 29] width 161 height 16
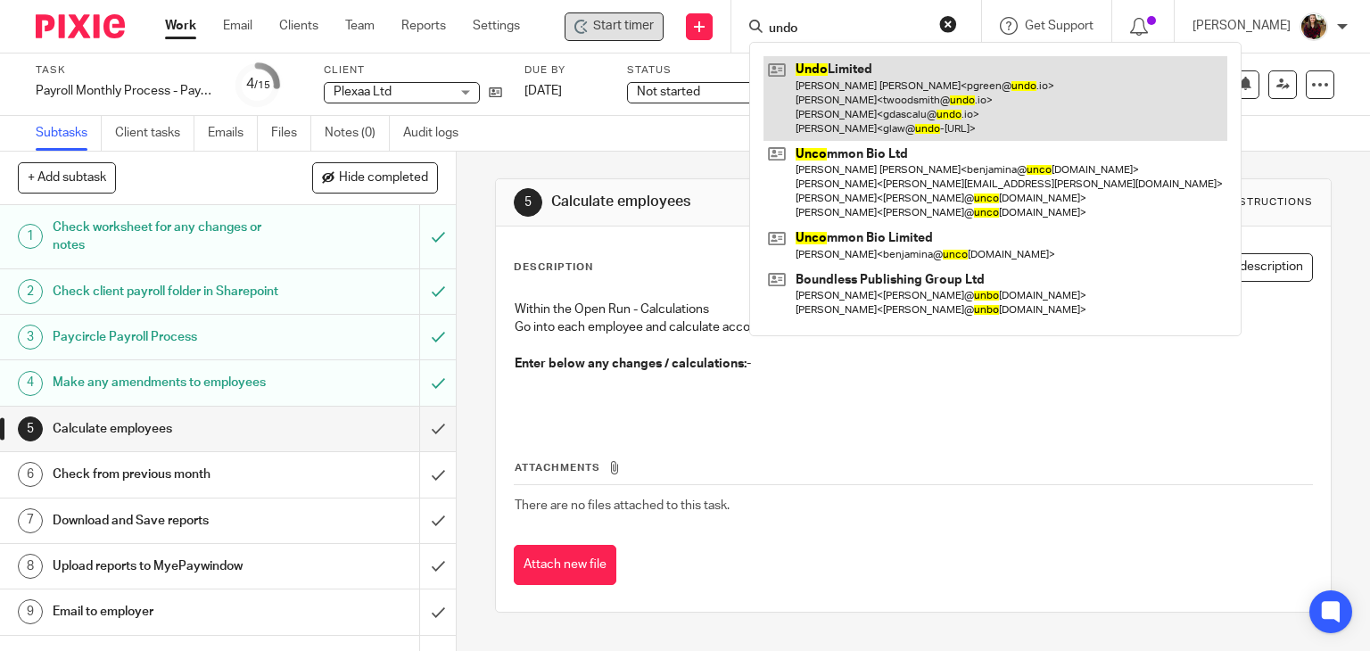
type input "undo"
click at [835, 86] on link at bounding box center [995, 98] width 464 height 85
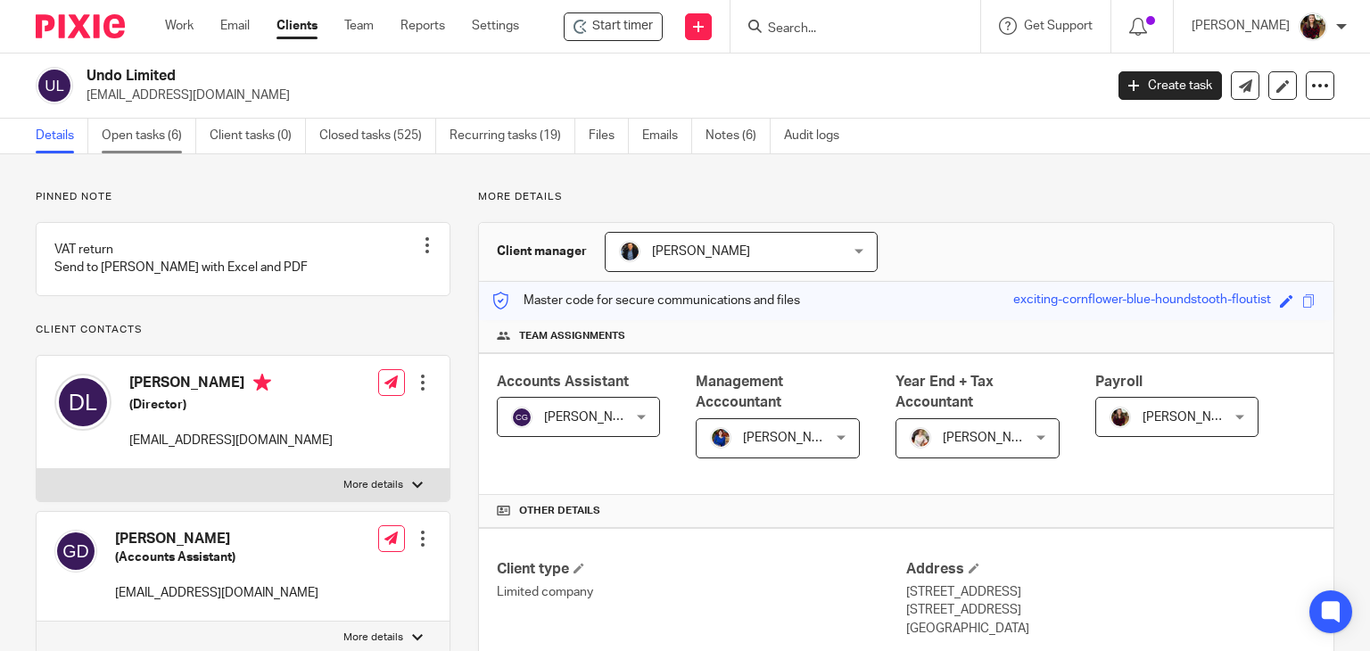
click at [124, 140] on link "Open tasks (6)" at bounding box center [149, 136] width 95 height 35
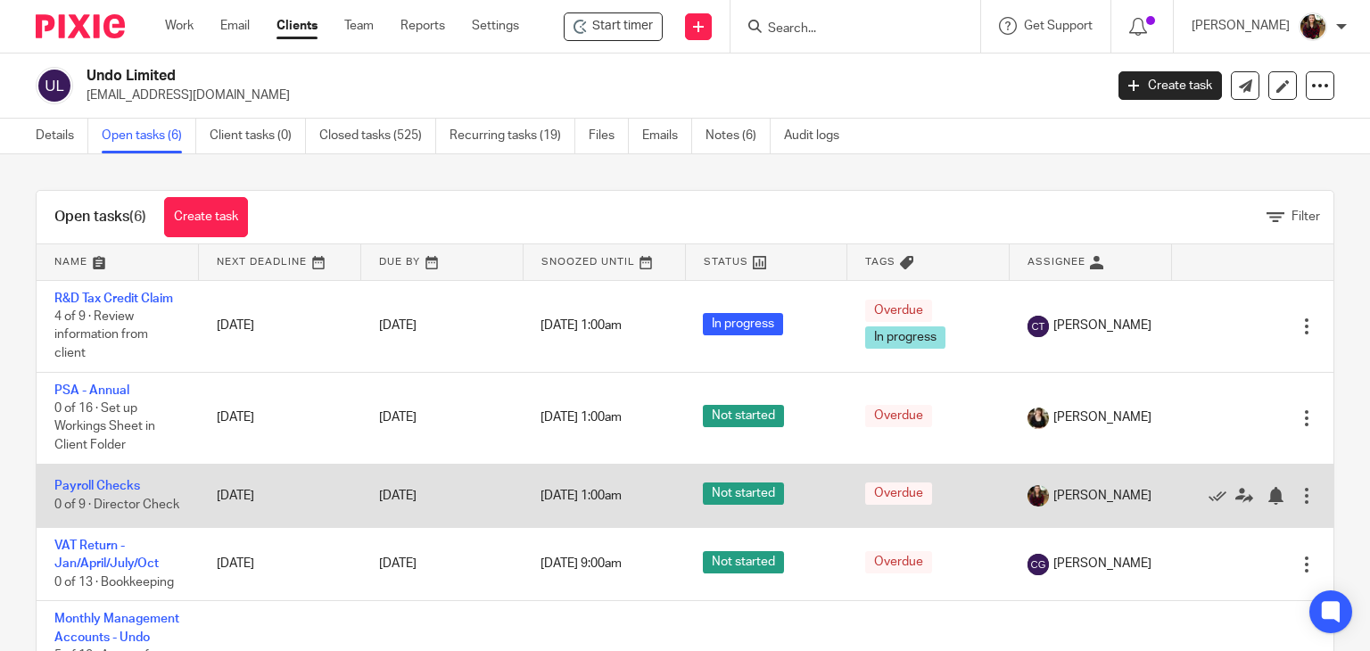
scroll to position [203, 0]
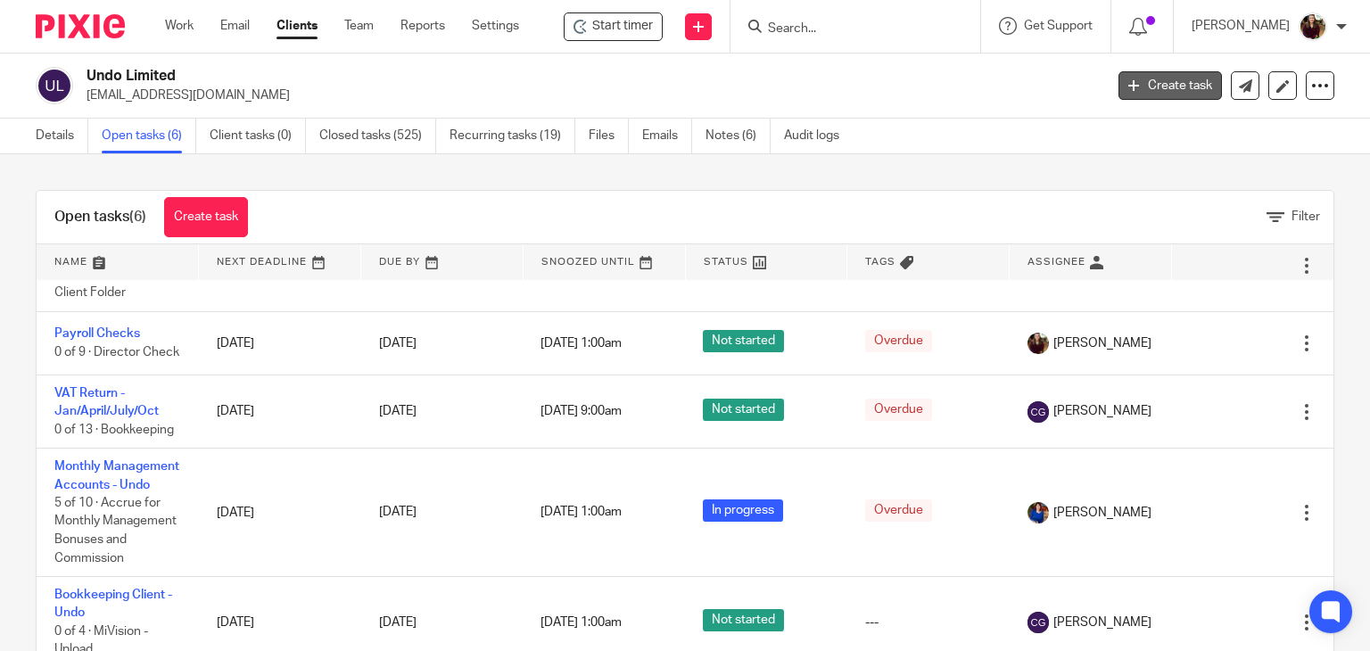
click at [1176, 80] on link "Create task" at bounding box center [1169, 85] width 103 height 29
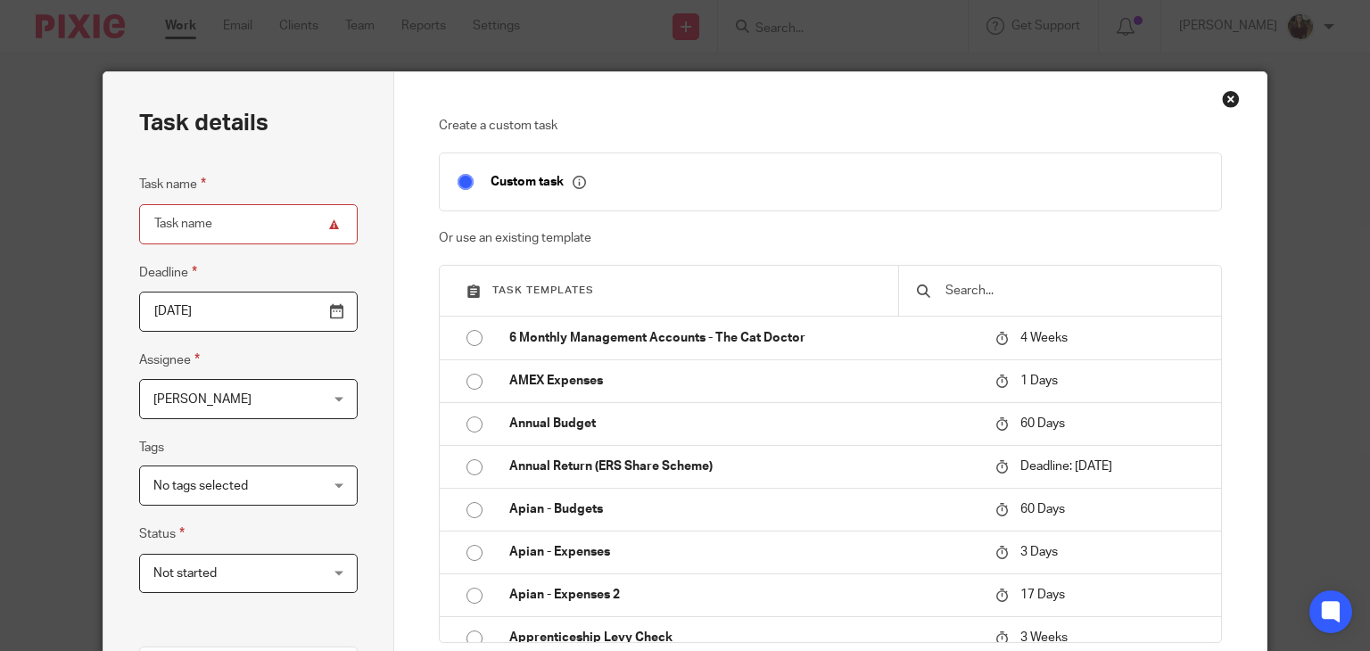
click at [946, 301] on div at bounding box center [1059, 291] width 323 height 50
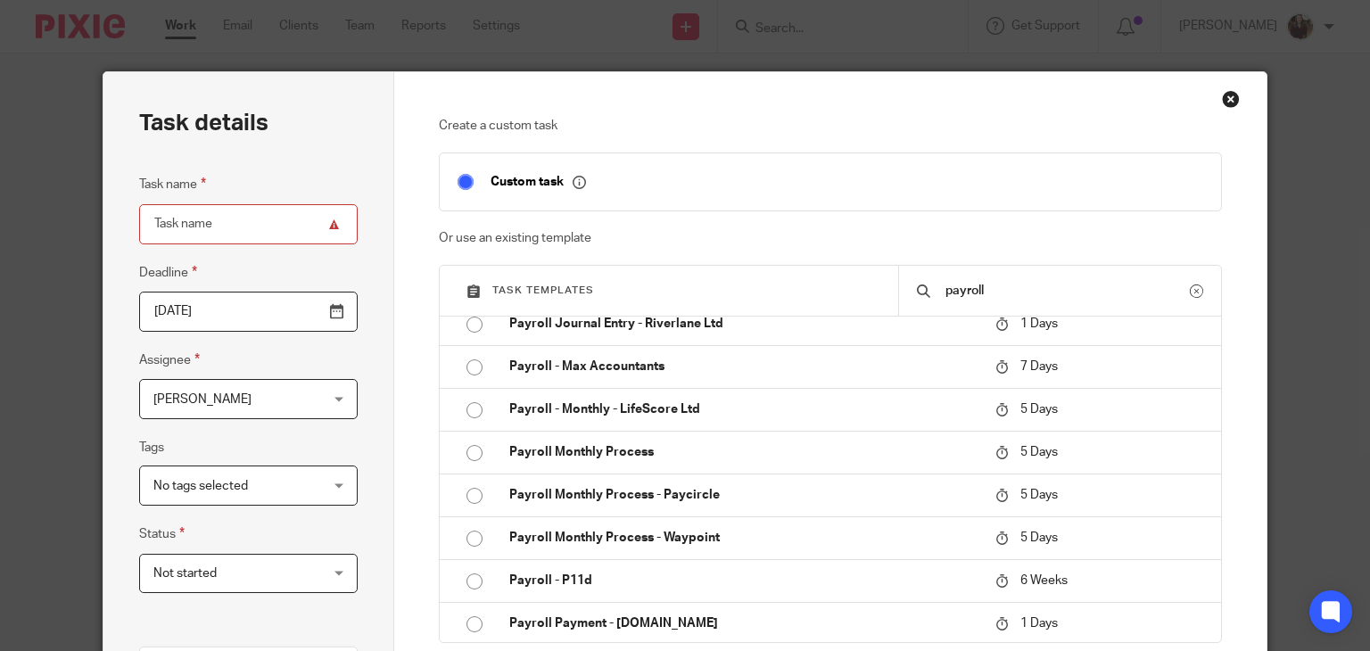
scroll to position [713, 0]
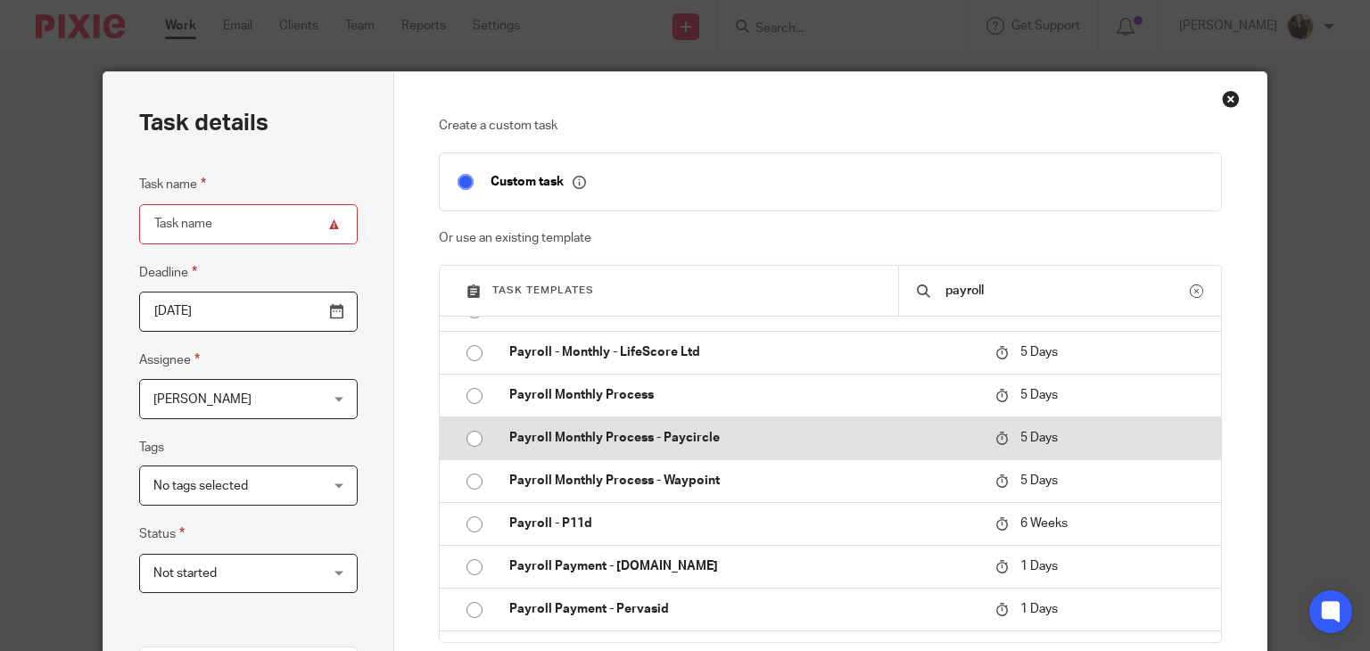
type input "payroll"
drag, startPoint x: 696, startPoint y: 446, endPoint x: 799, endPoint y: 453, distance: 102.8
click at [697, 446] on p "Payroll Monthly Process - Paycircle" at bounding box center [743, 438] width 468 height 18
type input "2025-08-19"
type input "Payroll Monthly Process - Paycircle"
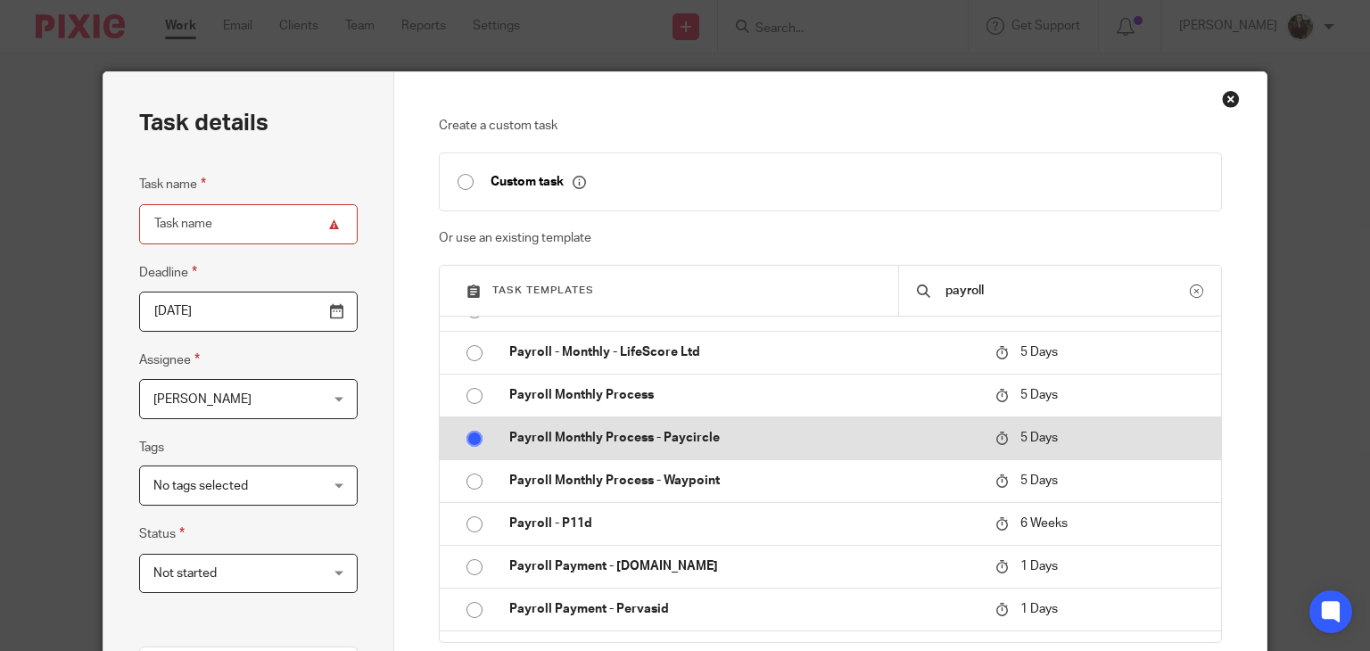
checkbox input "false"
radio input "true"
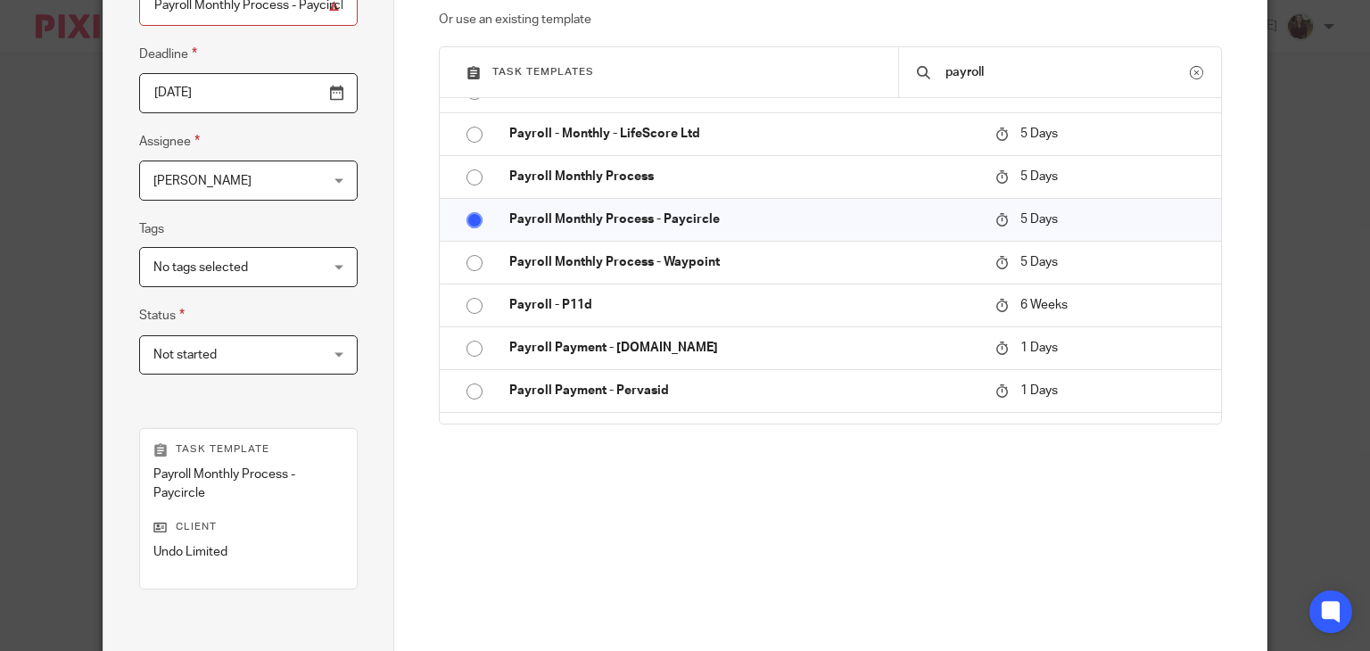
scroll to position [357, 0]
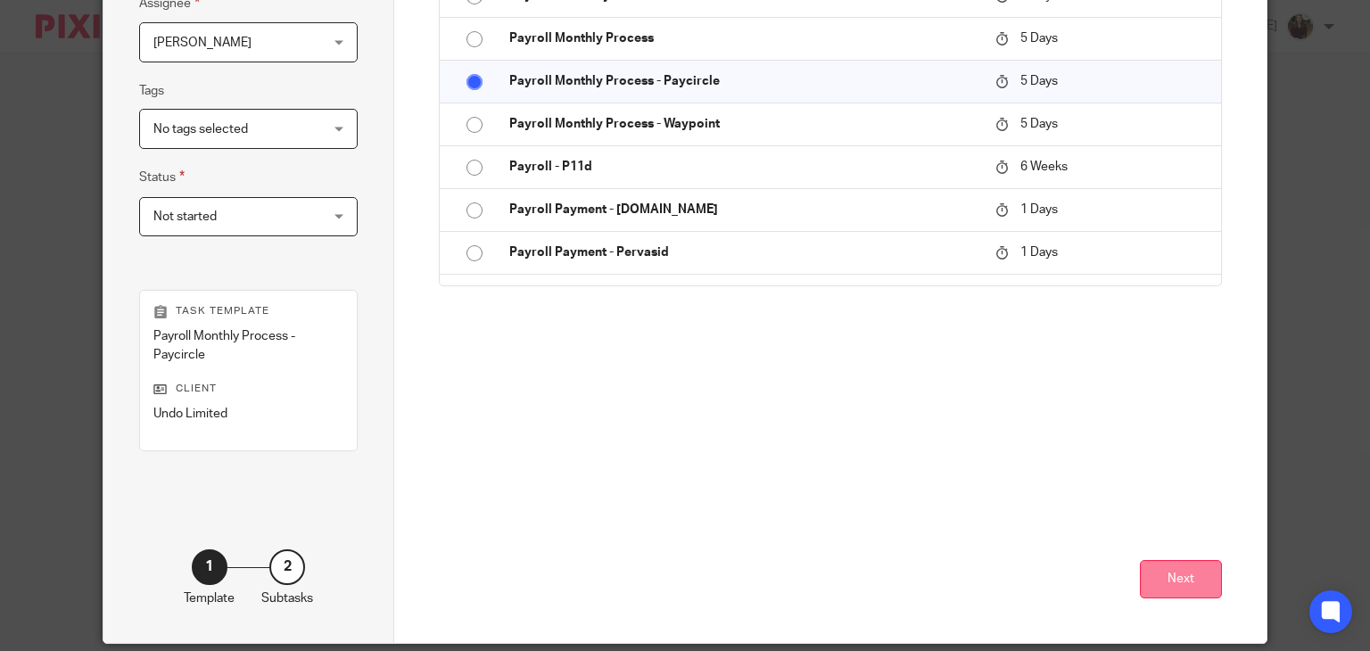
click at [1165, 592] on button "Next" at bounding box center [1181, 579] width 82 height 38
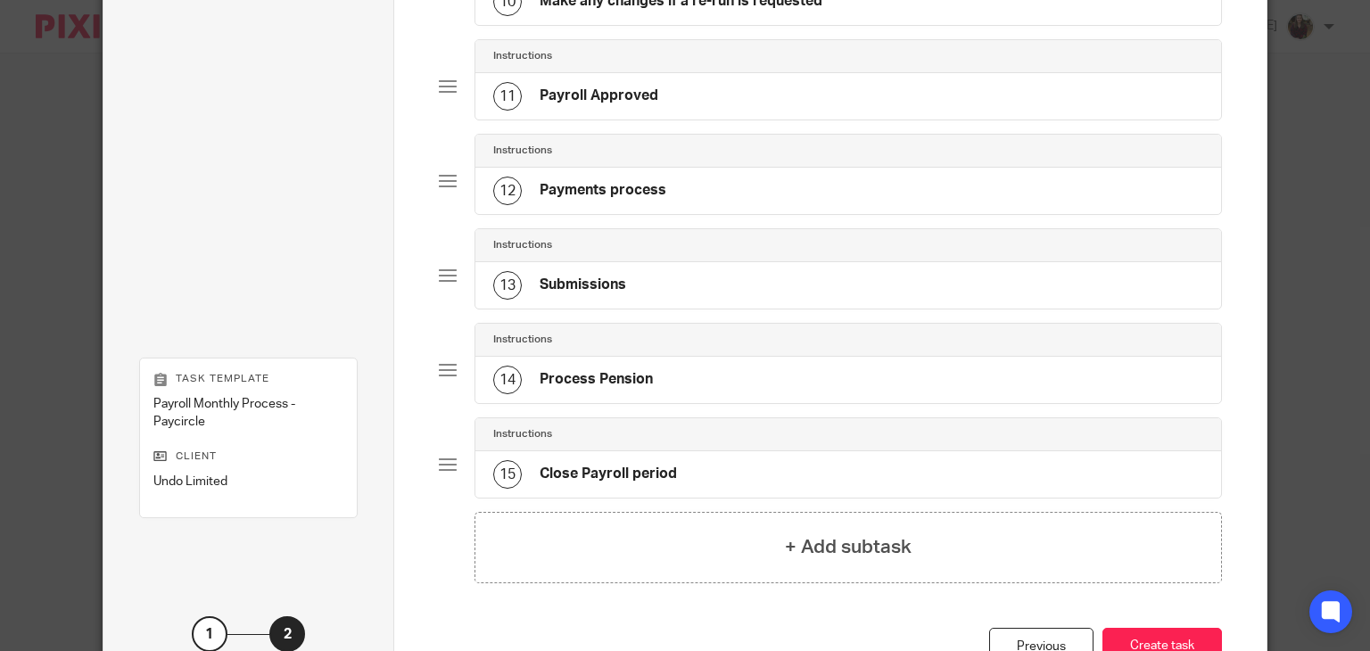
scroll to position [1193, 0]
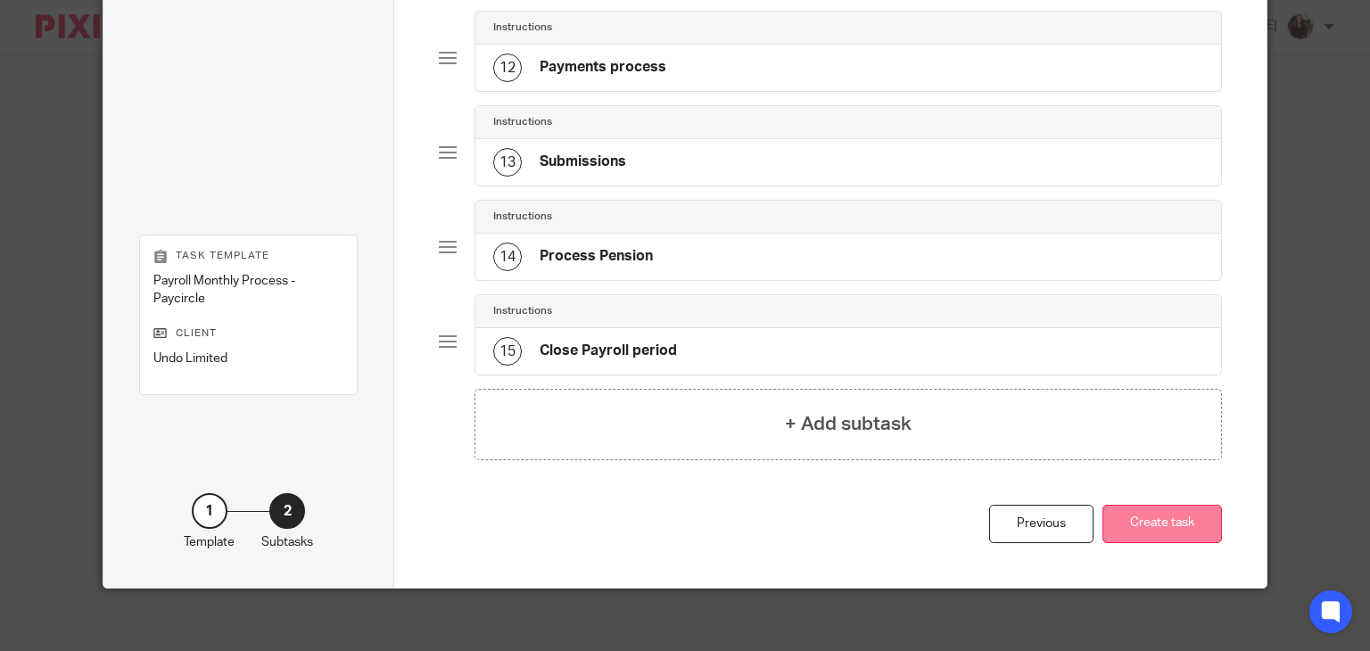
click at [1169, 514] on button "Create task" at bounding box center [1161, 524] width 119 height 38
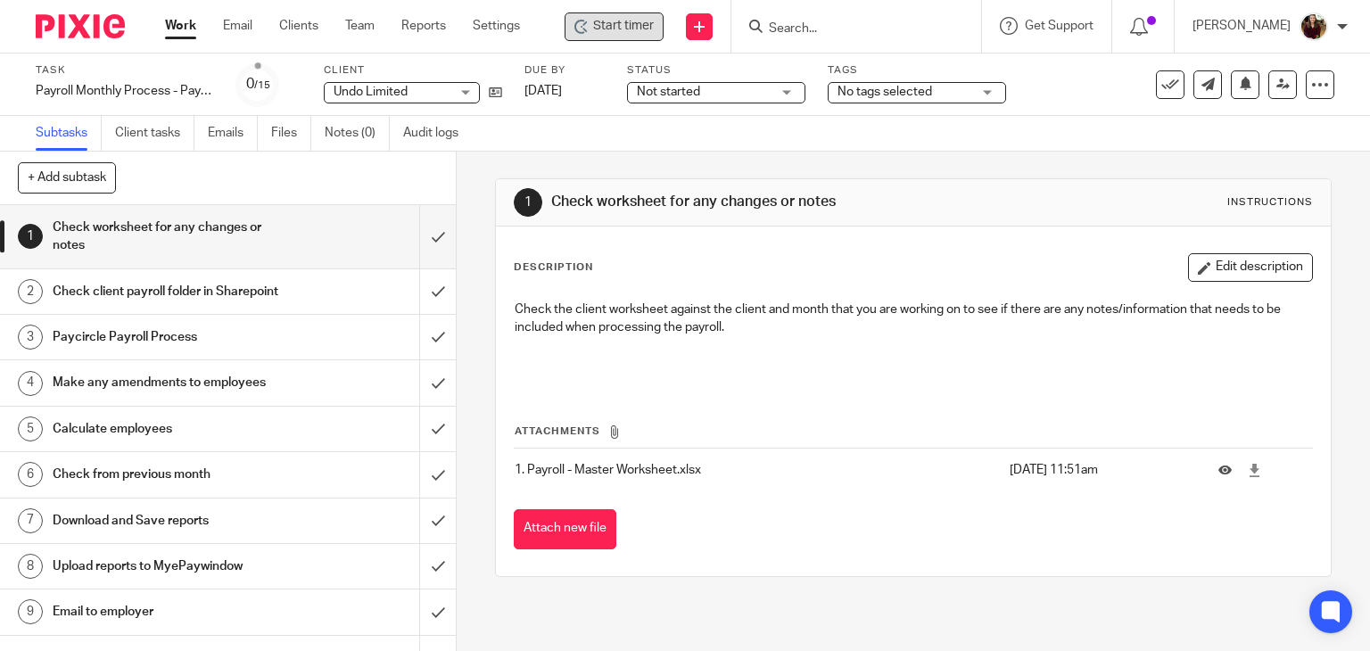
click at [605, 37] on div "Start timer" at bounding box center [613, 26] width 99 height 29
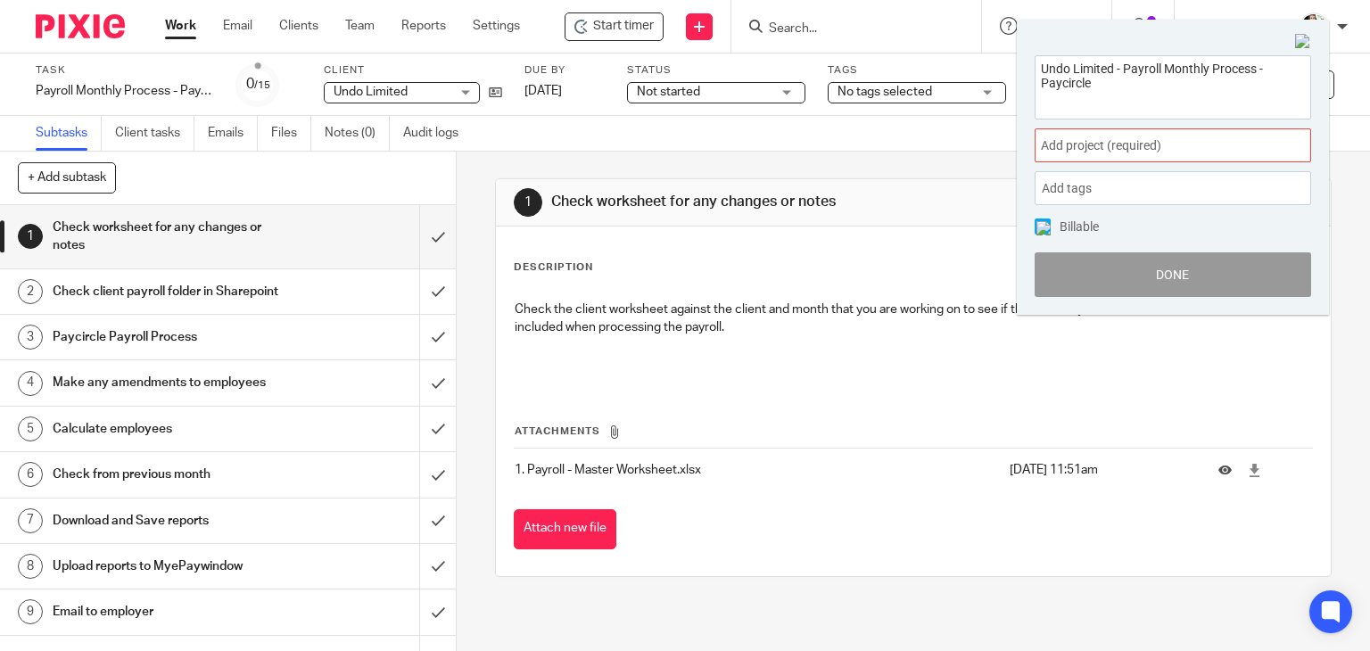
click at [1145, 140] on span "Add project (required) :" at bounding box center [1153, 145] width 225 height 19
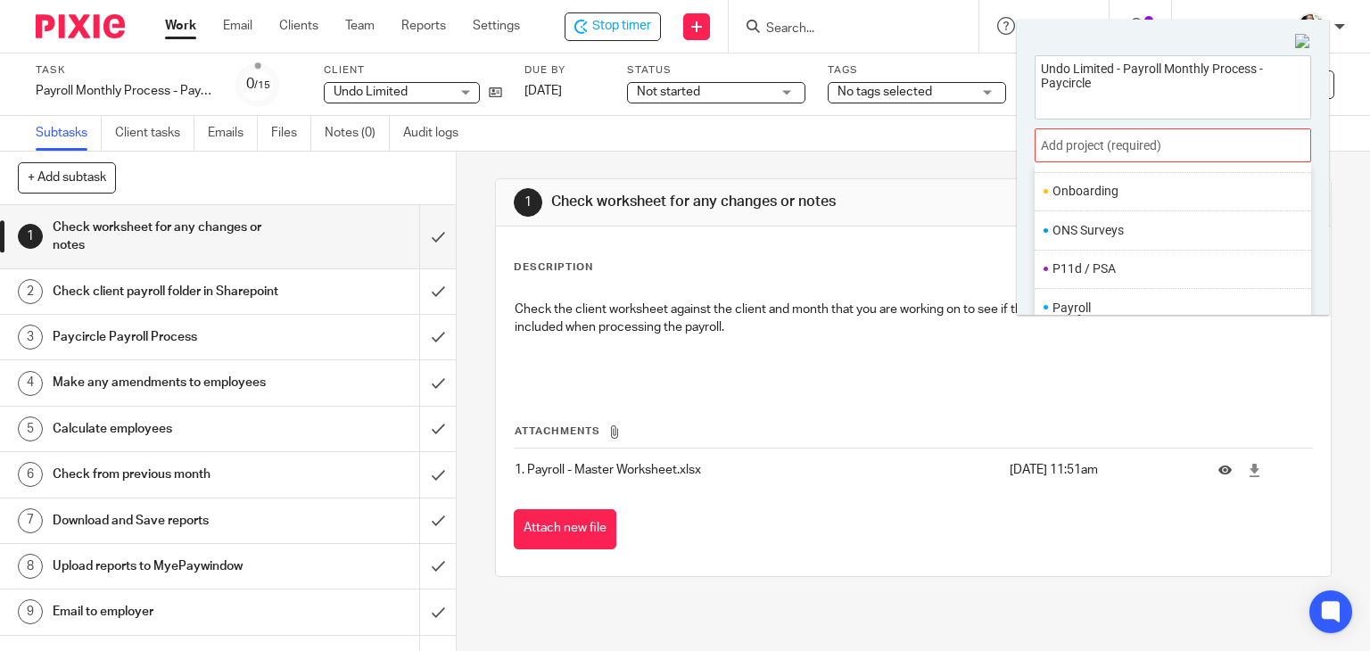
scroll to position [667, 0]
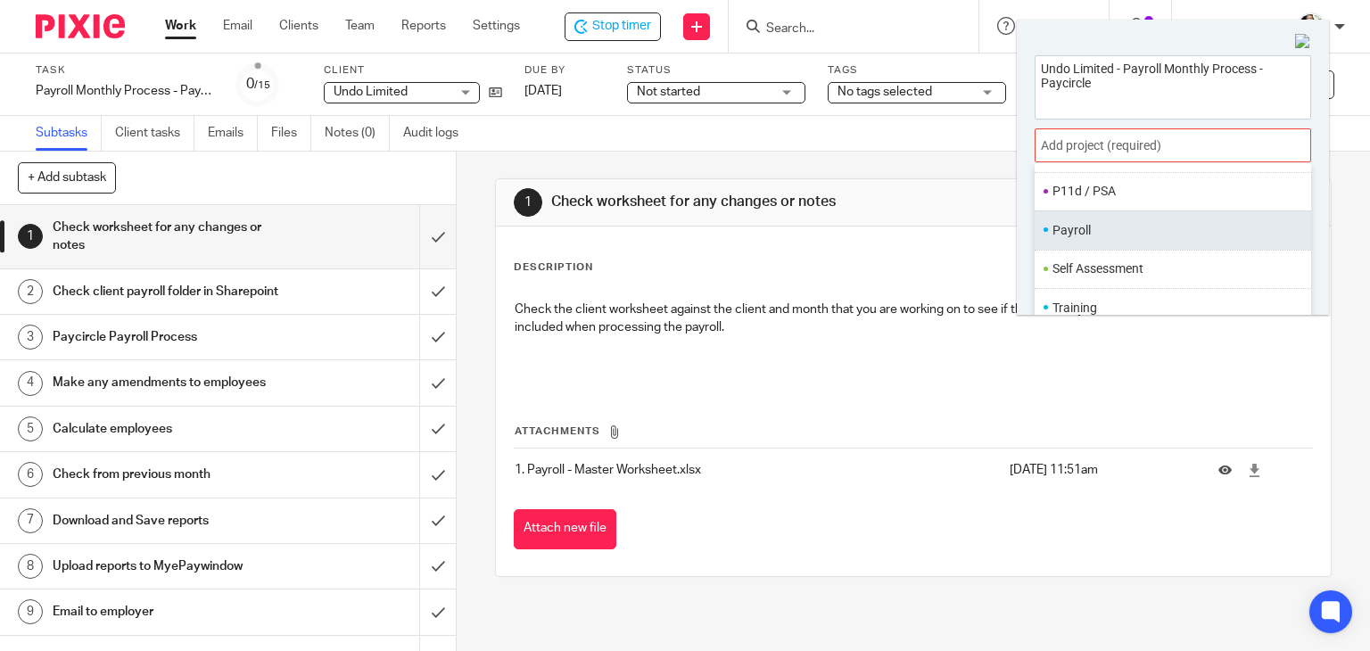
click at [1079, 232] on li "Payroll" at bounding box center [1168, 230] width 233 height 19
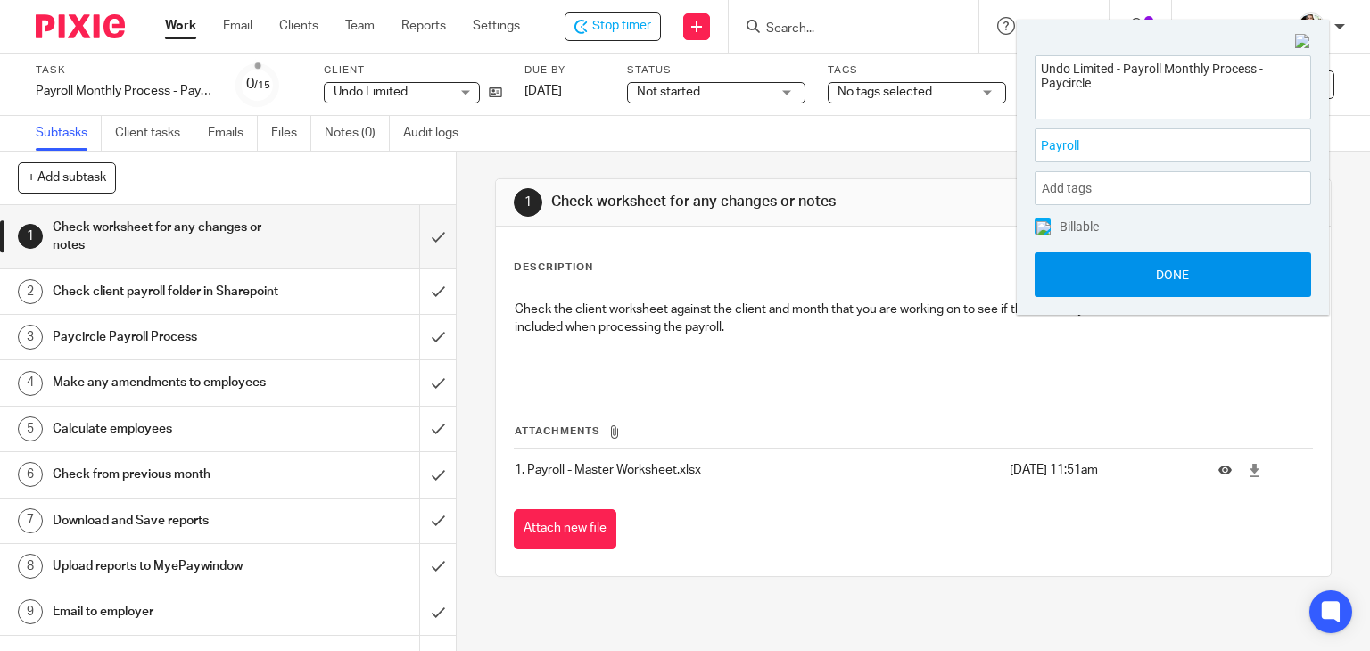
click at [1135, 279] on button "Done" at bounding box center [1172, 274] width 276 height 45
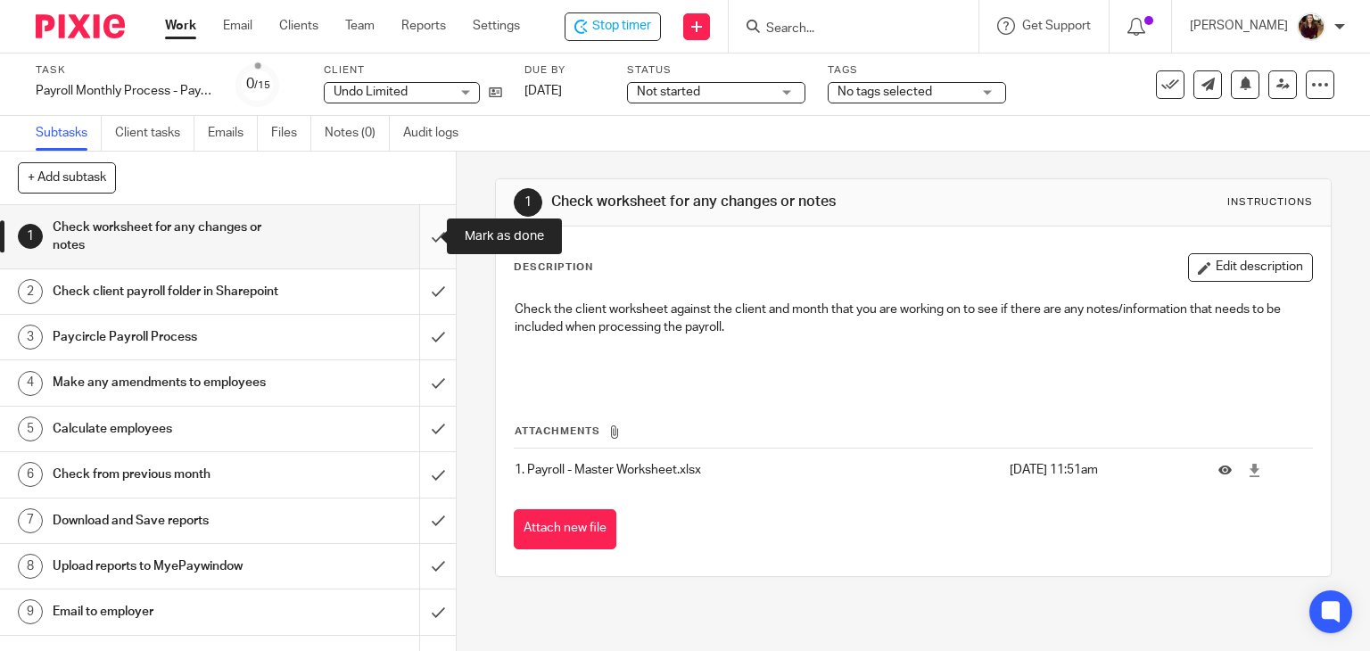
click at [424, 229] on input "submit" at bounding box center [228, 236] width 456 height 63
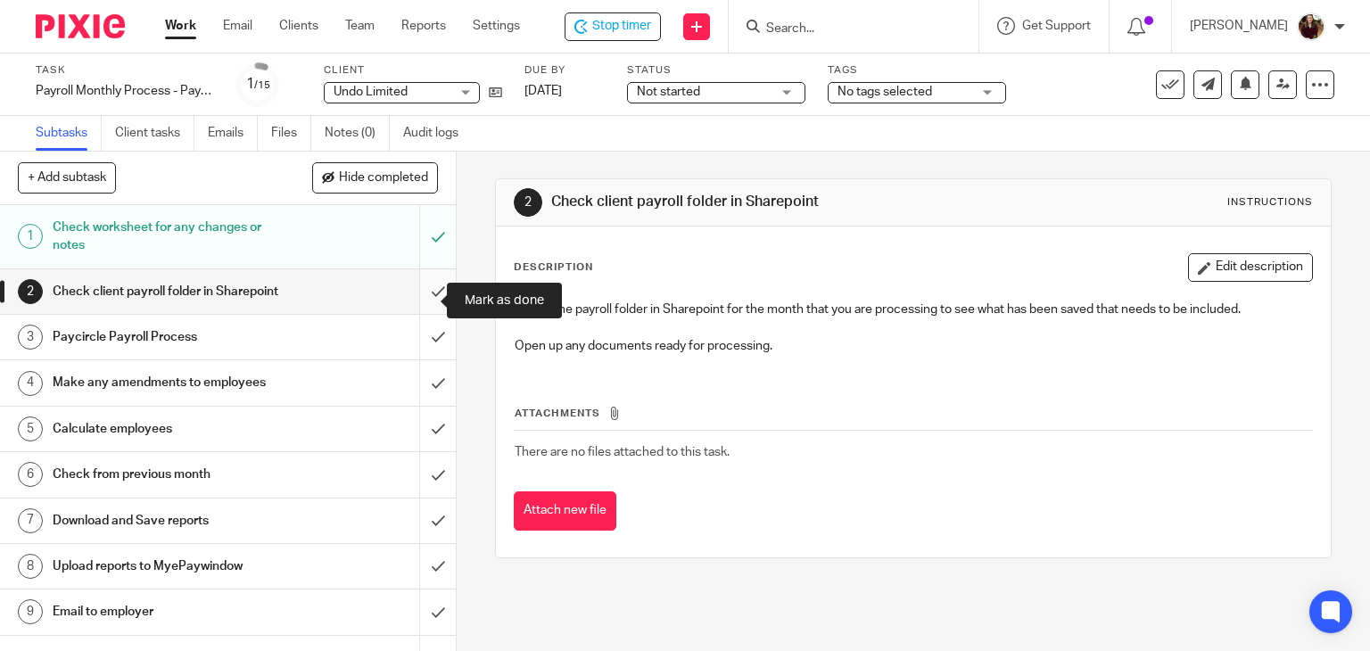
click at [412, 296] on input "submit" at bounding box center [228, 291] width 456 height 45
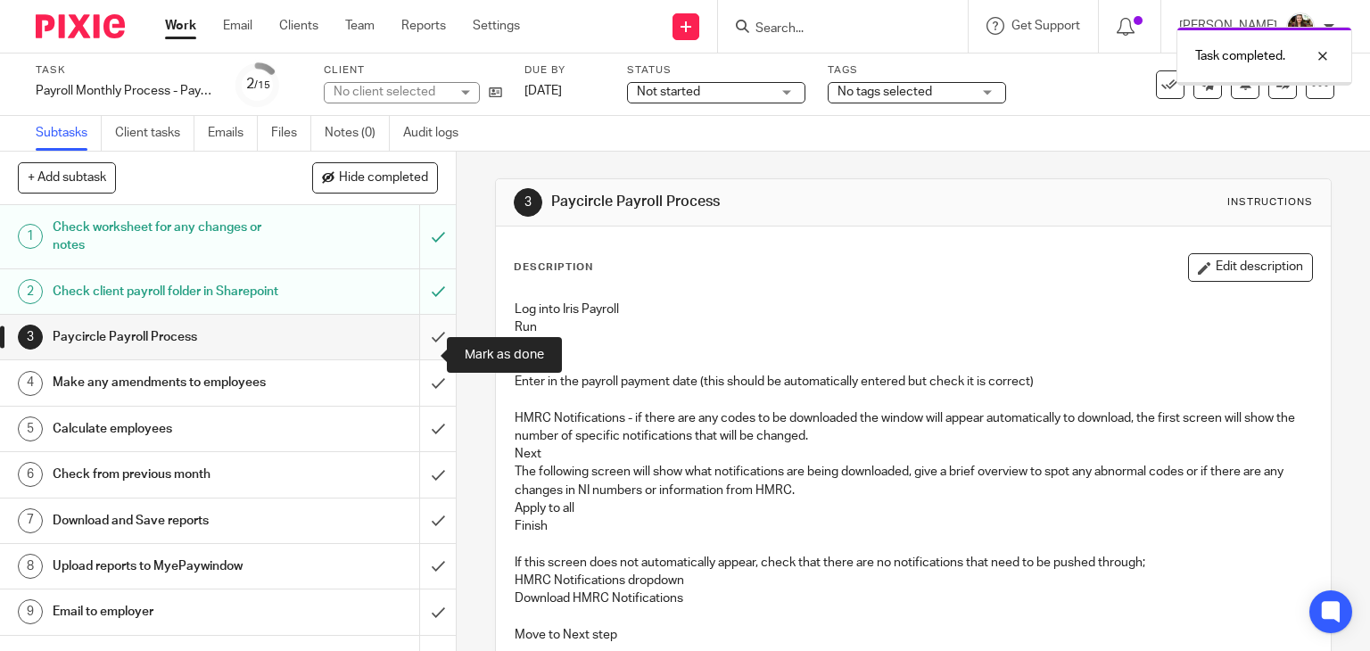
click at [413, 352] on input "submit" at bounding box center [228, 337] width 456 height 45
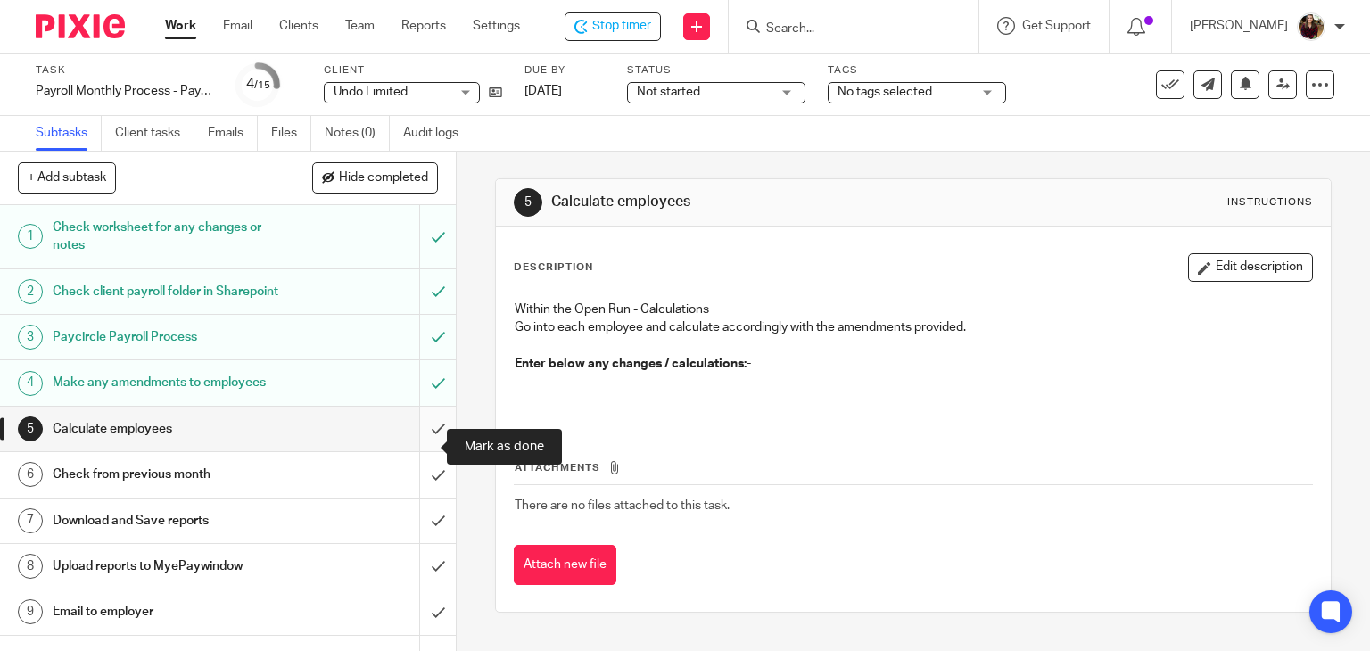
click at [417, 447] on input "submit" at bounding box center [228, 429] width 456 height 45
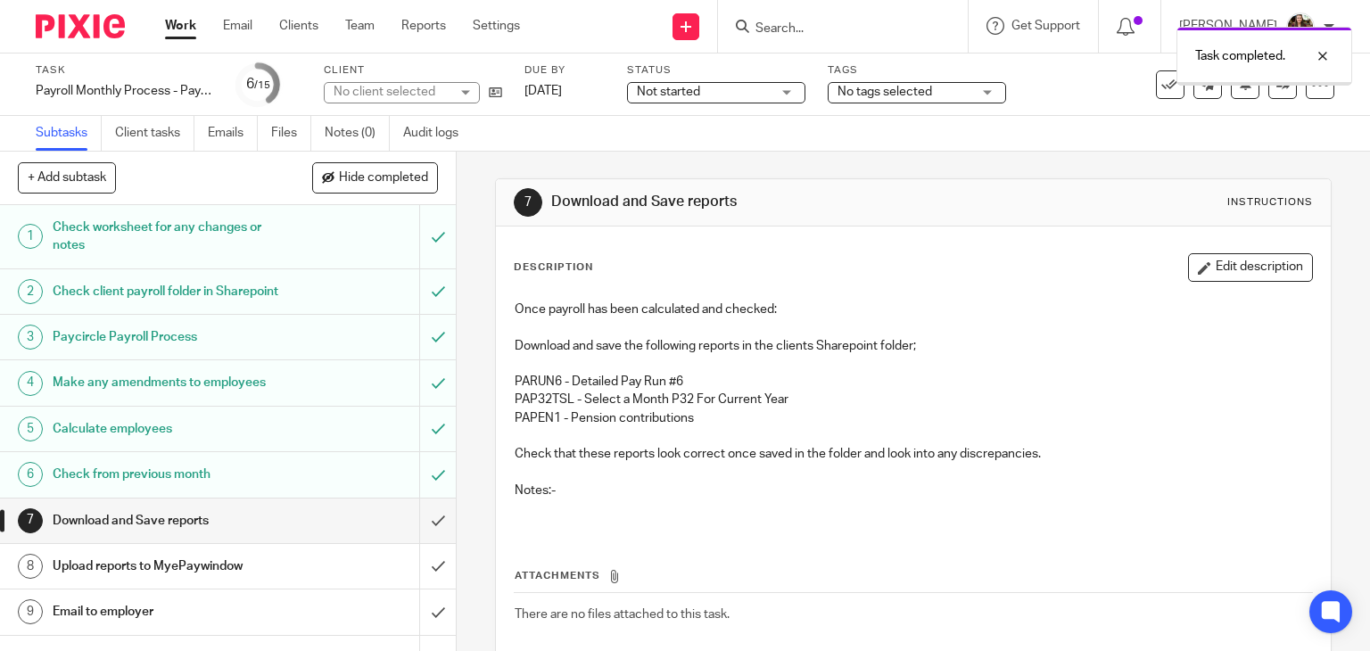
click at [1213, 265] on button "Edit description" at bounding box center [1250, 267] width 125 height 29
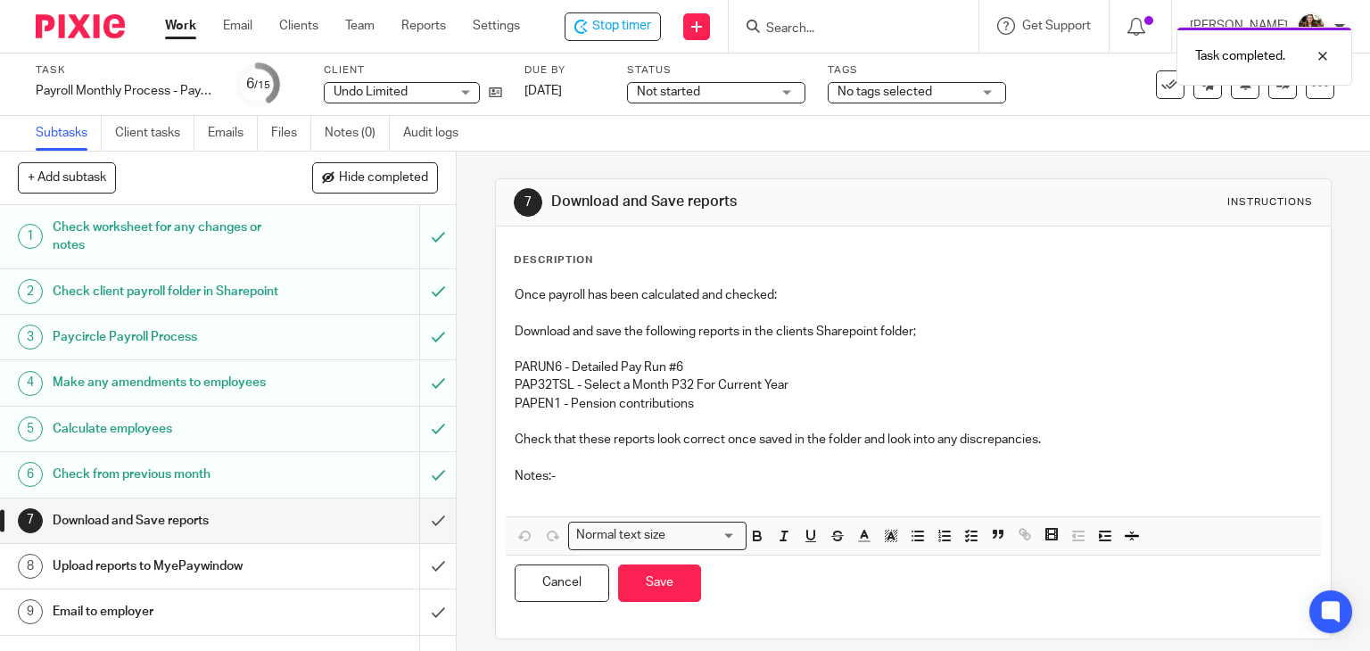
click at [528, 495] on p at bounding box center [914, 494] width 798 height 18
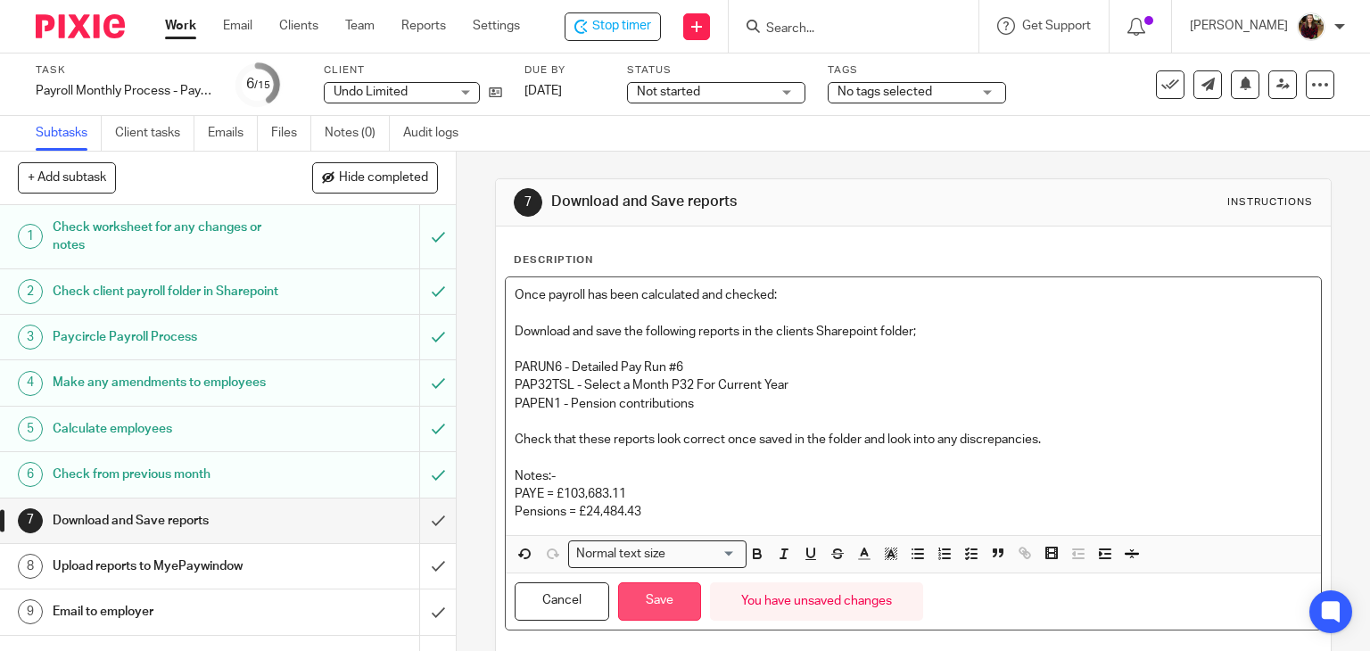
click at [645, 604] on button "Save" at bounding box center [659, 601] width 83 height 38
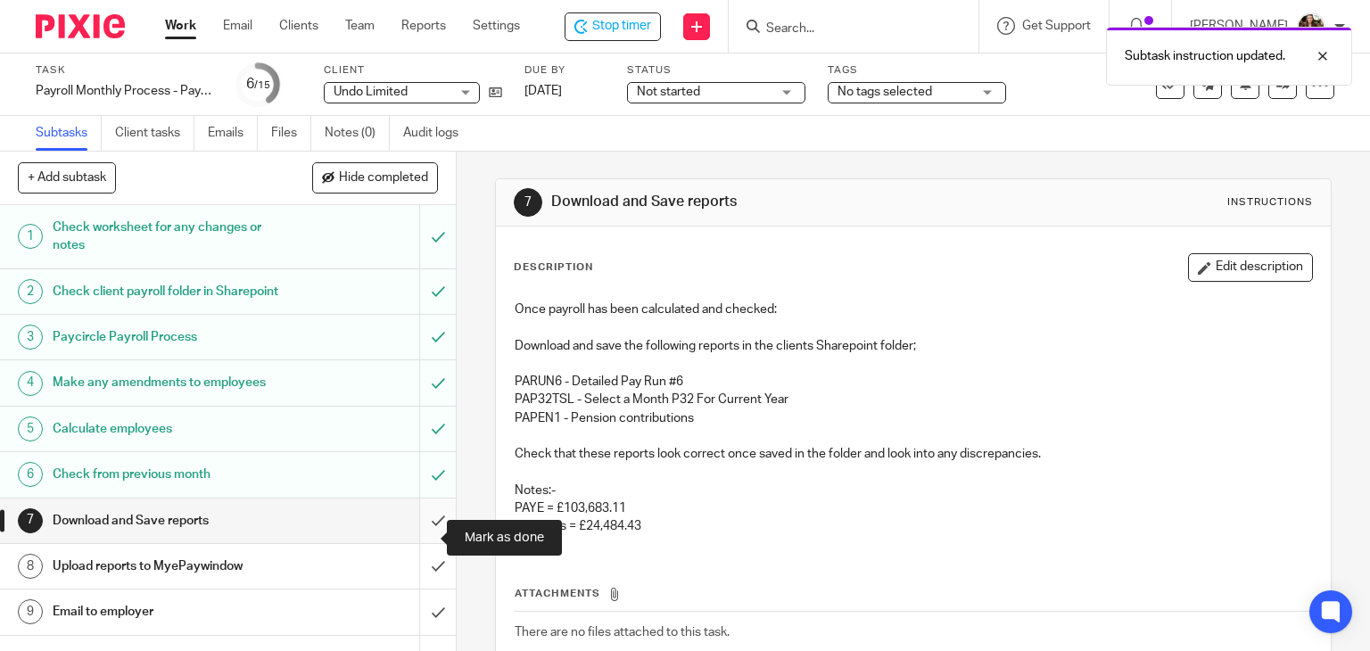
click at [424, 543] on input "submit" at bounding box center [228, 520] width 456 height 45
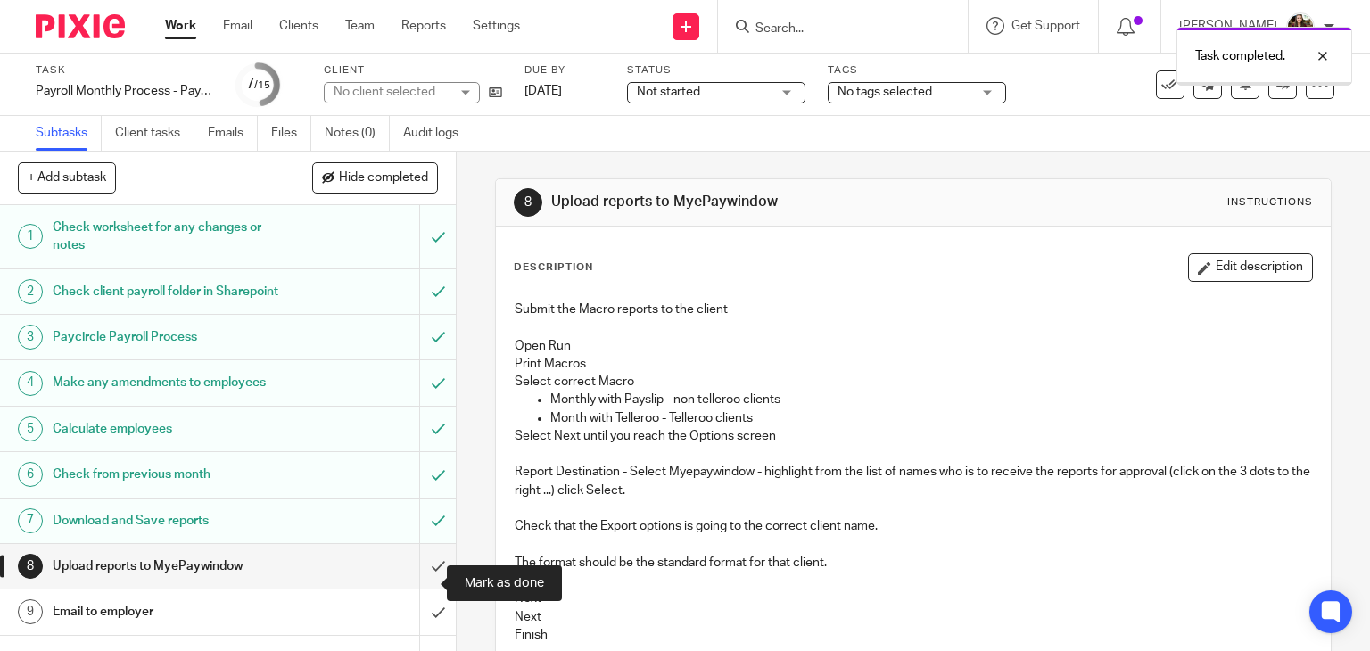
click at [422, 582] on input "submit" at bounding box center [228, 566] width 456 height 45
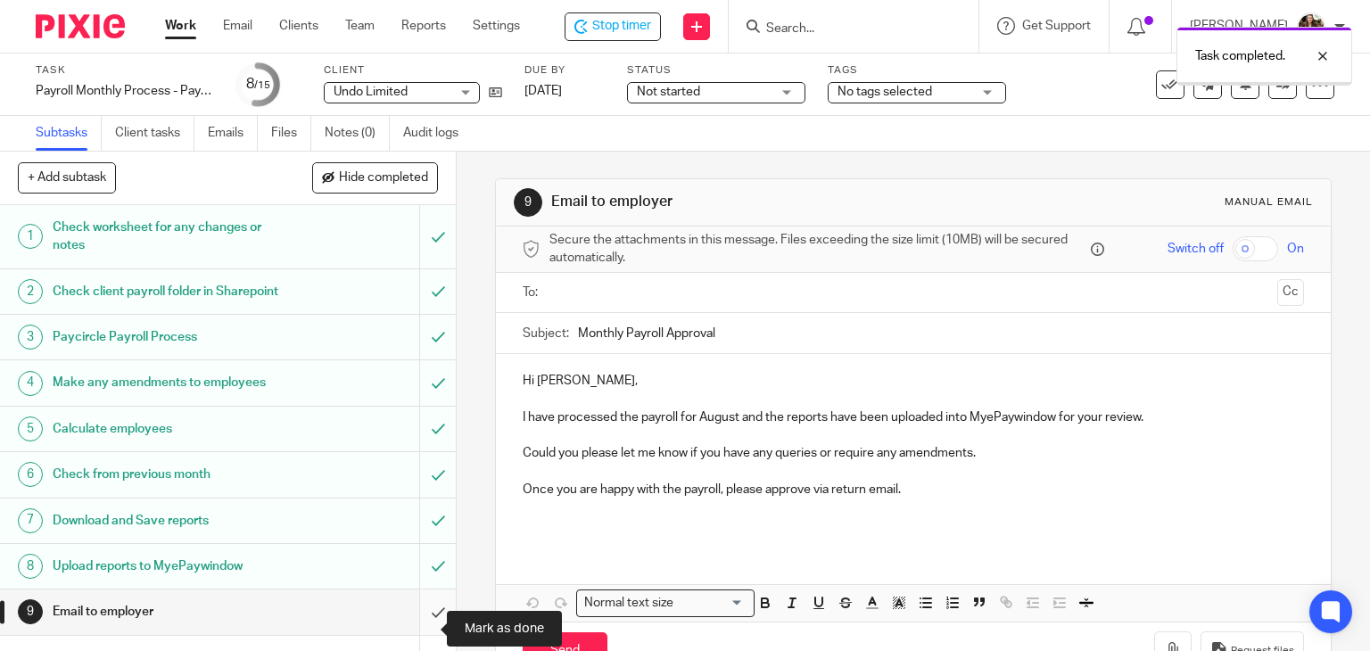
click at [418, 634] on input "submit" at bounding box center [228, 611] width 456 height 45
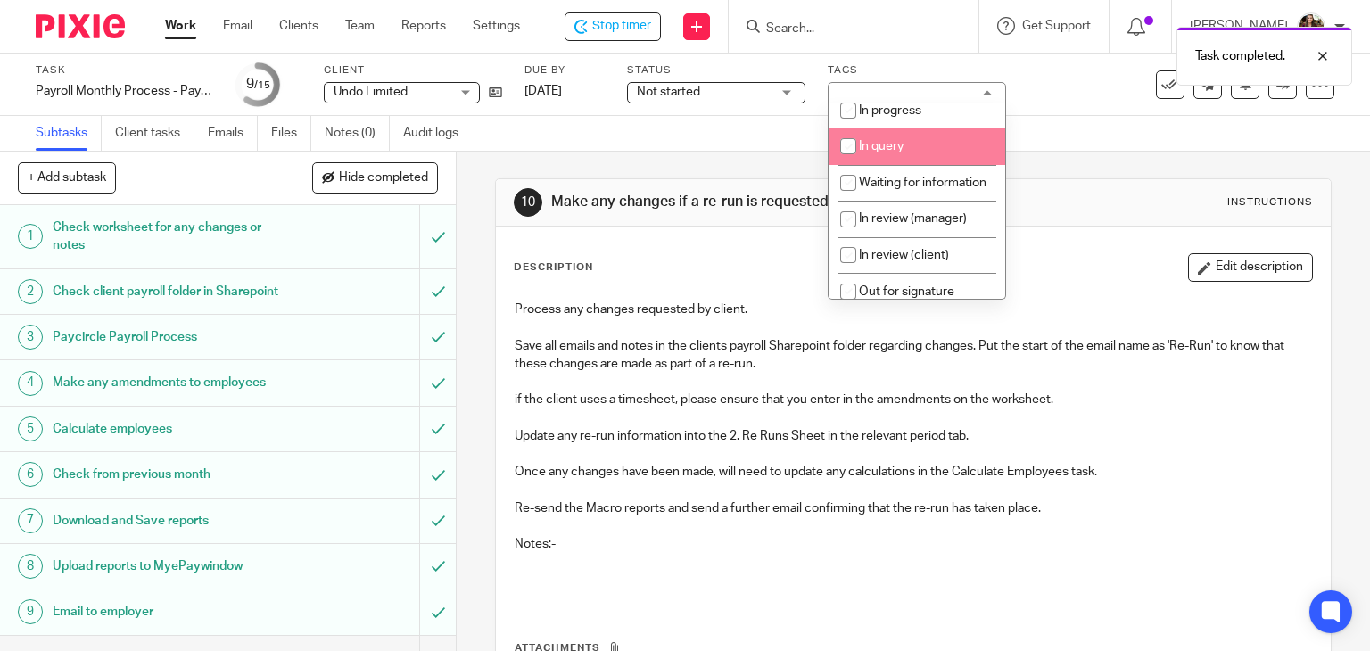
scroll to position [89, 0]
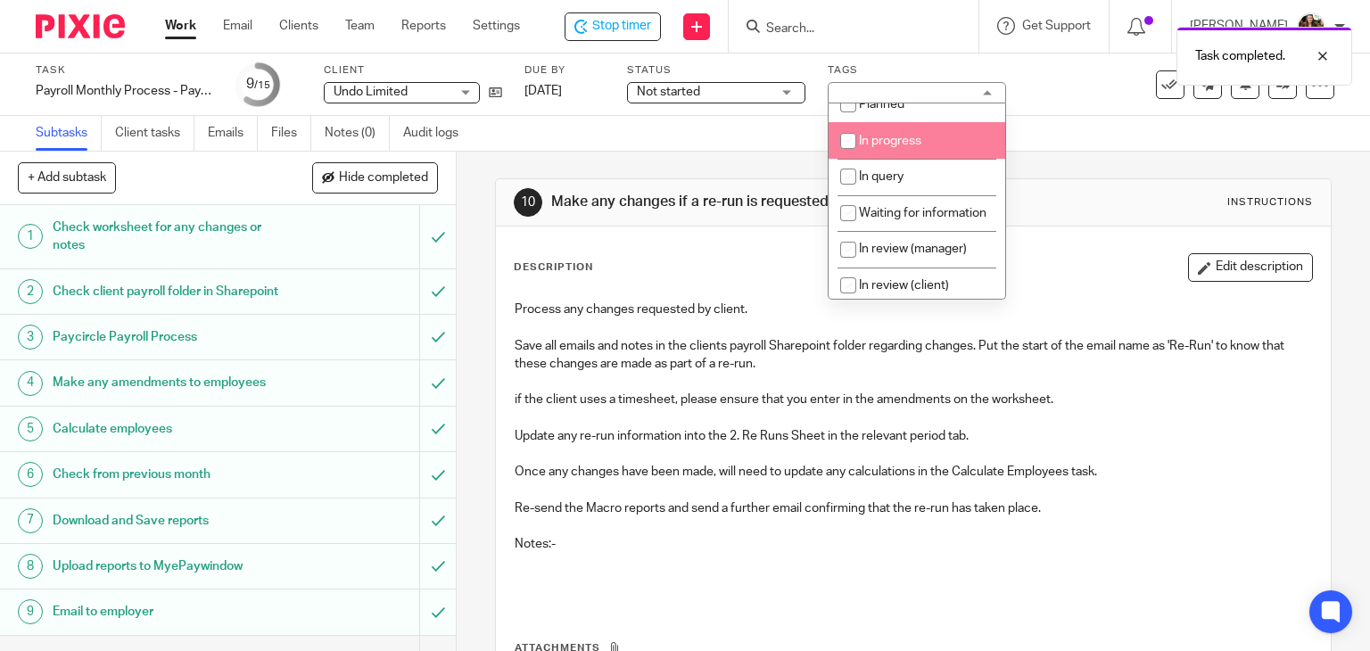
click at [919, 144] on span "In progress" at bounding box center [890, 141] width 62 height 12
checkbox input "true"
click at [1049, 110] on div "Task Payroll Monthly Process - Paycircle Save Payroll Monthly Process - Paycirc…" at bounding box center [685, 85] width 1370 height 62
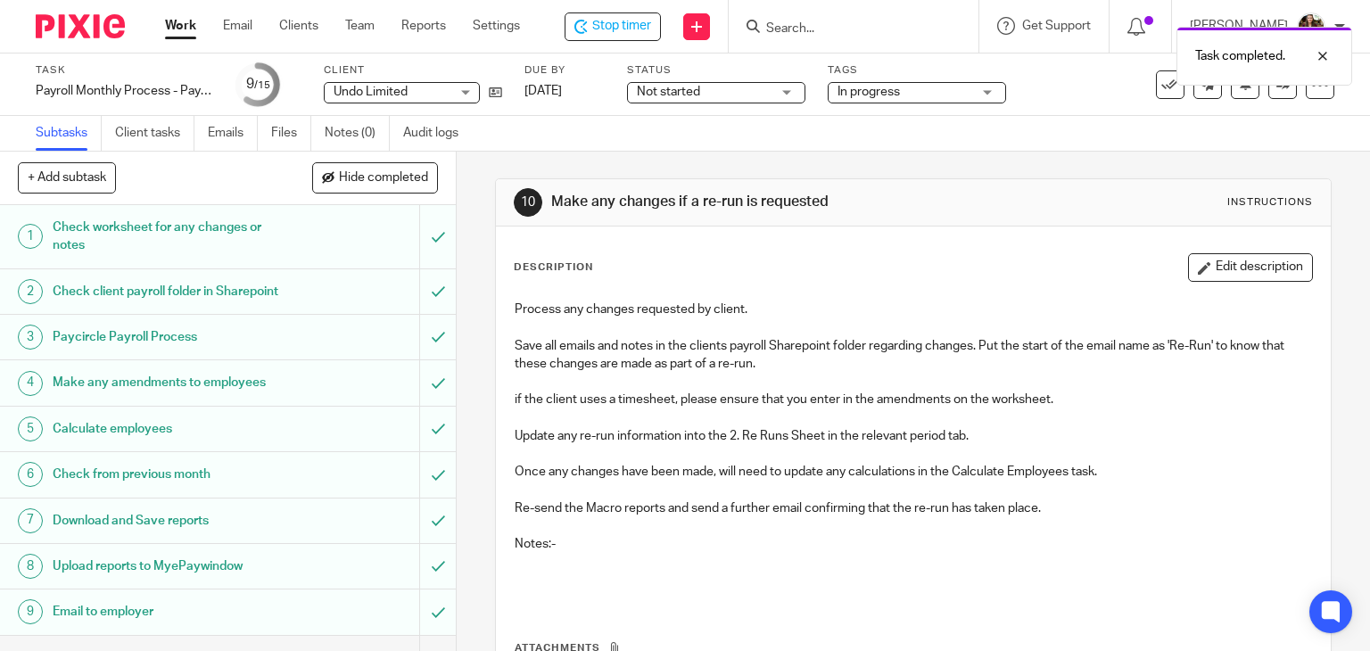
click at [612, 40] on div "Stop timer" at bounding box center [612, 26] width 96 height 29
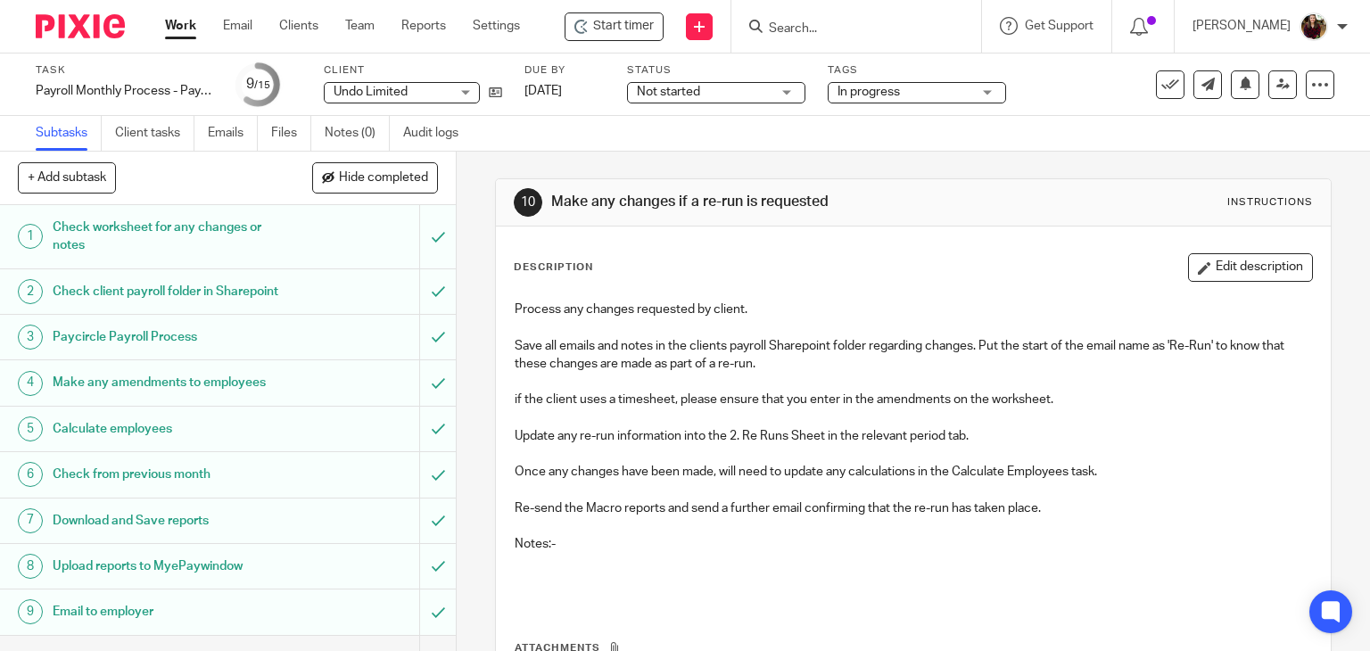
click at [798, 19] on form at bounding box center [862, 26] width 190 height 22
click at [813, 31] on input "Search" at bounding box center [847, 29] width 161 height 16
type input "s"
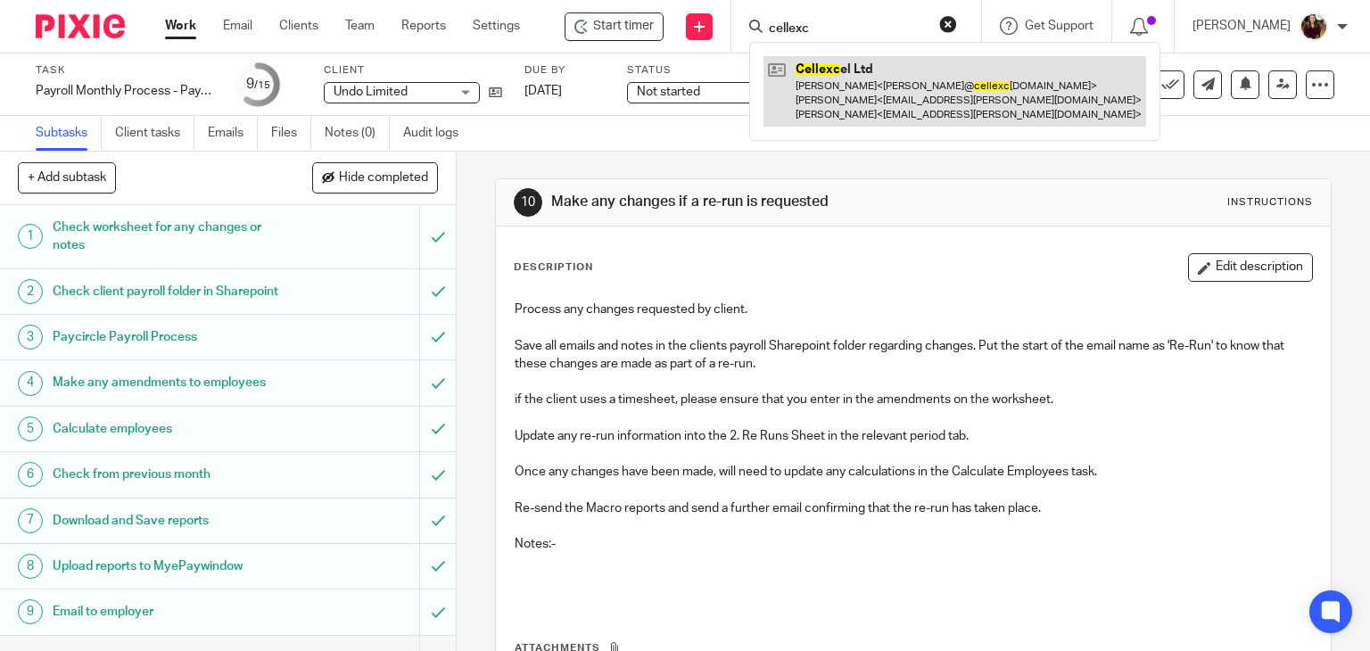
type input "cellexc"
click at [850, 93] on link at bounding box center [954, 91] width 383 height 70
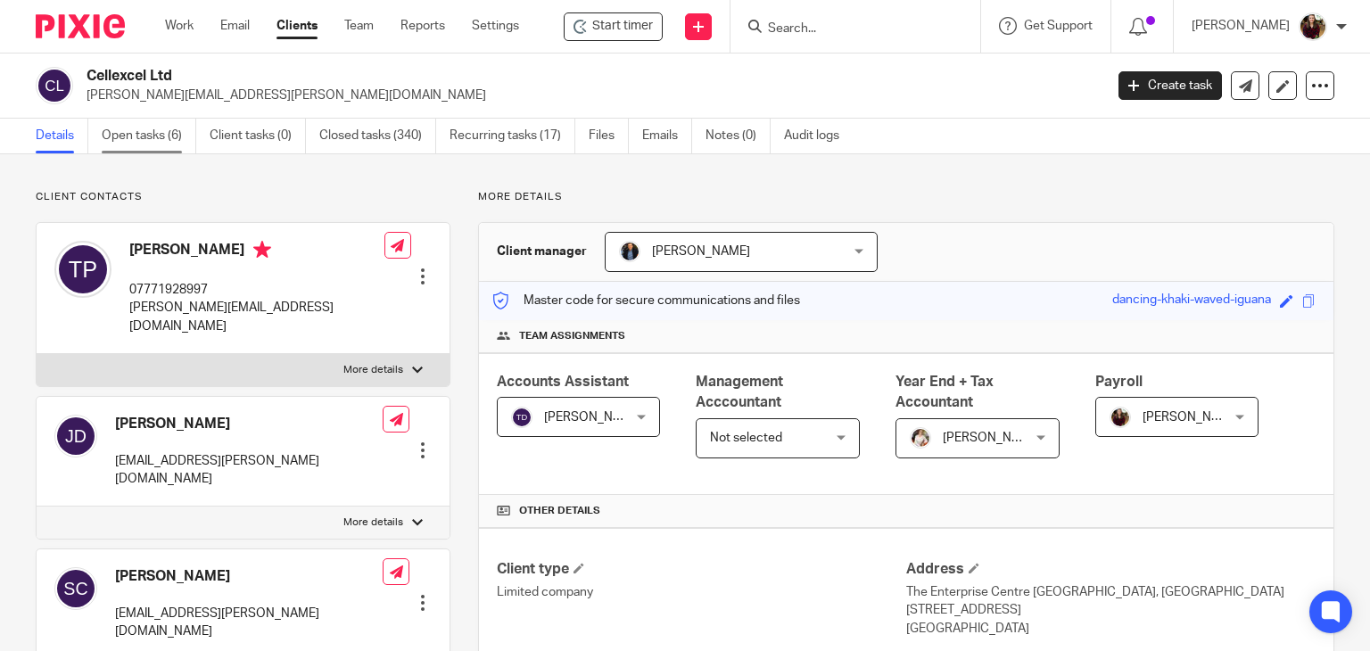
click at [129, 125] on link "Open tasks (6)" at bounding box center [149, 136] width 95 height 35
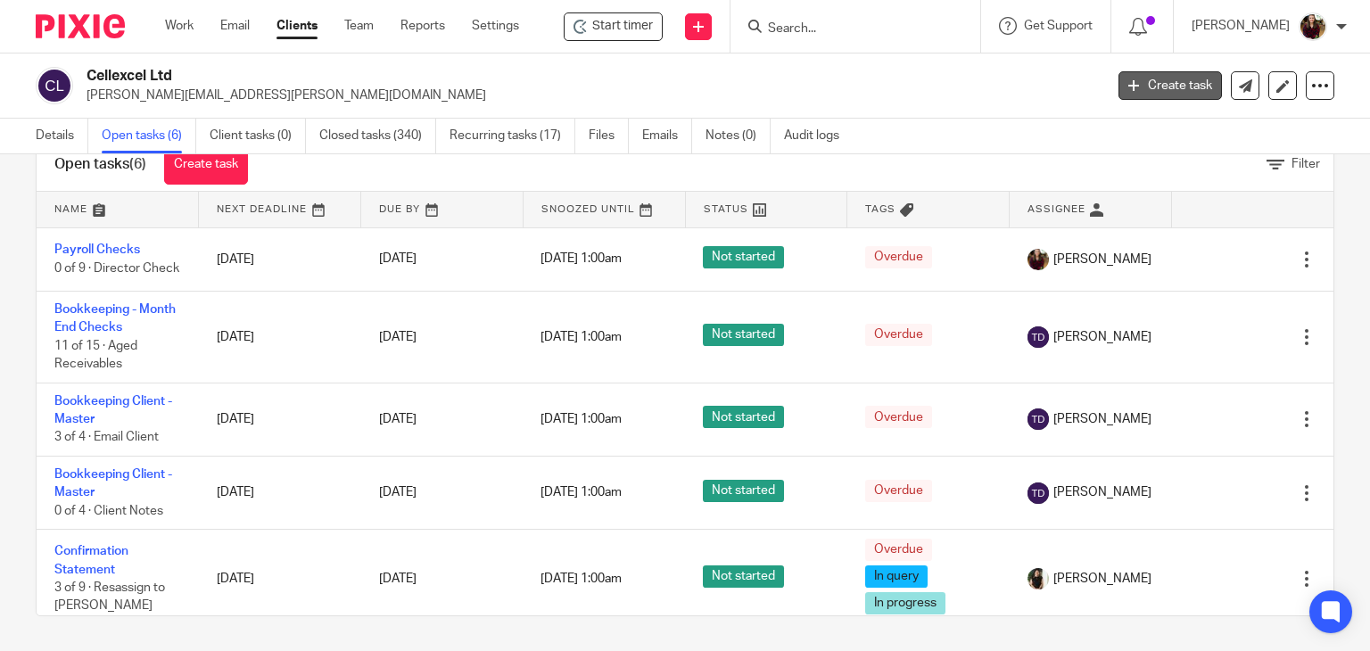
click at [1144, 82] on link "Create task" at bounding box center [1169, 85] width 103 height 29
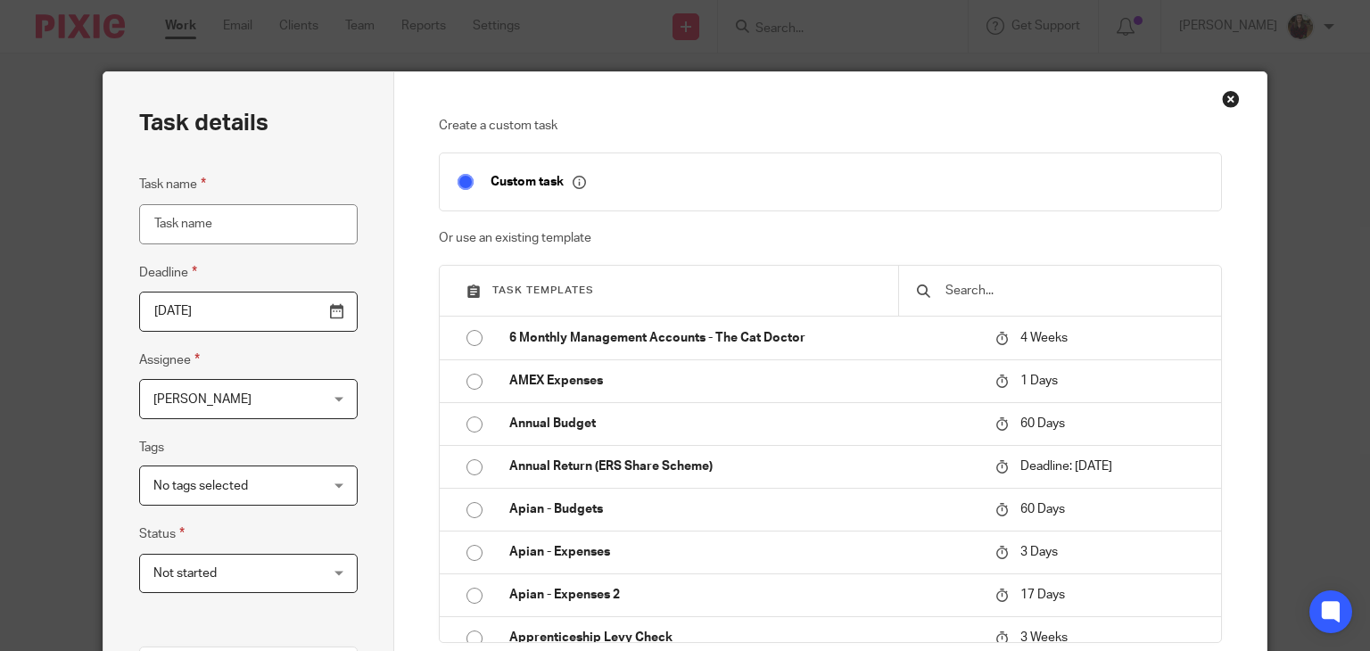
click at [949, 283] on input "text" at bounding box center [1072, 291] width 259 height 20
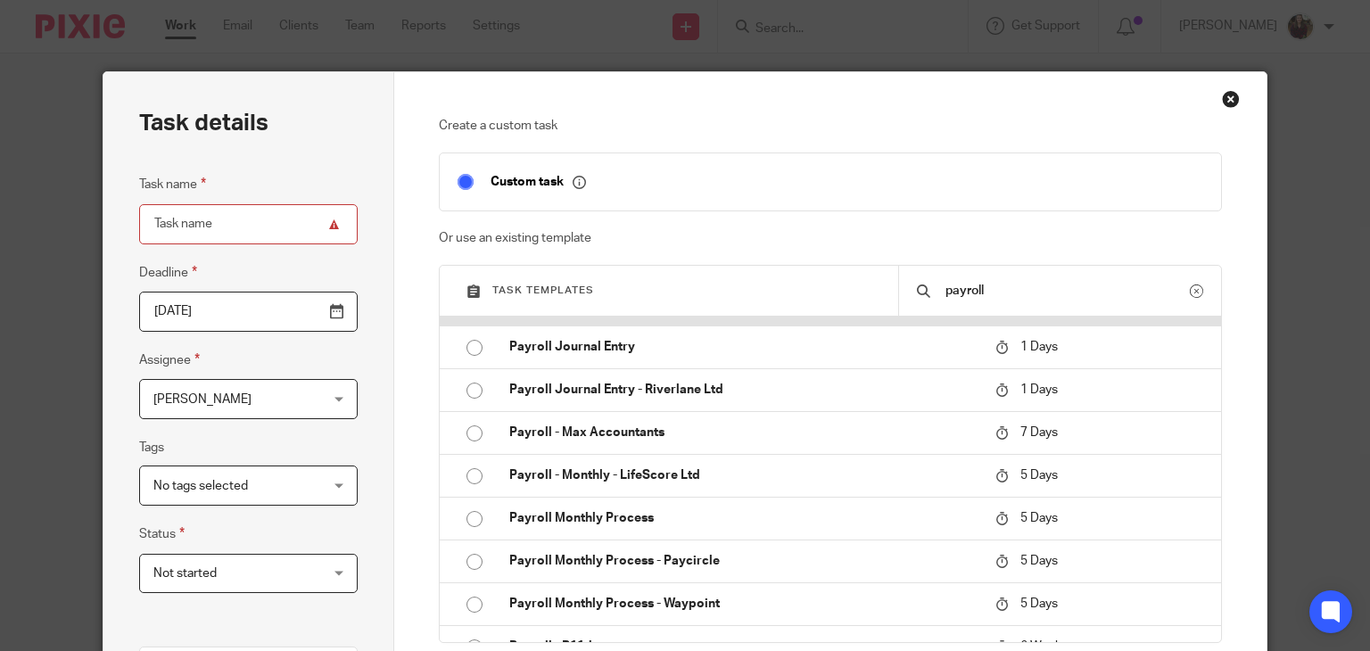
scroll to position [624, 0]
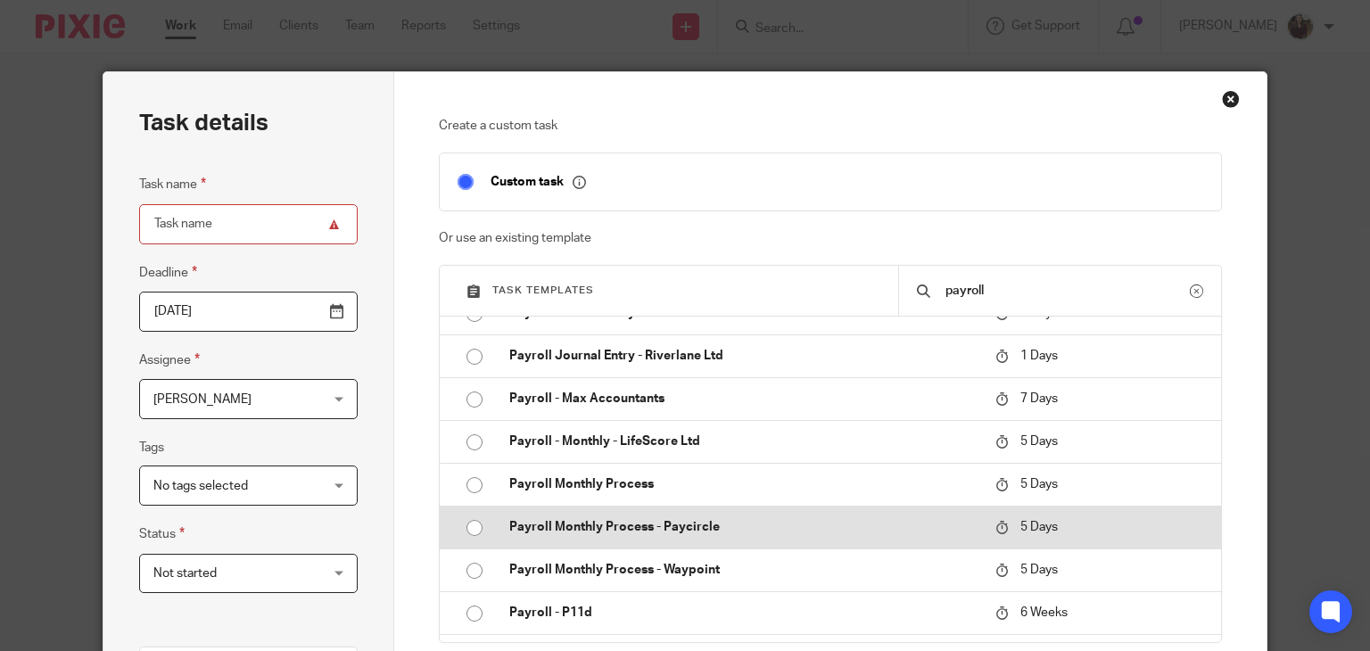
type input "payroll"
click at [698, 525] on p "Payroll Monthly Process - Paycircle" at bounding box center [743, 527] width 468 height 18
type input "2025-08-19"
type input "Payroll Monthly Process - Paycircle"
checkbox input "false"
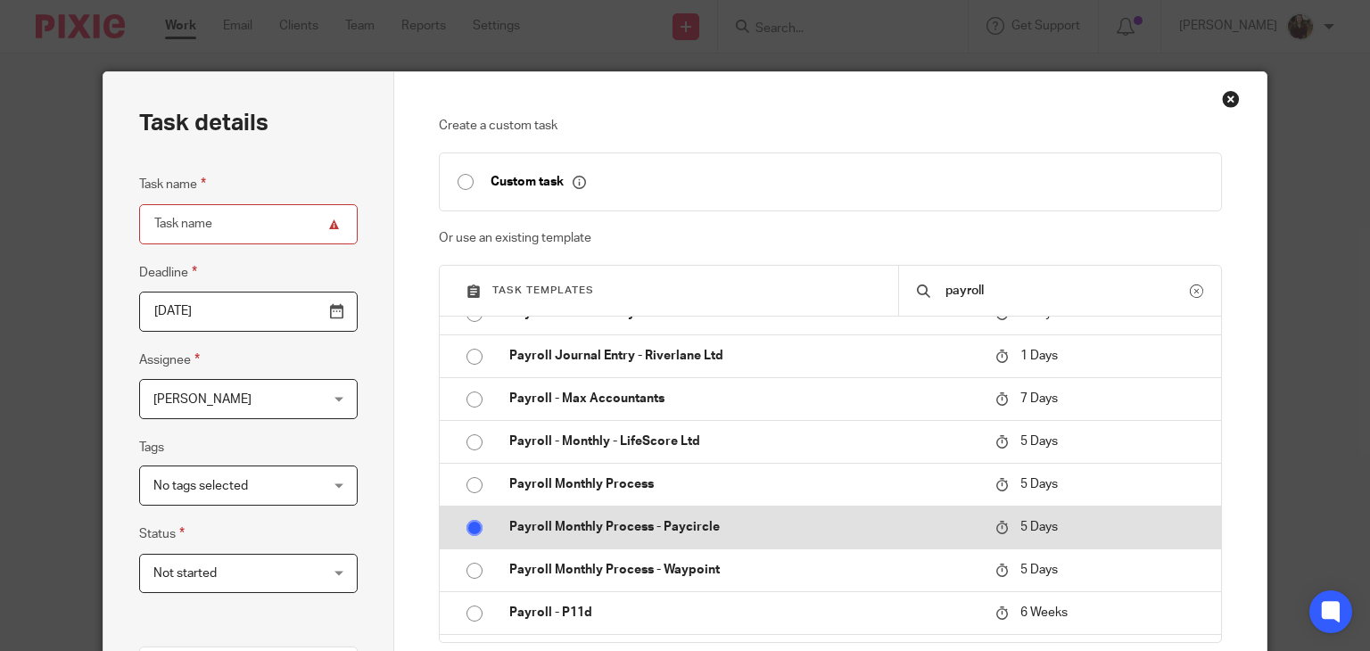
radio input "true"
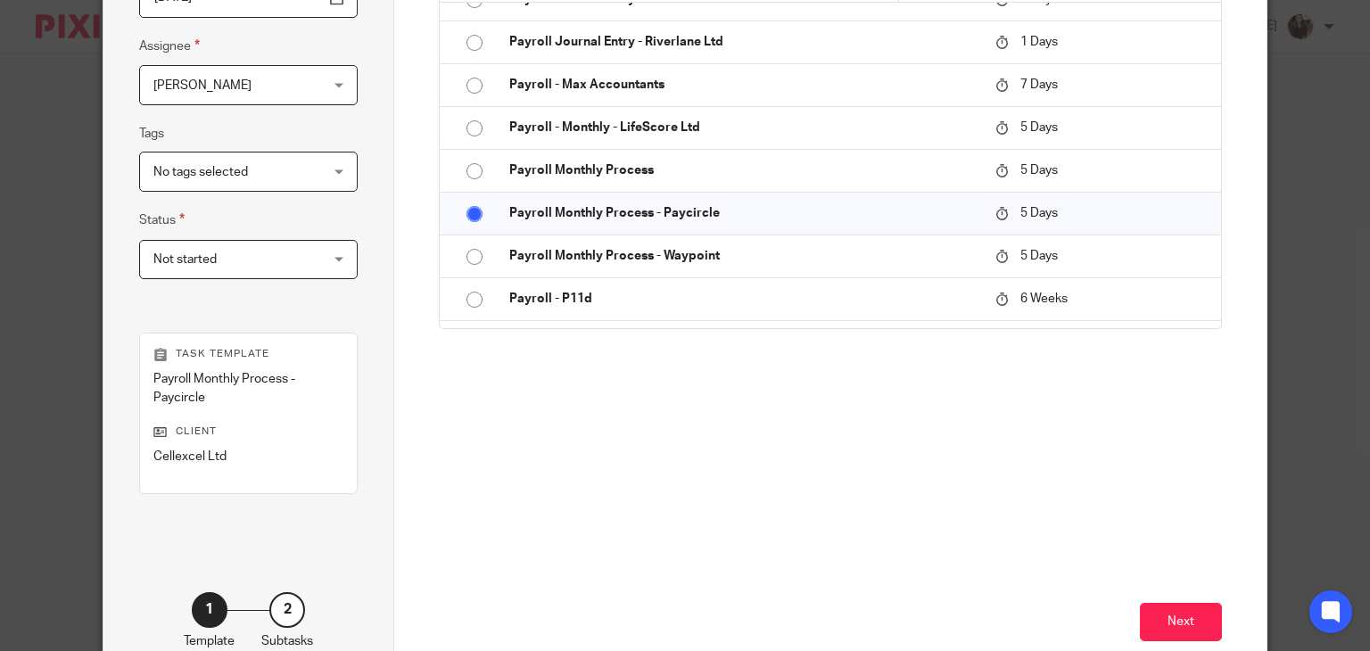
scroll to position [420, 0]
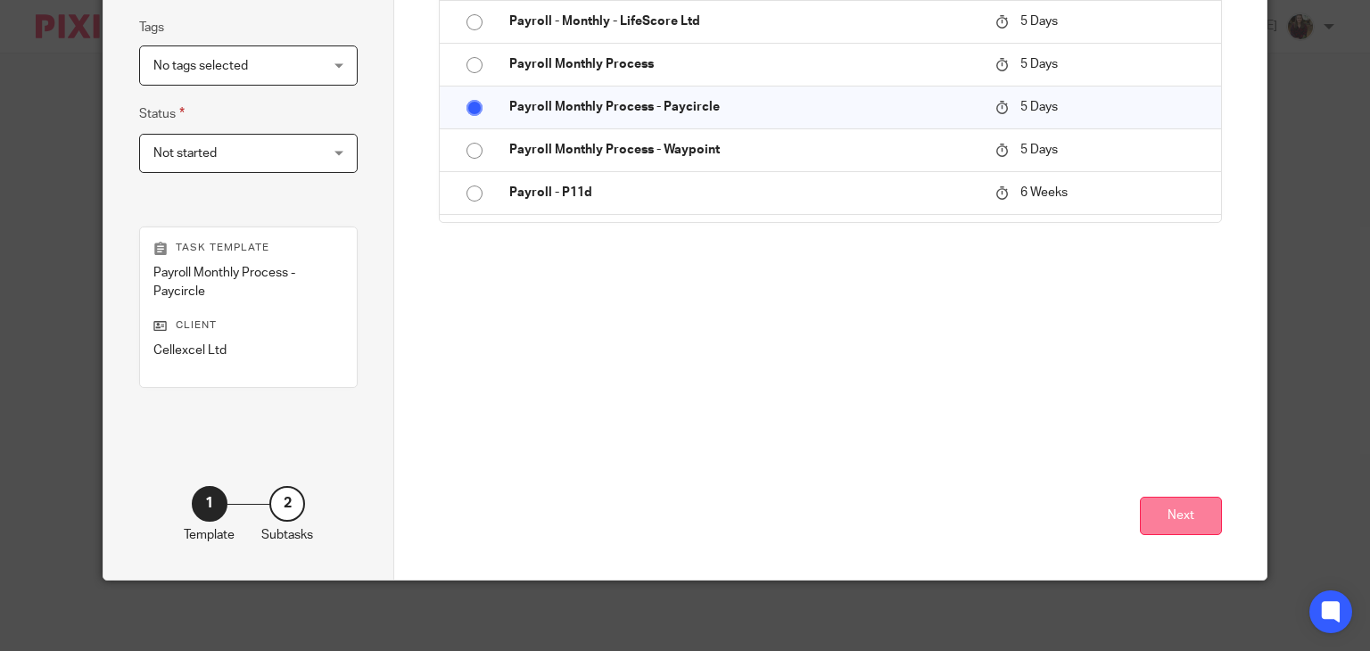
click at [1182, 515] on button "Next" at bounding box center [1181, 516] width 82 height 38
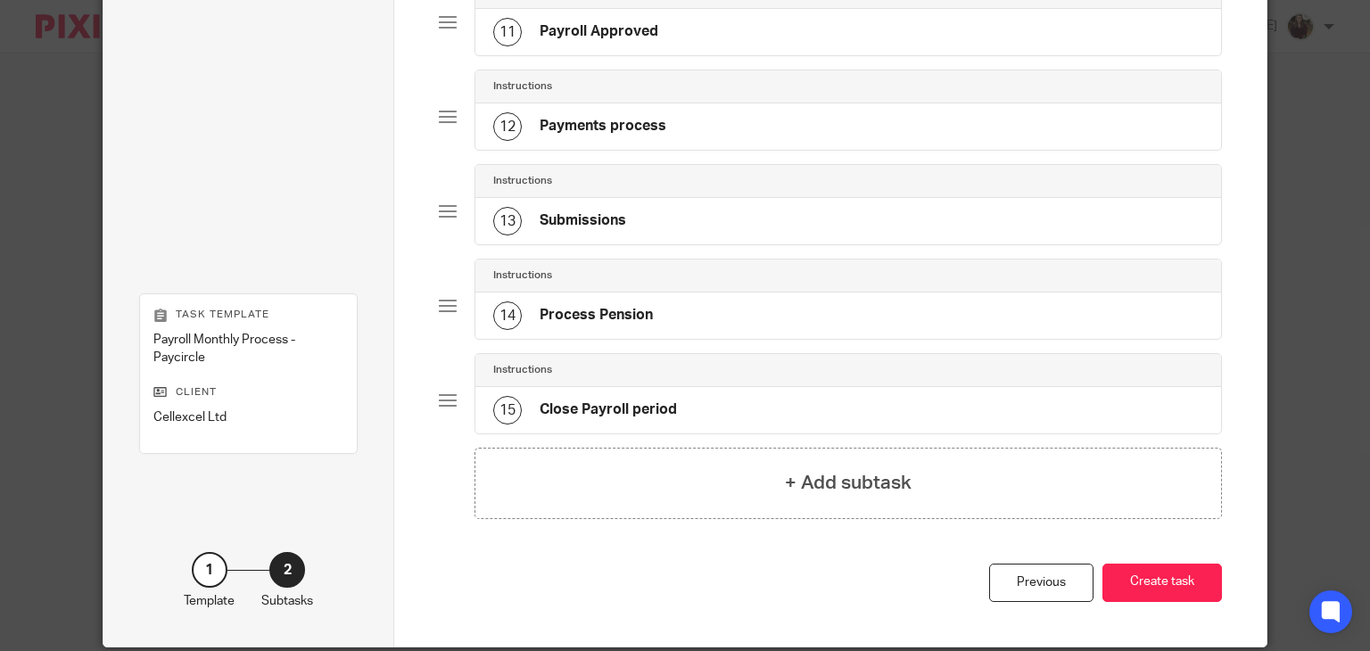
scroll to position [1193, 0]
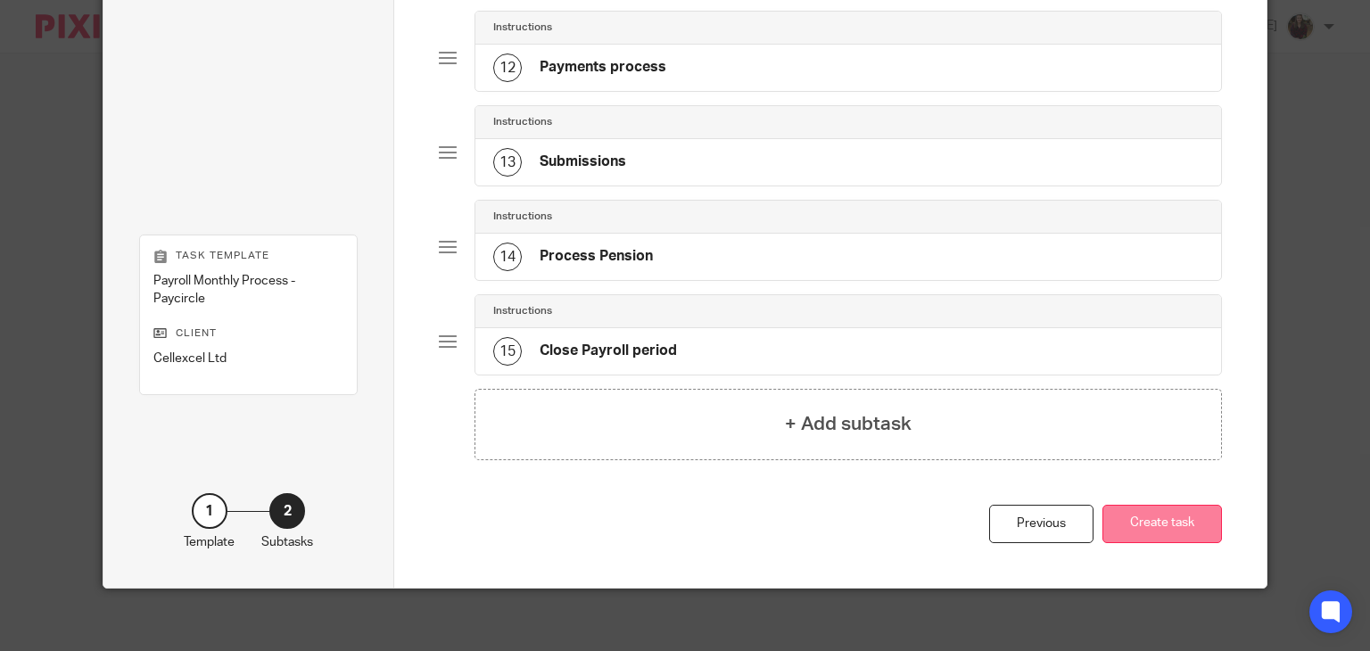
click at [1141, 527] on button "Create task" at bounding box center [1161, 524] width 119 height 38
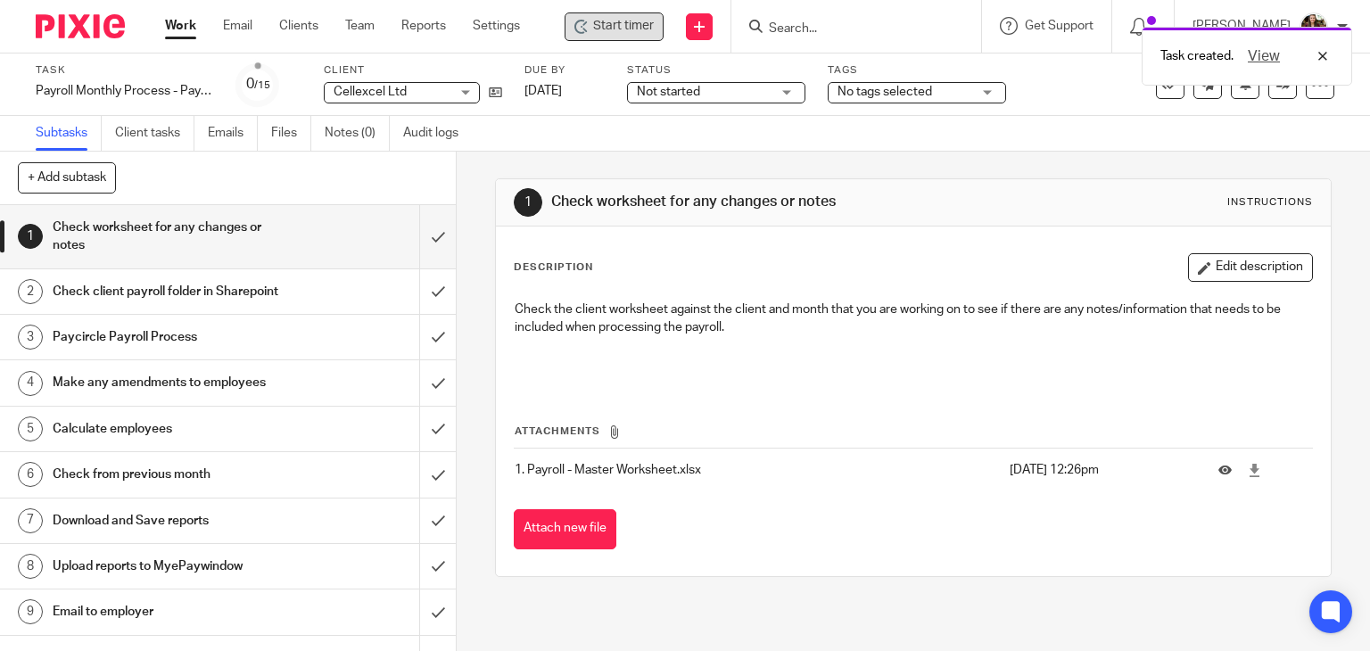
click at [624, 29] on span "Start timer" at bounding box center [623, 26] width 61 height 19
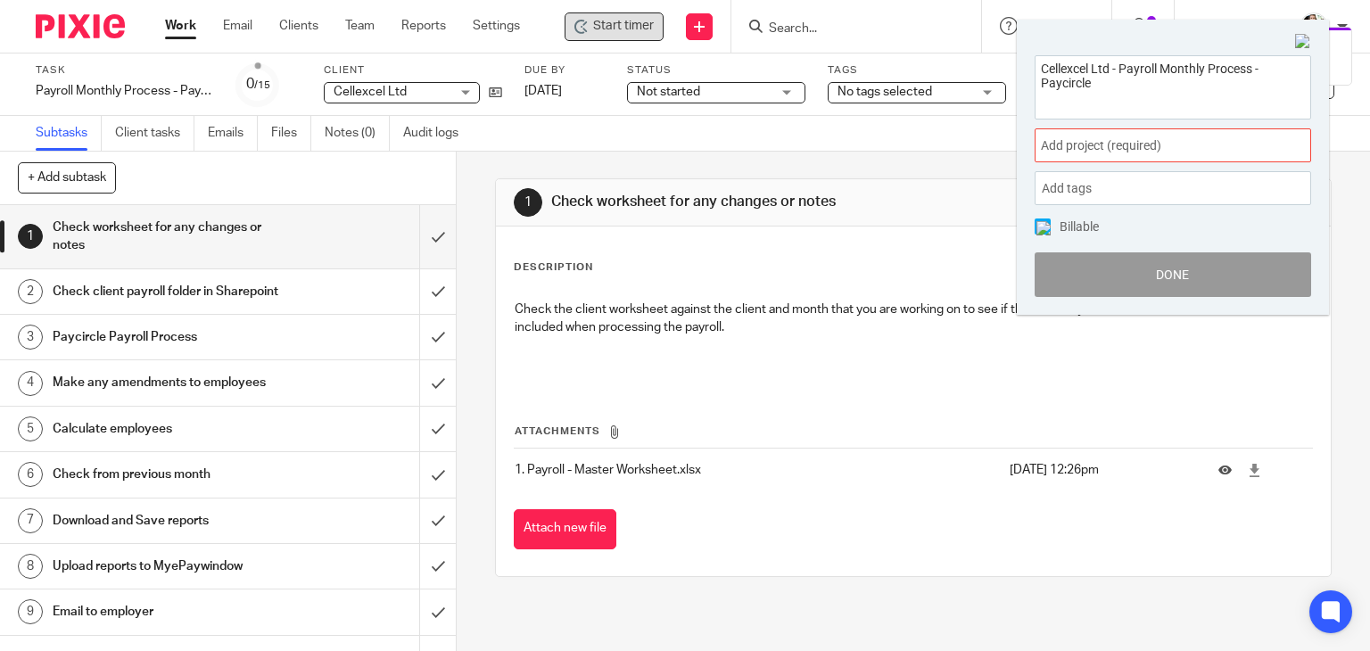
click at [1201, 151] on span "Add project (required) :" at bounding box center [1153, 145] width 225 height 19
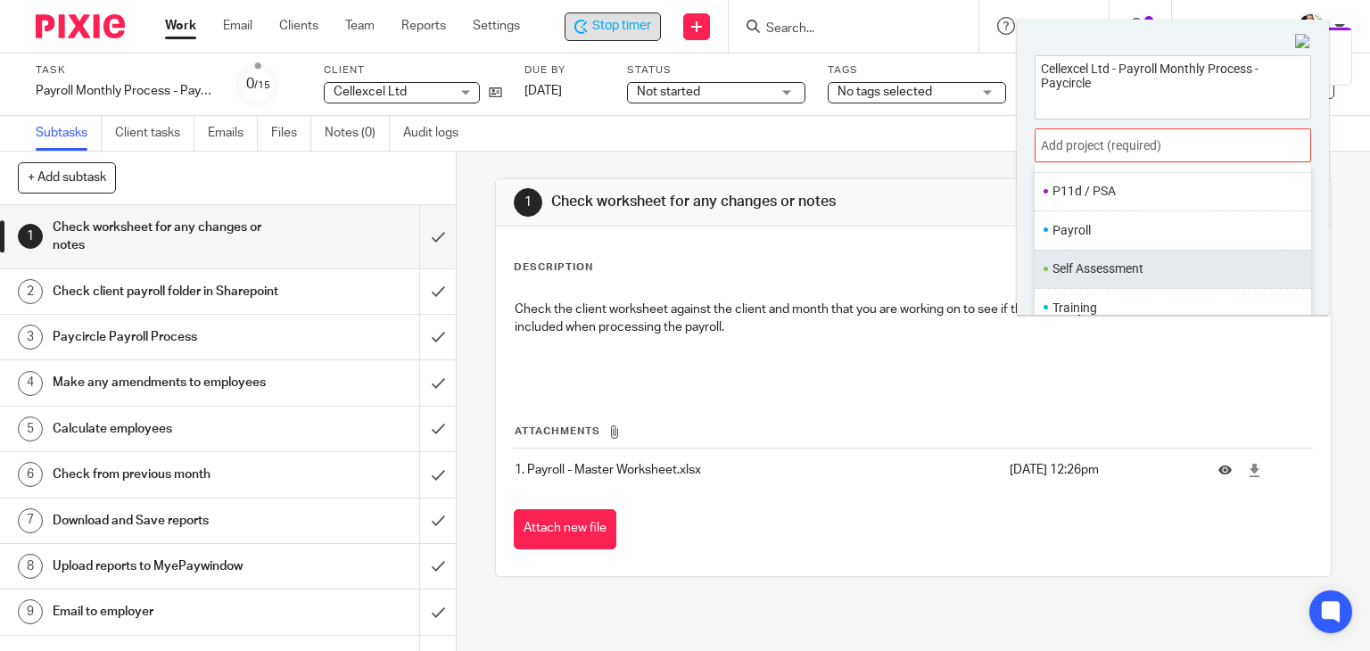
scroll to position [667, 0]
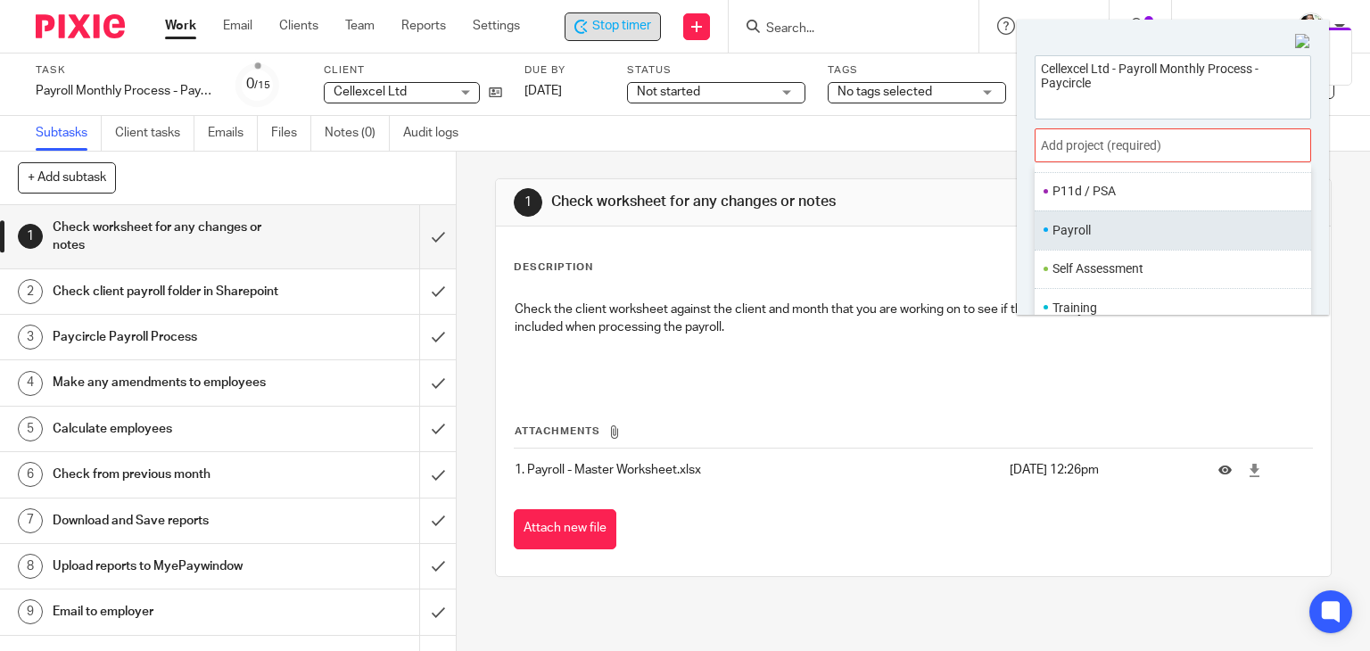
click at [1070, 238] on ul "Payroll" at bounding box center [1172, 229] width 276 height 38
click at [1114, 235] on li "Payroll" at bounding box center [1168, 230] width 233 height 19
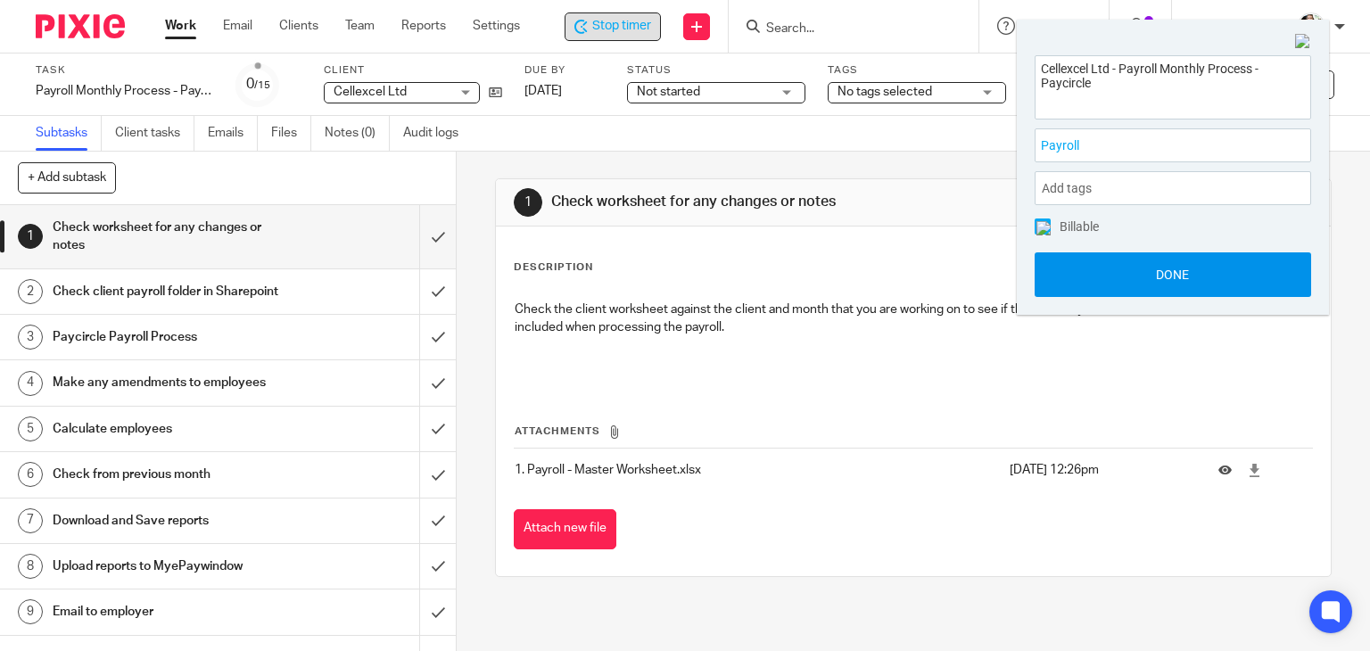
click at [1179, 273] on button "Done" at bounding box center [1172, 274] width 276 height 45
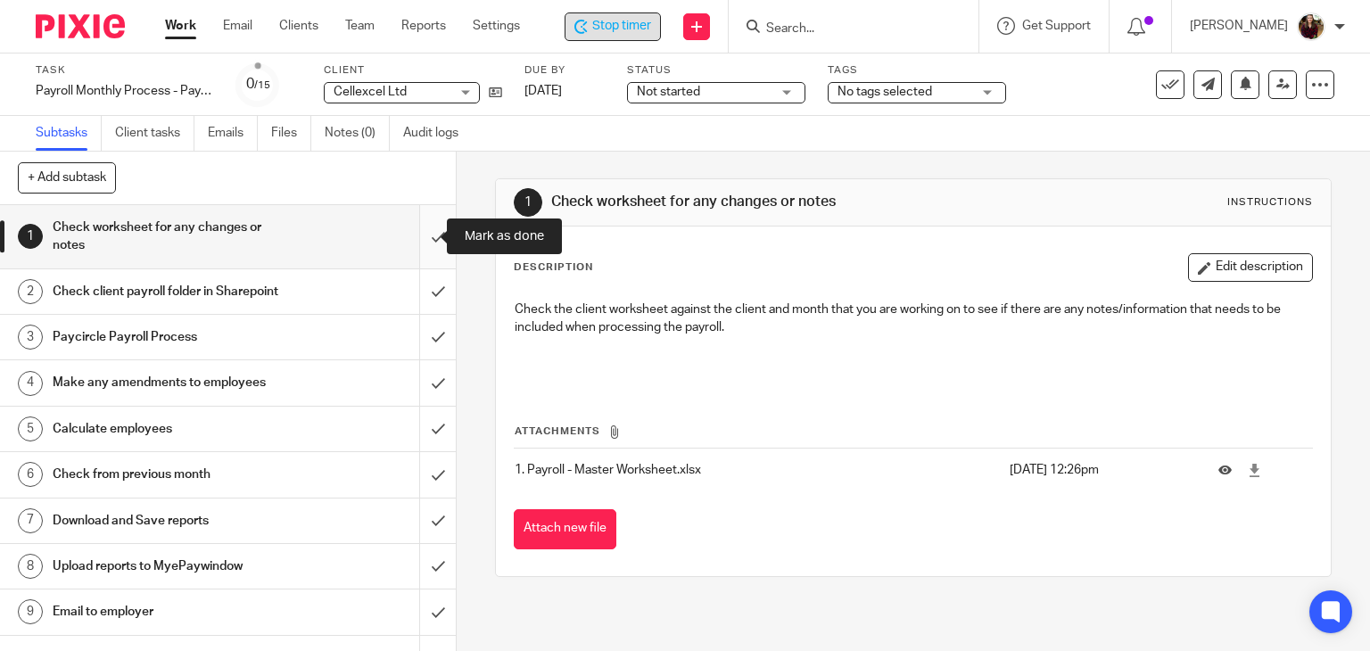
click at [420, 240] on input "submit" at bounding box center [228, 236] width 456 height 63
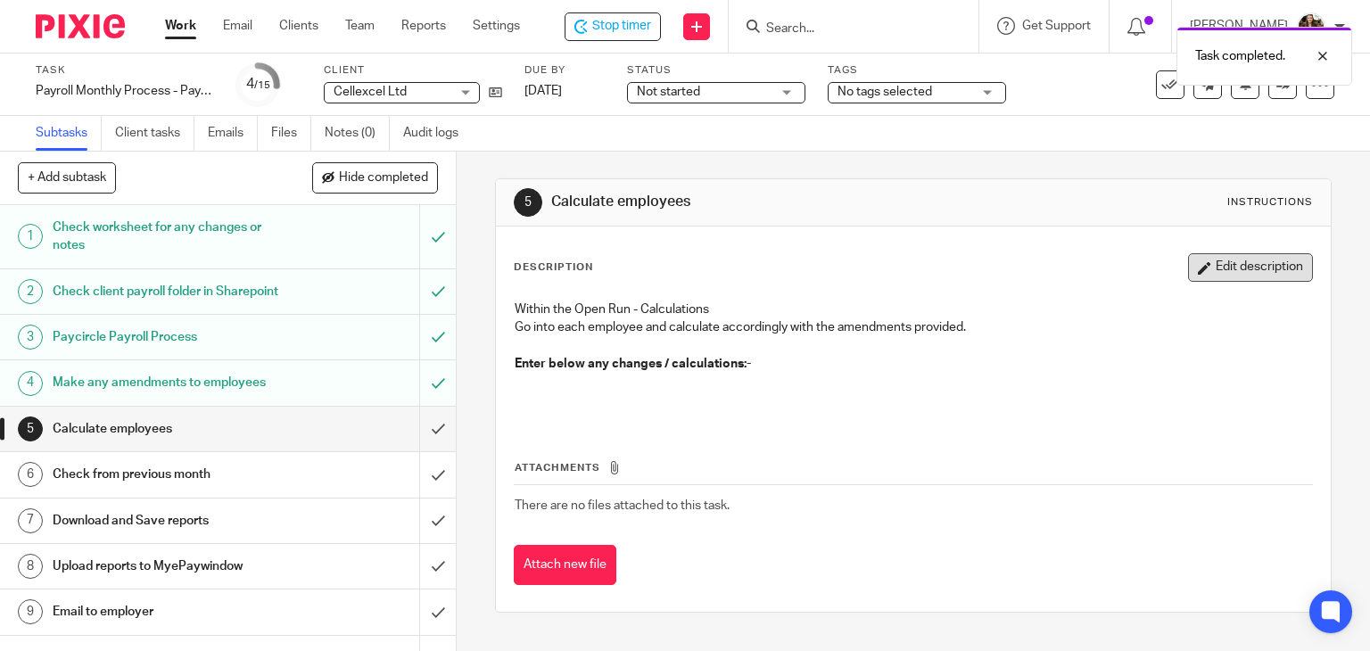
click at [1218, 276] on button "Edit description" at bounding box center [1250, 267] width 125 height 29
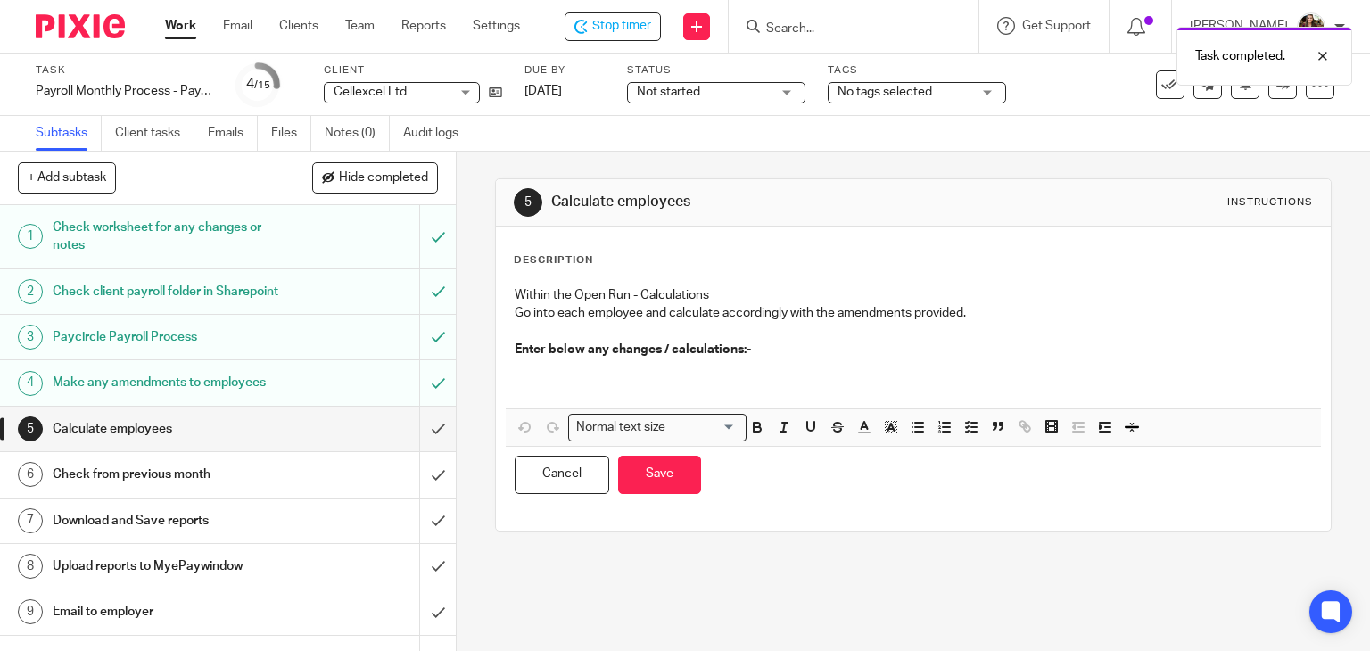
click at [622, 377] on p at bounding box center [914, 376] width 798 height 37
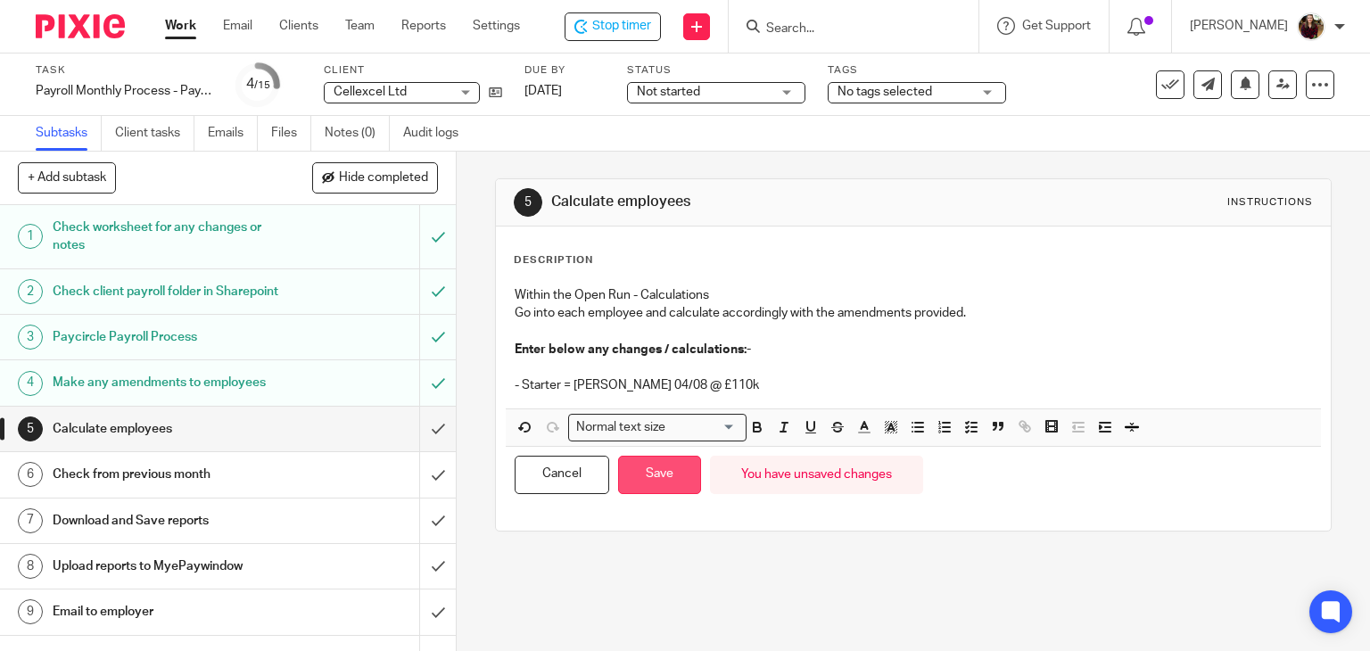
click at [644, 473] on button "Save" at bounding box center [659, 475] width 83 height 38
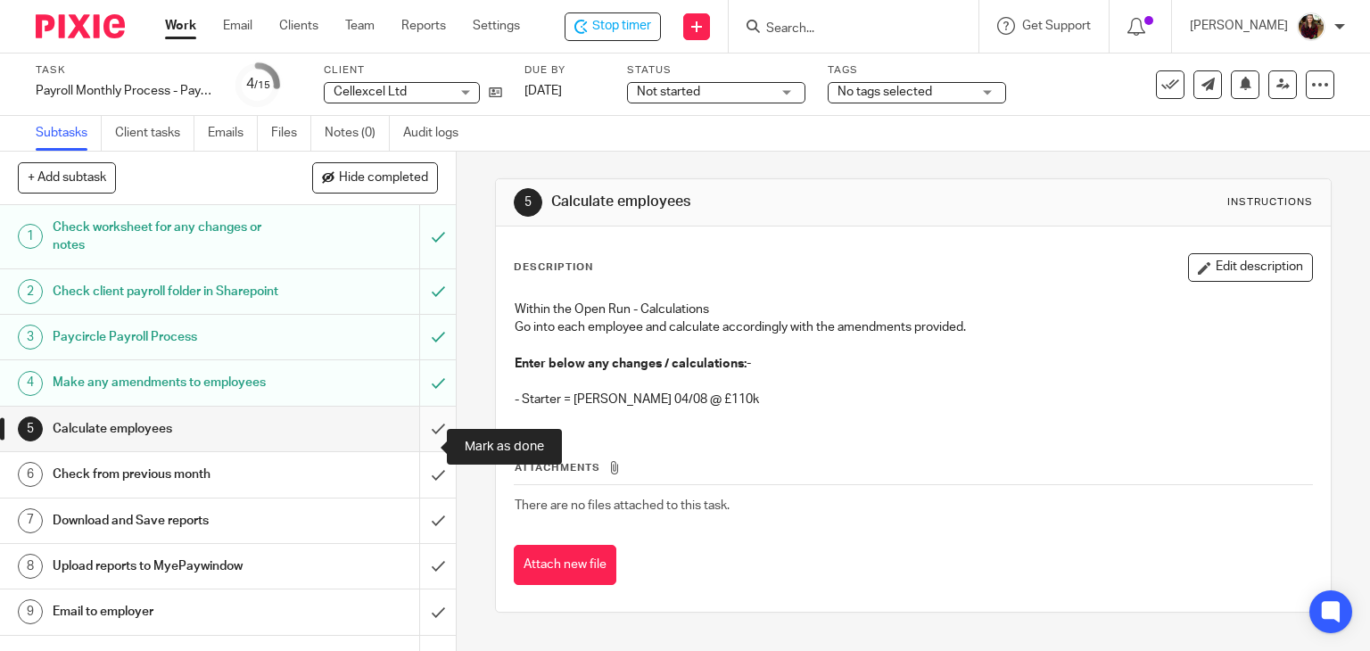
click at [408, 451] on input "submit" at bounding box center [228, 429] width 456 height 45
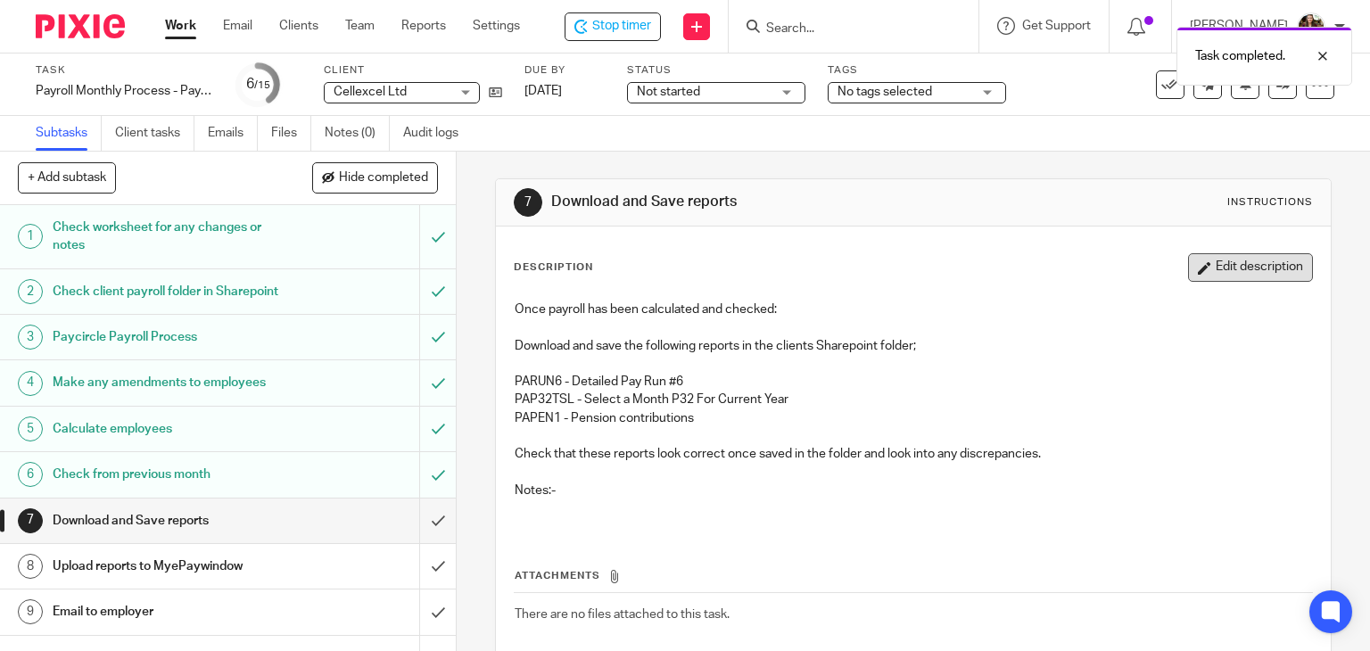
click at [1208, 279] on button "Edit description" at bounding box center [1250, 267] width 125 height 29
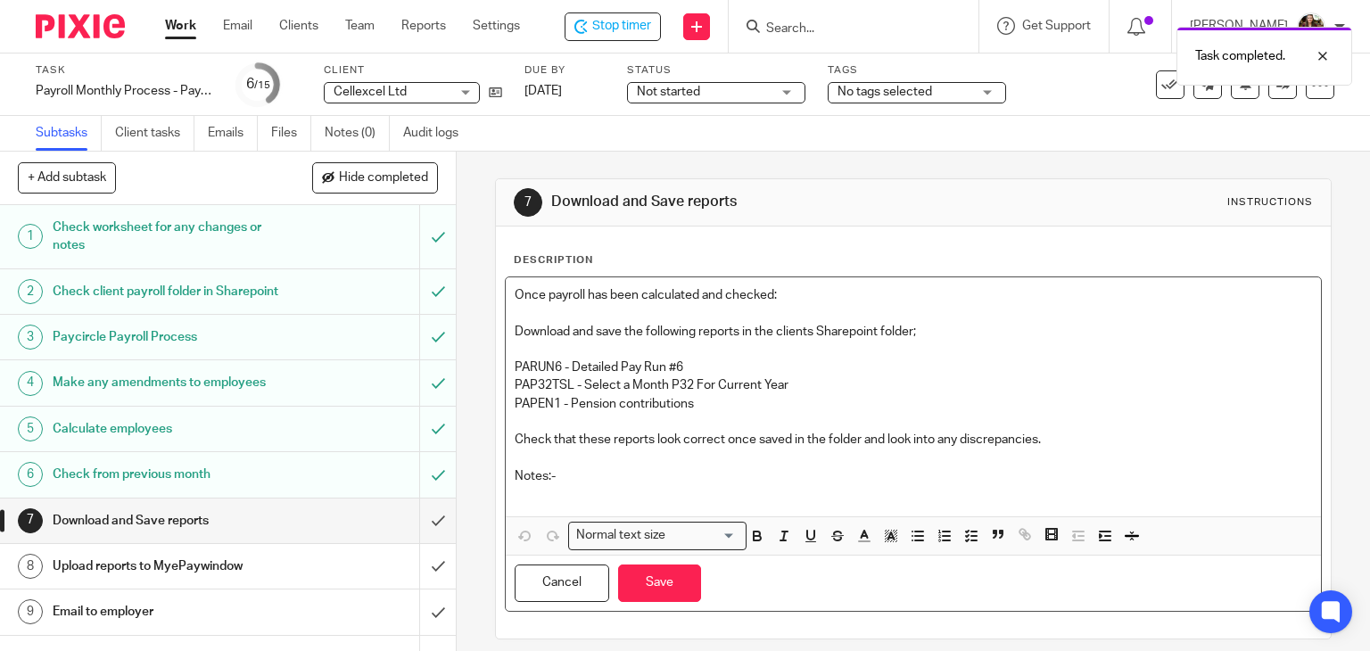
click at [531, 493] on p at bounding box center [914, 494] width 798 height 18
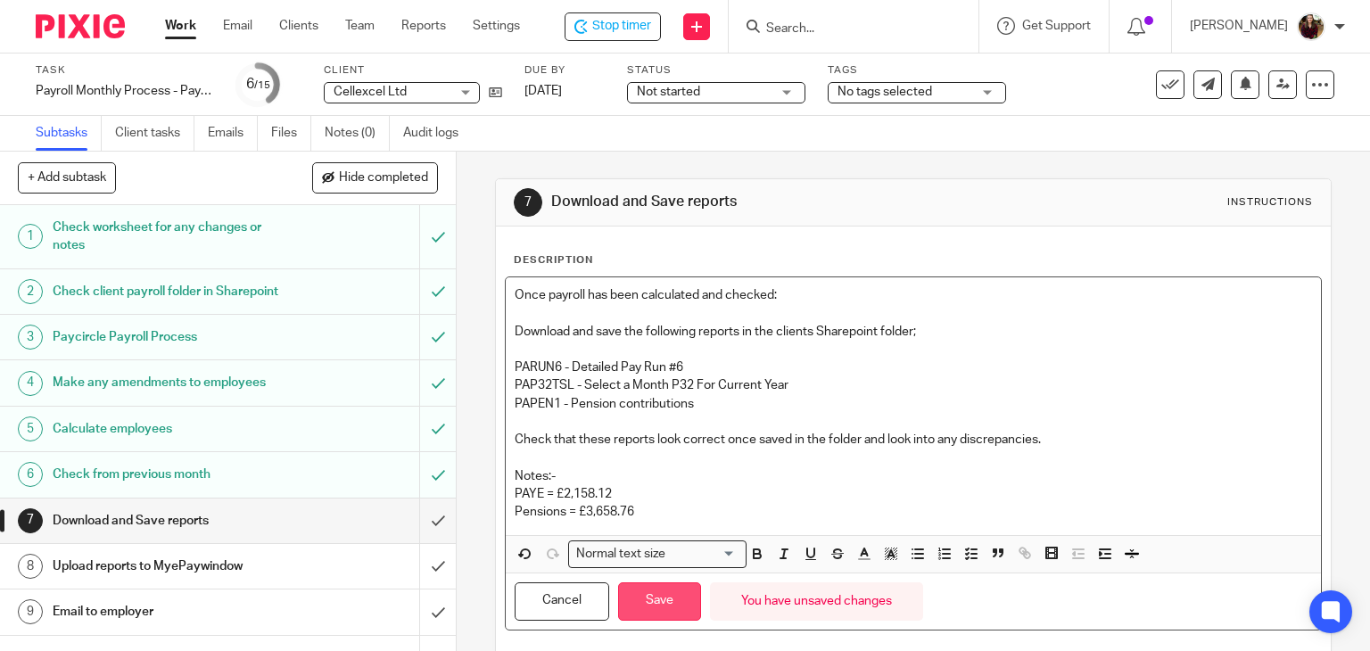
click at [655, 593] on button "Save" at bounding box center [659, 601] width 83 height 38
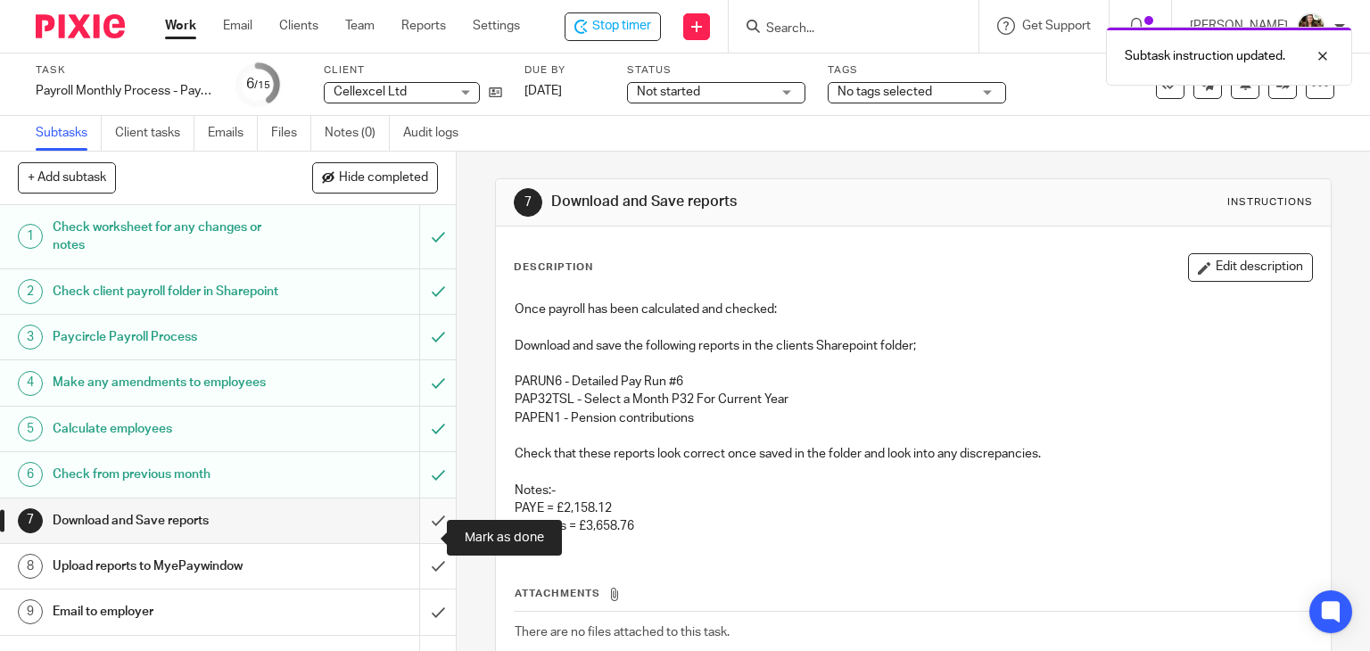
click at [427, 536] on input "submit" at bounding box center [228, 520] width 456 height 45
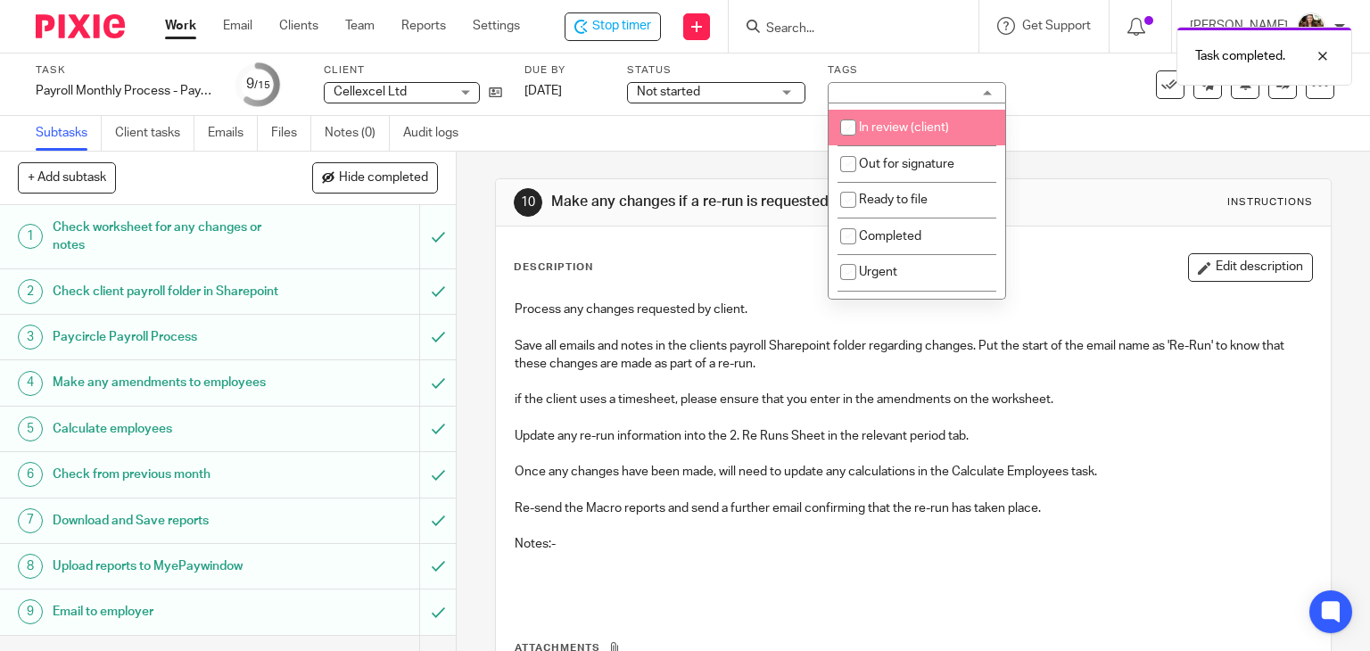
scroll to position [268, 0]
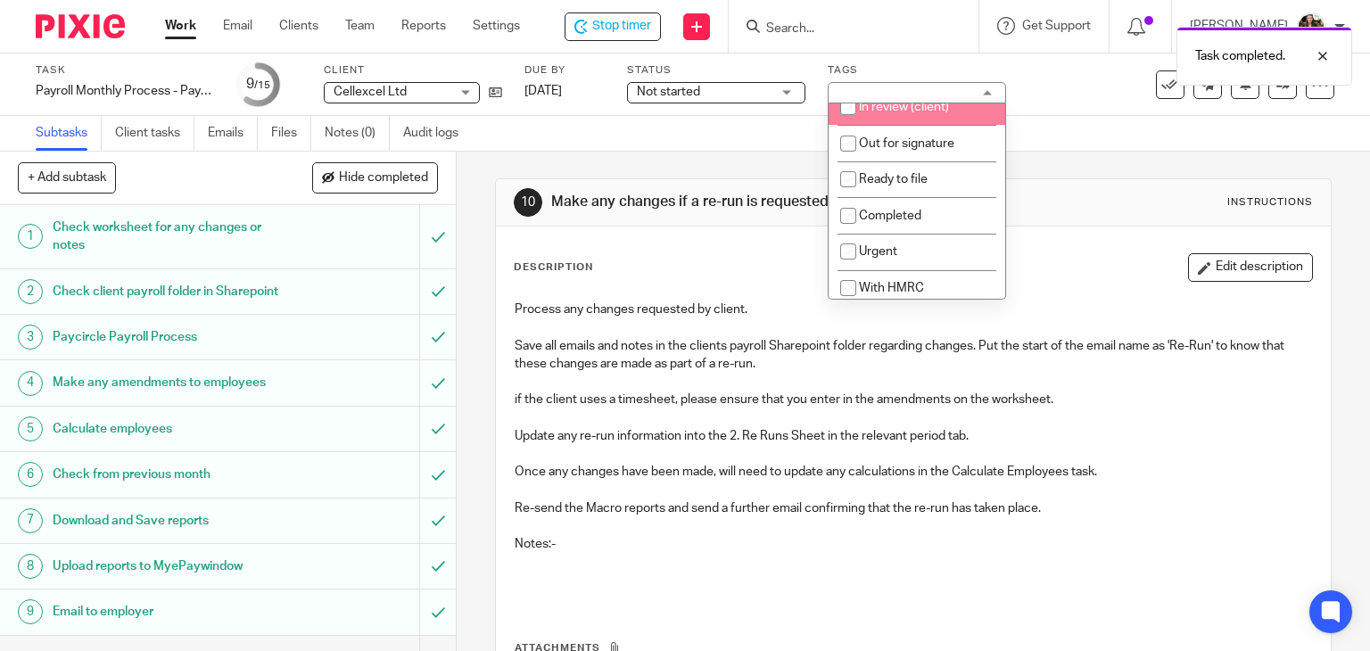
click at [924, 113] on span "In review (client)" at bounding box center [904, 107] width 90 height 12
checkbox input "true"
click at [1035, 111] on div "Task Payroll Monthly Process - Paycircle Save Payroll Monthly Process - Paycirc…" at bounding box center [685, 85] width 1370 height 62
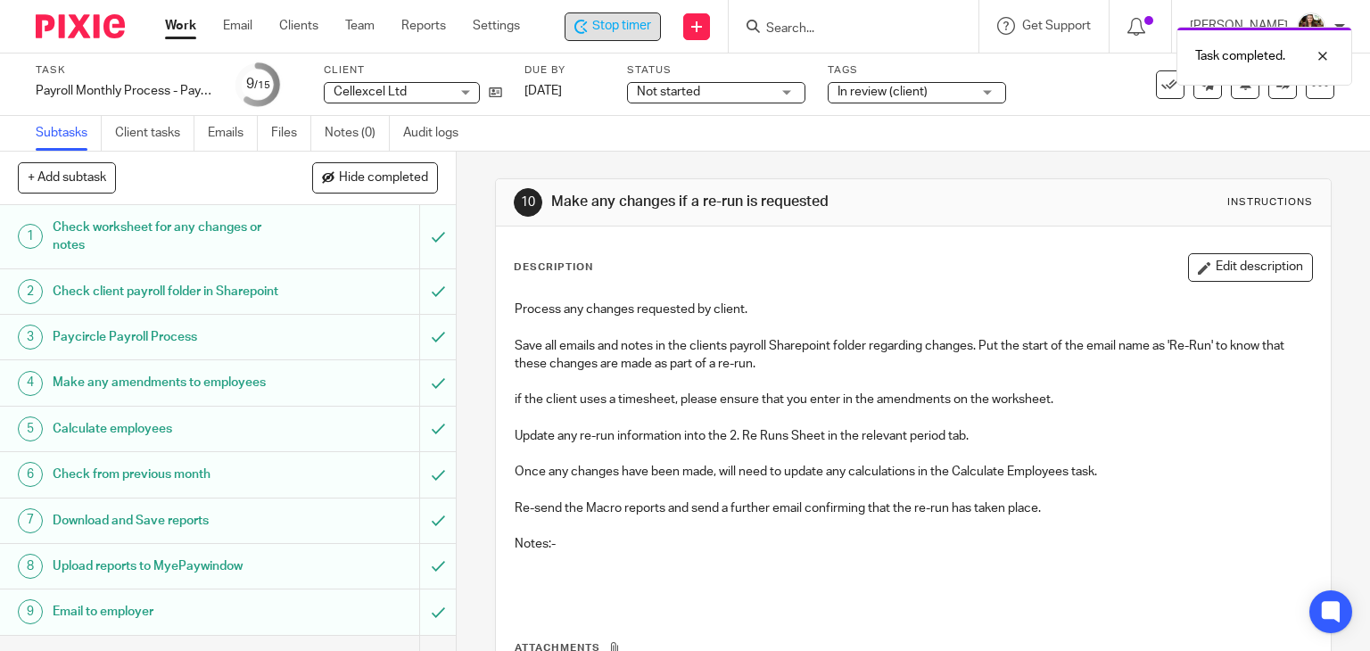
click at [616, 31] on span "Stop timer" at bounding box center [621, 26] width 59 height 19
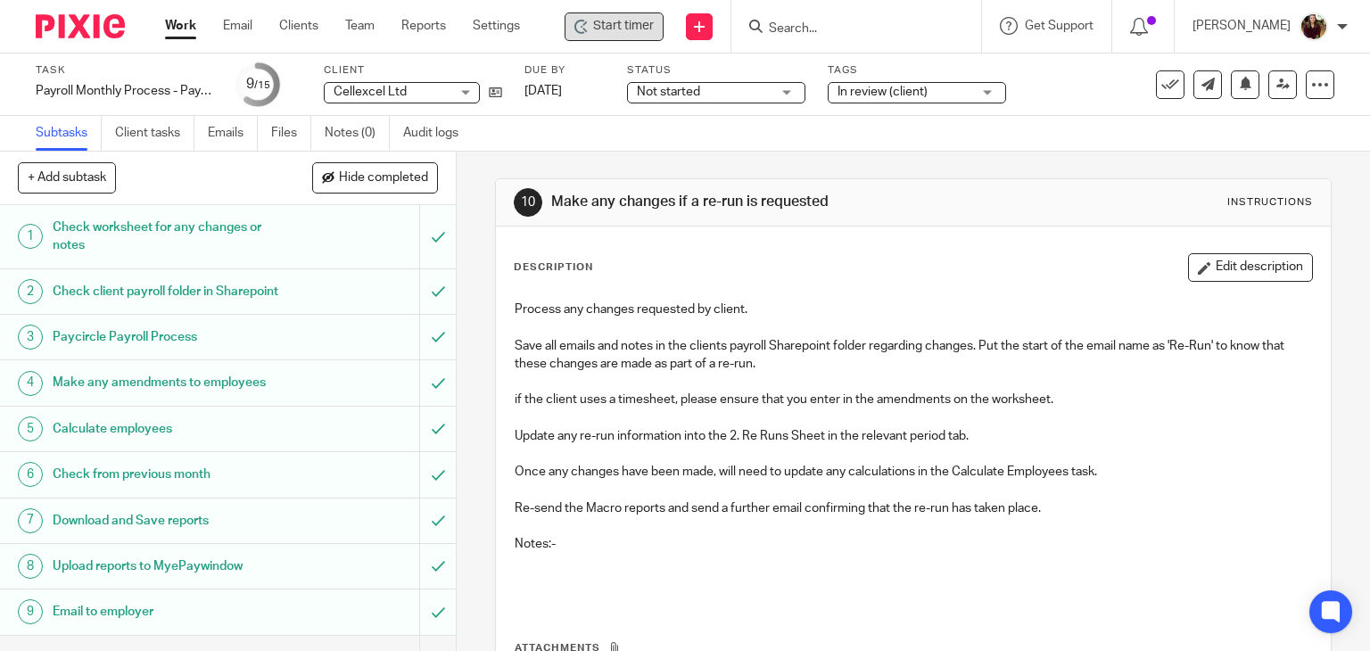
click at [842, 29] on input "Search" at bounding box center [847, 29] width 161 height 16
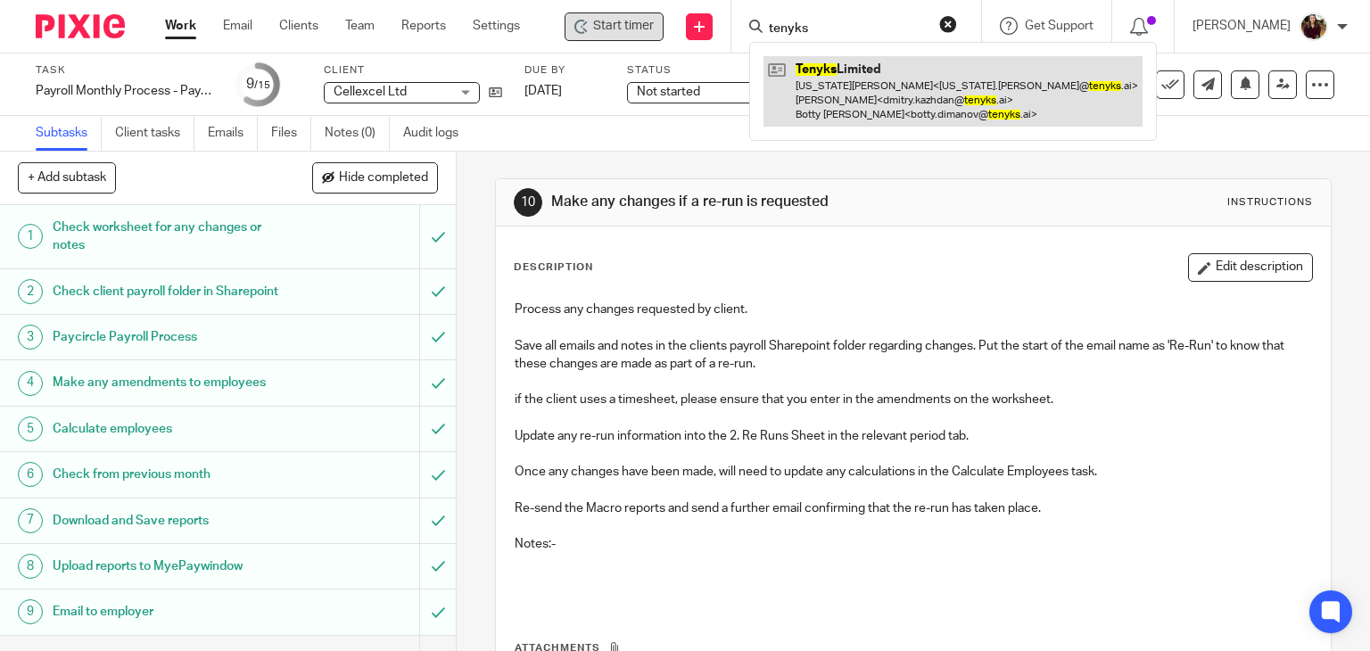
type input "tenyks"
drag, startPoint x: 842, startPoint y: 124, endPoint x: 842, endPoint y: 111, distance: 13.4
click at [842, 124] on link at bounding box center [952, 91] width 379 height 70
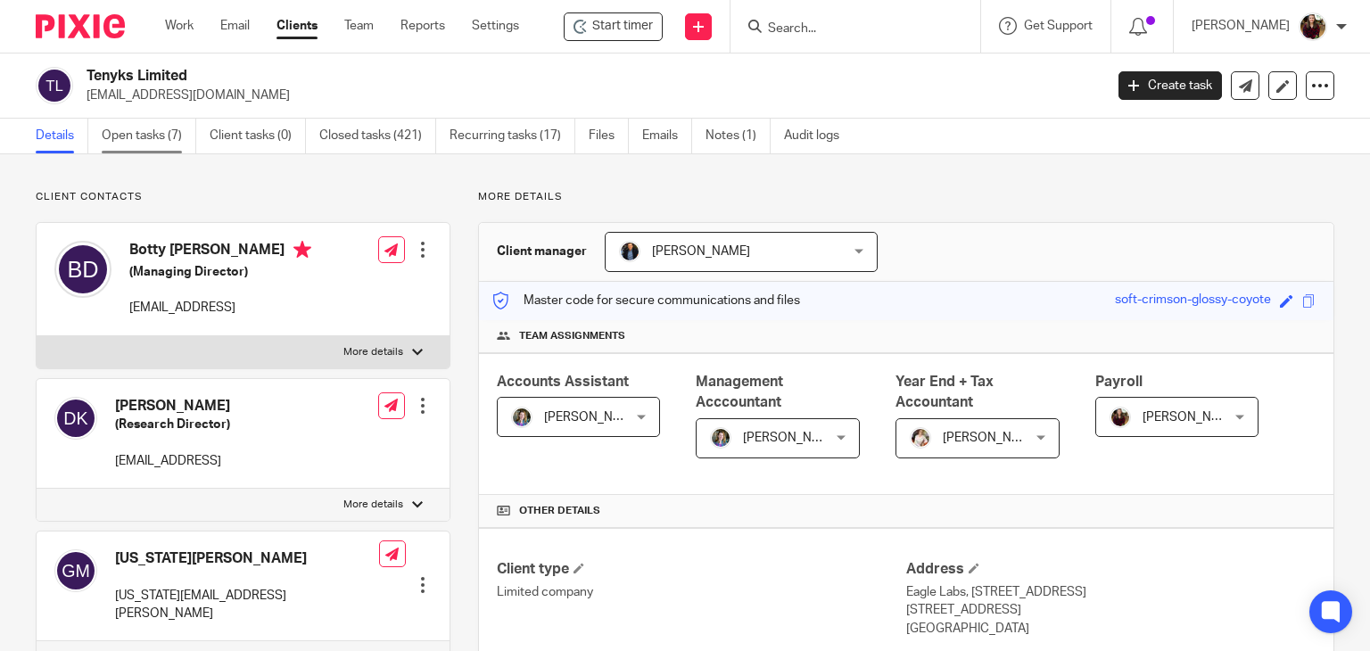
drag, startPoint x: 169, startPoint y: 136, endPoint x: 185, endPoint y: 148, distance: 20.5
click at [169, 136] on link "Open tasks (7)" at bounding box center [149, 136] width 95 height 35
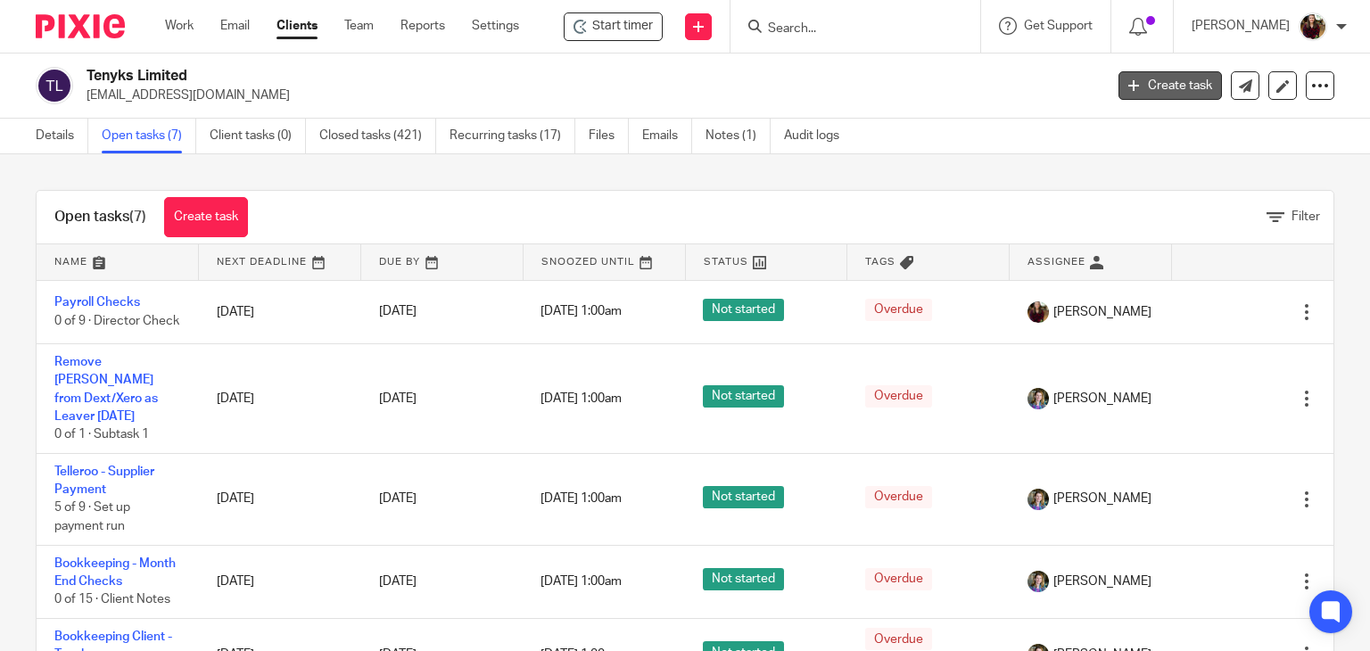
click at [1157, 81] on link "Create task" at bounding box center [1169, 85] width 103 height 29
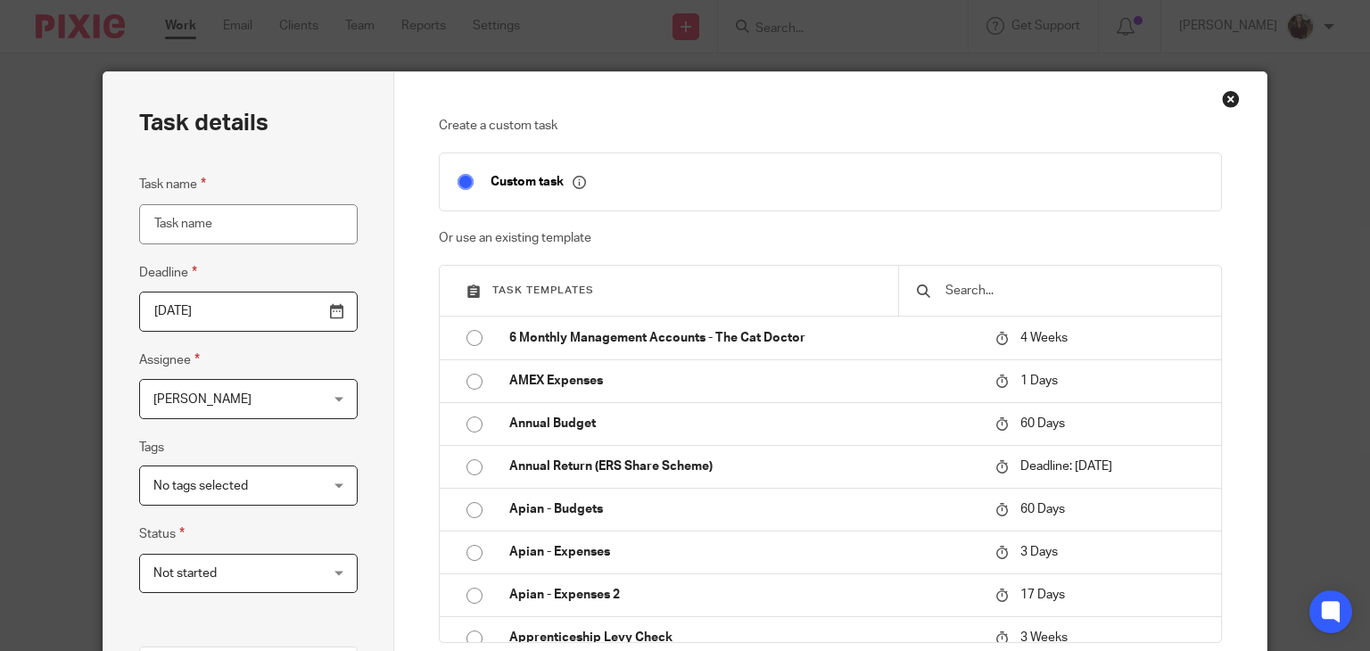
click at [1014, 290] on input "text" at bounding box center [1072, 291] width 259 height 20
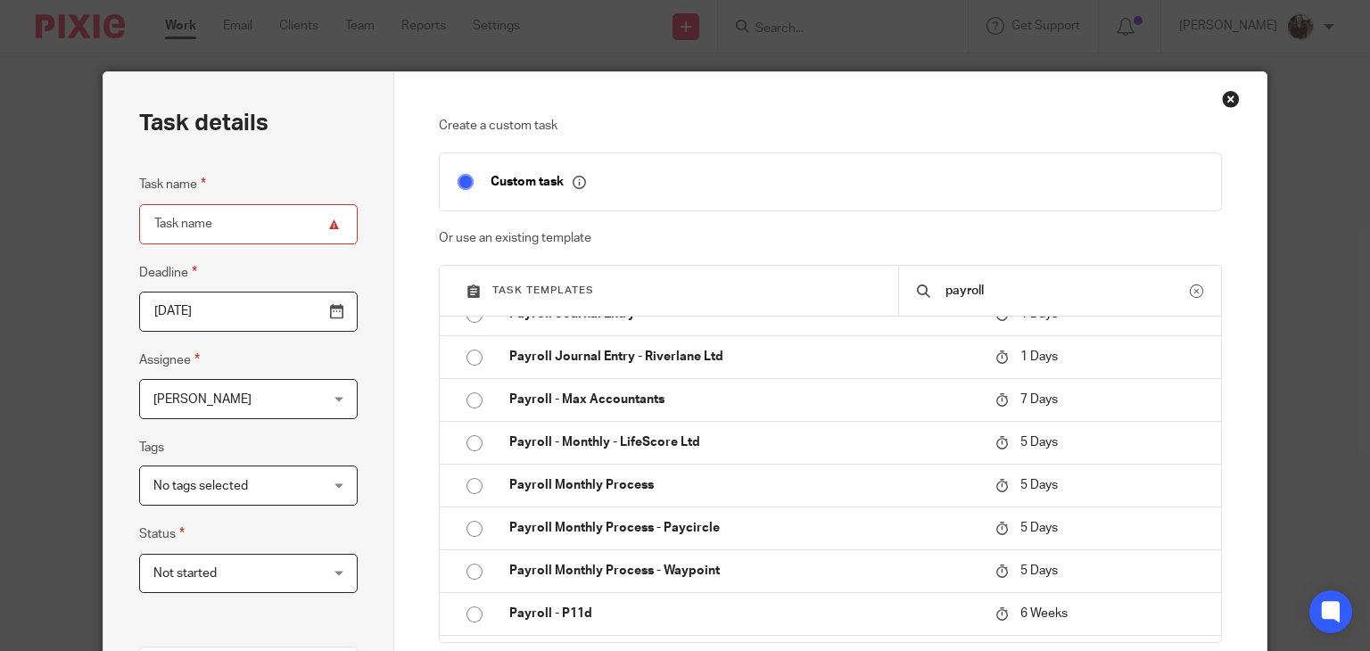
scroll to position [624, 0]
type input "payroll"
click at [808, 525] on p "Payroll Monthly Process - Paycircle" at bounding box center [743, 527] width 468 height 18
type input "2025-08-19"
type input "Payroll Monthly Process - Paycircle"
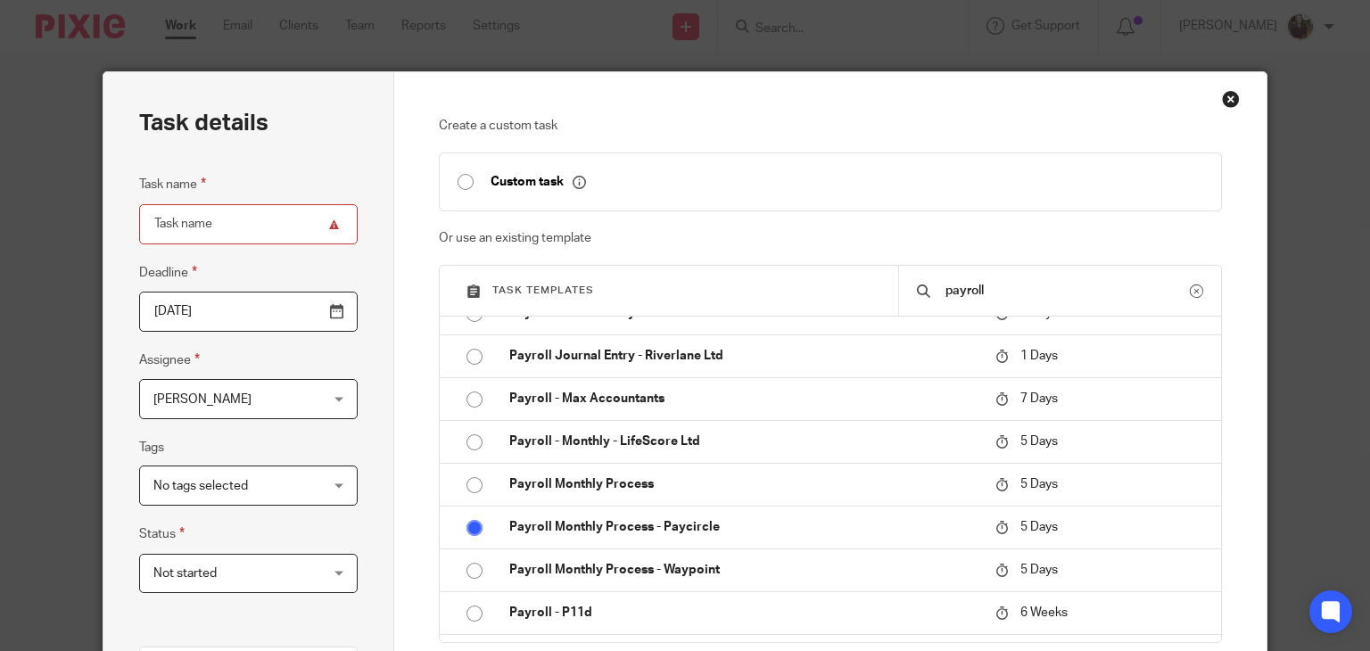
checkbox input "false"
radio input "true"
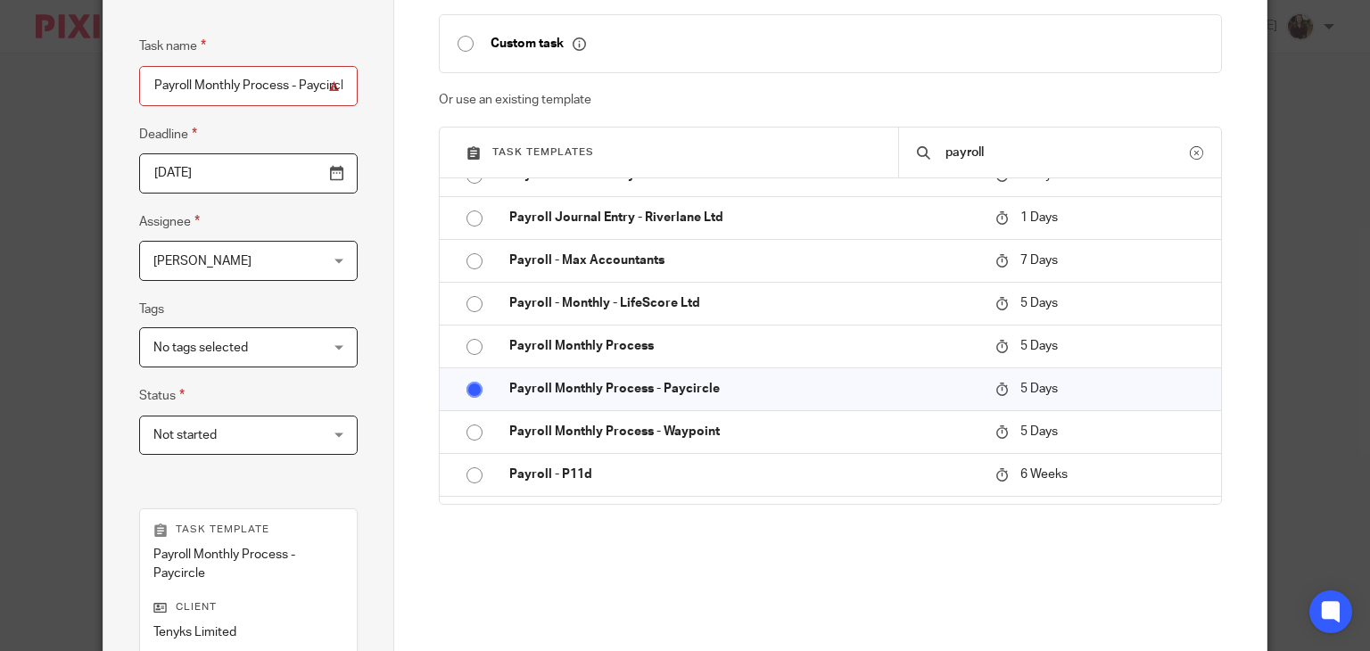
scroll to position [420, 0]
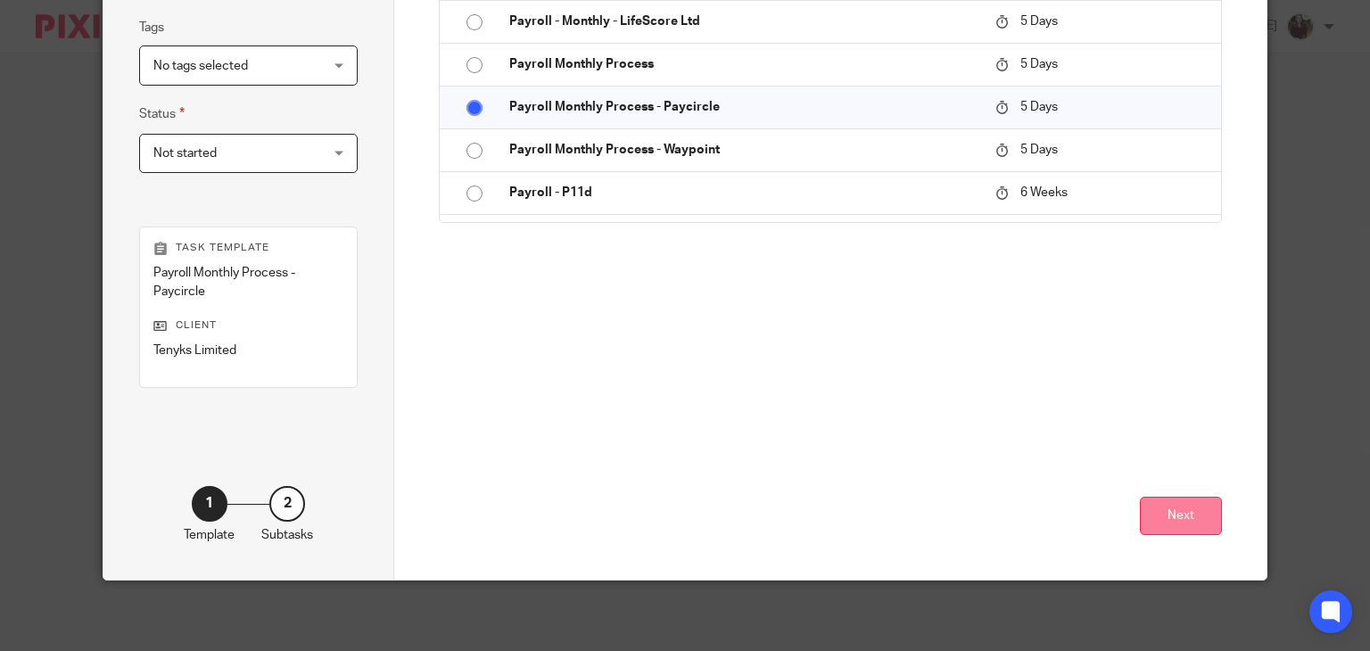
click at [1191, 516] on button "Next" at bounding box center [1181, 516] width 82 height 38
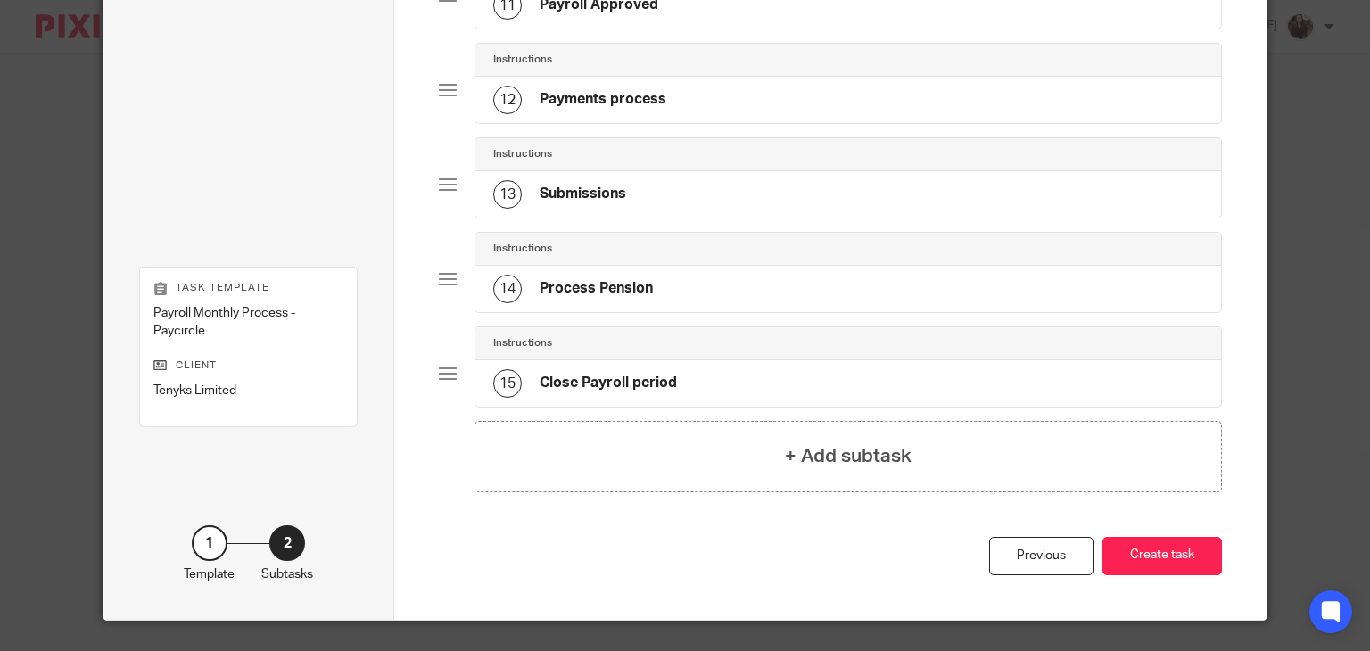
scroll to position [1193, 0]
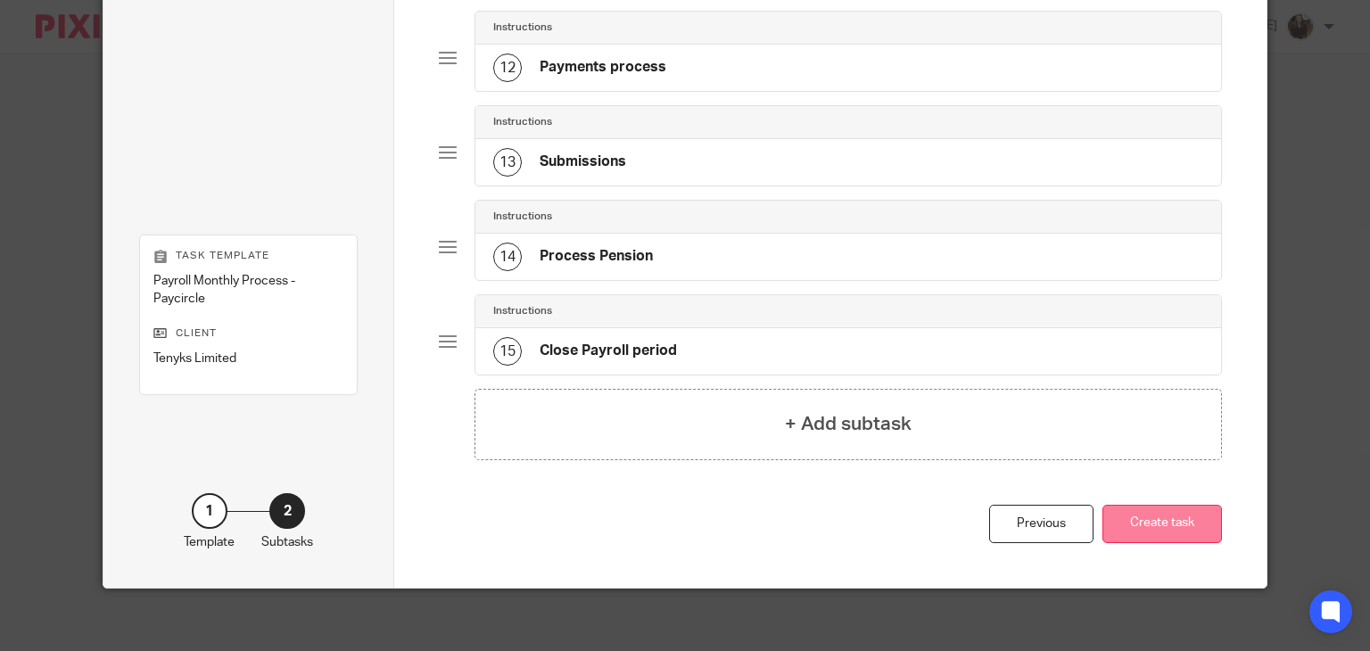
click at [1166, 524] on button "Create task" at bounding box center [1161, 524] width 119 height 38
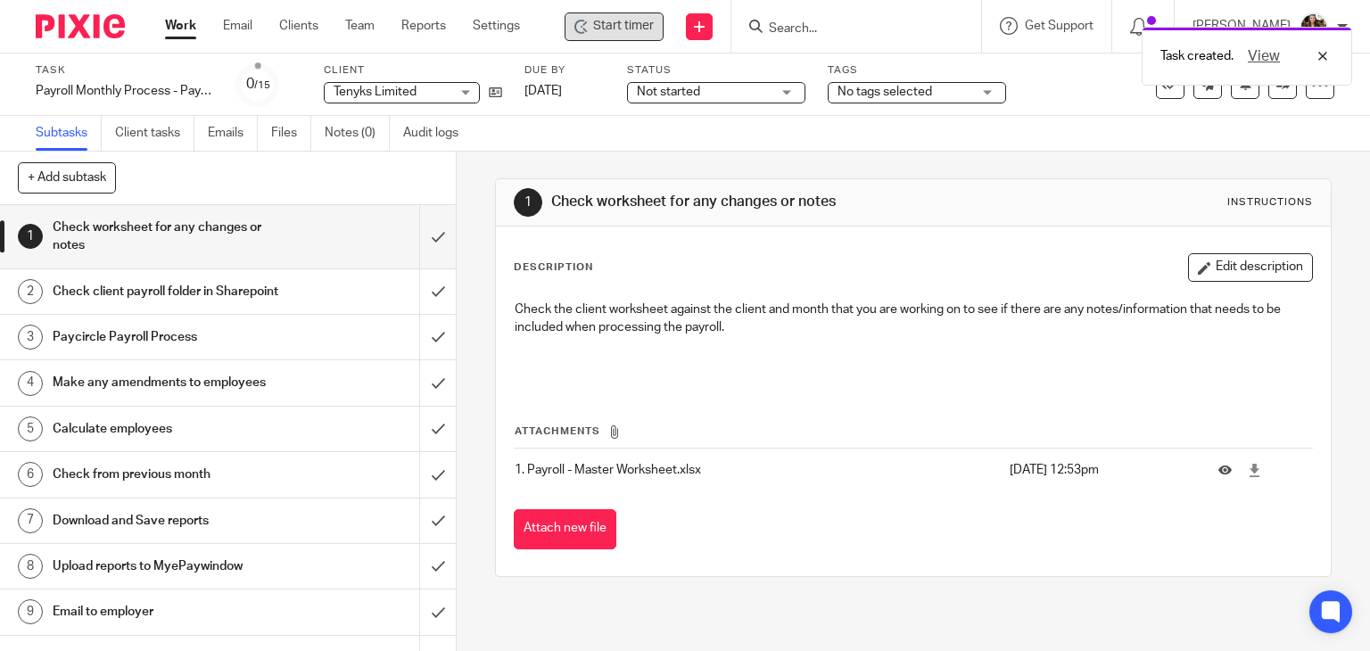
click at [613, 25] on span "Start timer" at bounding box center [623, 26] width 61 height 19
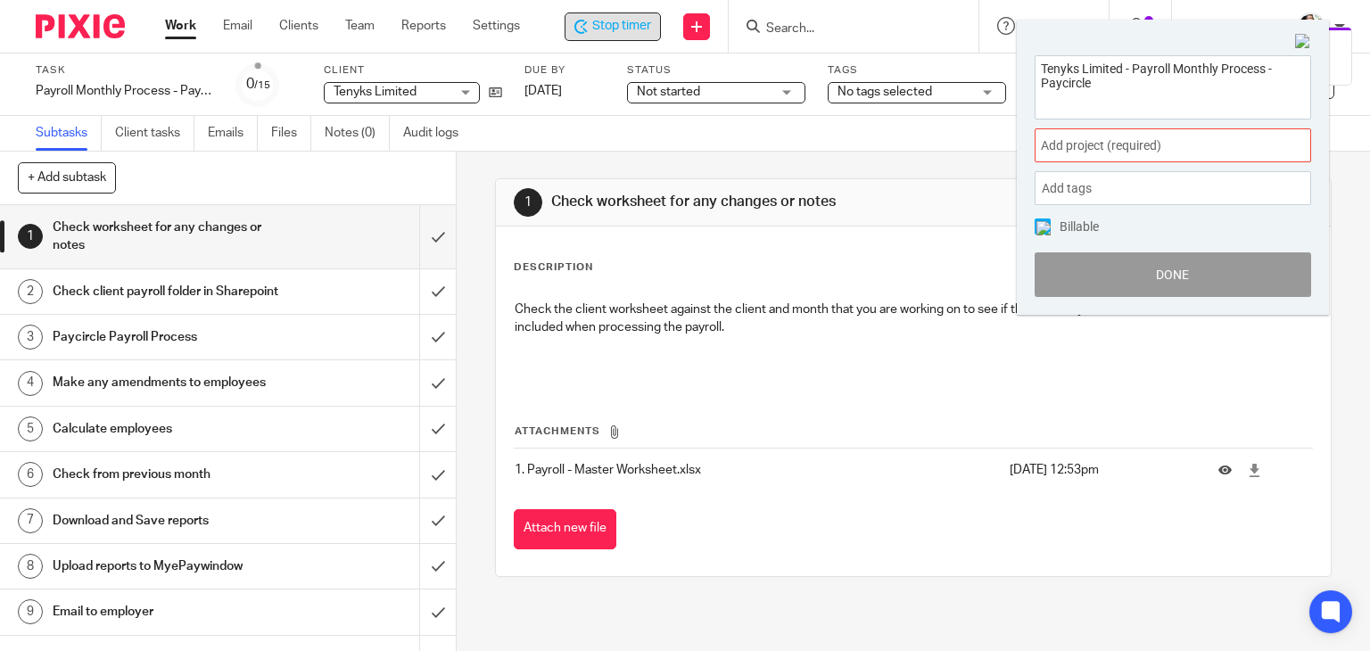
click at [1148, 140] on span "Add project (required) :" at bounding box center [1153, 145] width 225 height 19
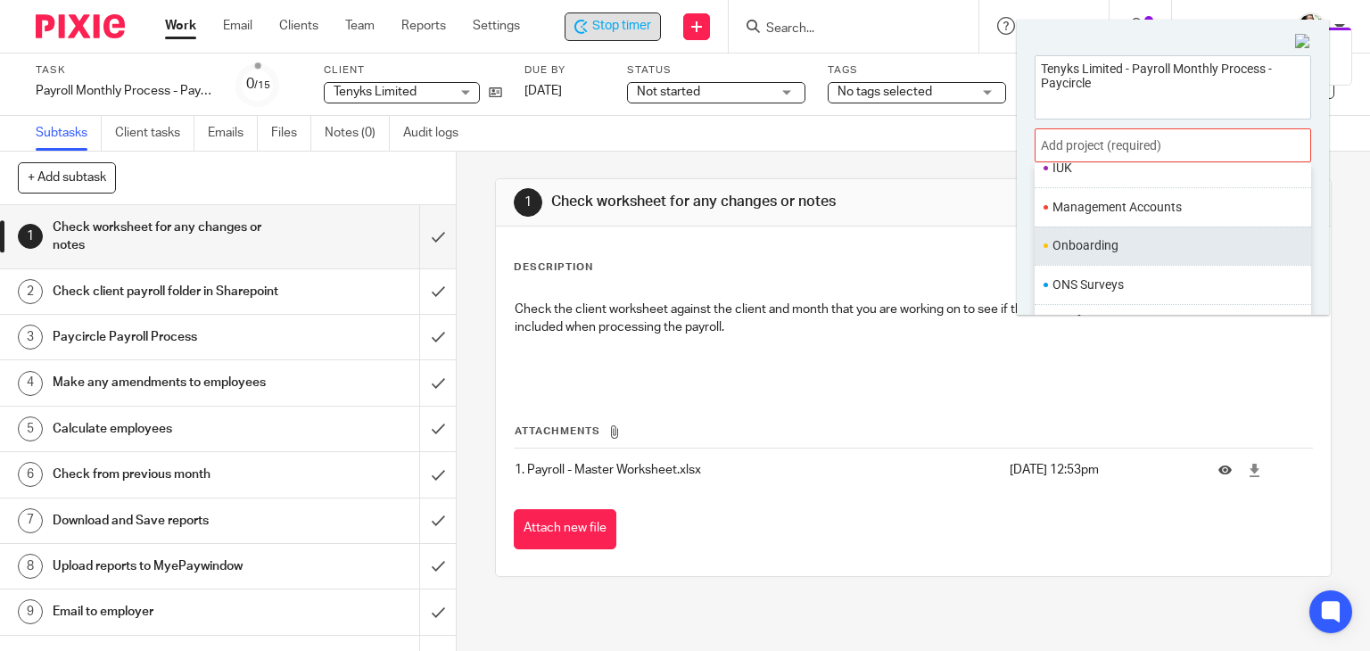
scroll to position [667, 0]
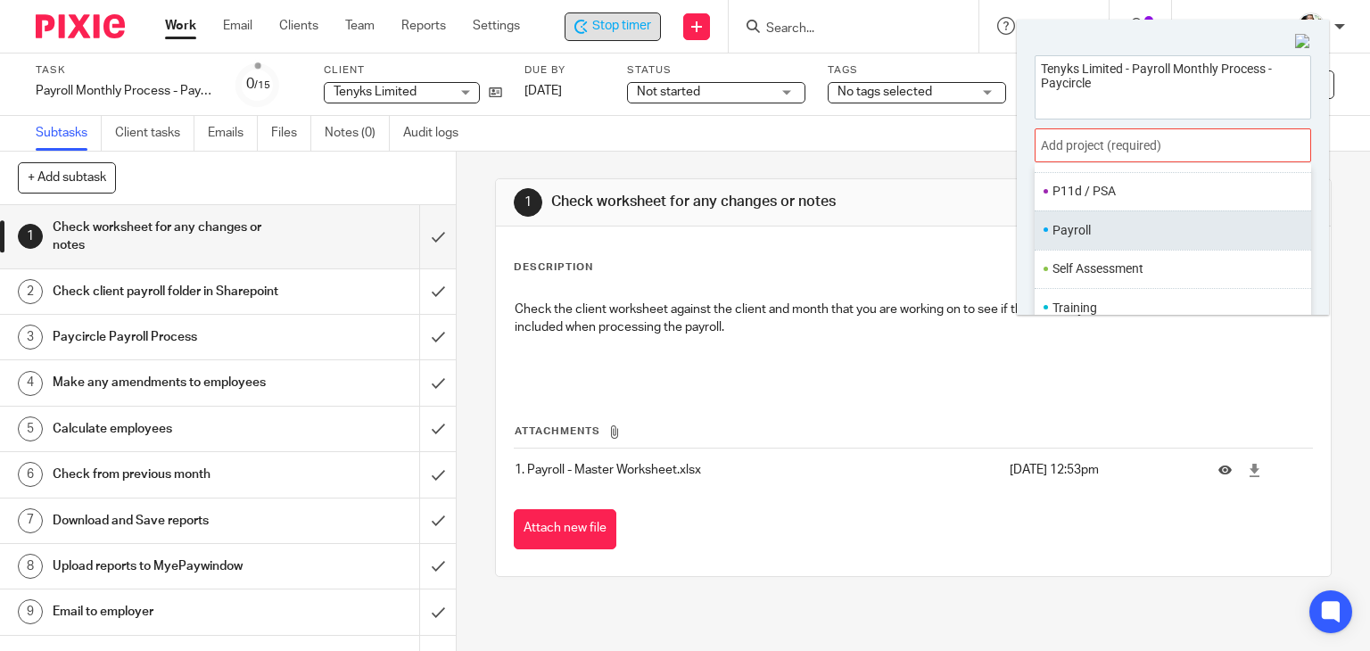
click at [1078, 234] on li "Payroll" at bounding box center [1168, 230] width 233 height 19
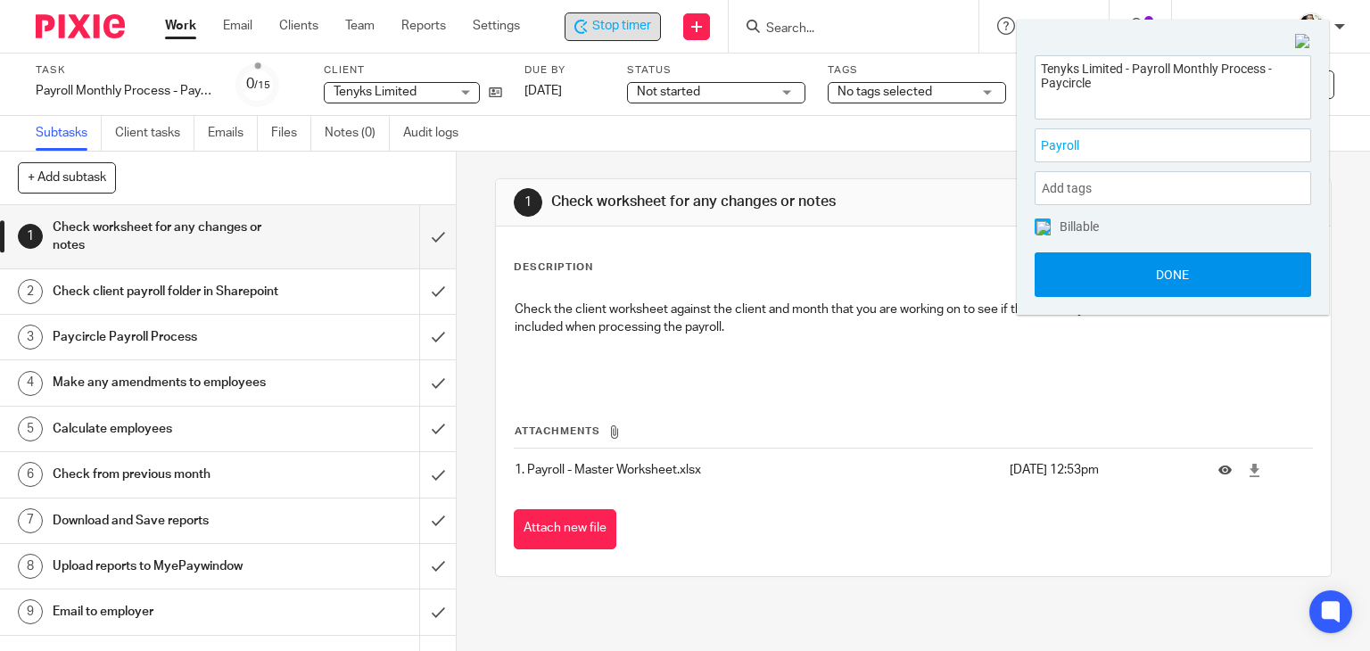
click at [1147, 283] on button "Done" at bounding box center [1172, 274] width 276 height 45
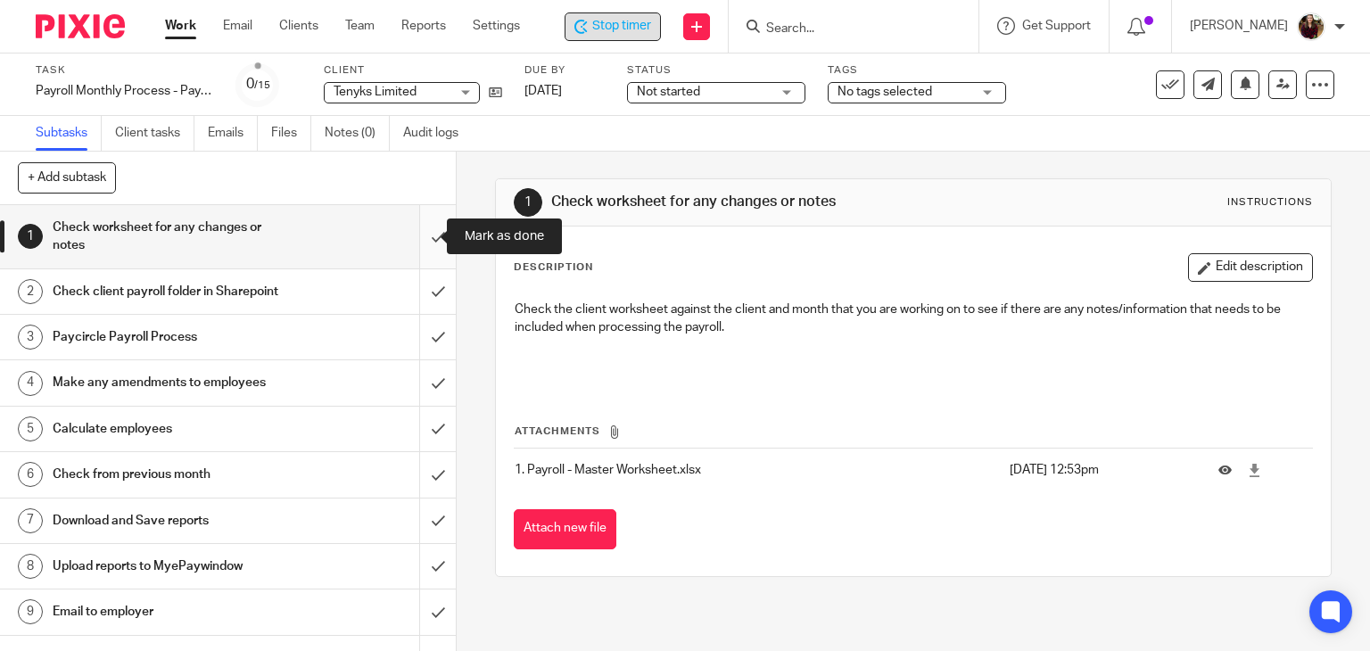
click at [418, 243] on input "submit" at bounding box center [228, 236] width 456 height 63
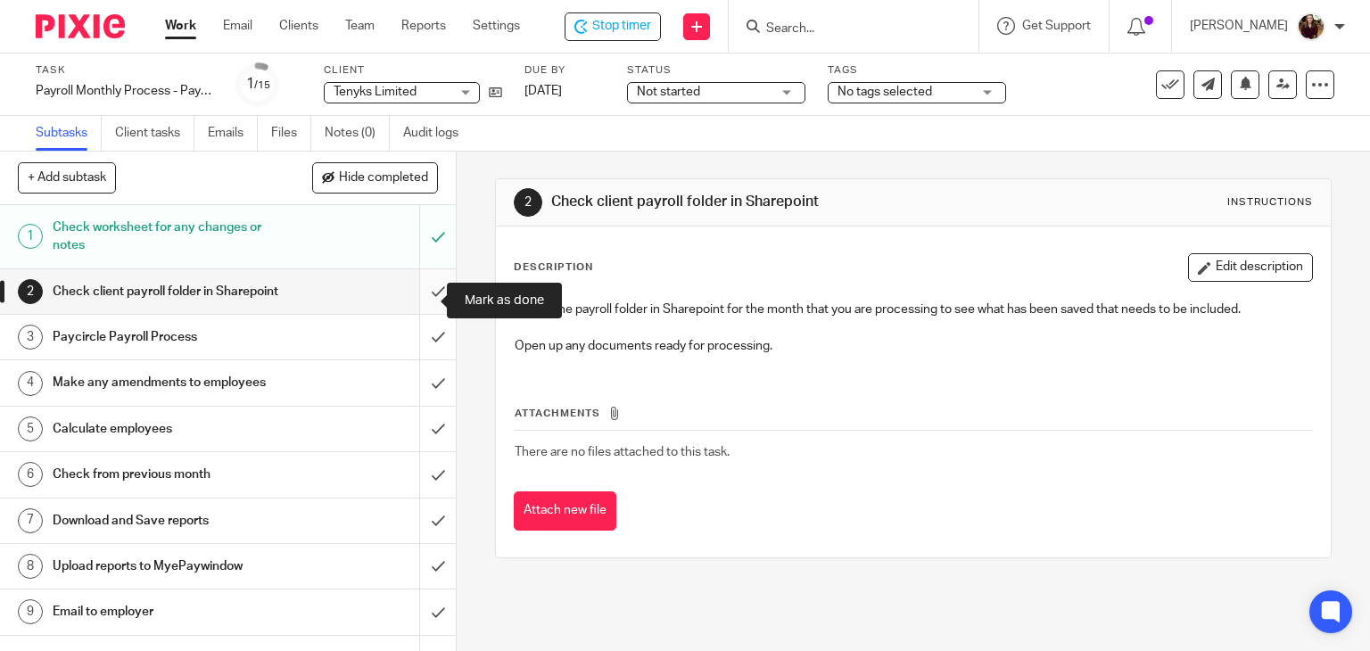
click at [424, 301] on input "submit" at bounding box center [228, 291] width 456 height 45
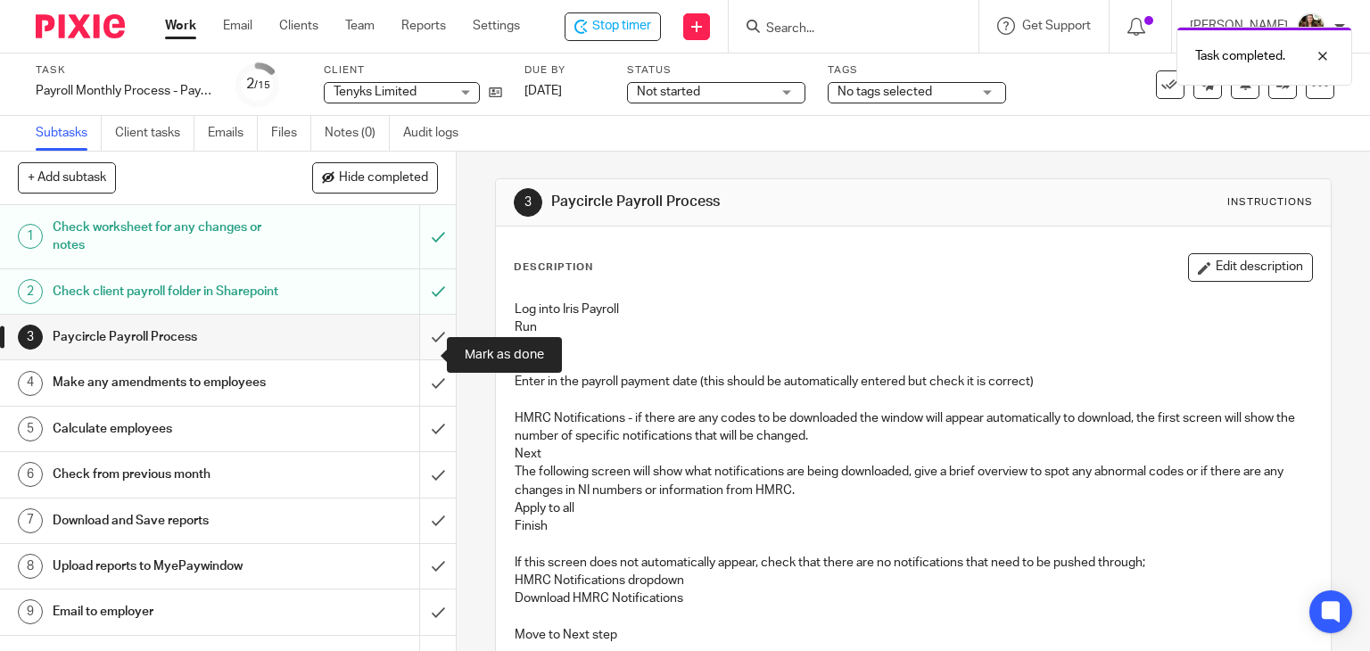
click at [418, 355] on input "submit" at bounding box center [228, 337] width 456 height 45
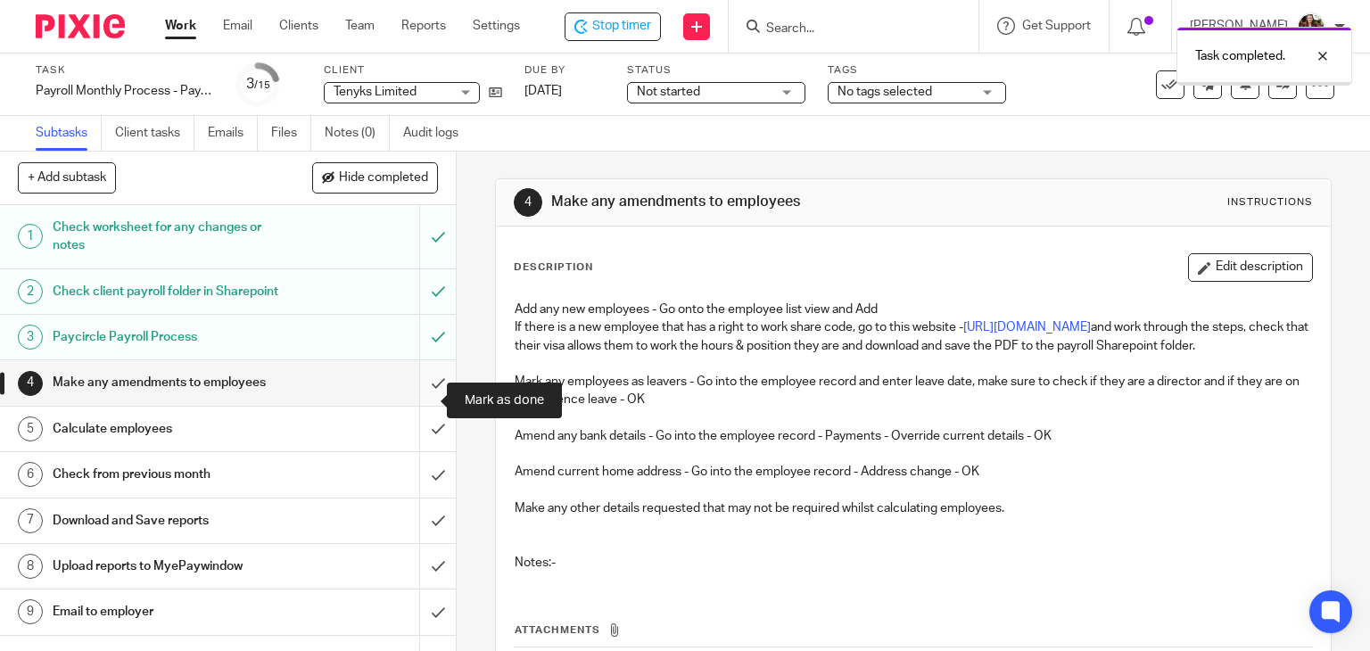
click at [413, 401] on input "submit" at bounding box center [228, 382] width 456 height 45
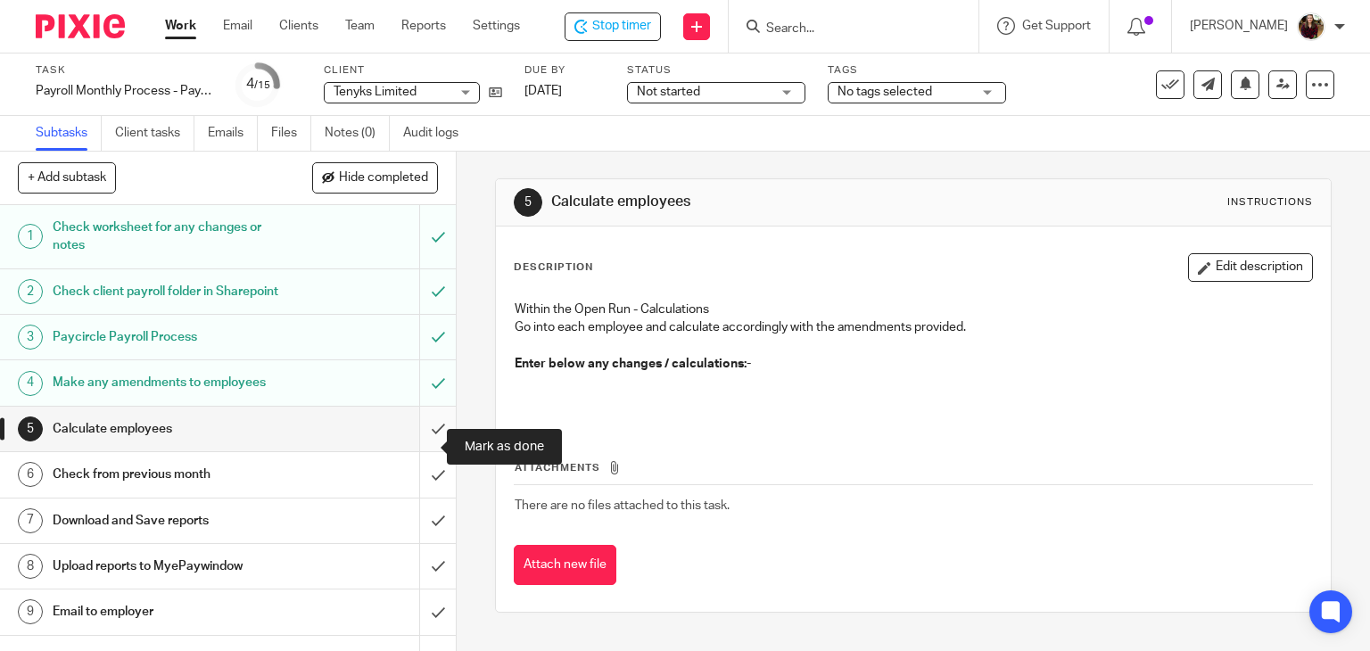
click at [423, 445] on input "submit" at bounding box center [228, 429] width 456 height 45
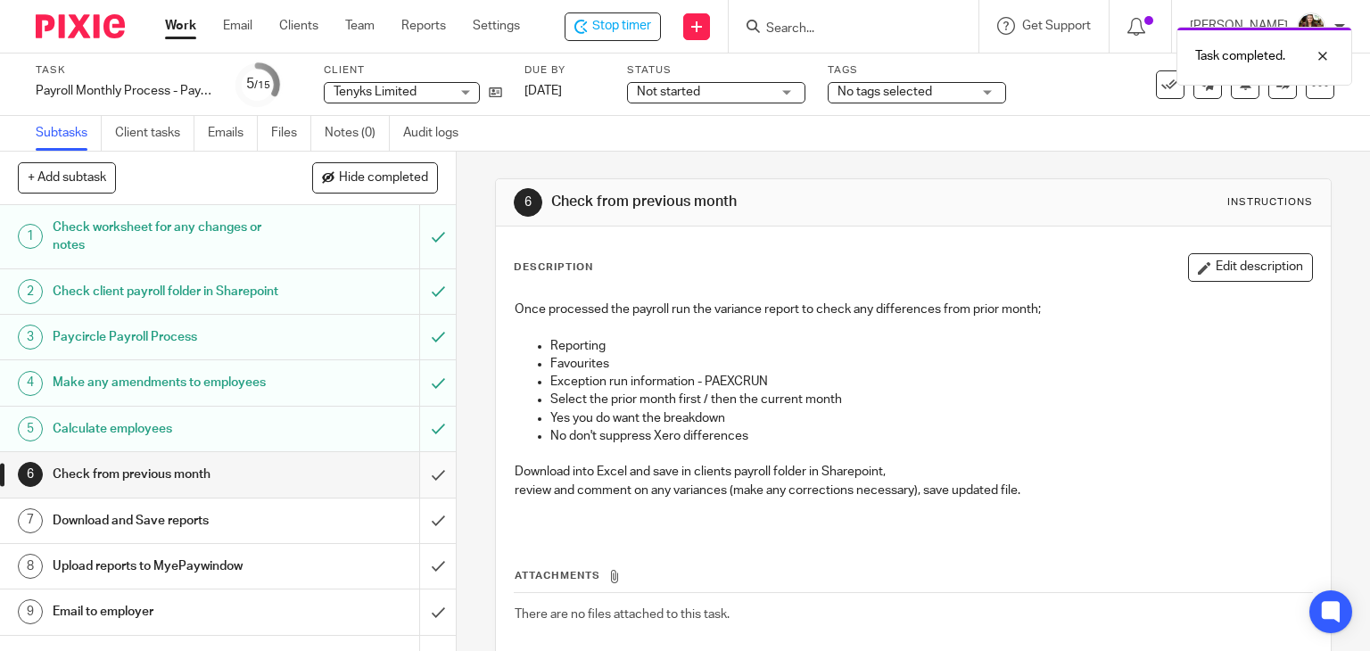
click at [419, 497] on input "submit" at bounding box center [228, 474] width 456 height 45
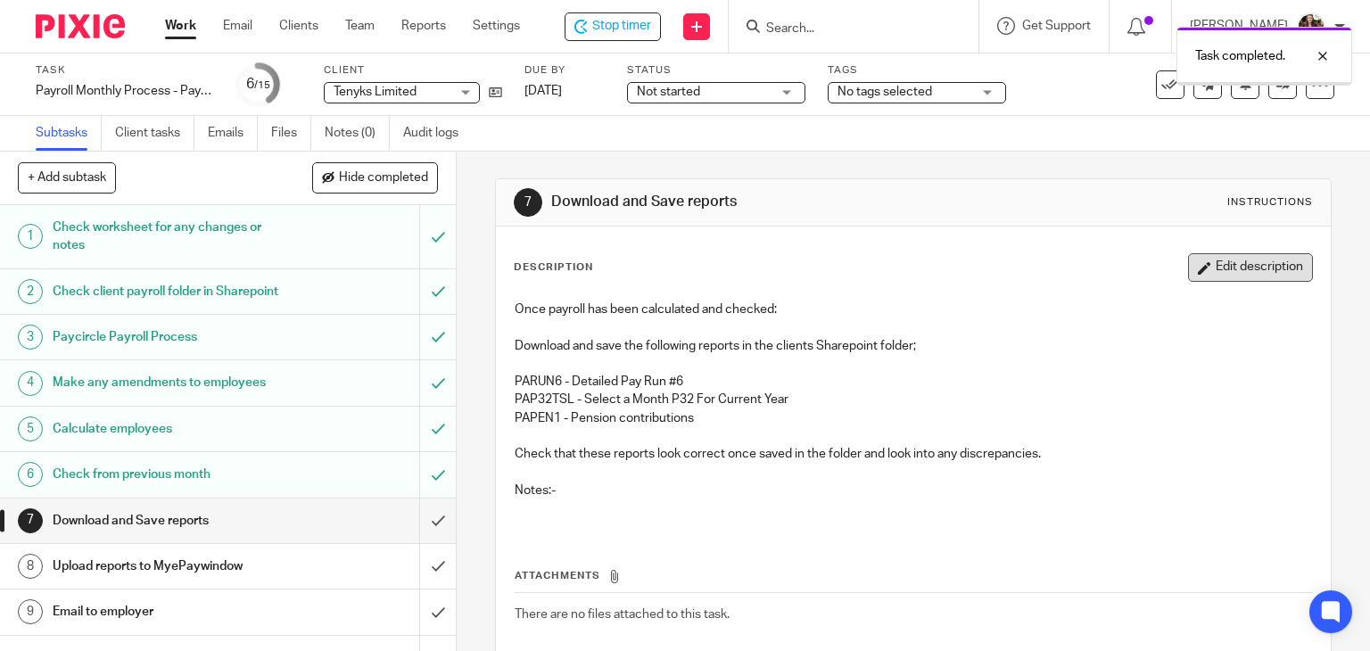
click at [1198, 272] on button "Edit description" at bounding box center [1250, 267] width 125 height 29
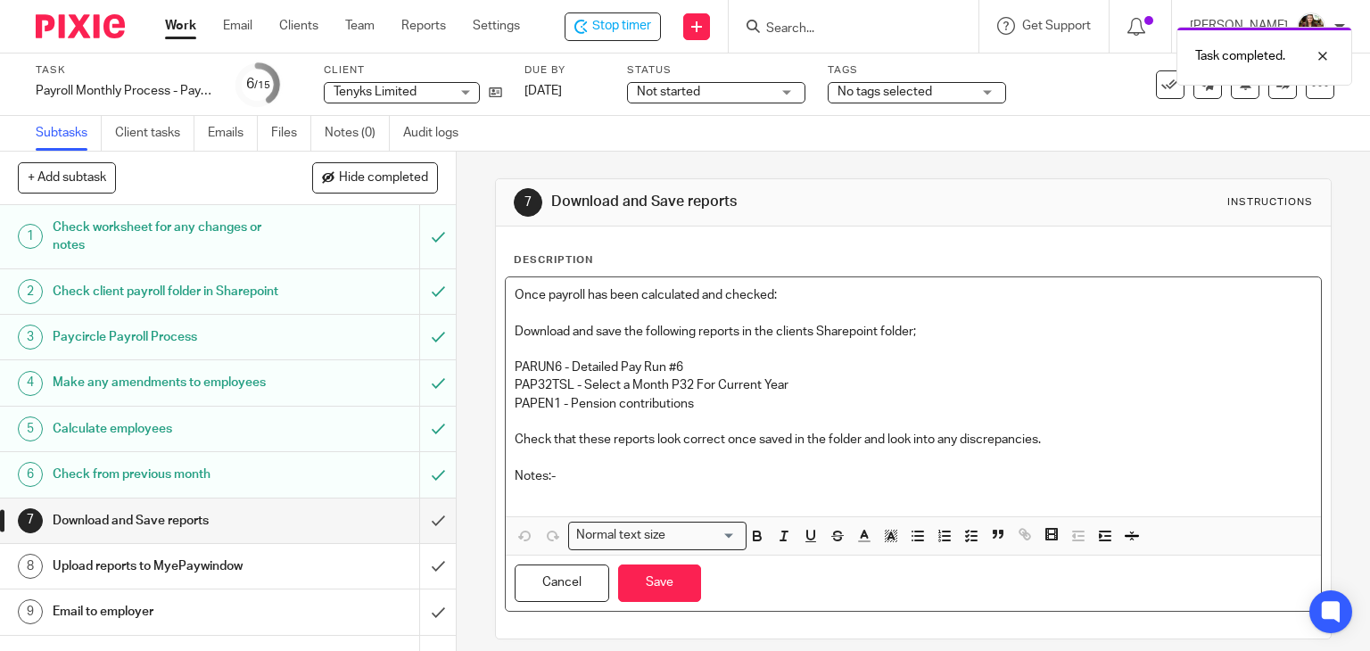
click at [542, 500] on p at bounding box center [914, 494] width 798 height 18
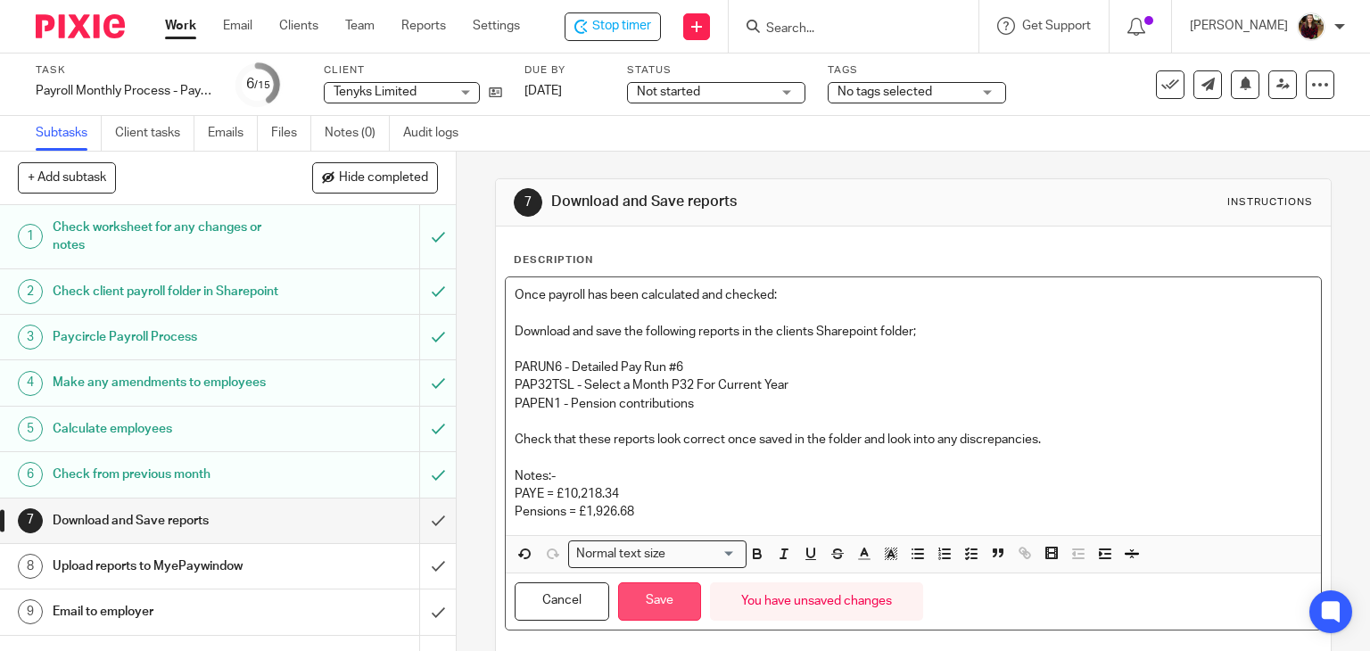
click at [645, 597] on button "Save" at bounding box center [659, 601] width 83 height 38
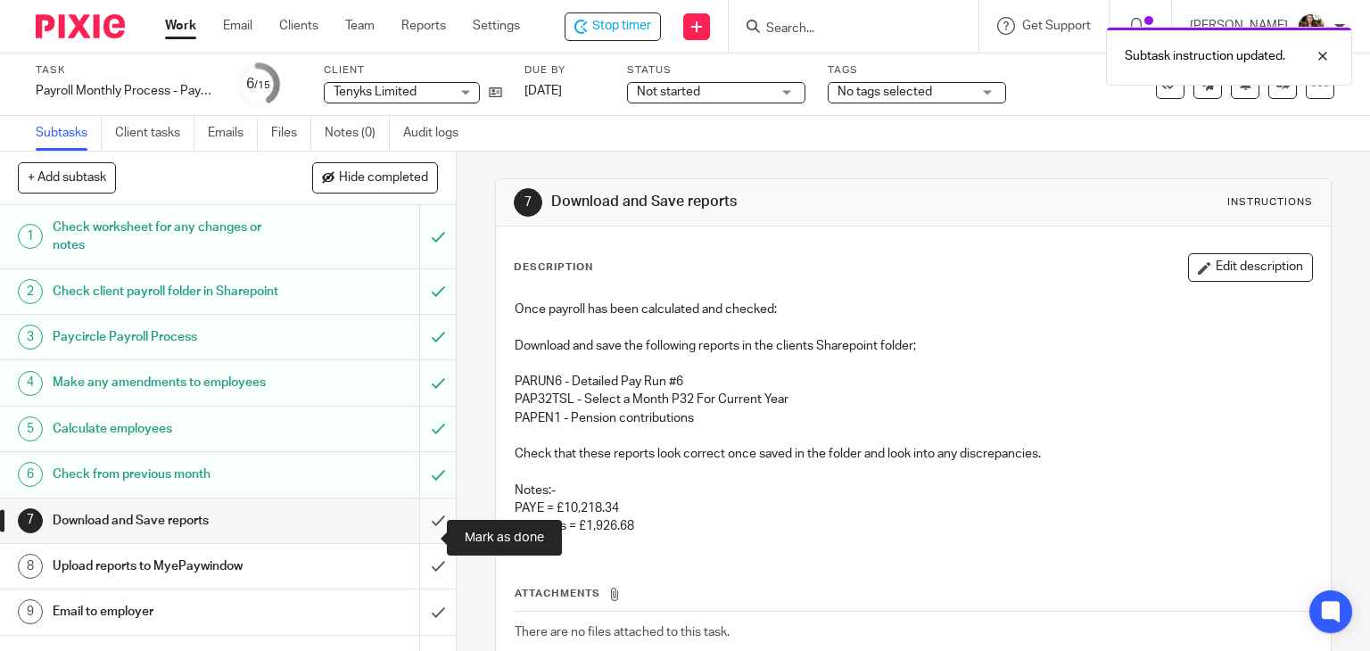
click at [409, 532] on input "submit" at bounding box center [228, 520] width 456 height 45
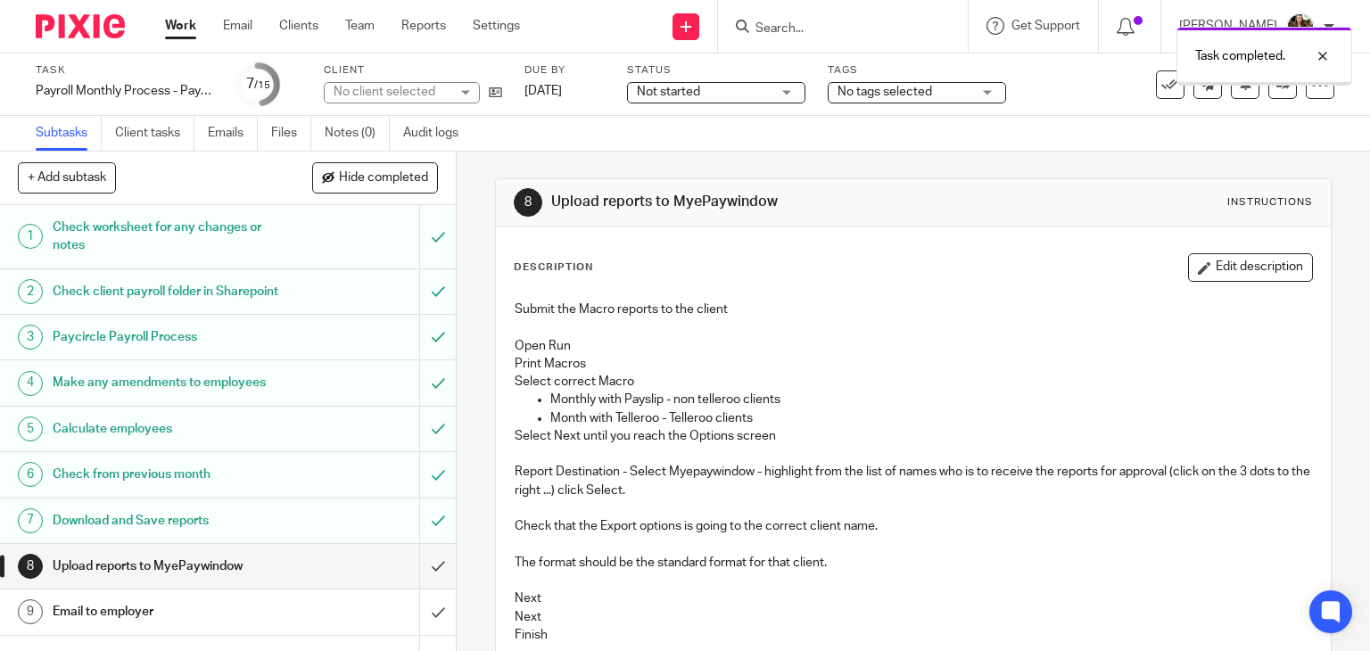
click at [422, 582] on input "submit" at bounding box center [228, 566] width 456 height 45
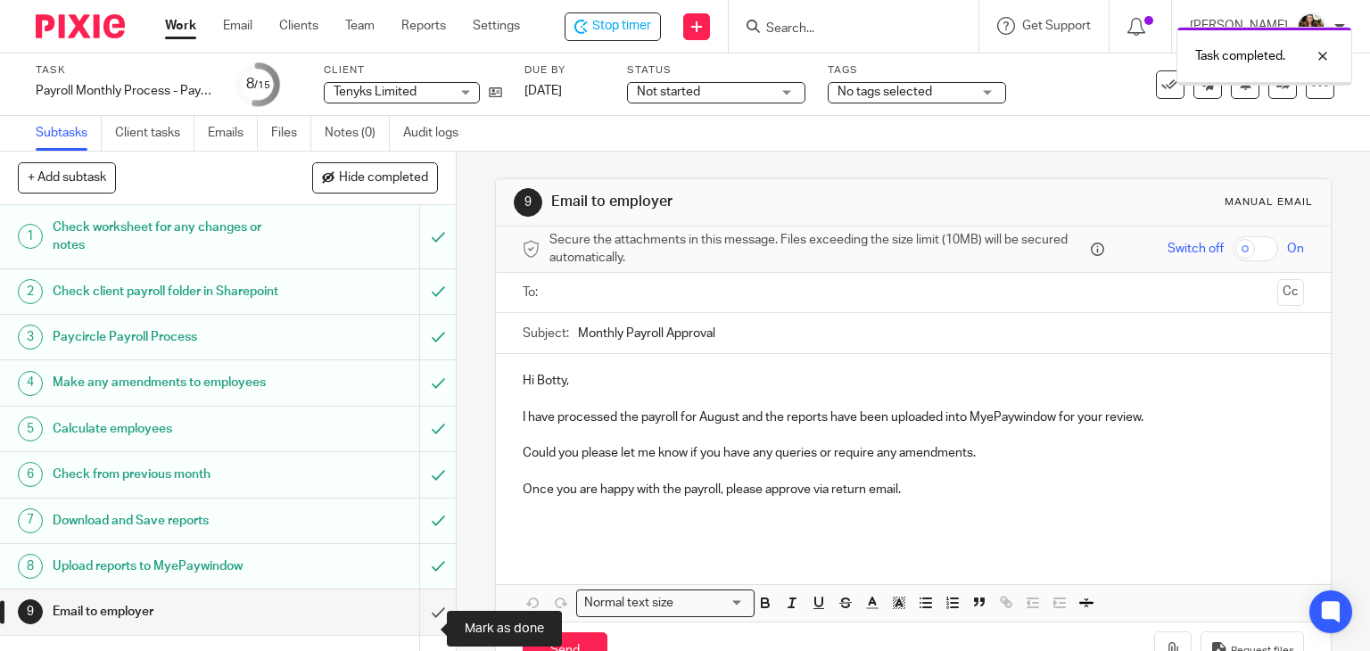
click at [421, 629] on input "submit" at bounding box center [228, 611] width 456 height 45
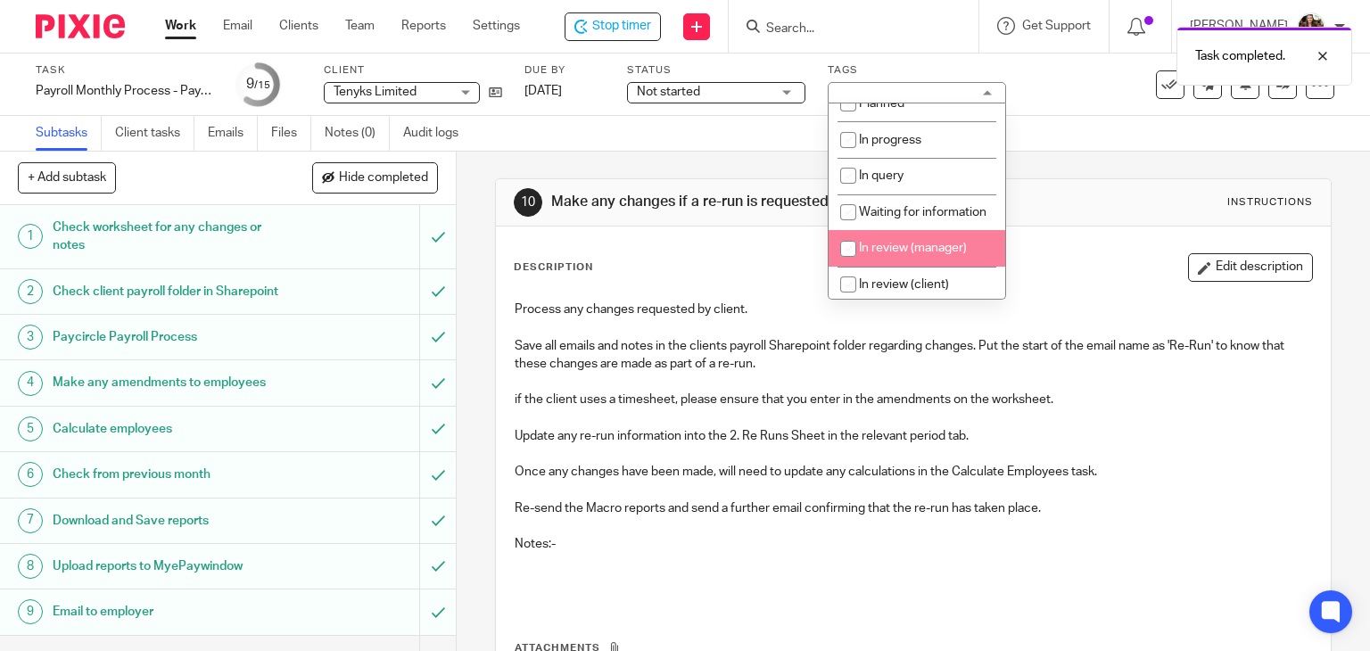
scroll to position [178, 0]
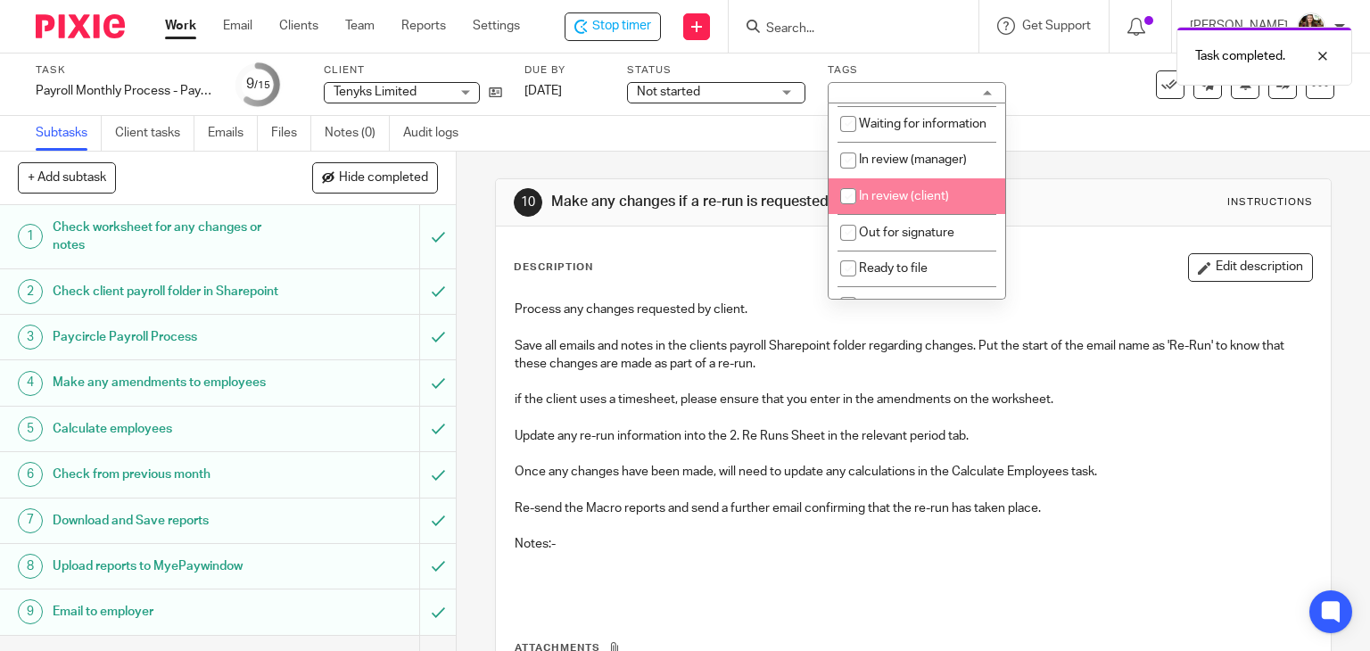
click at [918, 215] on li "In review (client)" at bounding box center [916, 196] width 177 height 37
checkbox input "true"
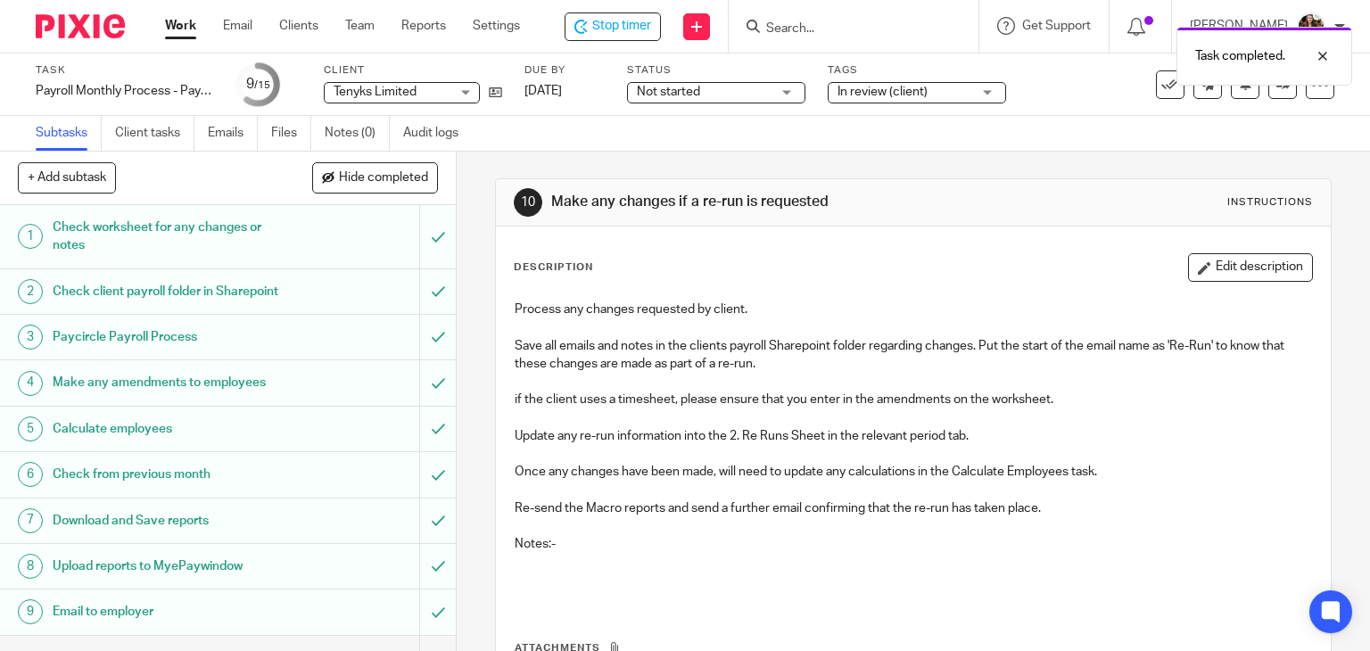
click at [1039, 126] on div "Subtasks Client tasks Emails Files Notes (0) Audit logs" at bounding box center [685, 134] width 1370 height 36
click at [624, 28] on span "Stop timer" at bounding box center [621, 26] width 59 height 19
click at [803, 22] on div "Task completed." at bounding box center [1018, 52] width 667 height 68
click at [817, 28] on div "Task completed." at bounding box center [1018, 52] width 667 height 68
click at [817, 31] on div "Task completed." at bounding box center [1018, 52] width 667 height 68
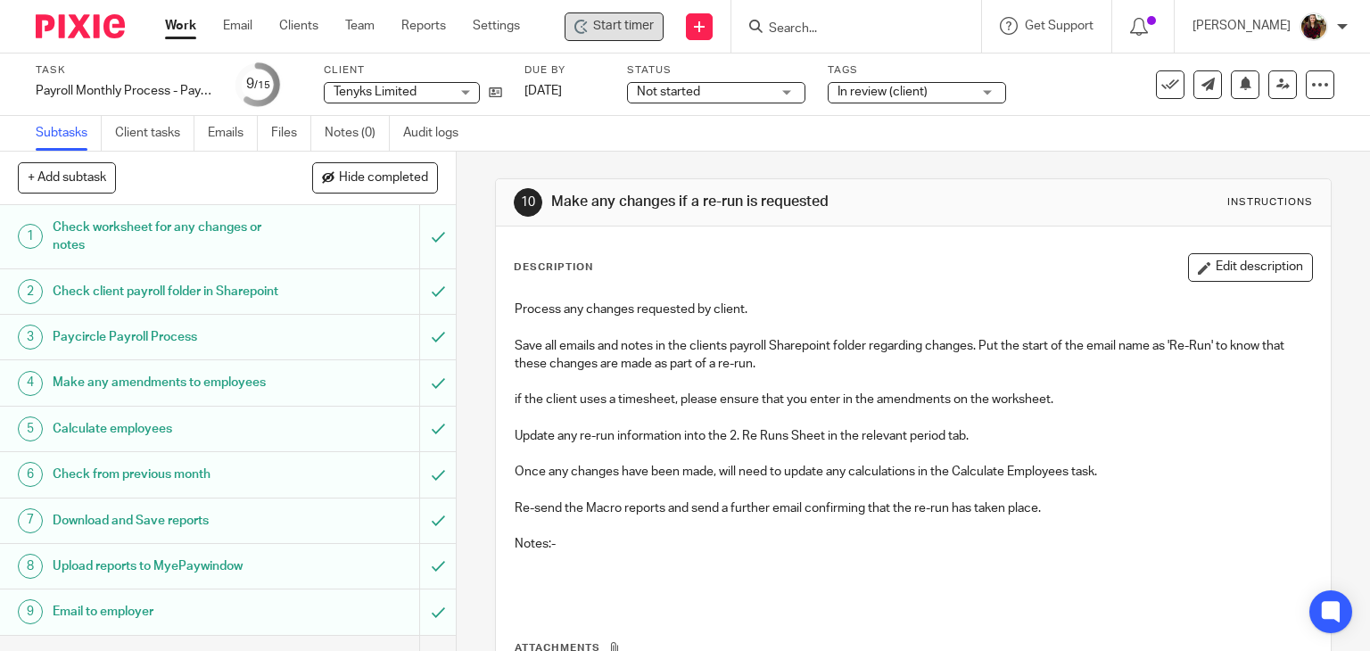
click at [885, 29] on div "Task completed." at bounding box center [1018, 52] width 667 height 68
drag, startPoint x: 845, startPoint y: 37, endPoint x: 819, endPoint y: 35, distance: 26.8
click at [845, 37] on input "Search" at bounding box center [847, 29] width 161 height 16
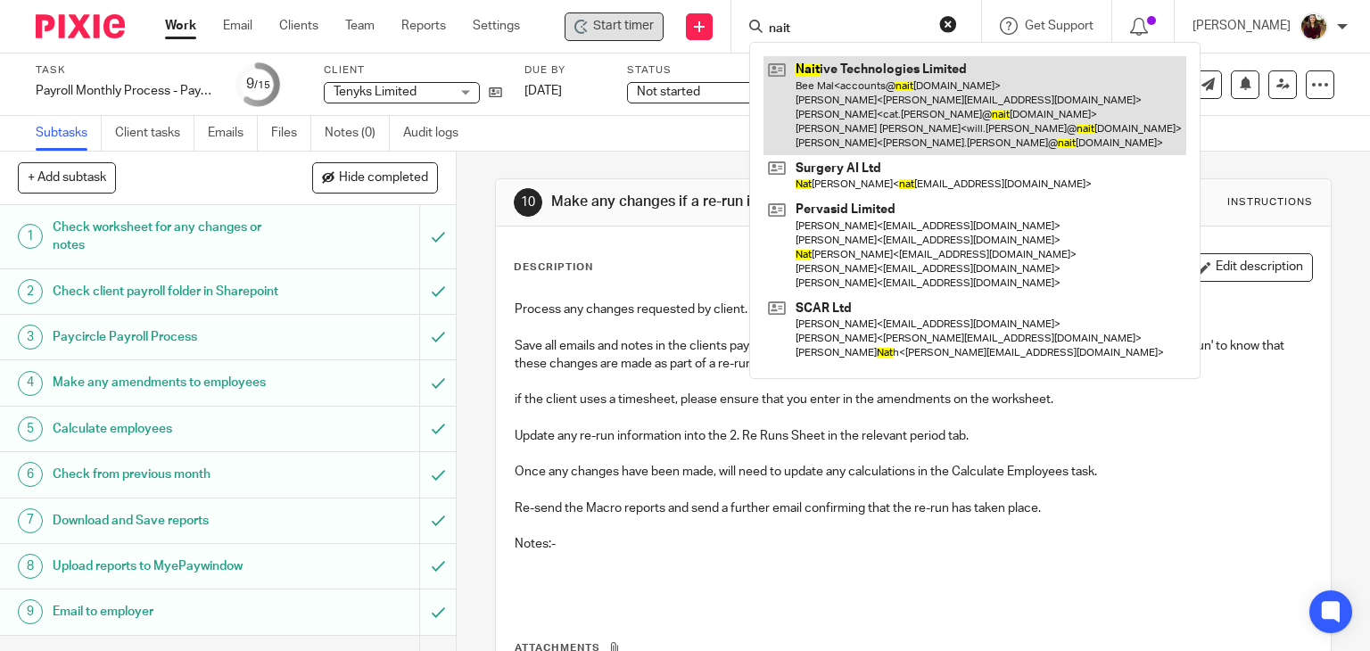
type input "nait"
click at [816, 73] on link at bounding box center [974, 105] width 423 height 99
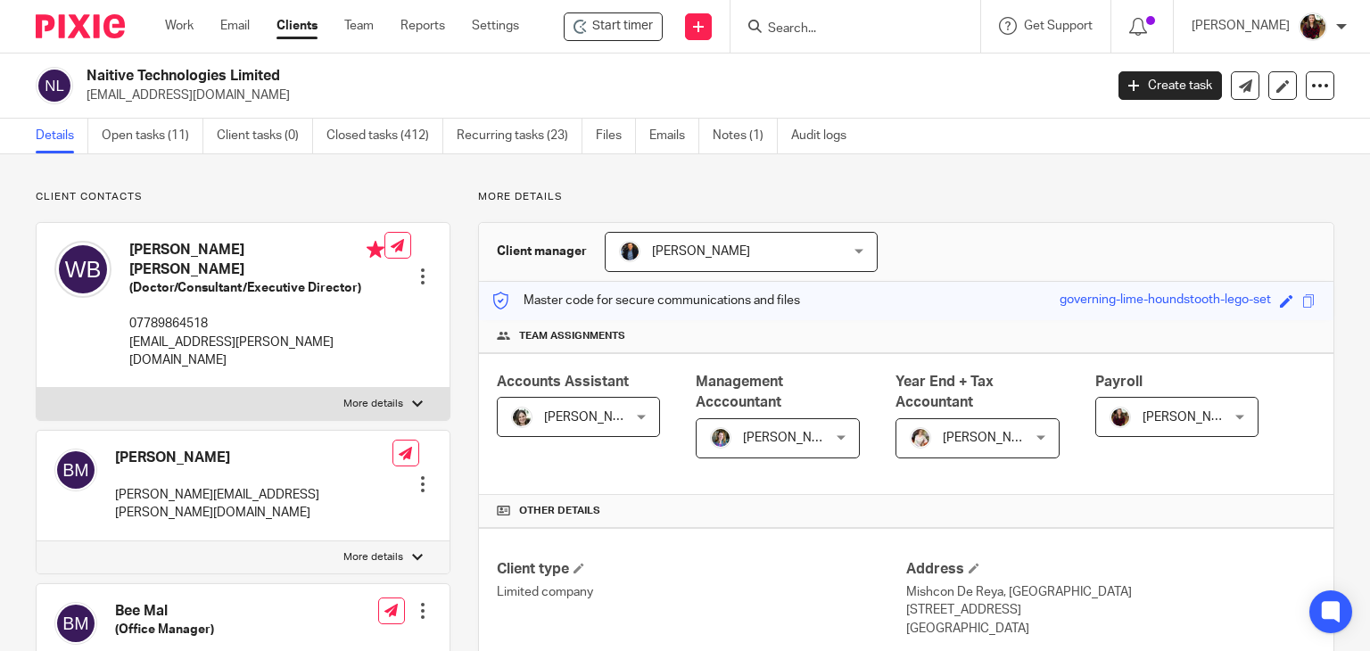
drag, startPoint x: 169, startPoint y: 141, endPoint x: 183, endPoint y: 161, distance: 25.0
click at [168, 141] on link "Open tasks (11)" at bounding box center [153, 136] width 102 height 35
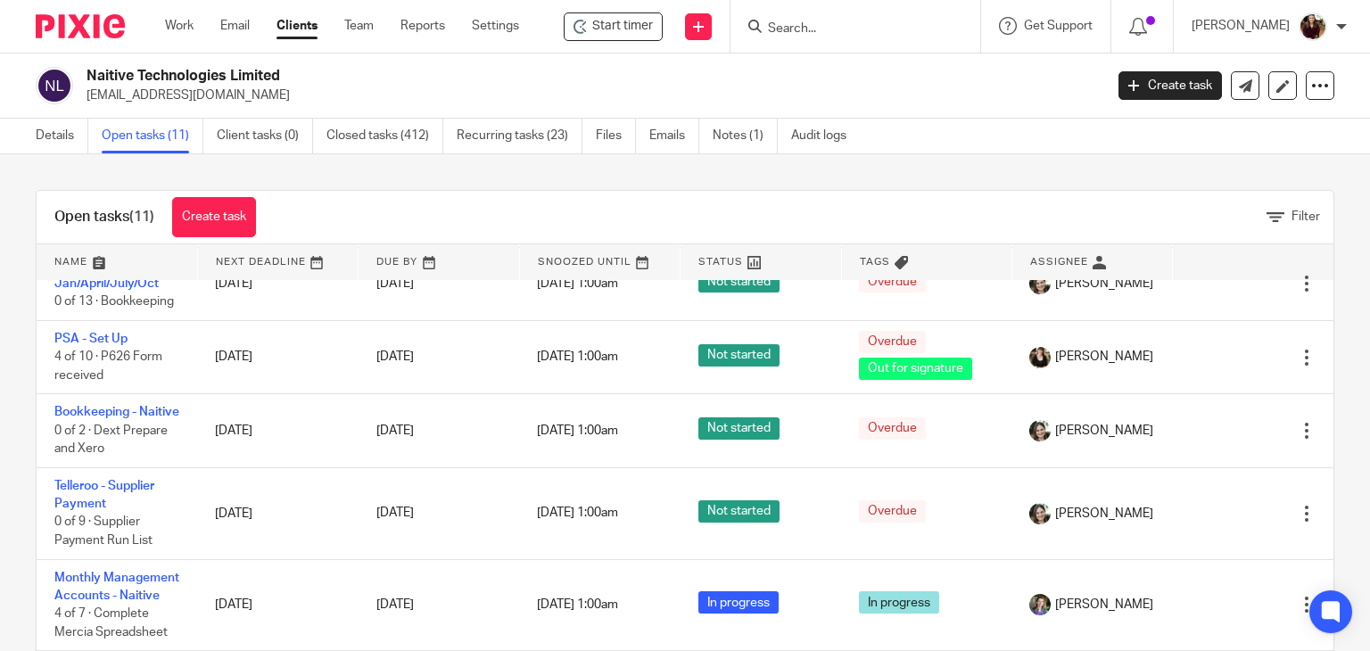
scroll to position [104, 0]
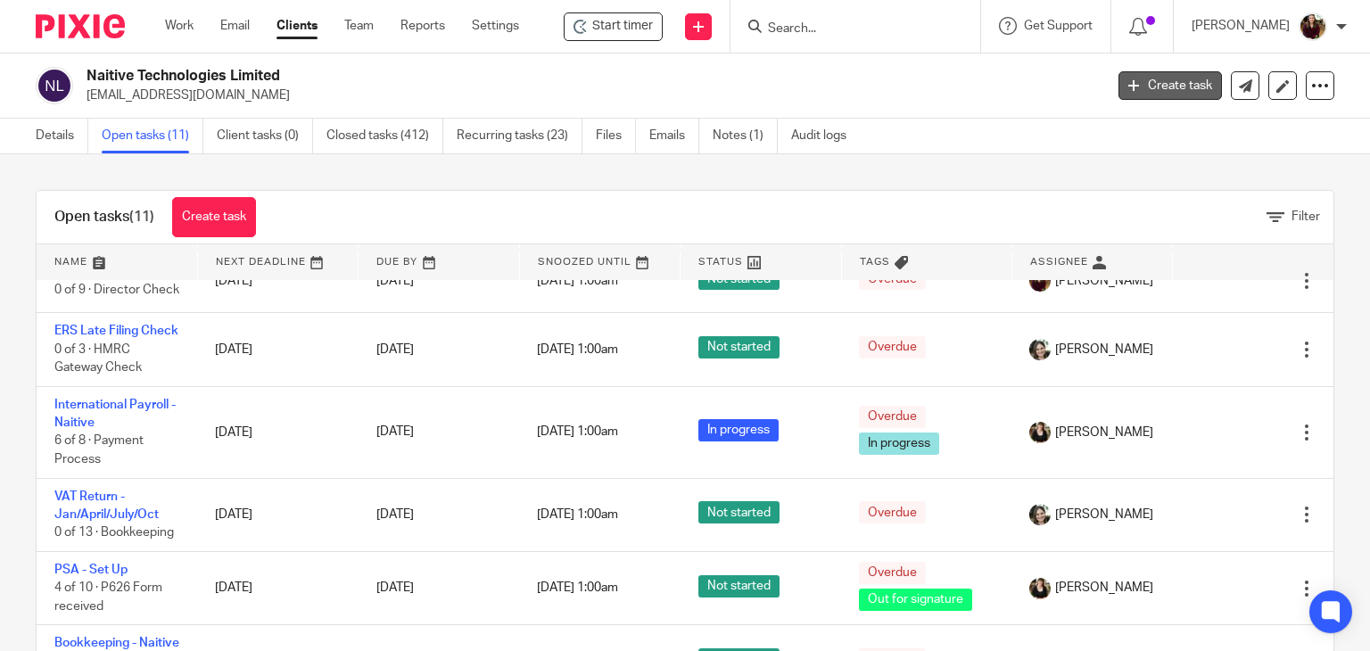
click at [1128, 84] on icon at bounding box center [1133, 85] width 11 height 11
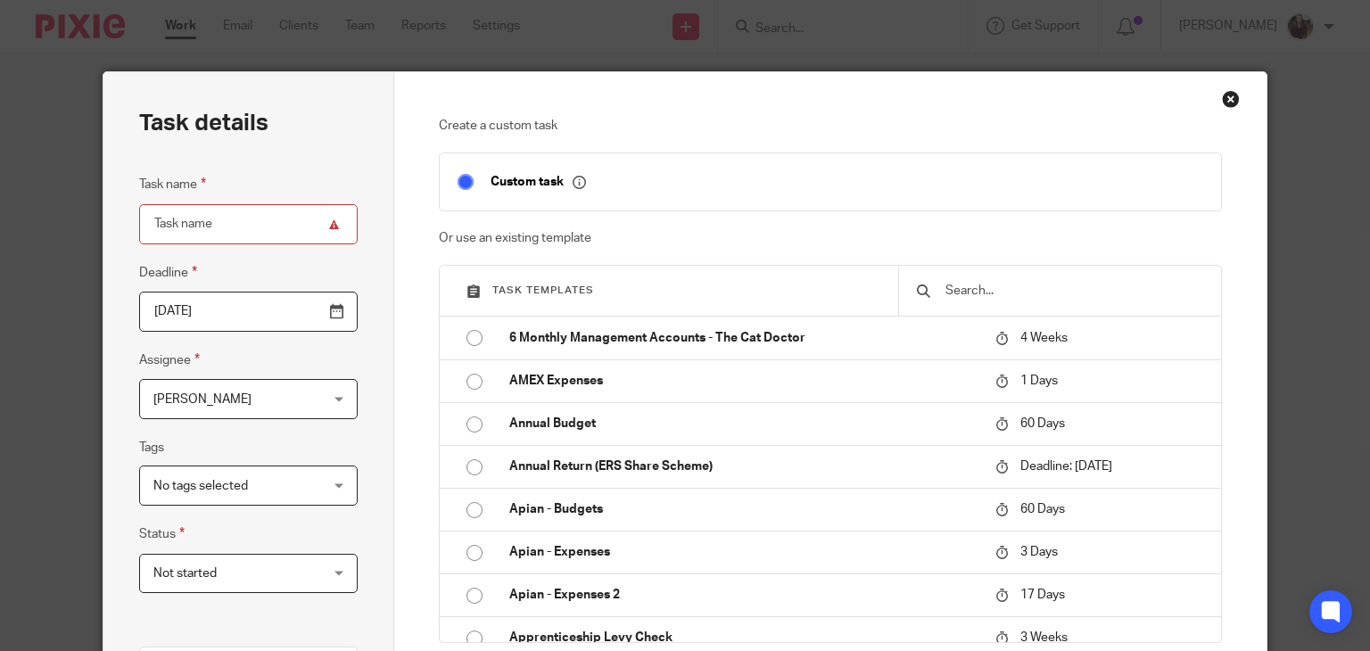
click at [982, 292] on input "text" at bounding box center [1072, 291] width 259 height 20
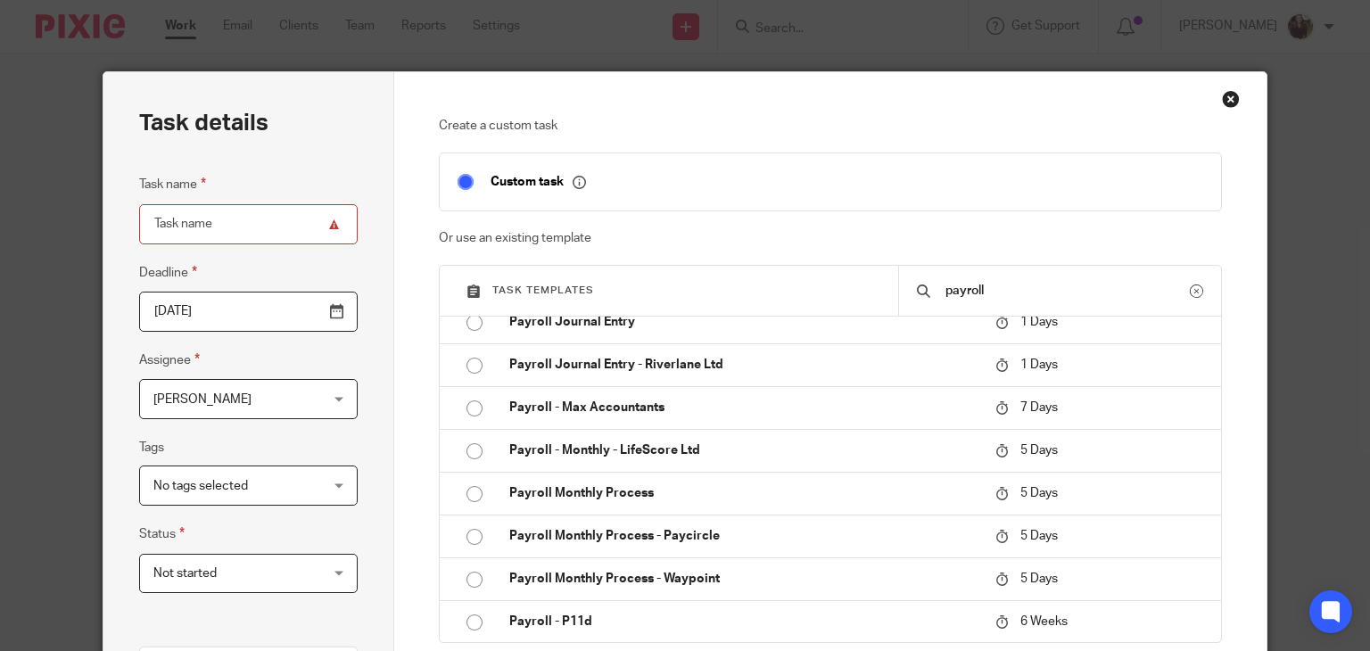
scroll to position [624, 0]
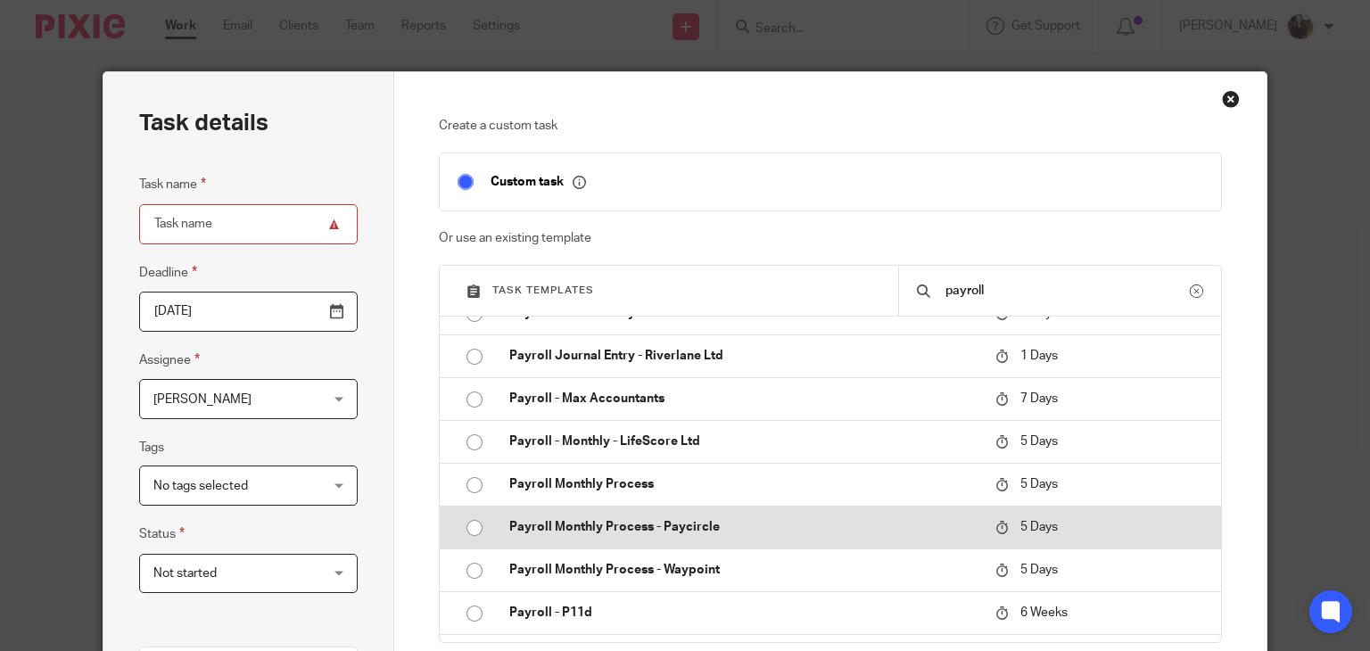
type input "payroll"
click at [663, 522] on p "Payroll Monthly Process - Paycircle" at bounding box center [743, 527] width 468 height 18
type input "2025-08-19"
type input "Payroll Monthly Process - Paycircle"
checkbox input "false"
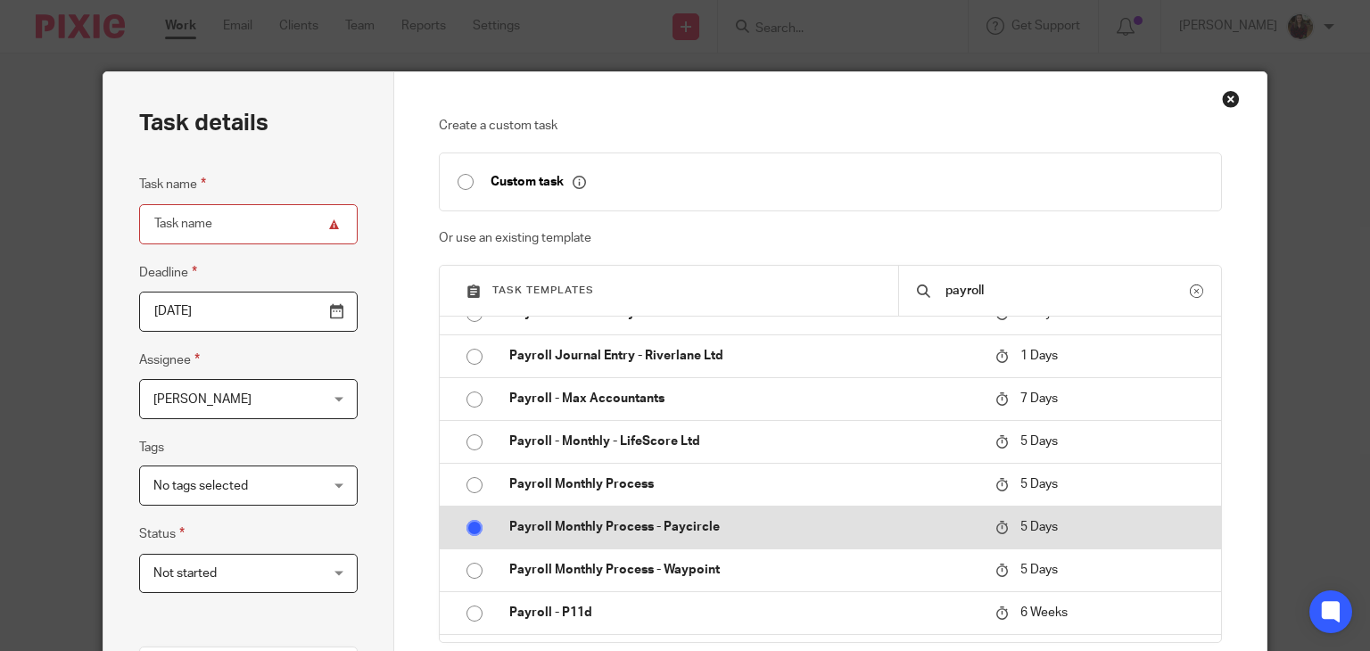
radio input "true"
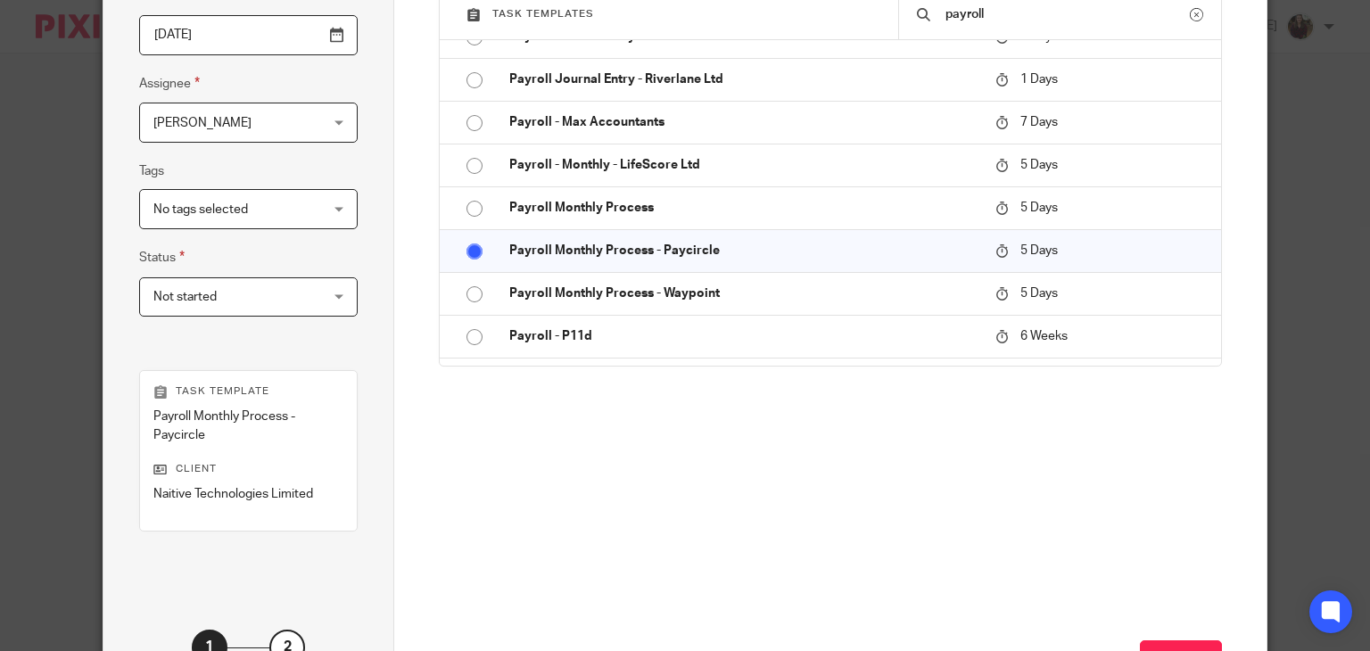
scroll to position [420, 0]
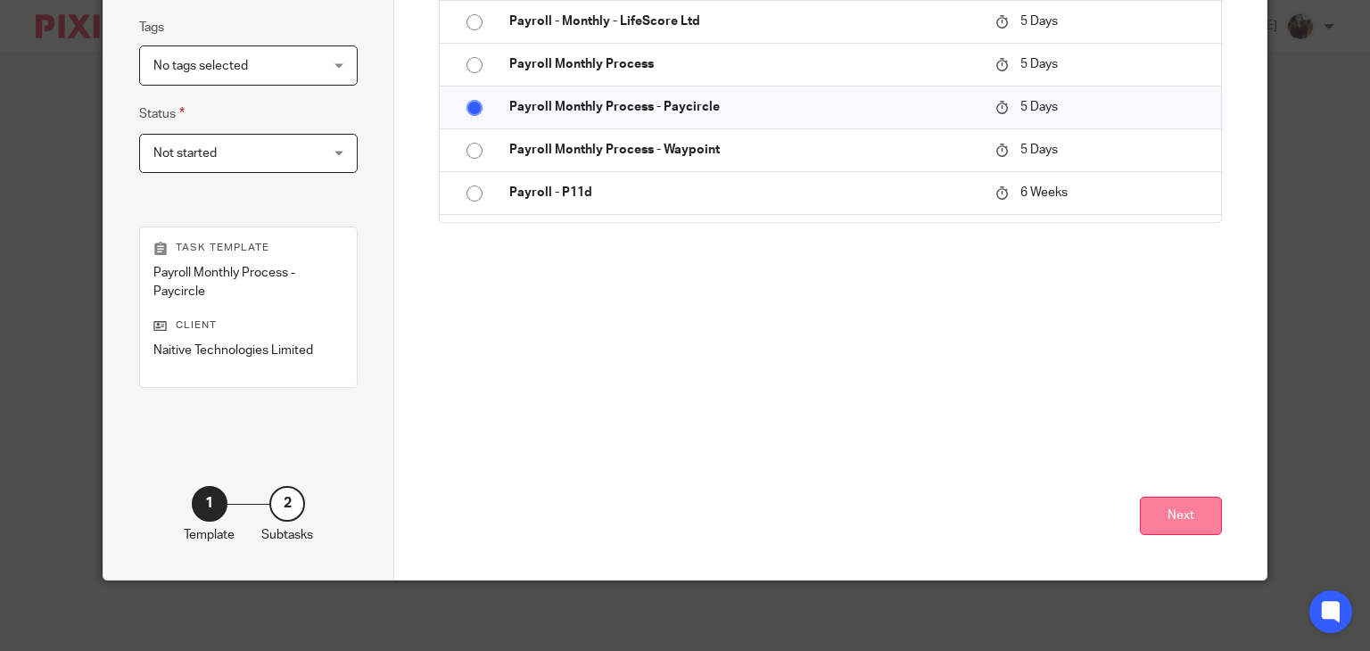
click at [1174, 513] on button "Next" at bounding box center [1181, 516] width 82 height 38
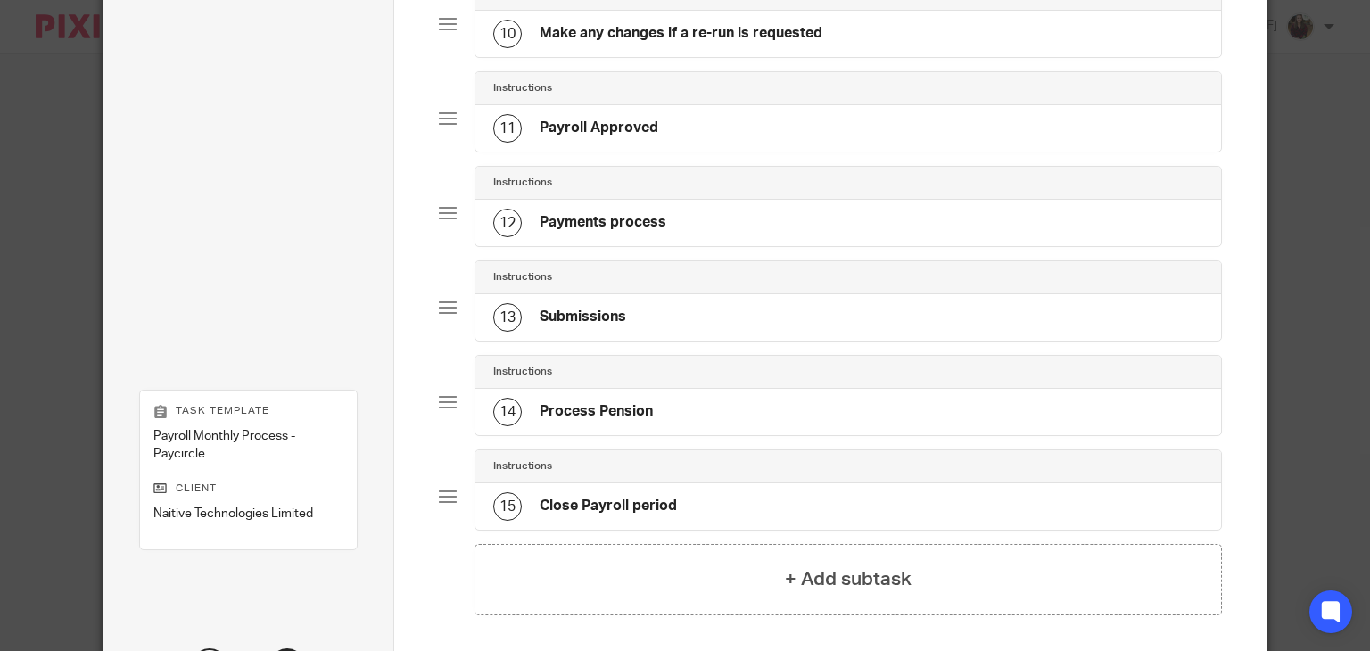
scroll to position [1193, 0]
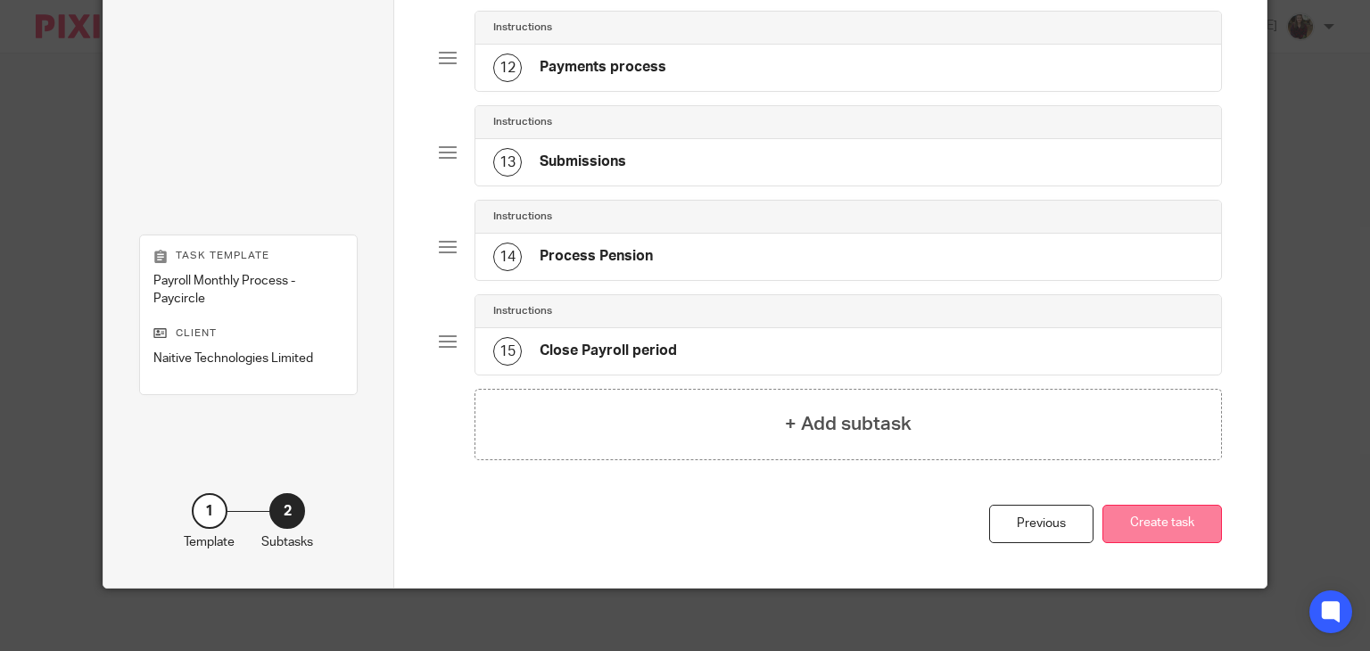
click at [1185, 522] on button "Create task" at bounding box center [1161, 524] width 119 height 38
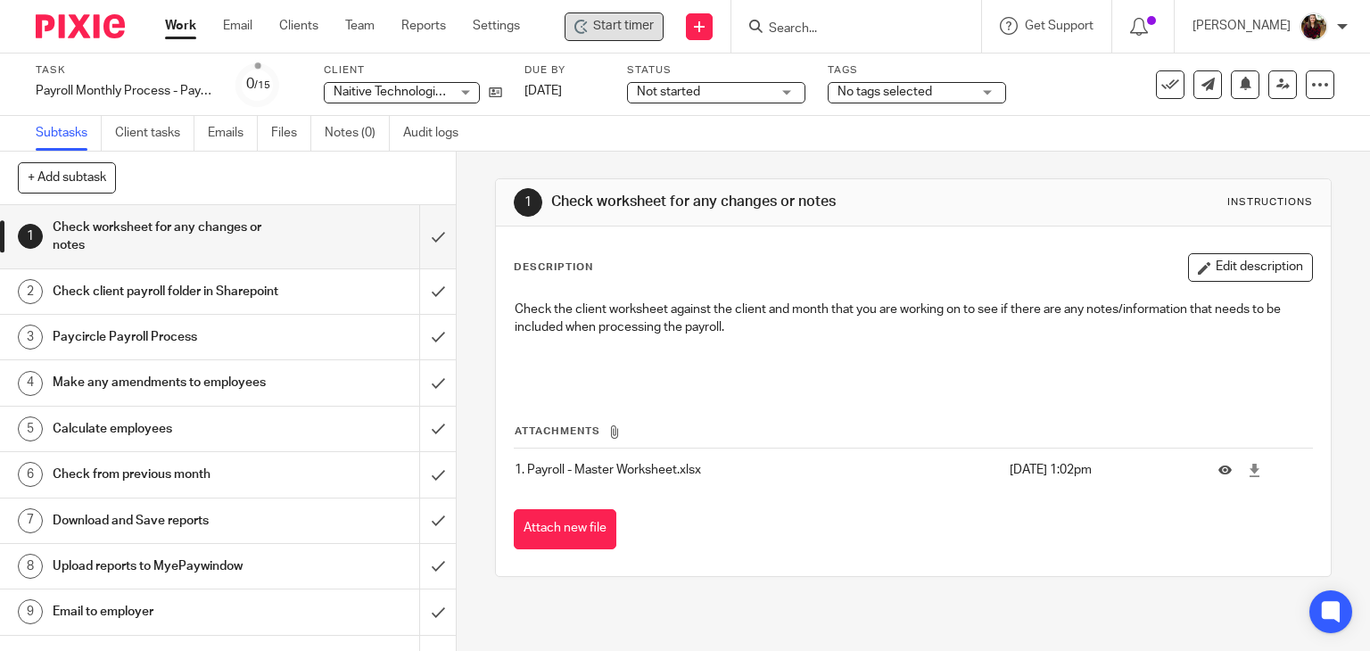
click at [622, 26] on span "Start timer" at bounding box center [623, 26] width 61 height 19
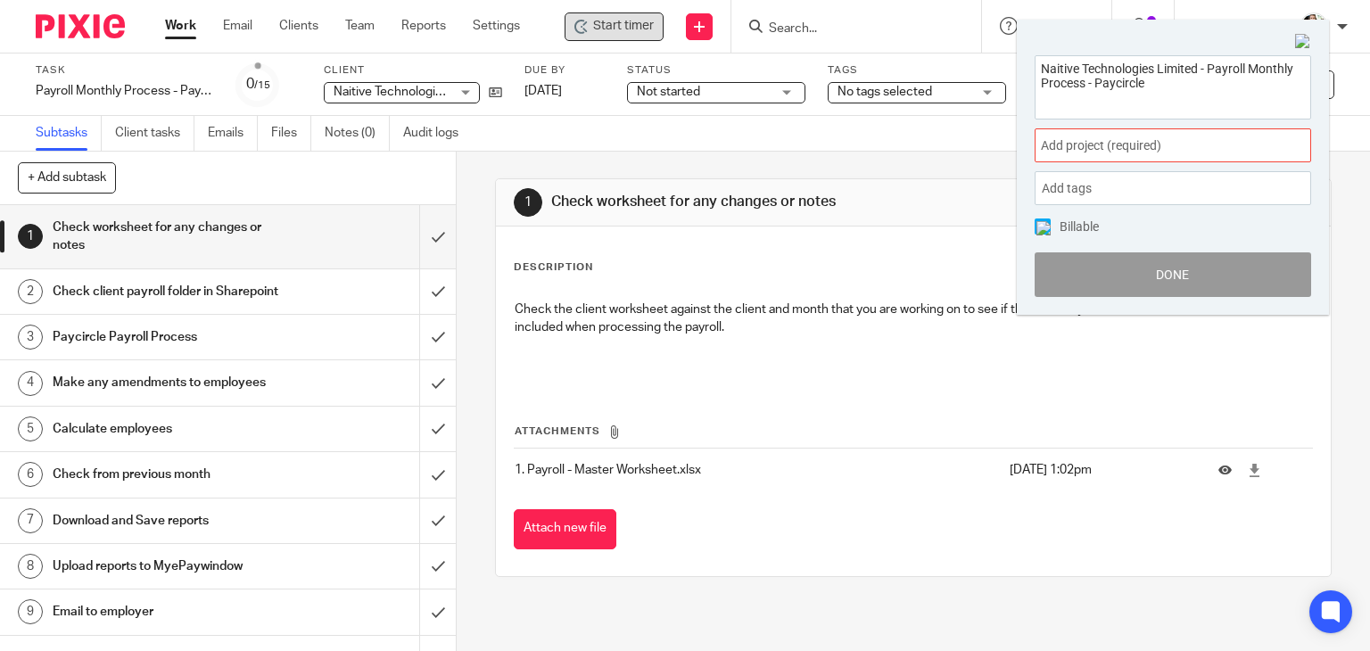
click at [1225, 145] on span "Add project (required) :" at bounding box center [1153, 145] width 225 height 19
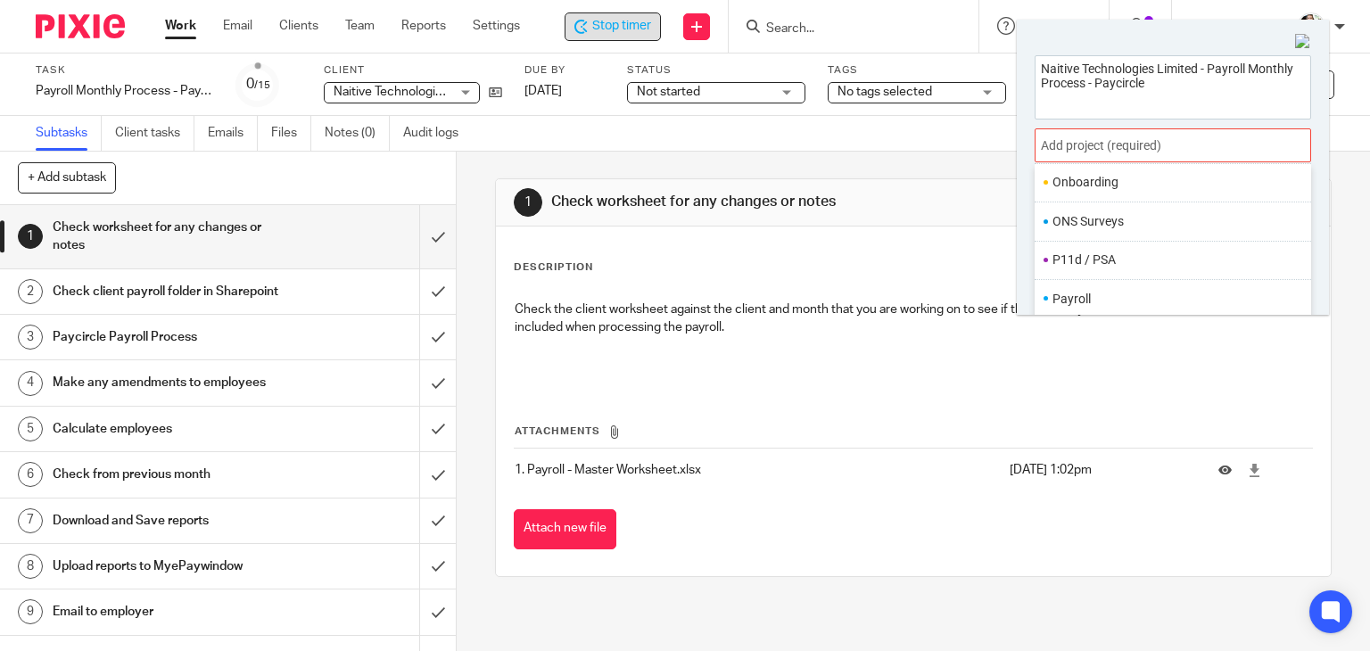
scroll to position [667, 0]
click at [1075, 229] on li "Payroll" at bounding box center [1168, 230] width 233 height 19
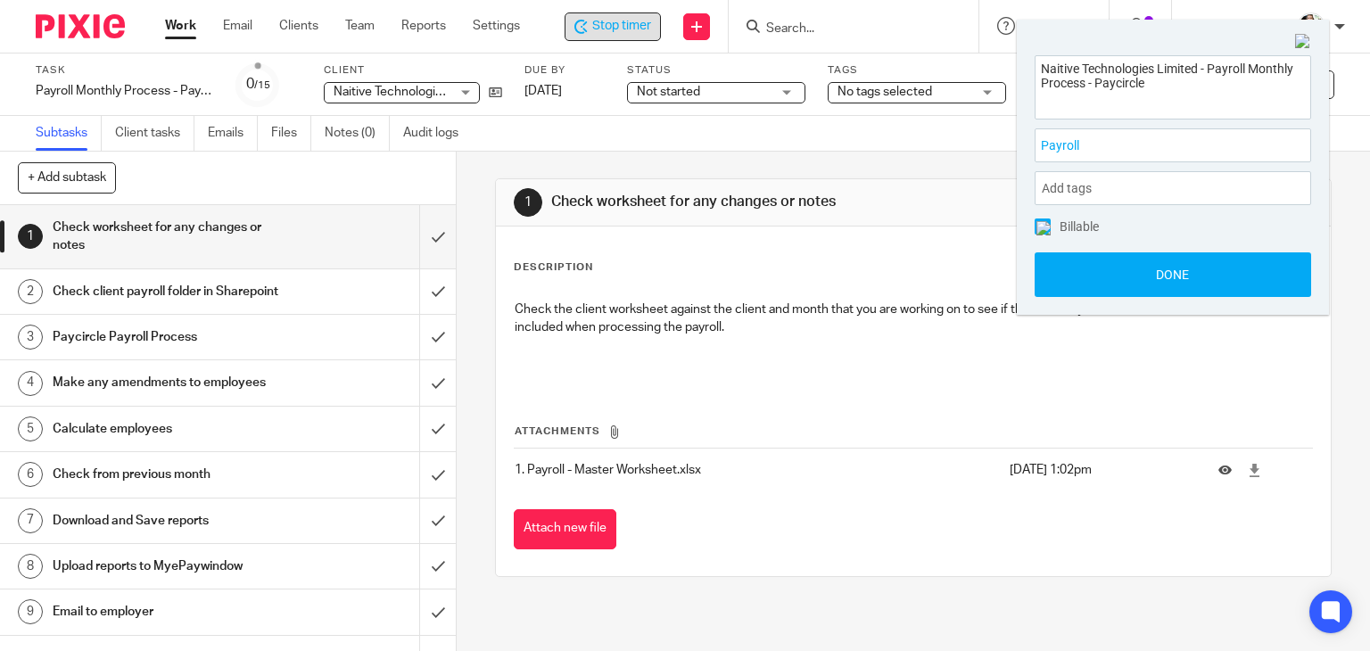
drag, startPoint x: 1170, startPoint y: 275, endPoint x: 988, endPoint y: 276, distance: 181.9
click at [1170, 276] on button "Done" at bounding box center [1172, 274] width 276 height 45
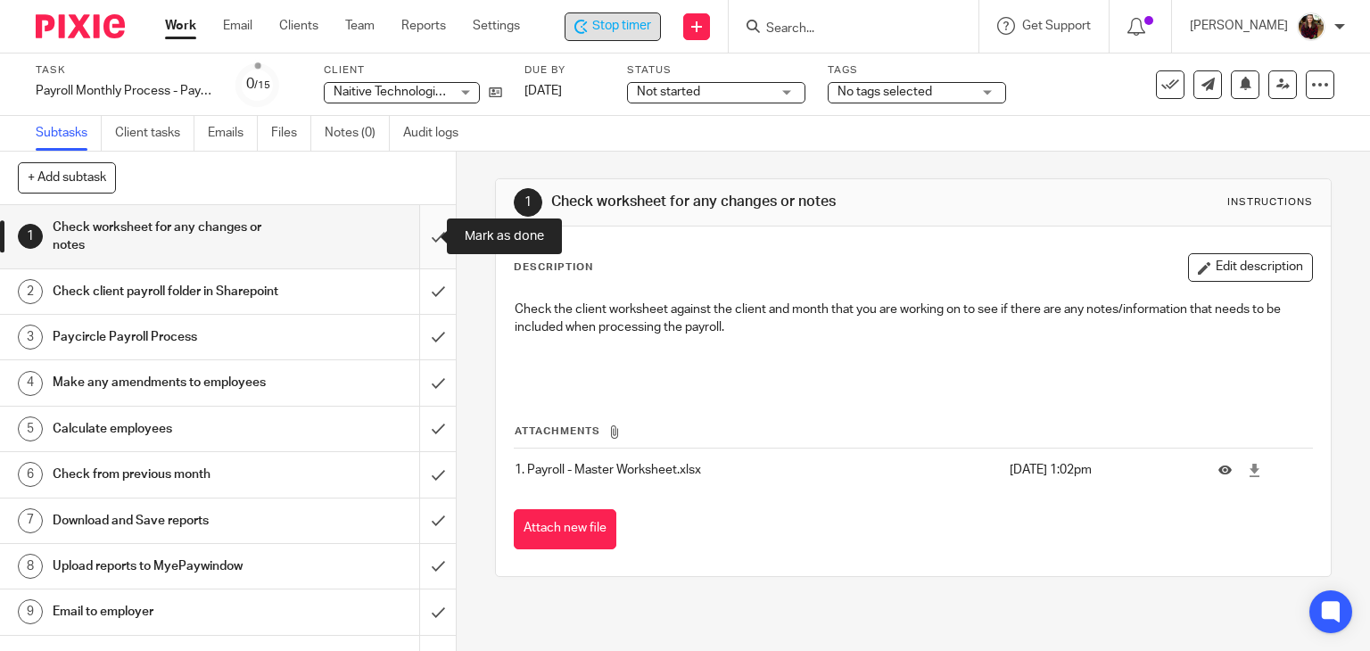
click at [416, 237] on input "submit" at bounding box center [228, 236] width 456 height 63
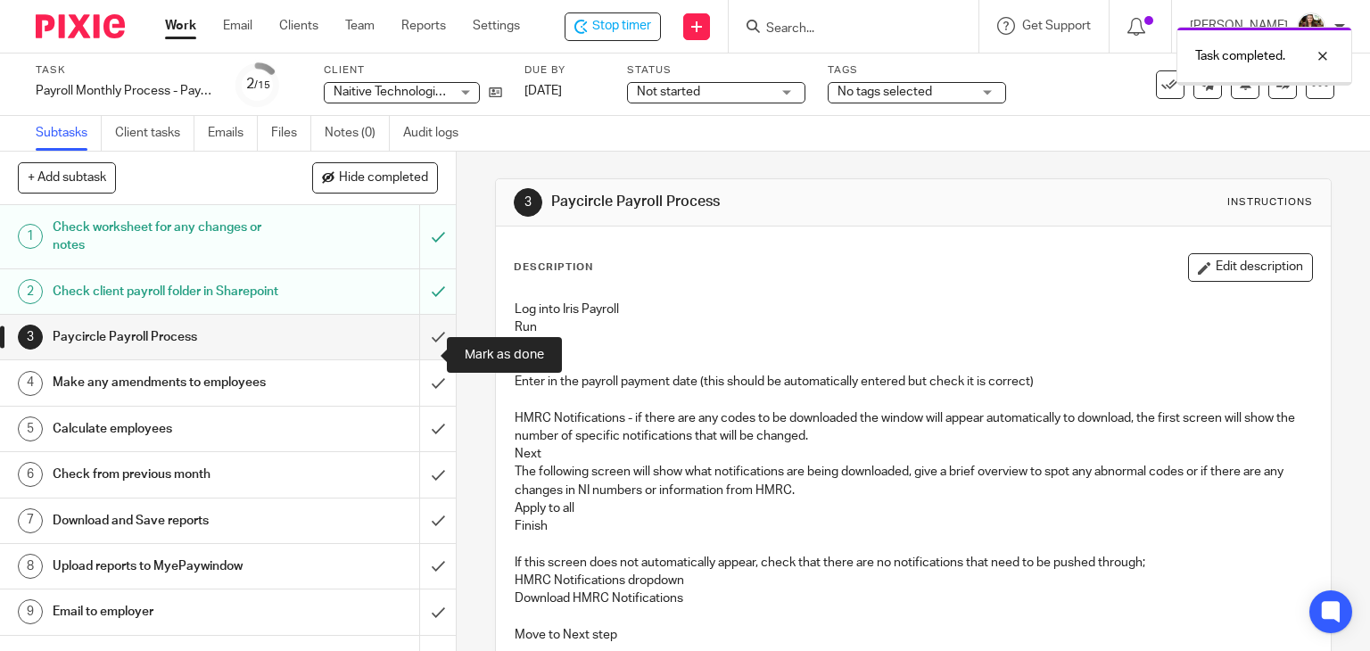
click at [416, 359] on input "submit" at bounding box center [228, 337] width 456 height 45
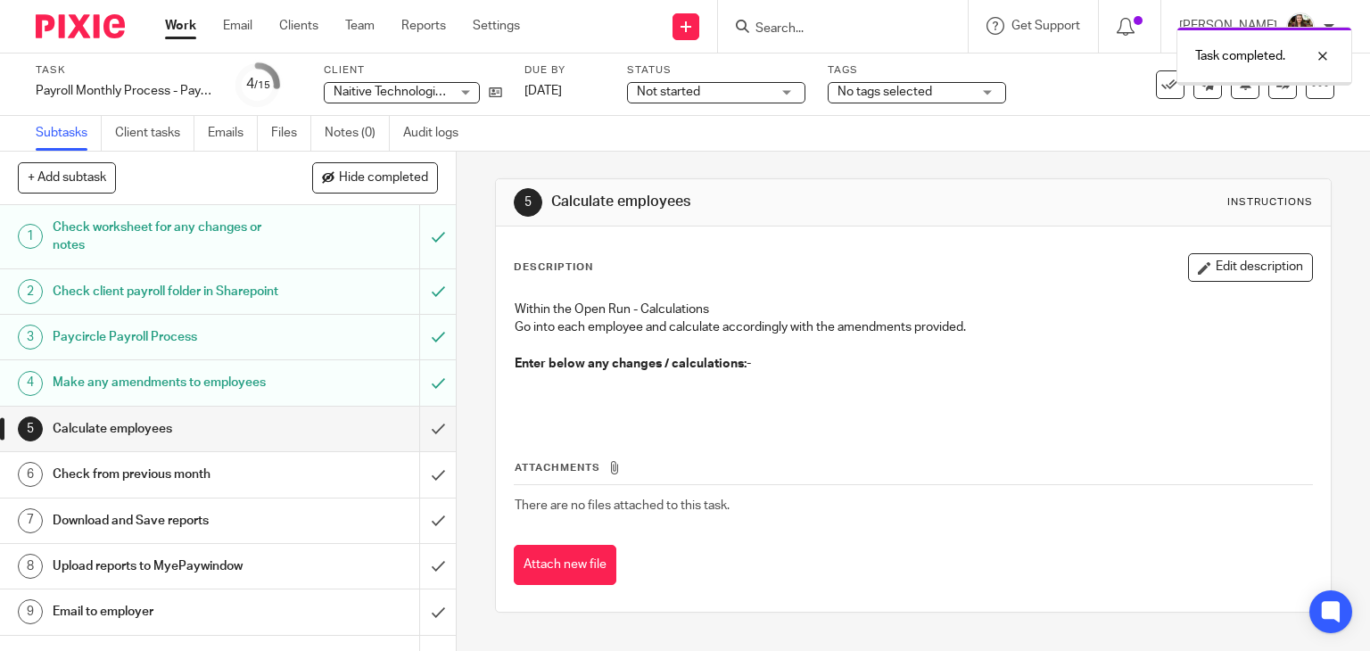
click at [412, 451] on input "submit" at bounding box center [228, 429] width 456 height 45
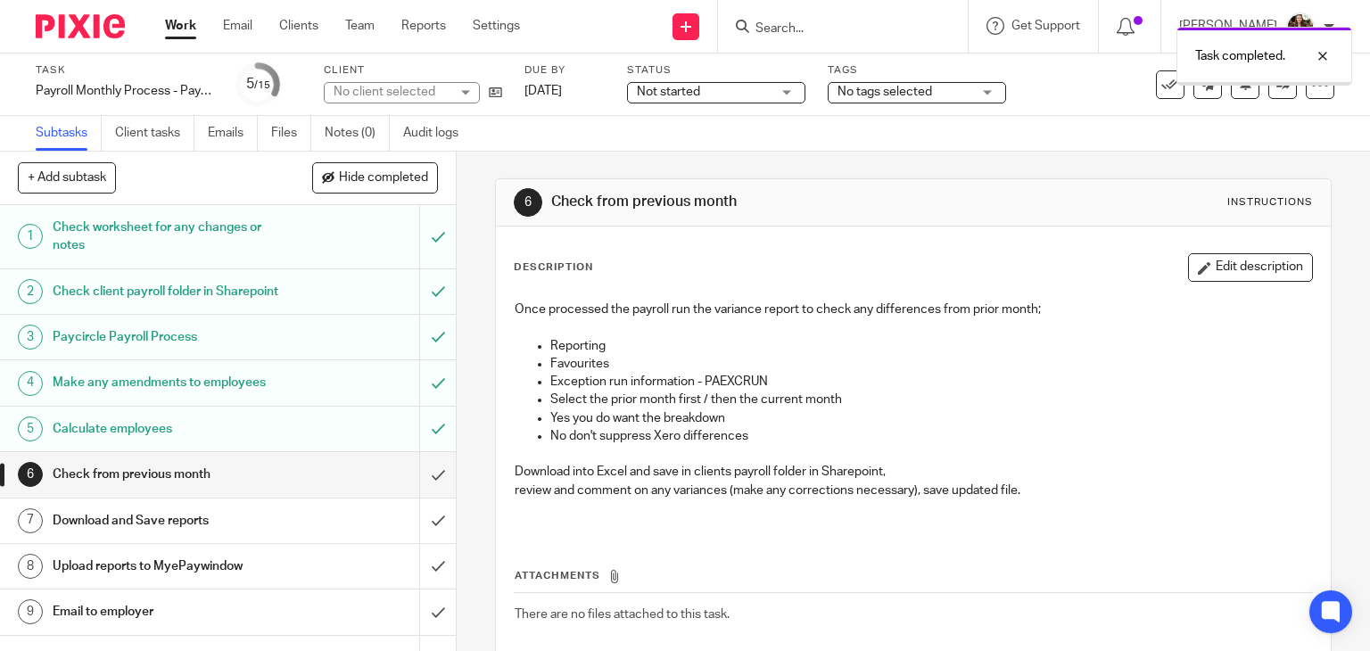
click at [420, 494] on input "submit" at bounding box center [228, 474] width 456 height 45
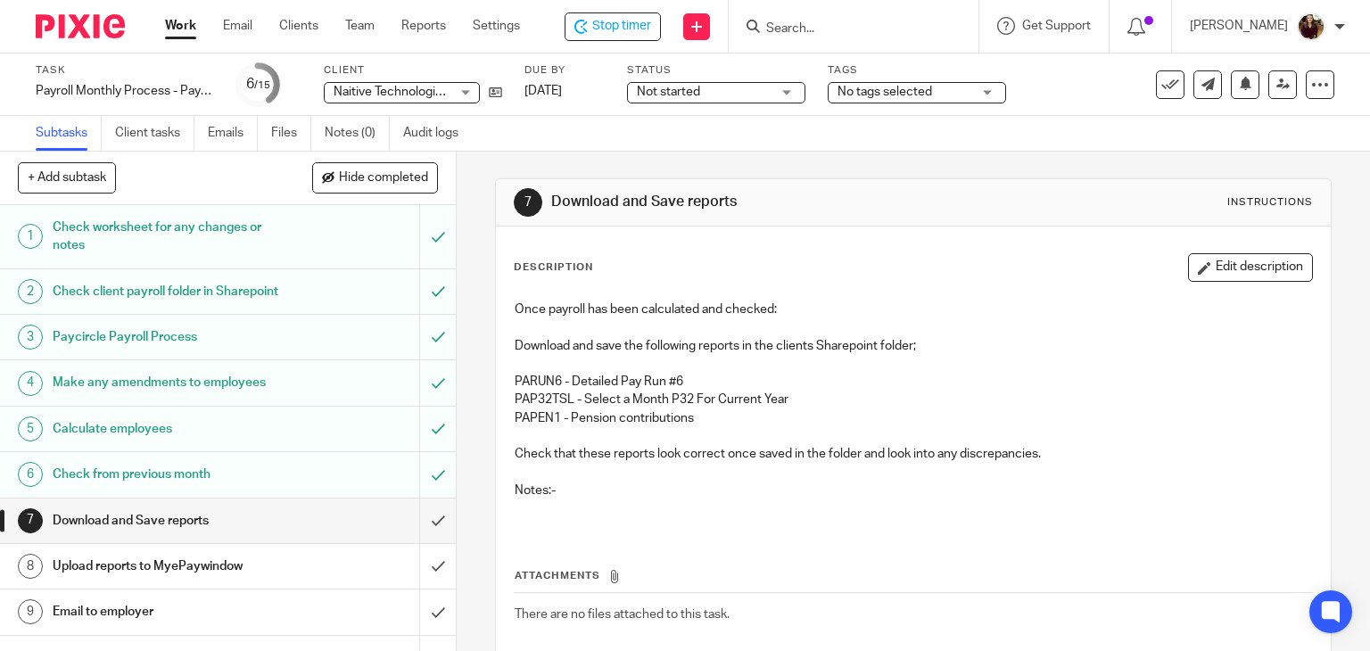
drag, startPoint x: 1184, startPoint y: 272, endPoint x: 1132, endPoint y: 269, distance: 51.8
click at [1188, 272] on button "Edit description" at bounding box center [1250, 267] width 125 height 29
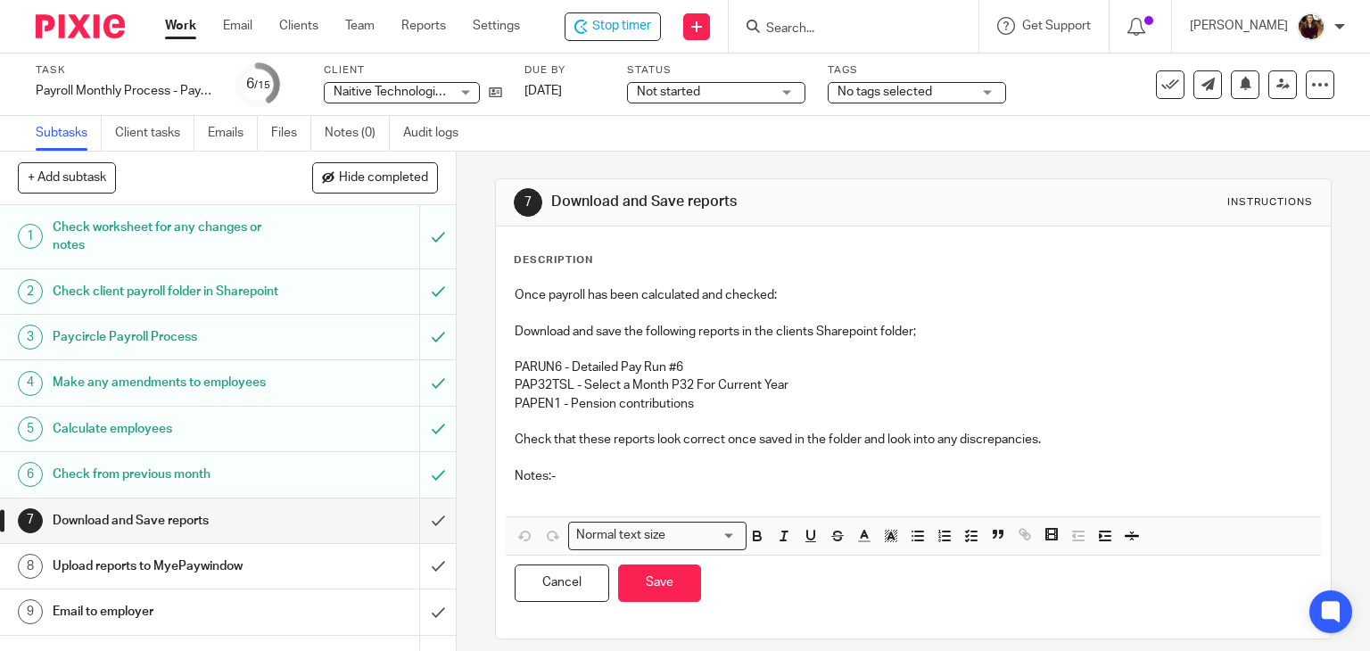
click at [592, 494] on p at bounding box center [914, 494] width 798 height 18
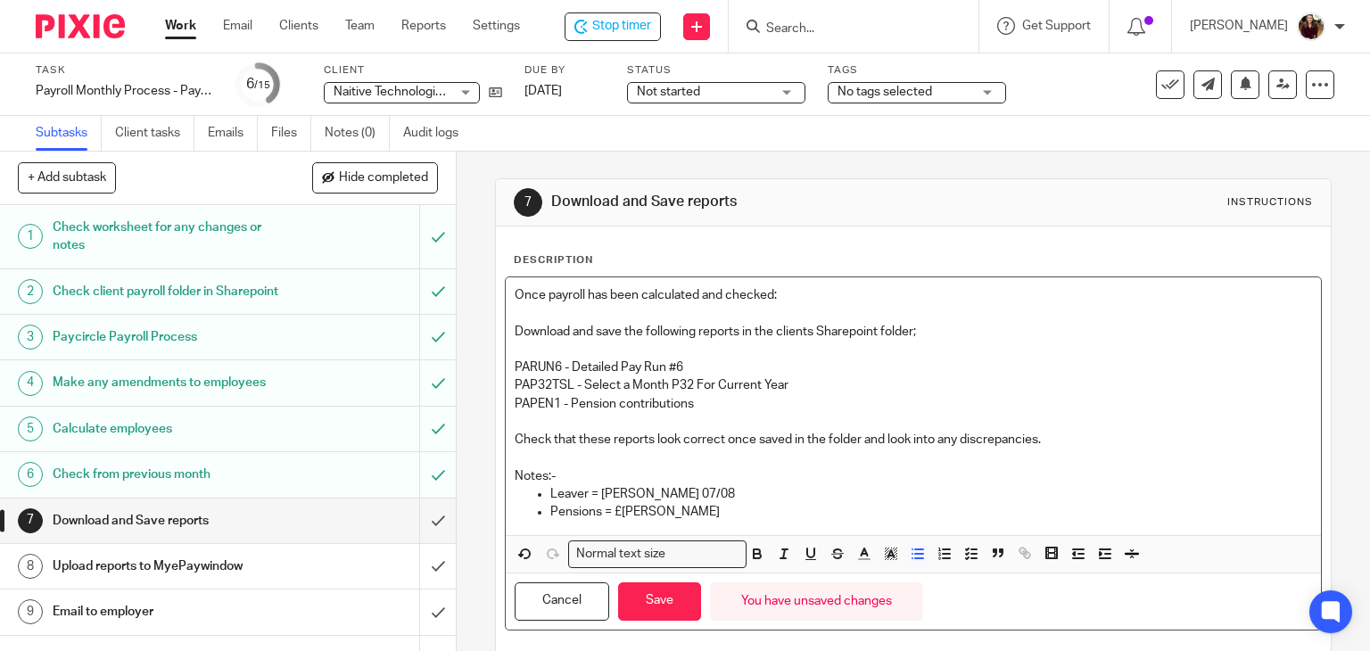
click at [616, 509] on p "Pensions = £Kevin Dixon" at bounding box center [931, 512] width 762 height 18
click at [711, 518] on p "Pensions = Kevin Dixon" at bounding box center [931, 512] width 762 height 18
click at [646, 593] on button "Save" at bounding box center [659, 601] width 83 height 38
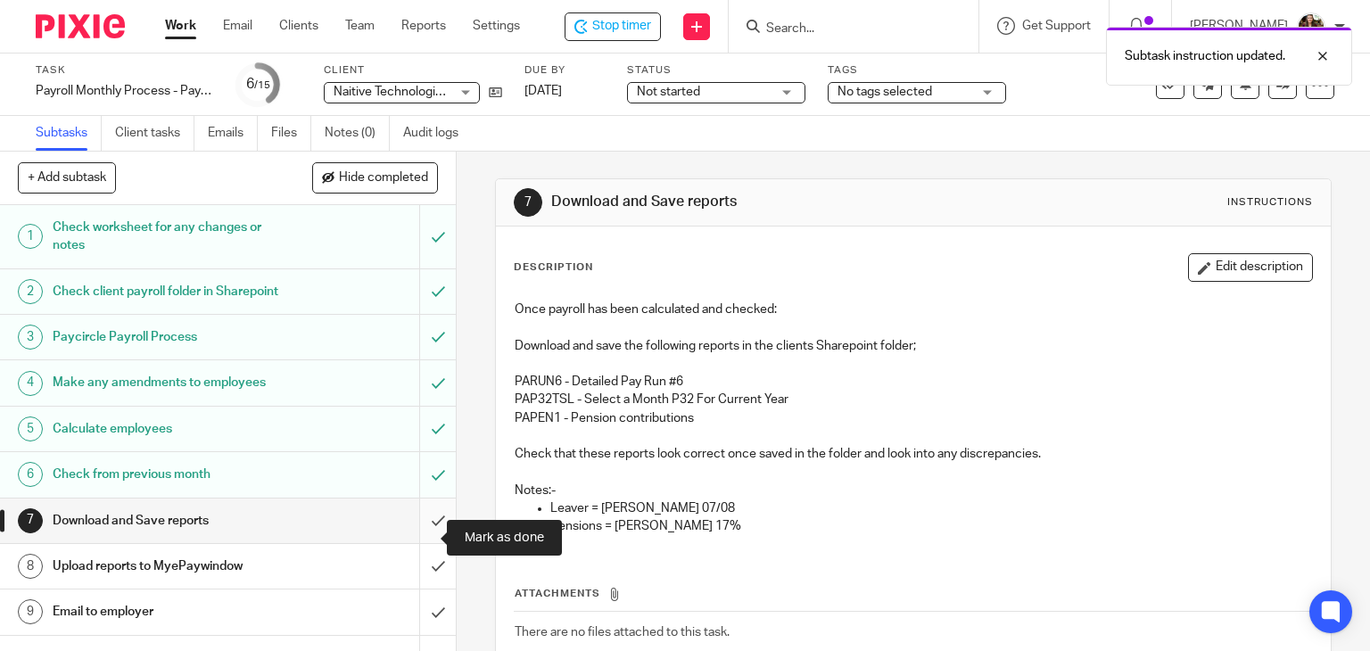
click at [413, 532] on input "submit" at bounding box center [228, 520] width 456 height 45
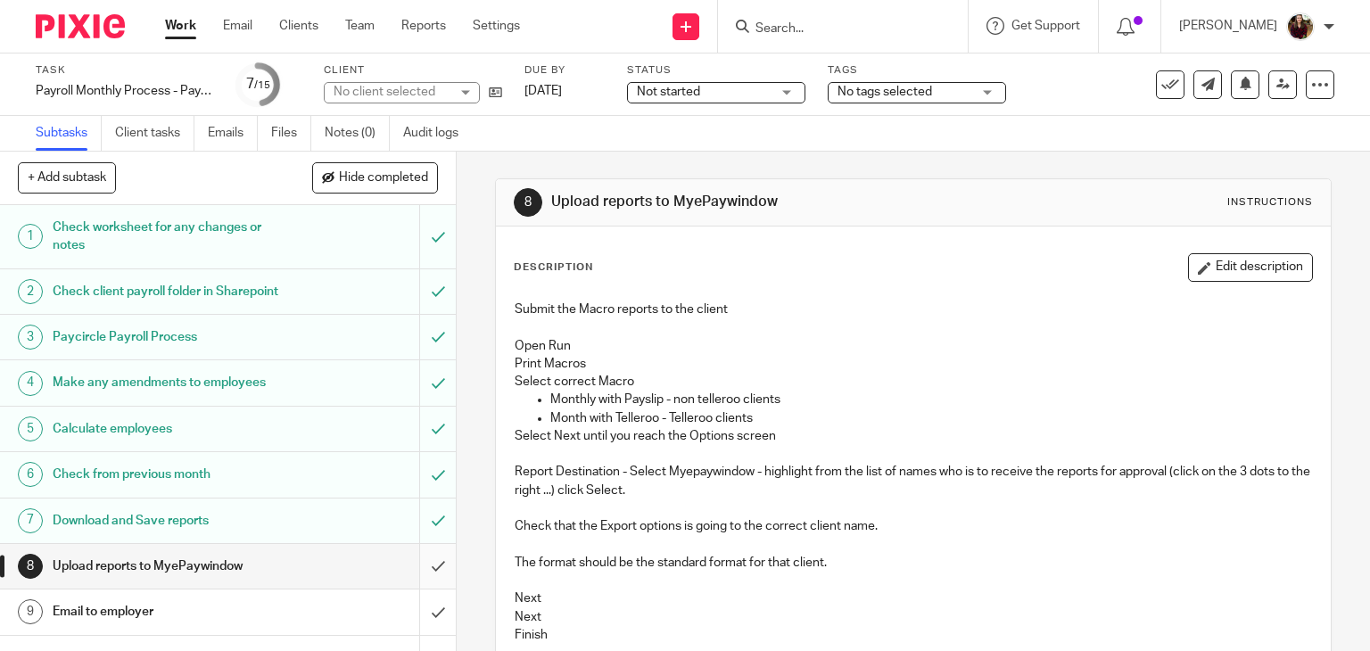
drag, startPoint x: 0, startPoint y: 0, endPoint x: 413, endPoint y: 578, distance: 710.2
click at [414, 578] on input "submit" at bounding box center [228, 566] width 456 height 45
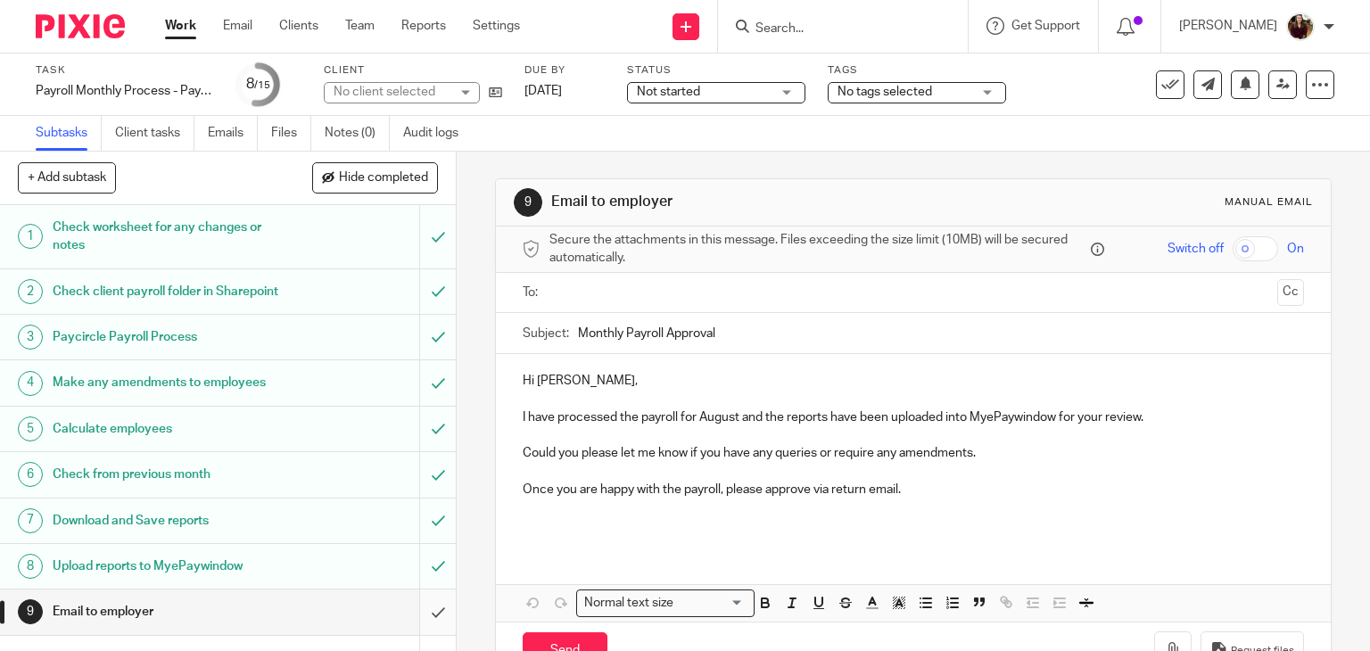
click at [414, 622] on input "submit" at bounding box center [228, 611] width 456 height 45
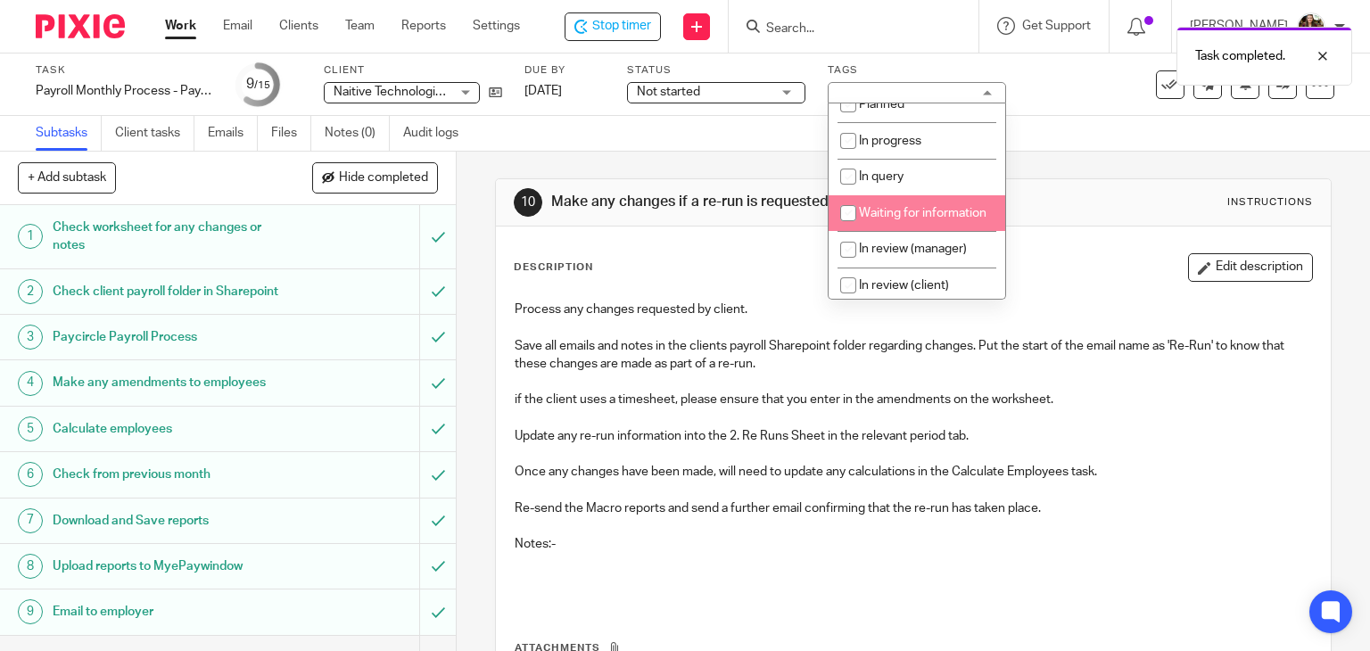
scroll to position [178, 0]
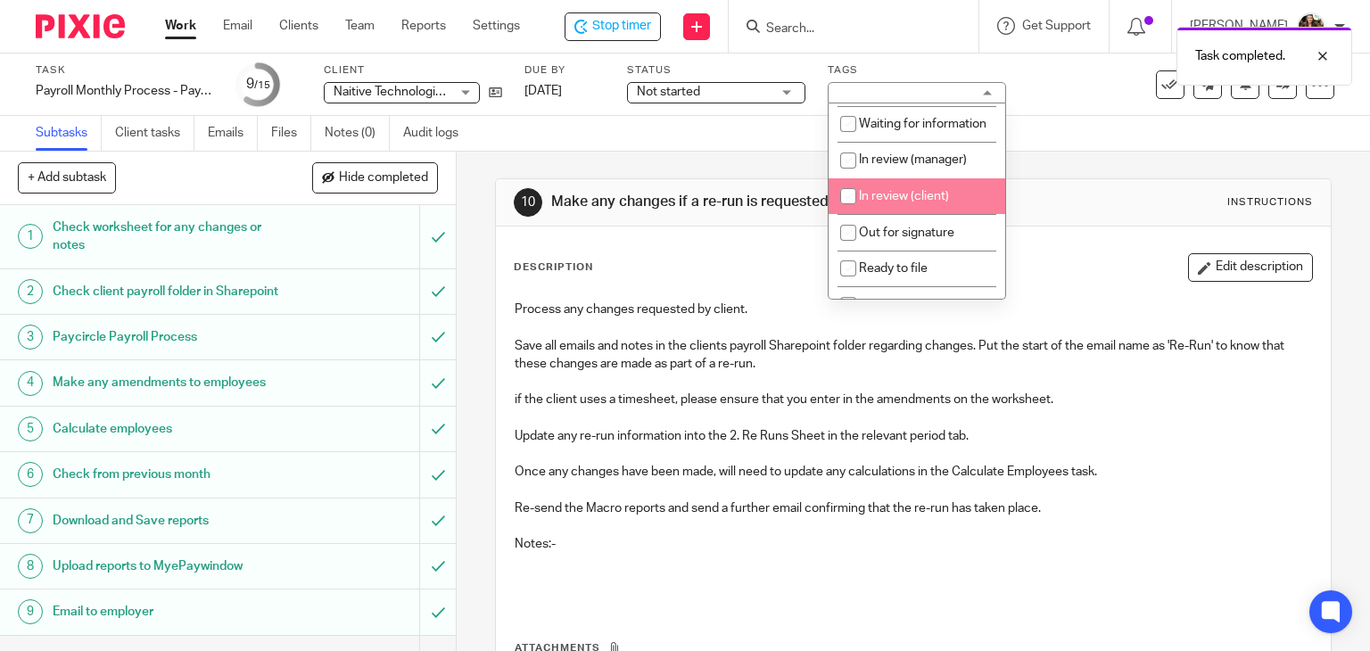
click at [920, 202] on span "In review (client)" at bounding box center [904, 196] width 90 height 12
checkbox input "true"
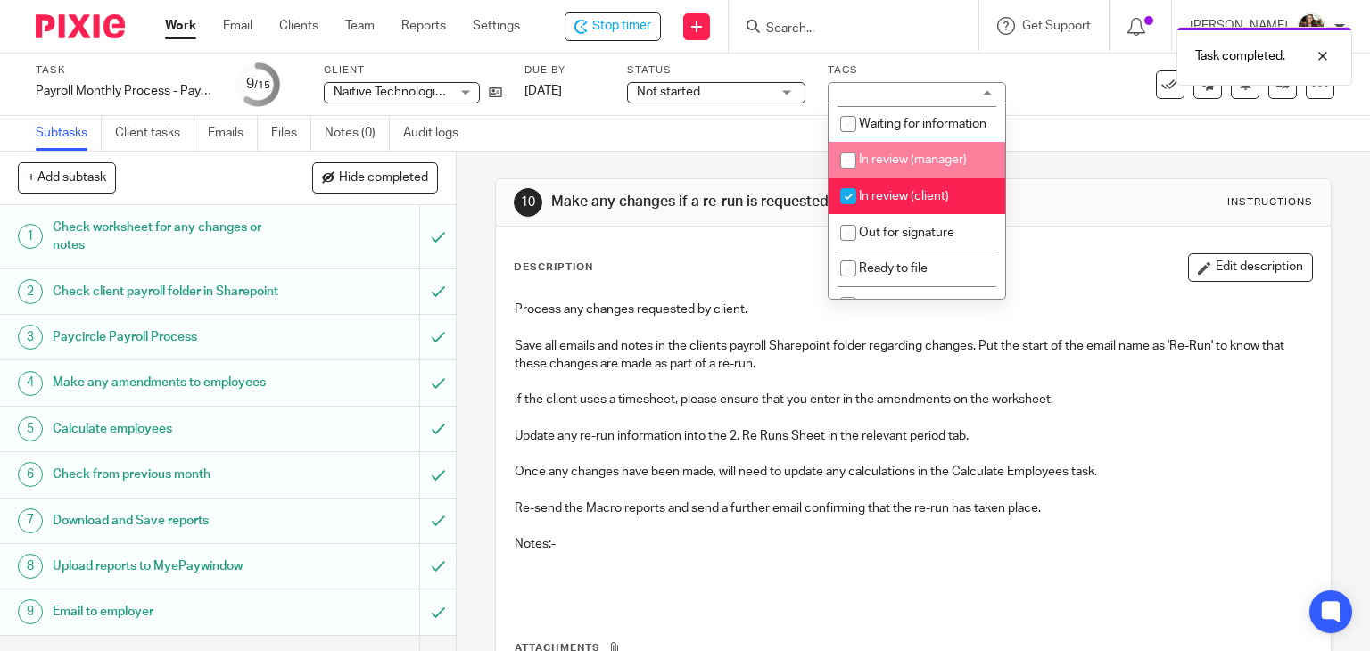
click at [1075, 103] on div "Task Payroll Monthly Process - Paycircle Save Payroll Monthly Process - Paycirc…" at bounding box center [577, 84] width 1082 height 43
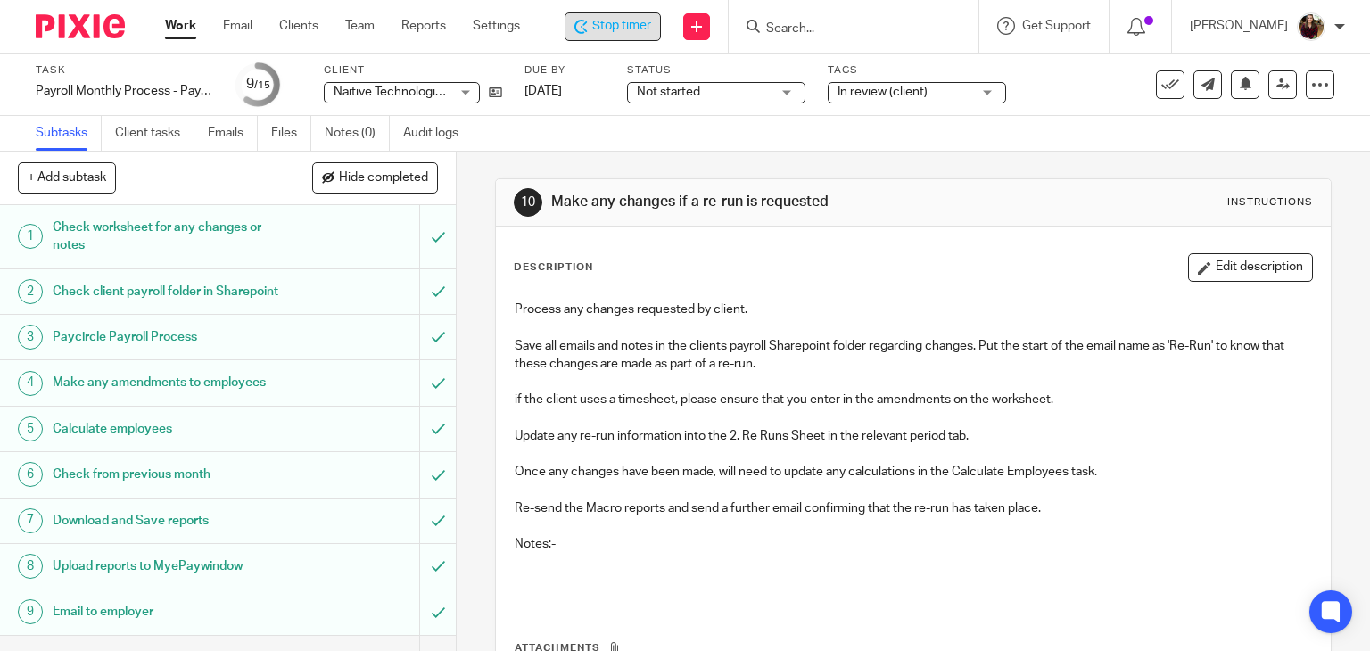
click at [613, 24] on span "Stop timer" at bounding box center [621, 26] width 59 height 19
click at [835, 26] on input "Search" at bounding box center [847, 29] width 161 height 16
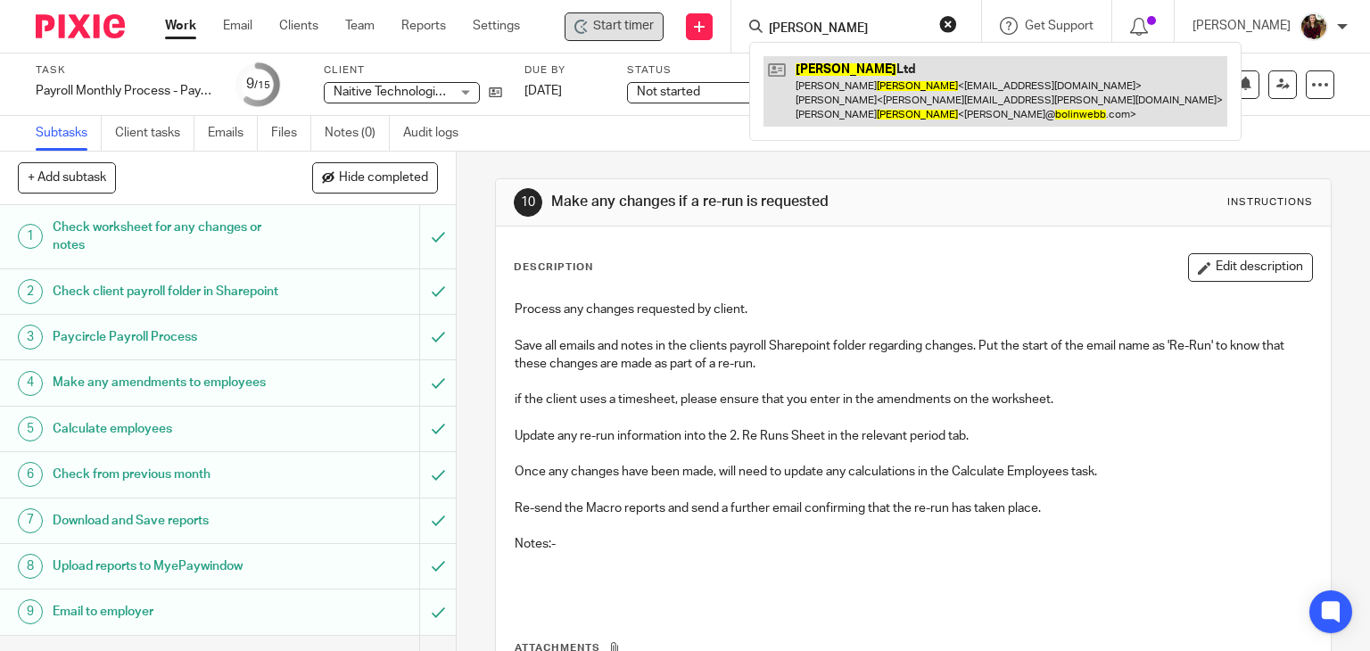
type input "bolin webb"
click at [833, 65] on link at bounding box center [995, 91] width 464 height 70
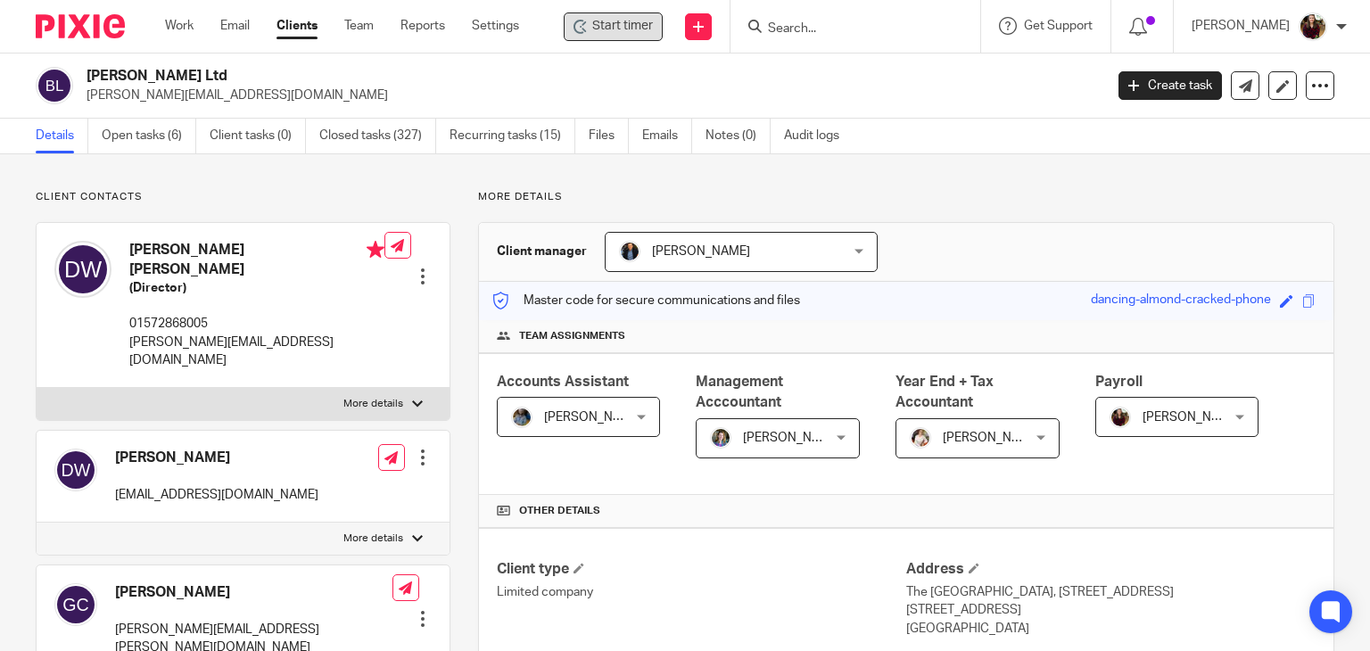
click at [606, 37] on div "Start timer" at bounding box center [613, 26] width 99 height 29
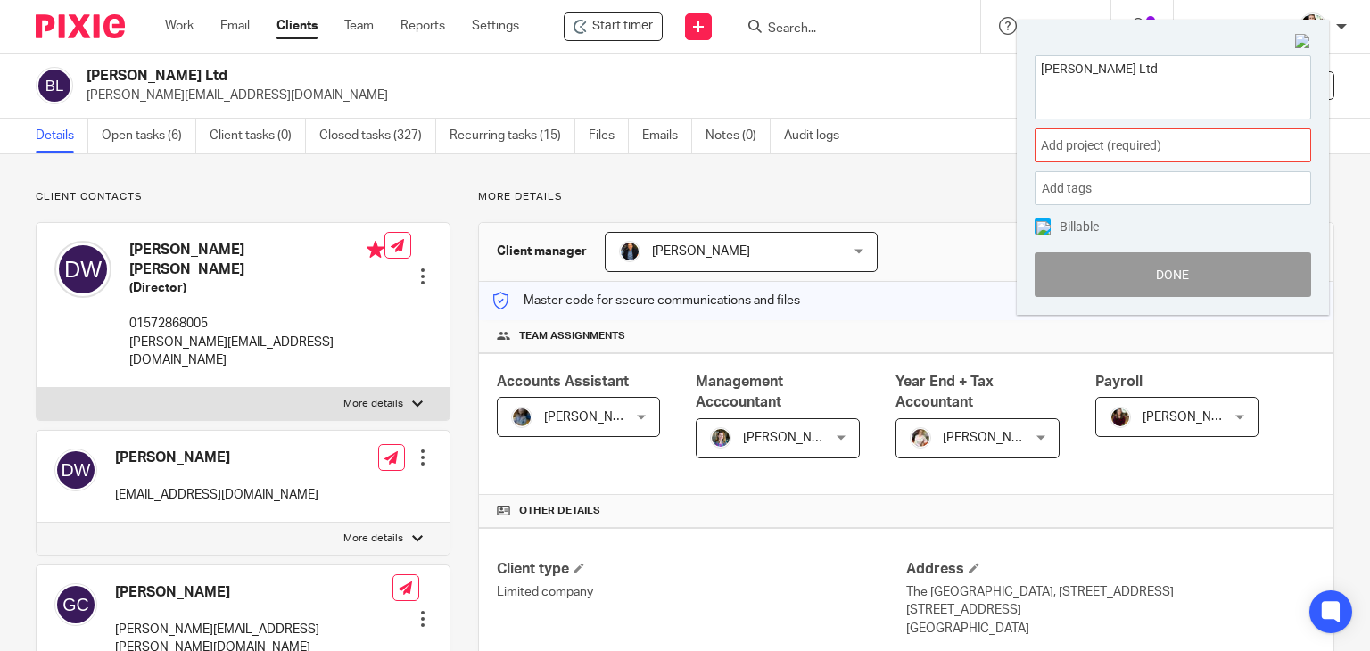
click at [1162, 152] on span "Add project (required) :" at bounding box center [1153, 145] width 225 height 19
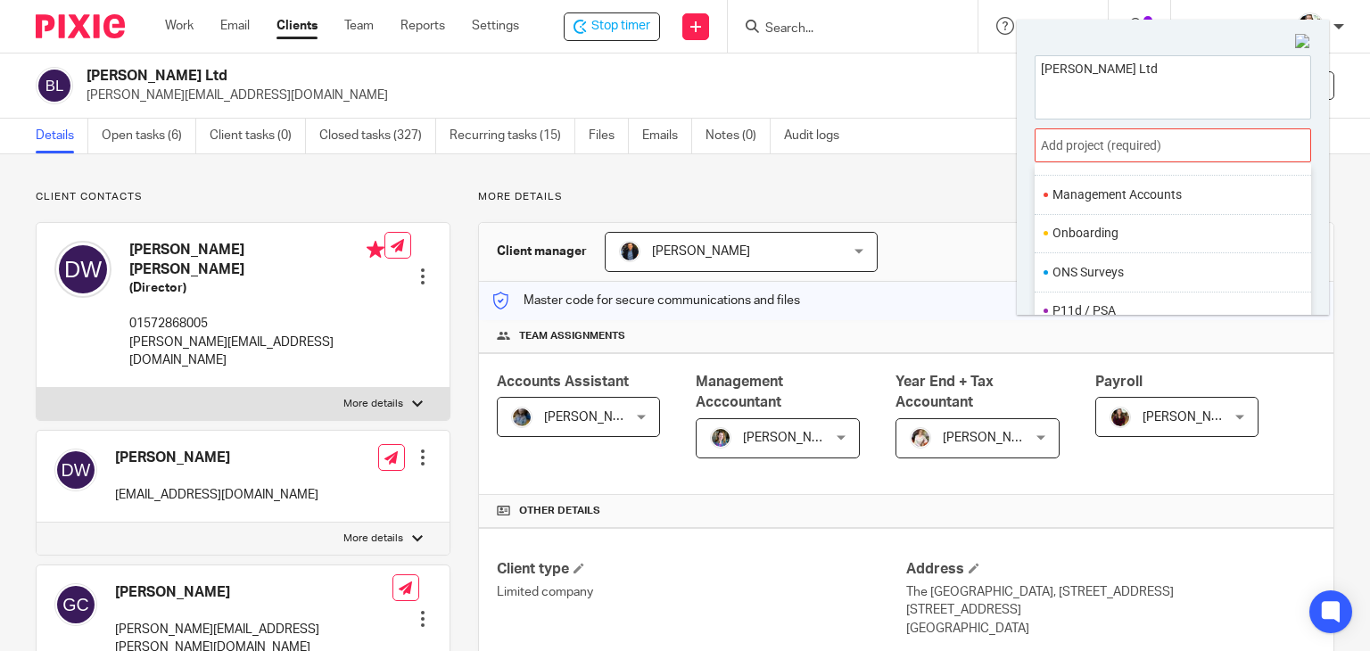
scroll to position [667, 0]
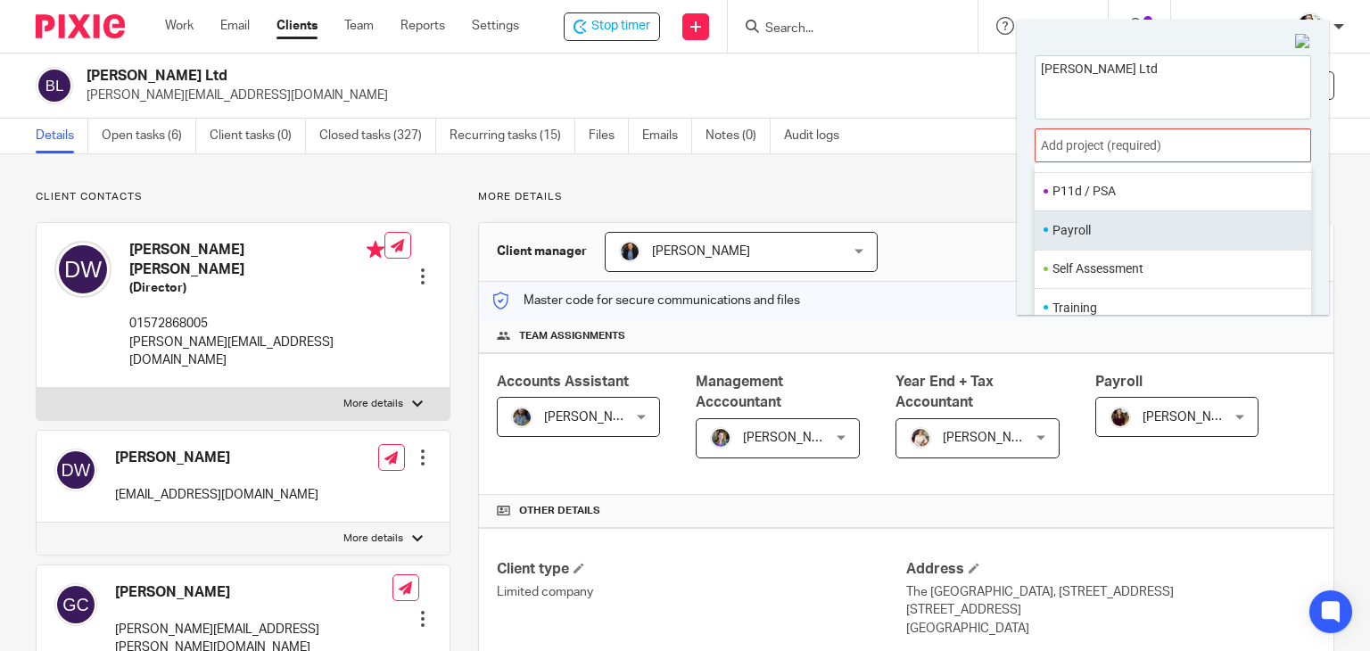
click at [1101, 233] on li "Payroll" at bounding box center [1168, 230] width 233 height 19
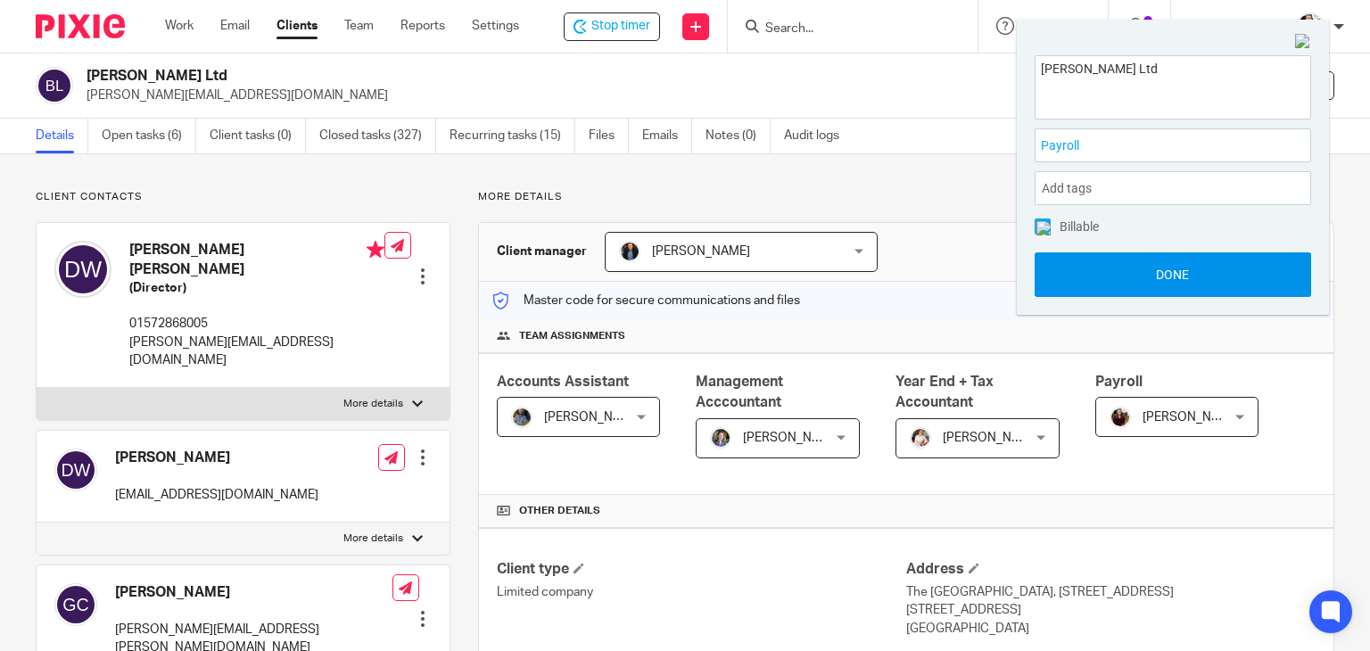
click at [1133, 277] on button "Done" at bounding box center [1172, 274] width 276 height 45
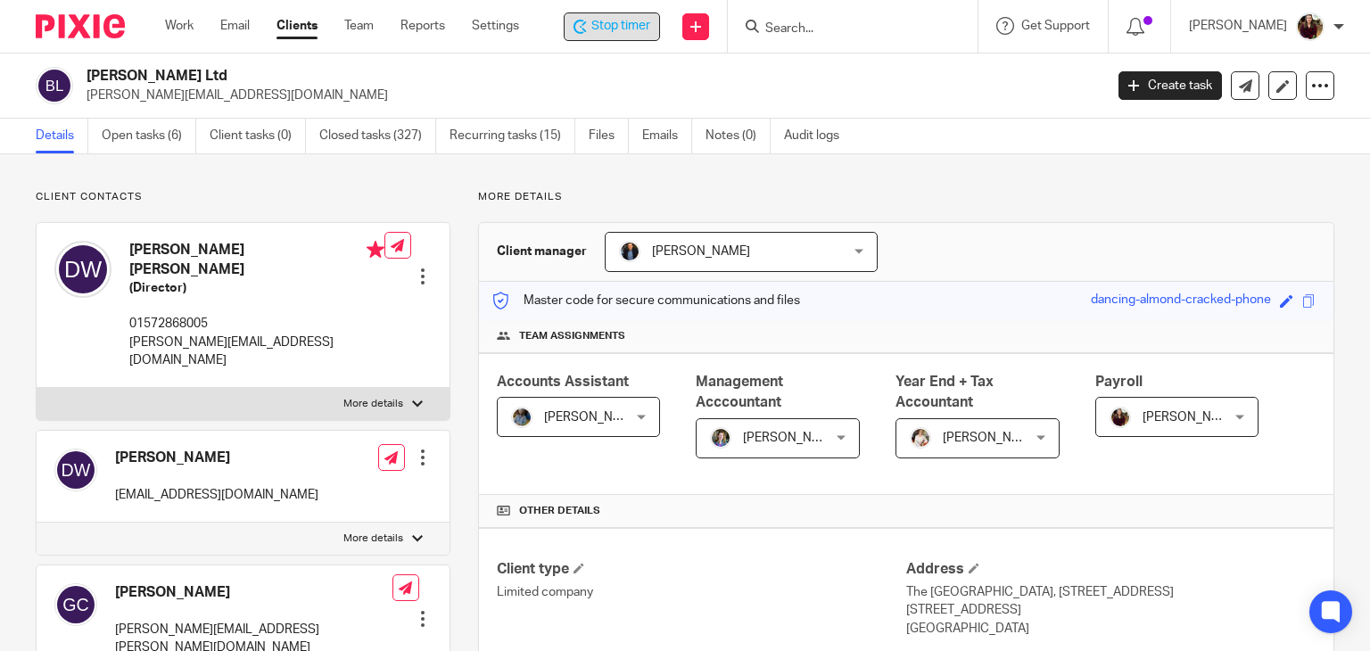
click at [622, 21] on span "Stop timer" at bounding box center [620, 26] width 59 height 19
click at [843, 28] on input "Search" at bounding box center [846, 29] width 161 height 16
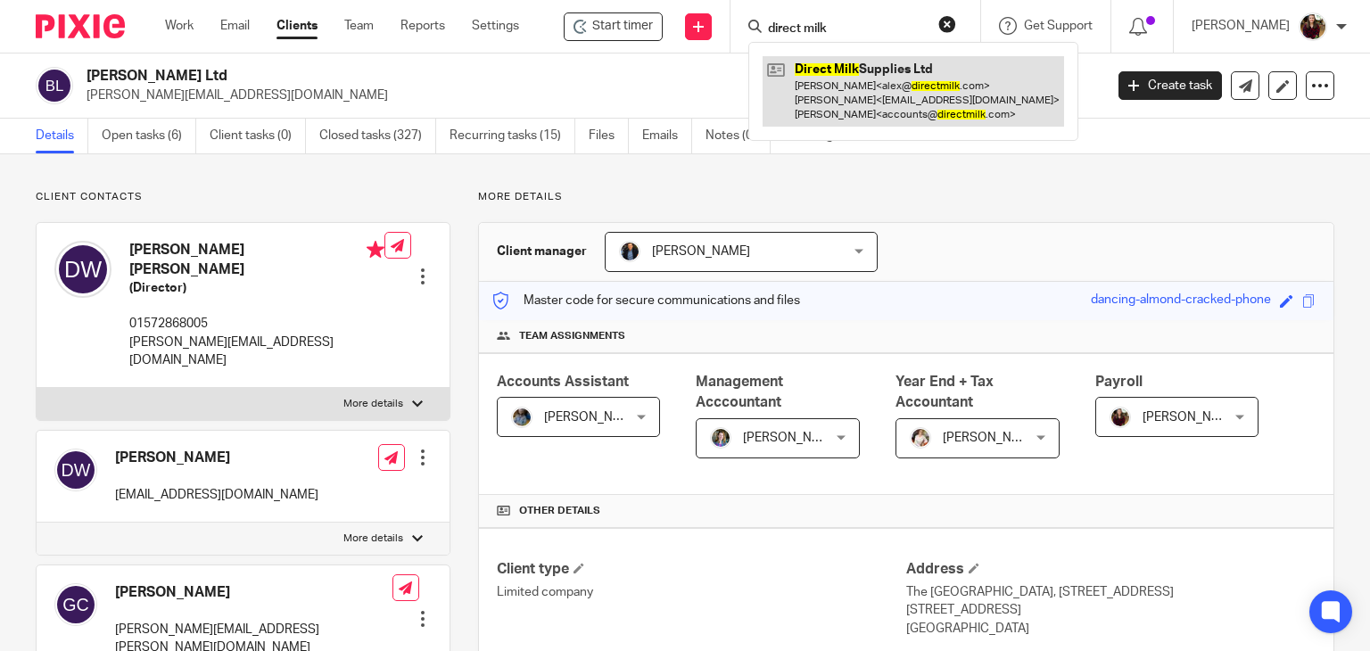
type input "direct milk"
click at [871, 88] on link at bounding box center [912, 91] width 301 height 70
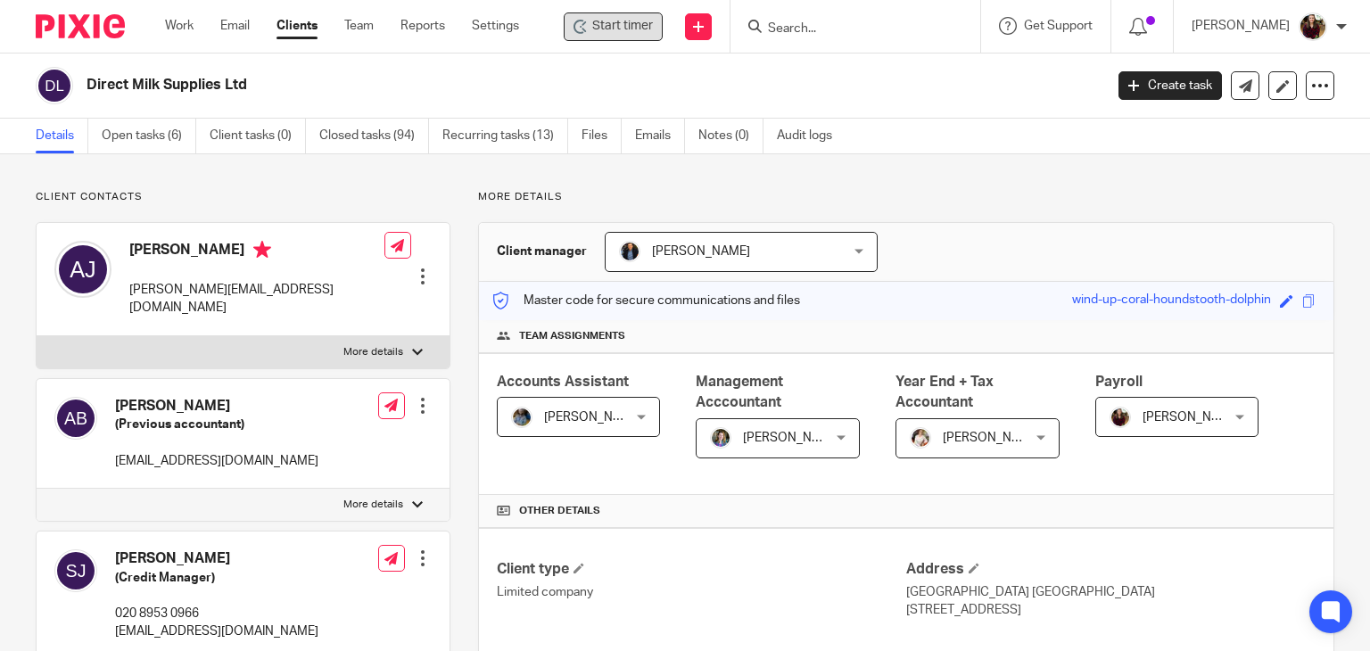
click at [621, 29] on span "Start timer" at bounding box center [622, 26] width 61 height 19
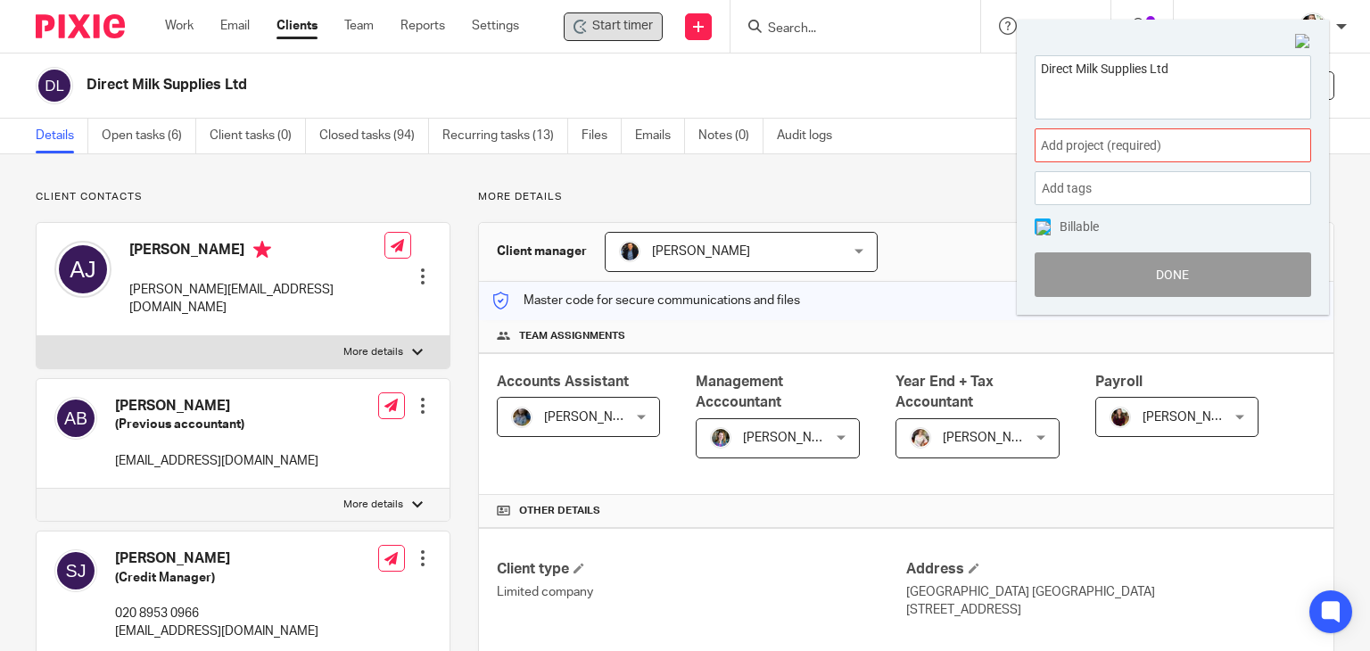
click at [1170, 143] on span "Add project (required) :" at bounding box center [1153, 145] width 225 height 19
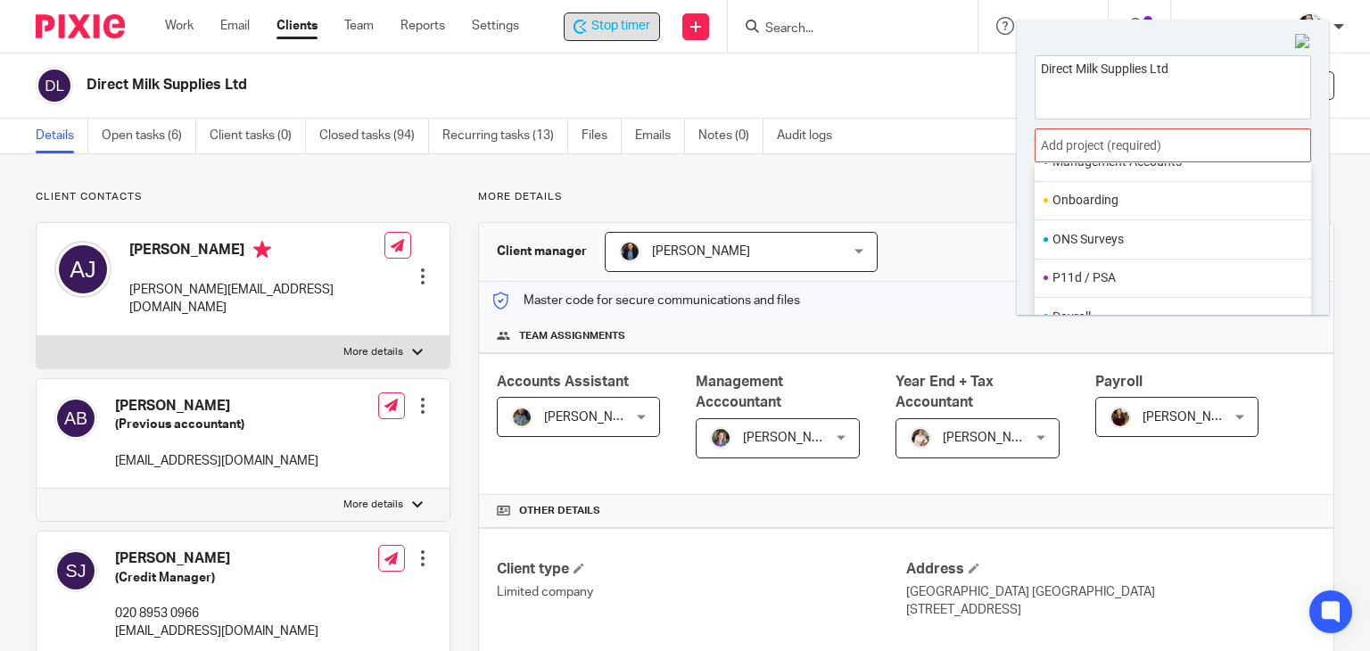
scroll to position [667, 0]
drag, startPoint x: 1072, startPoint y: 225, endPoint x: 1110, endPoint y: 262, distance: 53.6
click at [1073, 225] on li "Payroll" at bounding box center [1168, 230] width 233 height 19
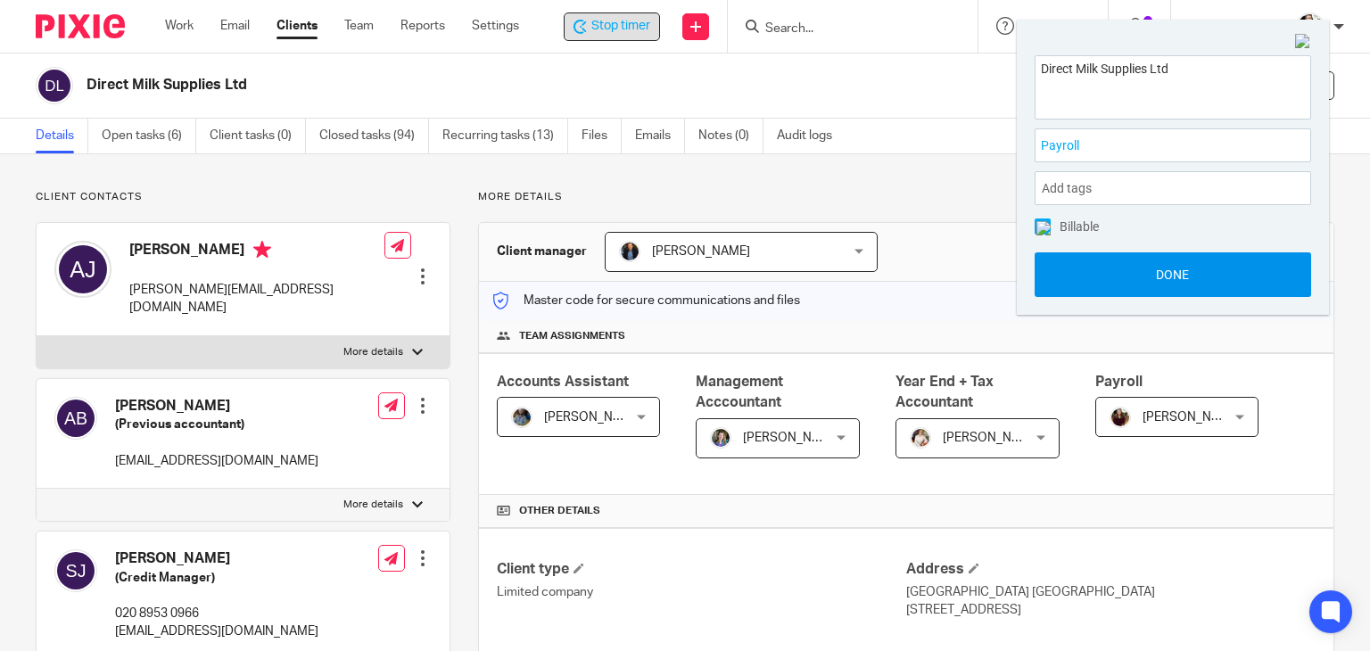
click at [1127, 285] on button "Done" at bounding box center [1172, 274] width 276 height 45
